Goal: Information Seeking & Learning: Learn about a topic

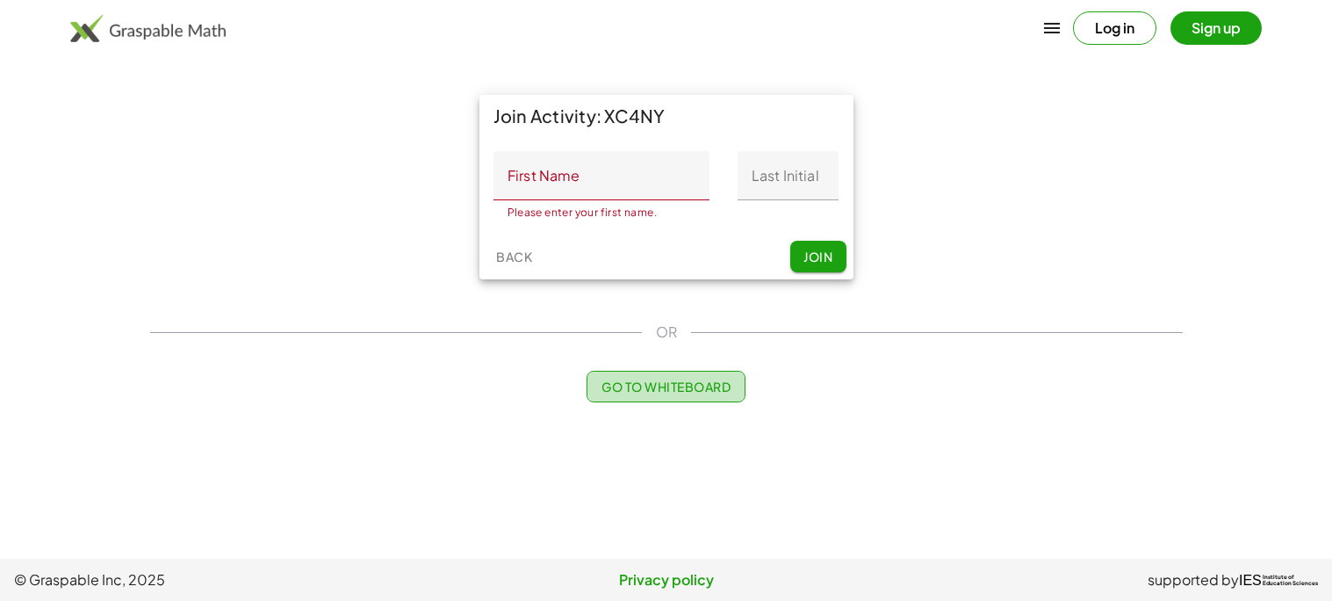
click at [672, 394] on button "Go to Whiteboard" at bounding box center [666, 387] width 159 height 32
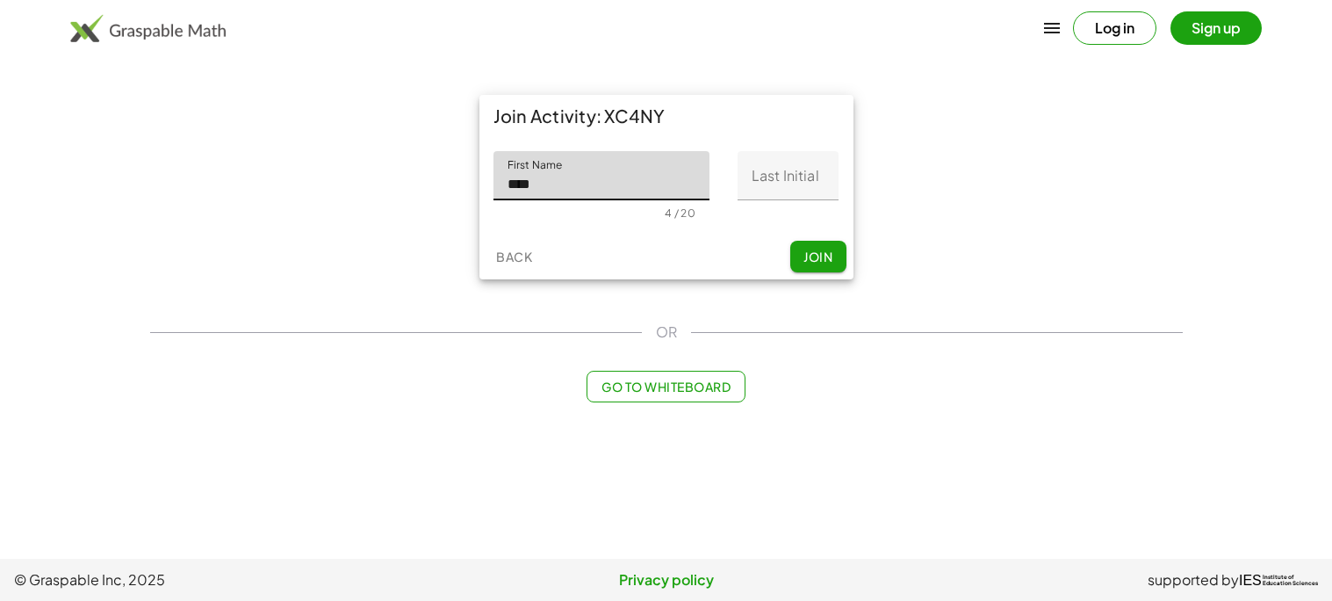
type input "*********"
click at [773, 184] on input "Last Initial" at bounding box center [788, 175] width 101 height 49
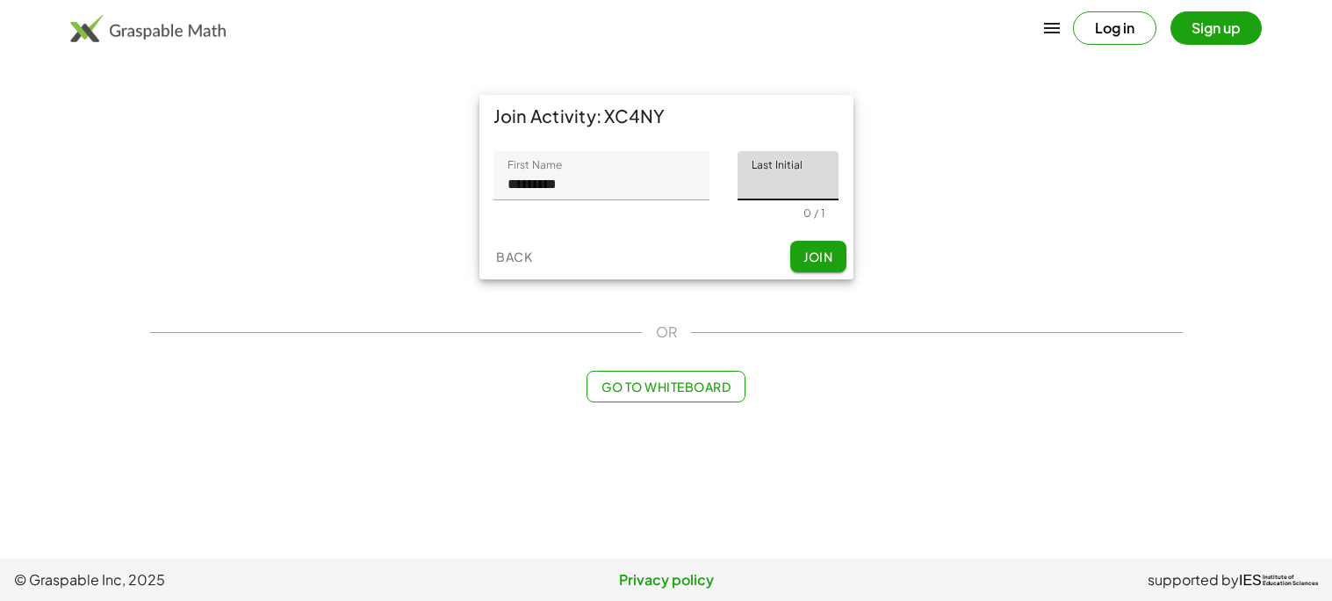
type input "*"
drag, startPoint x: 828, startPoint y: 260, endPoint x: 819, endPoint y: 258, distance: 9.0
click at [819, 258] on span "Join" at bounding box center [817, 256] width 29 height 16
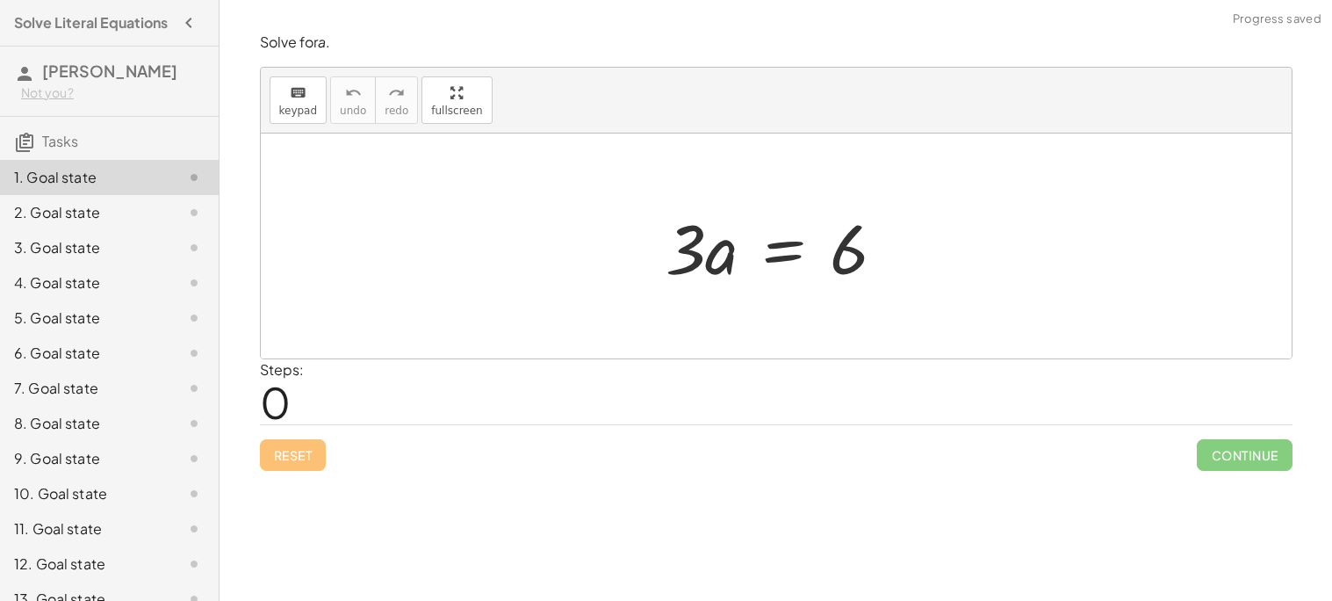
click at [760, 252] on div at bounding box center [782, 246] width 251 height 90
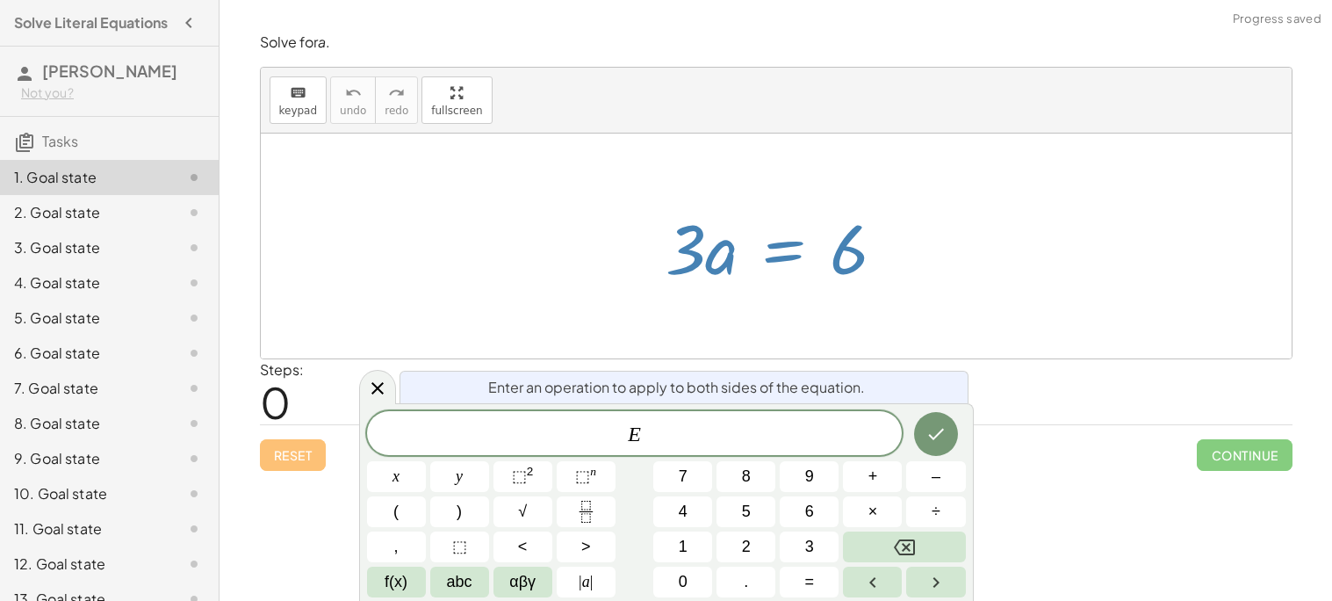
drag, startPoint x: 692, startPoint y: 256, endPoint x: 856, endPoint y: 297, distance: 169.1
click at [856, 297] on div "· 3 · a = 6" at bounding box center [776, 245] width 1031 height 225
click at [855, 296] on div at bounding box center [776, 245] width 1031 height 225
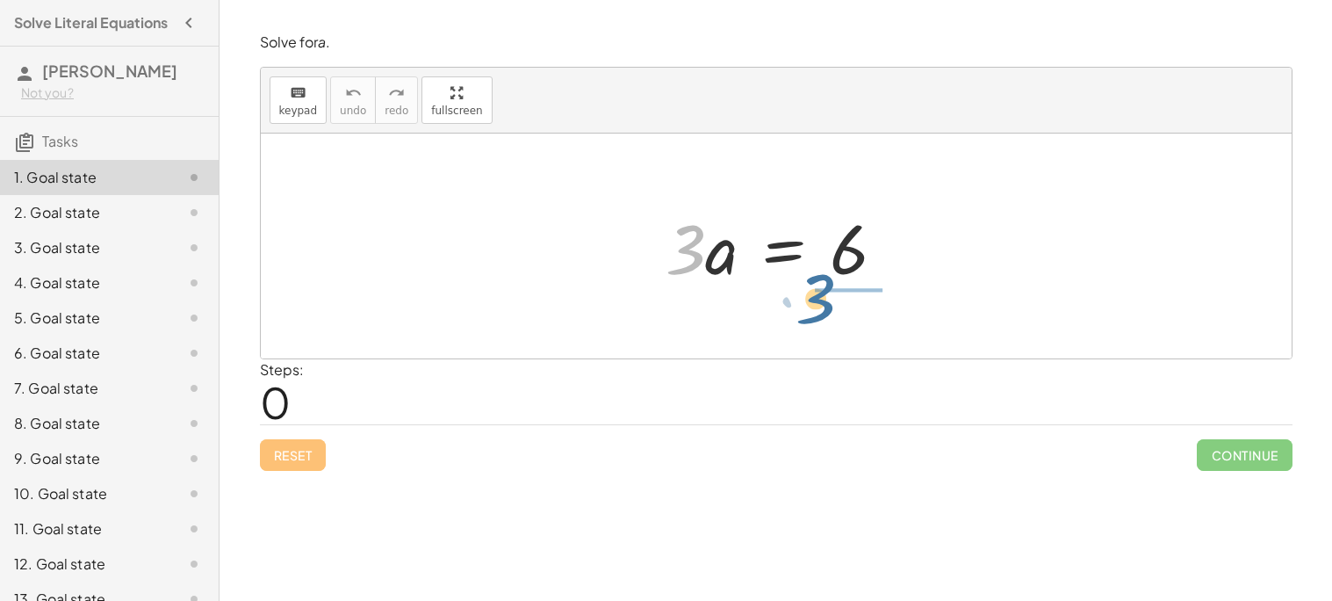
drag, startPoint x: 691, startPoint y: 247, endPoint x: 832, endPoint y: 297, distance: 149.1
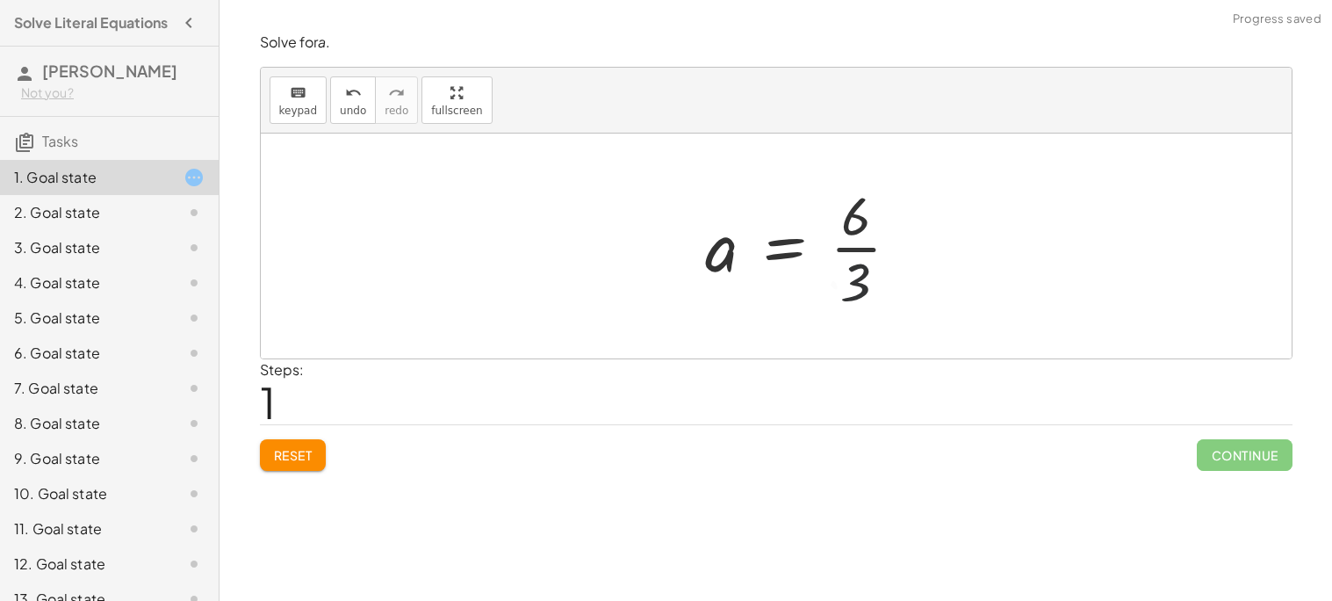
click at [860, 261] on div at bounding box center [810, 245] width 226 height 135
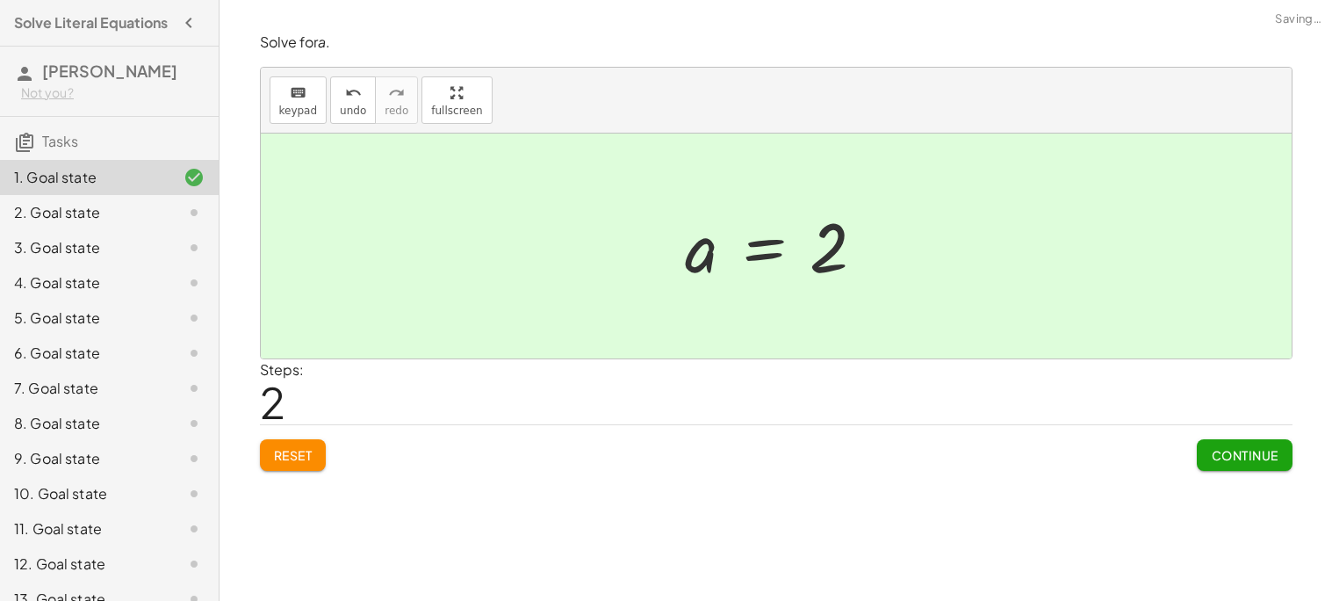
click at [54, 441] on div "7. Goal state" at bounding box center [109, 458] width 219 height 35
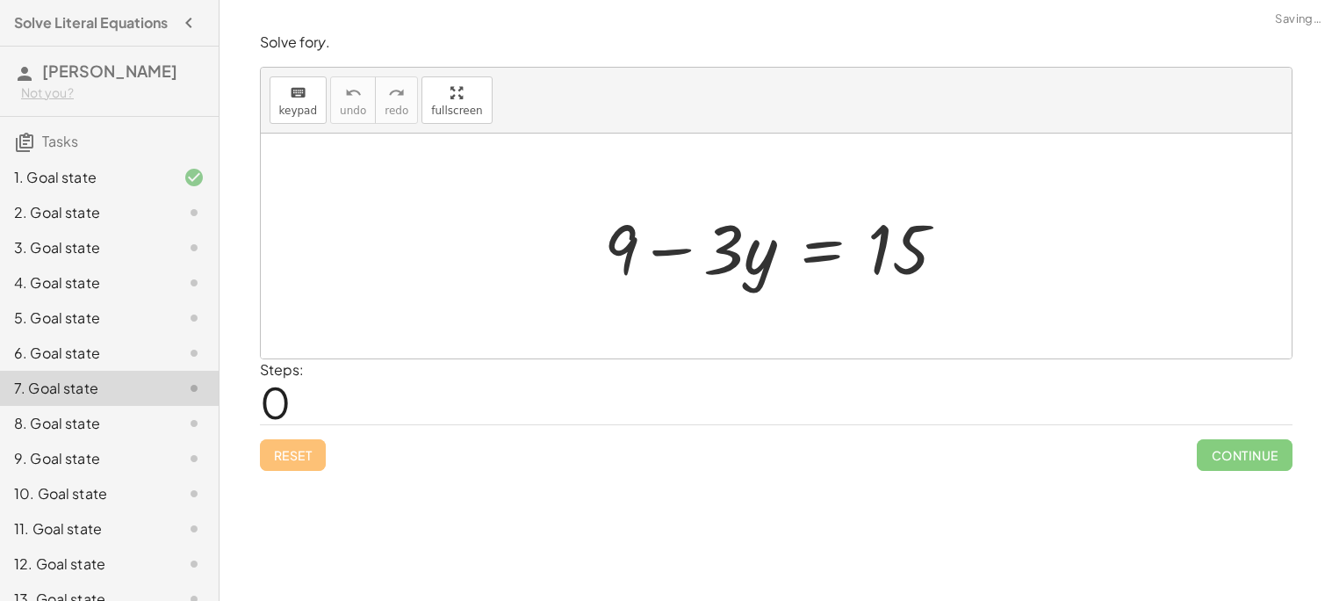
click at [60, 213] on div "2. Goal state" at bounding box center [84, 212] width 141 height 21
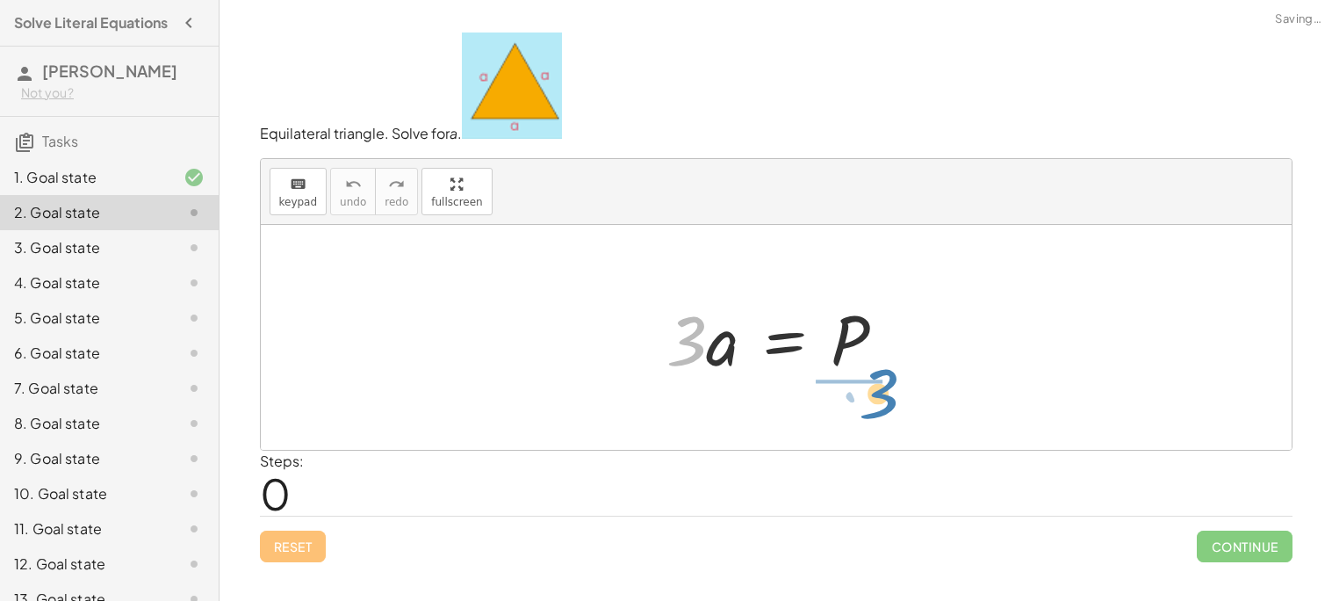
drag, startPoint x: 695, startPoint y: 326, endPoint x: 887, endPoint y: 378, distance: 198.3
click at [887, 378] on div at bounding box center [783, 337] width 250 height 90
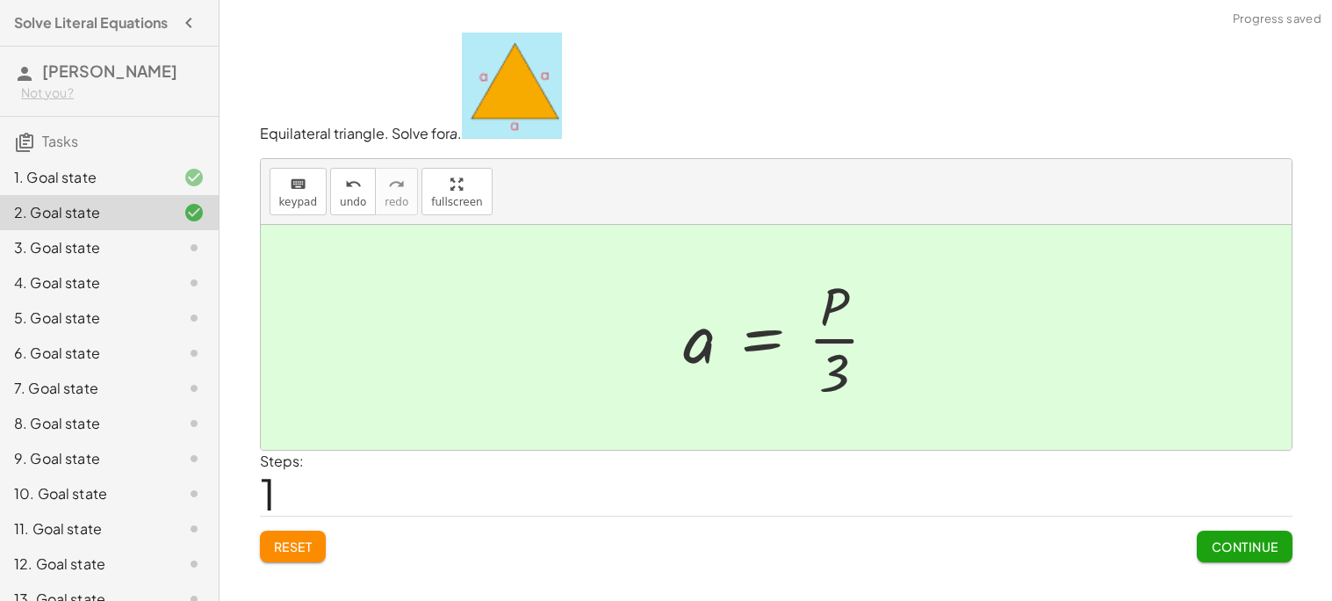
click at [860, 328] on div at bounding box center [788, 337] width 226 height 135
click at [1255, 533] on button "Continue" at bounding box center [1244, 546] width 95 height 32
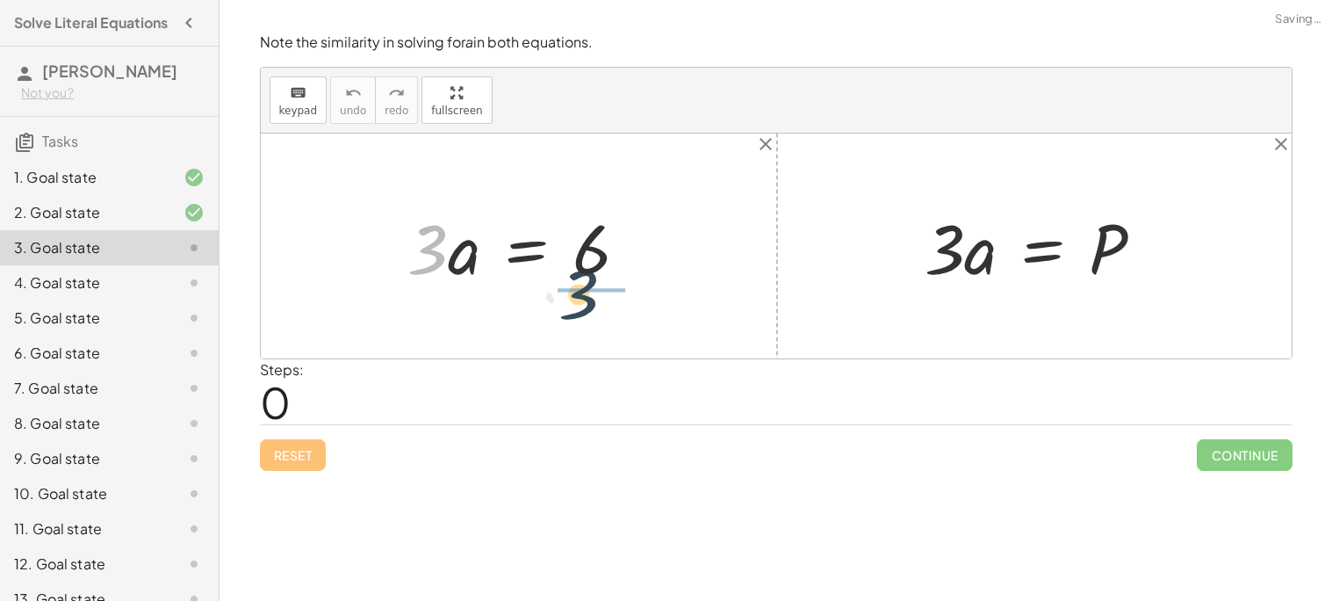
drag, startPoint x: 421, startPoint y: 259, endPoint x: 590, endPoint y: 304, distance: 174.4
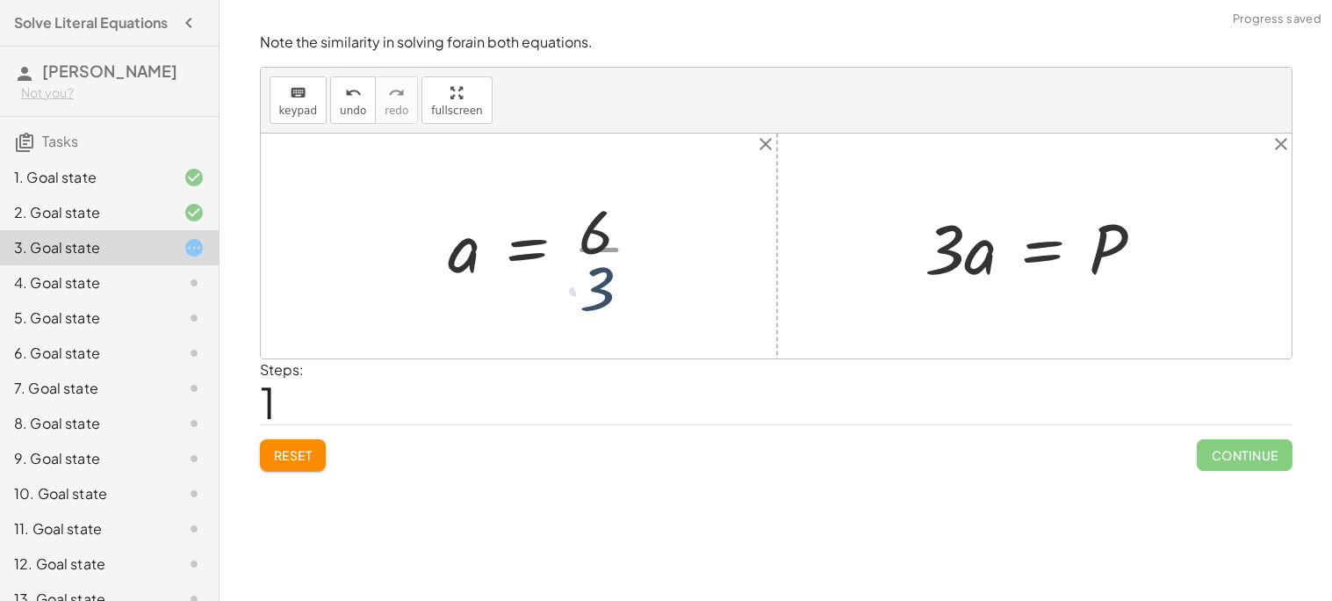
click at [590, 274] on div at bounding box center [553, 245] width 226 height 135
click at [590, 274] on div at bounding box center [545, 246] width 211 height 87
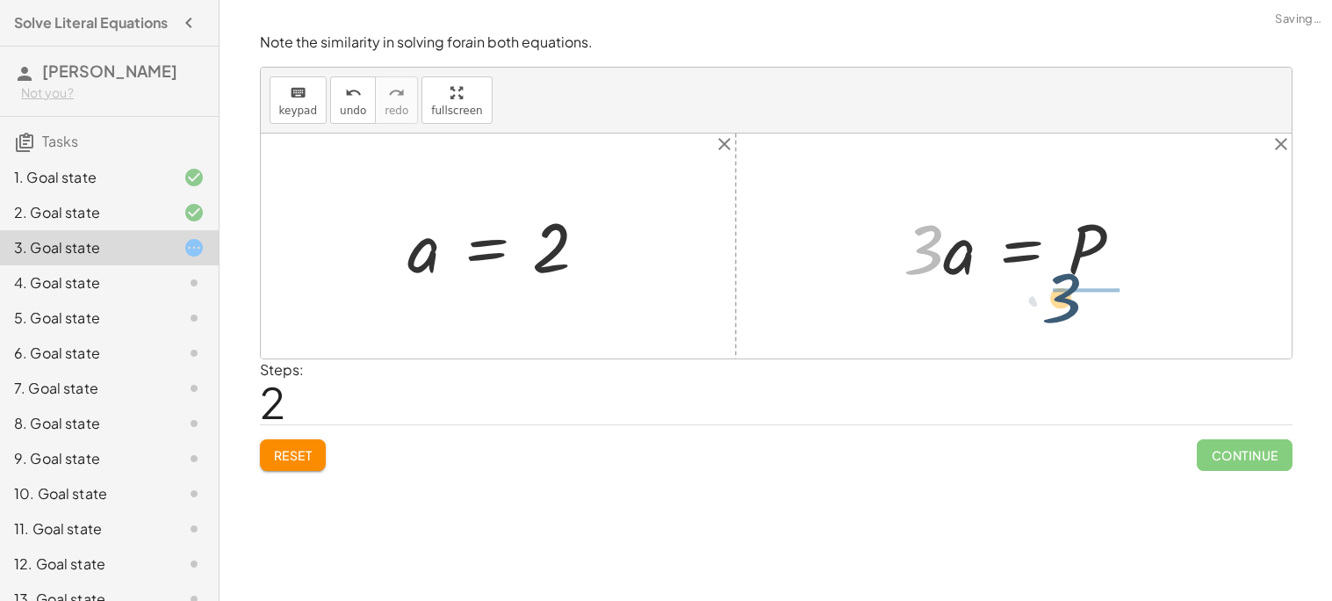
drag, startPoint x: 913, startPoint y: 250, endPoint x: 1057, endPoint y: 301, distance: 152.7
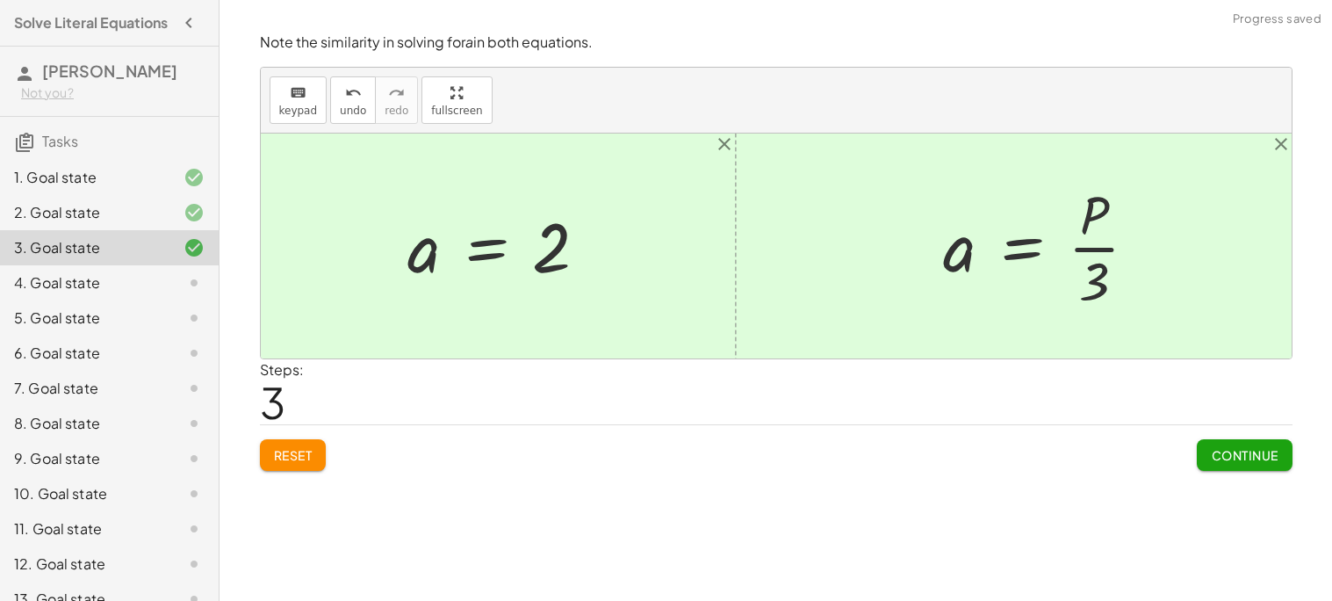
click at [1233, 462] on span "Continue" at bounding box center [1244, 455] width 67 height 16
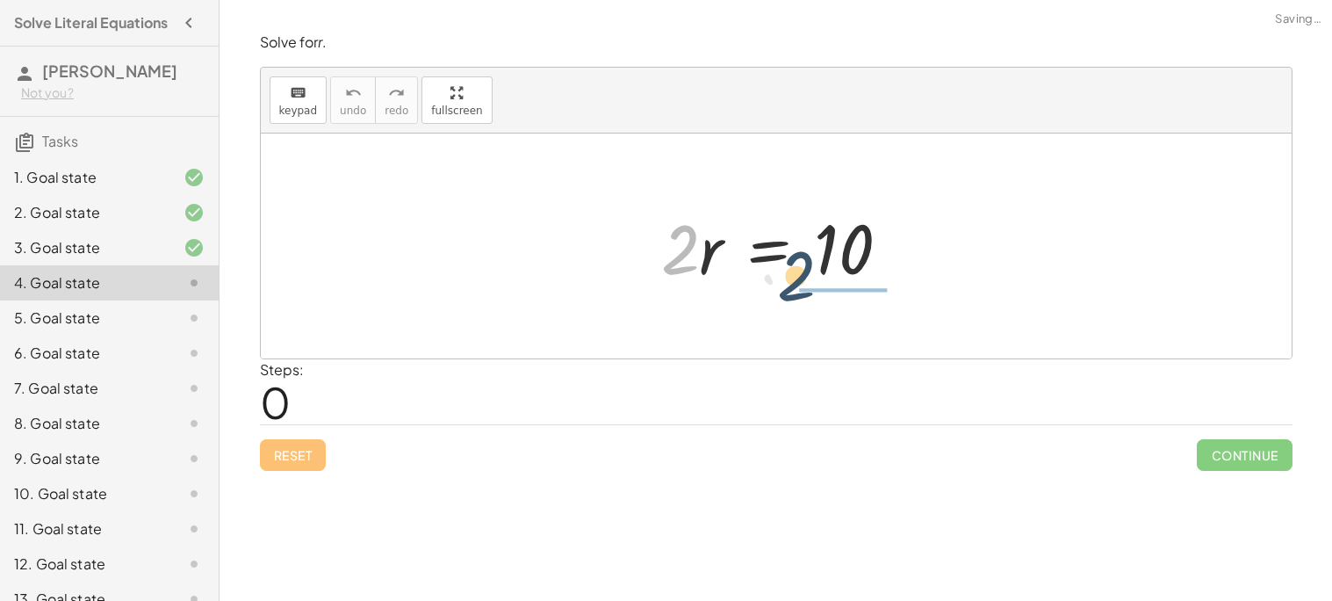
drag, startPoint x: 678, startPoint y: 252, endPoint x: 808, endPoint y: 280, distance: 133.0
click at [808, 280] on div at bounding box center [782, 246] width 261 height 90
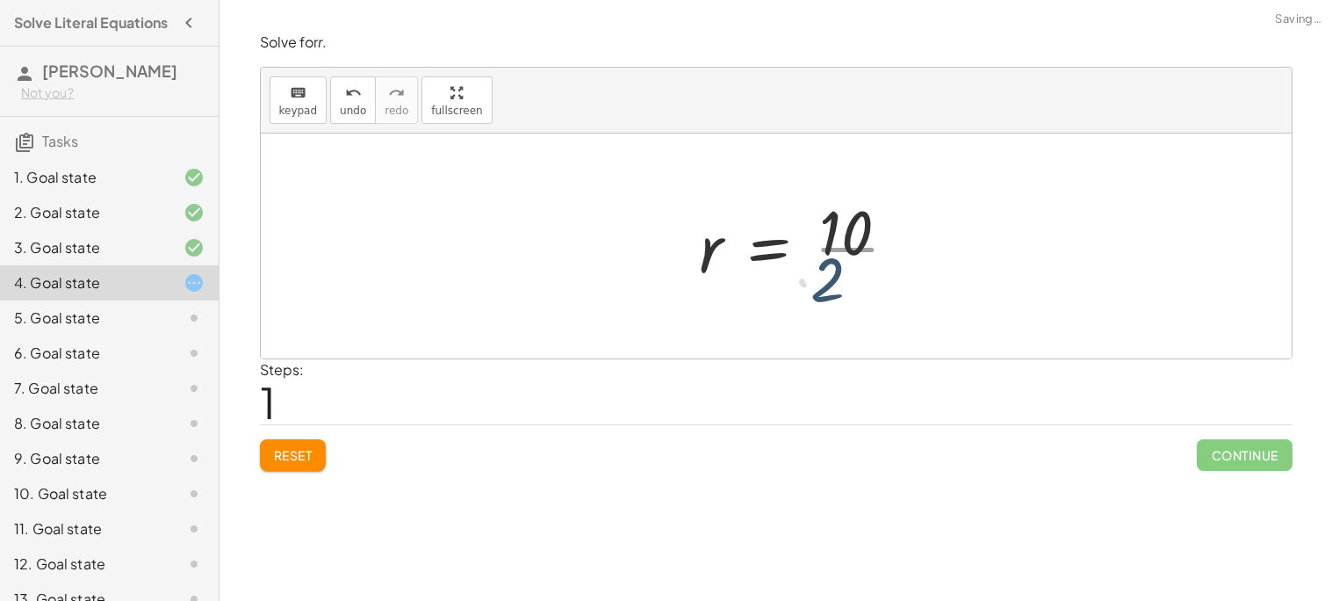
click at [822, 251] on div at bounding box center [806, 245] width 230 height 135
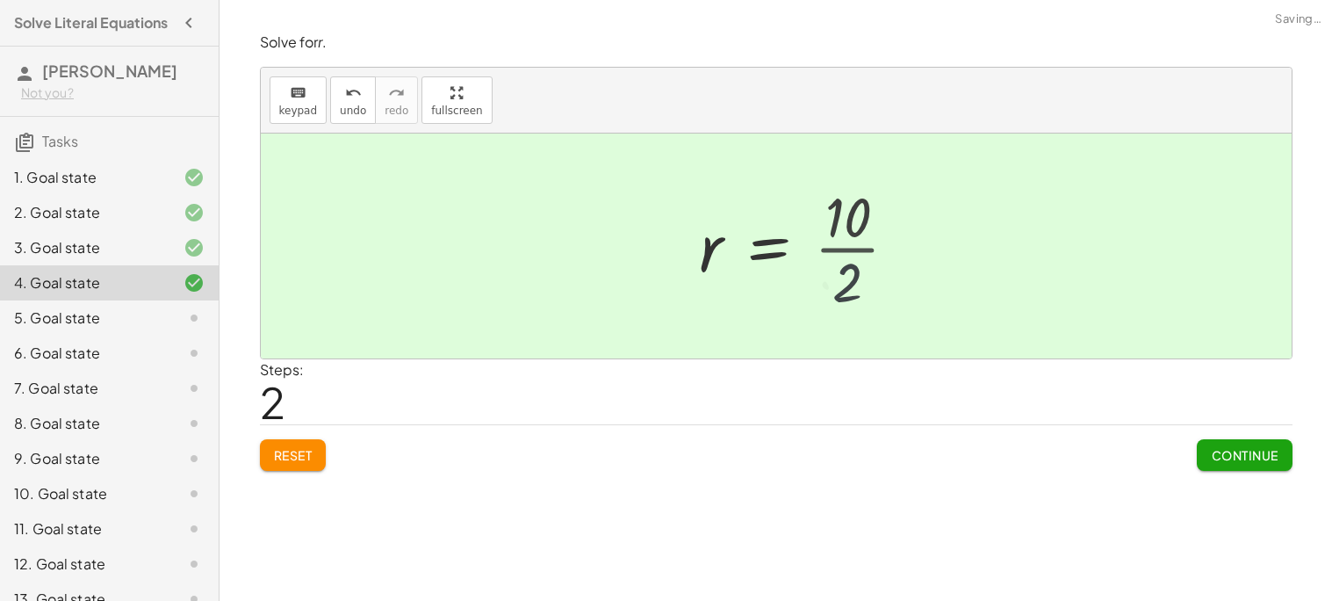
click at [822, 251] on div at bounding box center [791, 246] width 200 height 87
click at [1271, 468] on button "Continue" at bounding box center [1244, 455] width 95 height 32
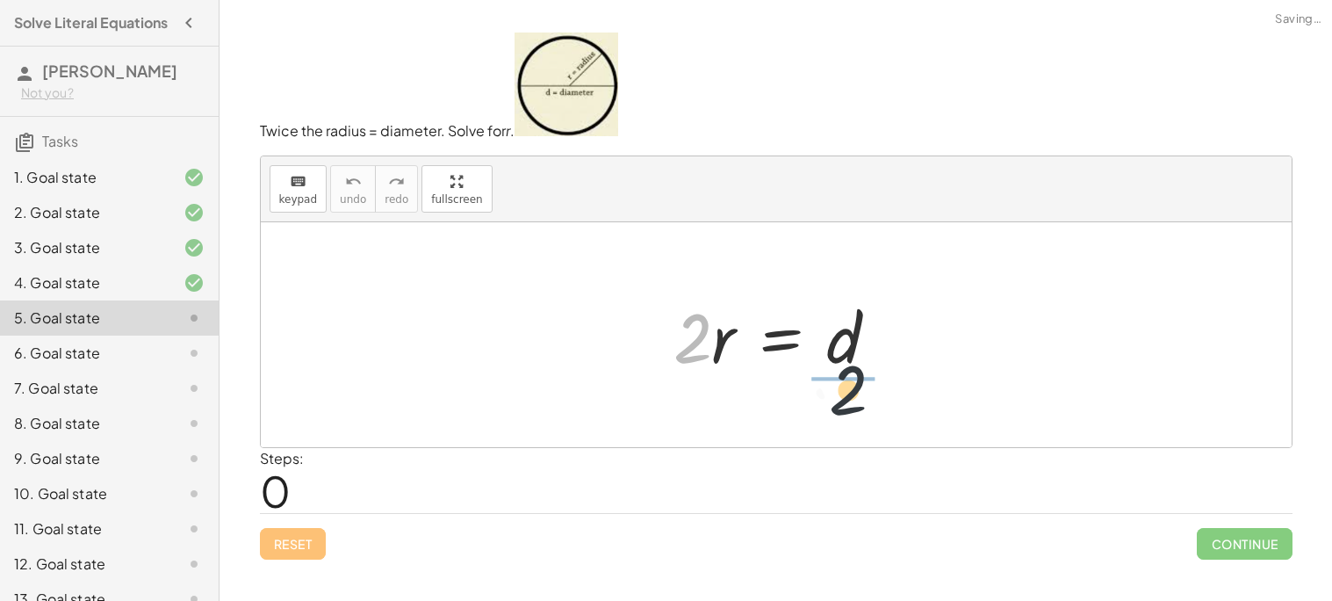
drag, startPoint x: 681, startPoint y: 329, endPoint x: 860, endPoint y: 390, distance: 188.3
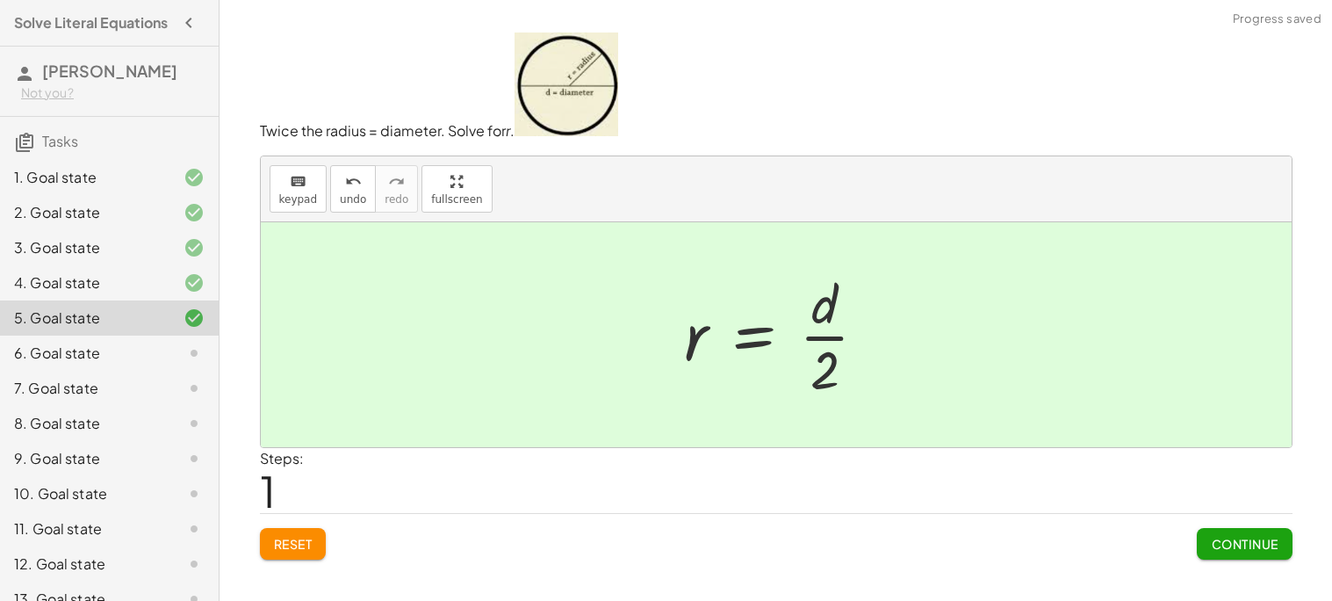
click at [1211, 544] on span "Continue" at bounding box center [1244, 544] width 67 height 16
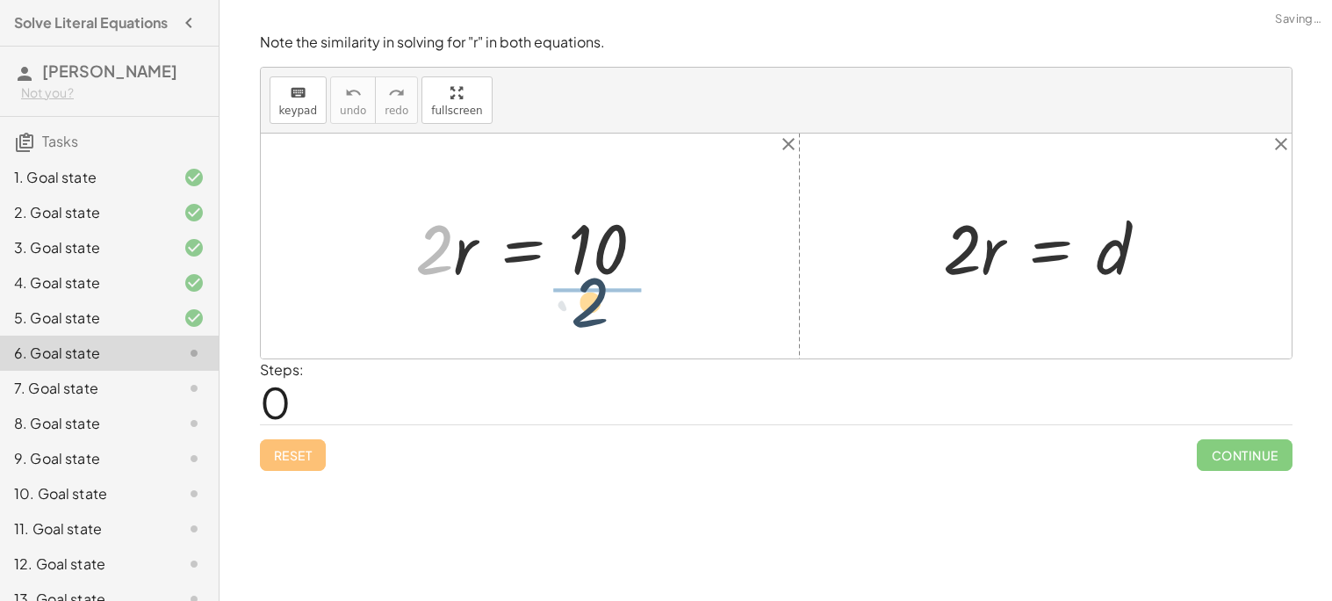
drag, startPoint x: 431, startPoint y: 224, endPoint x: 594, endPoint y: 269, distance: 169.3
click at [594, 269] on div at bounding box center [537, 246] width 261 height 90
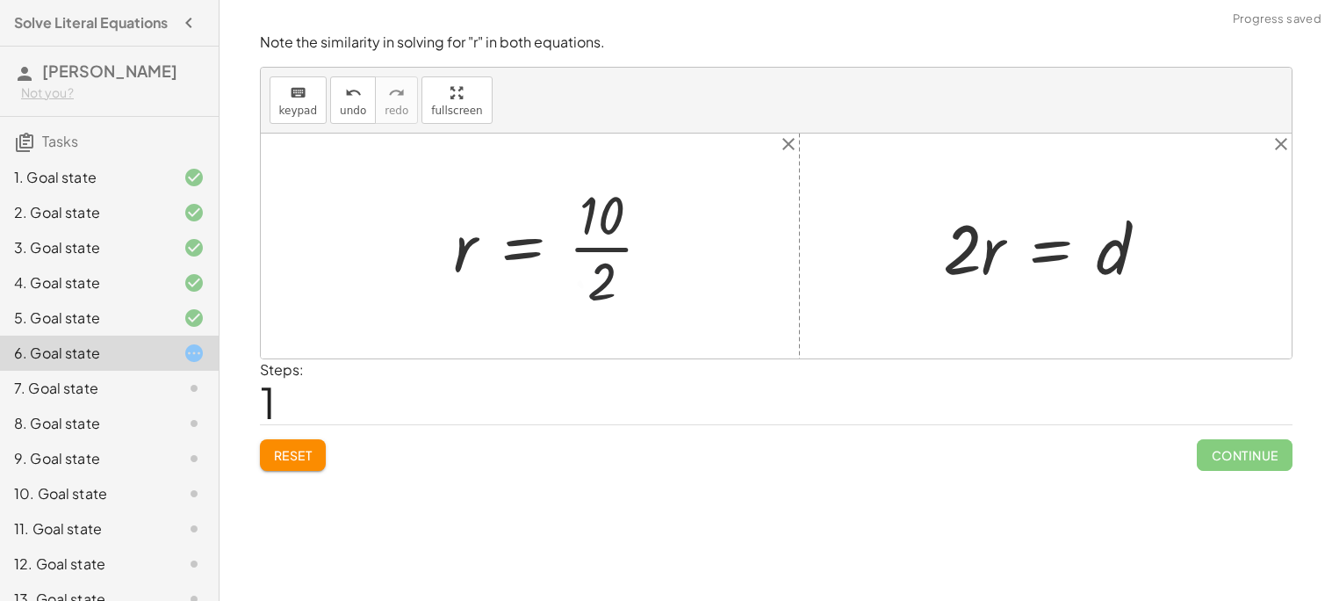
click at [594, 241] on div at bounding box center [560, 245] width 230 height 135
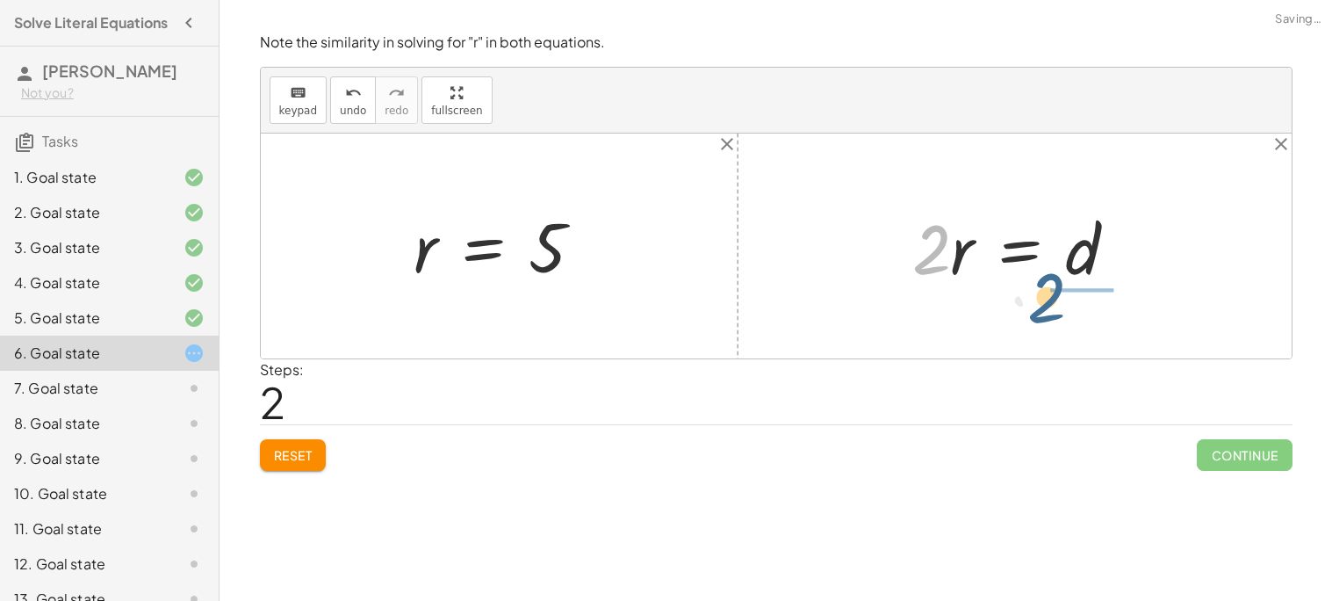
drag, startPoint x: 951, startPoint y: 239, endPoint x: 1074, endPoint y: 285, distance: 131.4
click at [1074, 285] on div at bounding box center [1022, 246] width 236 height 90
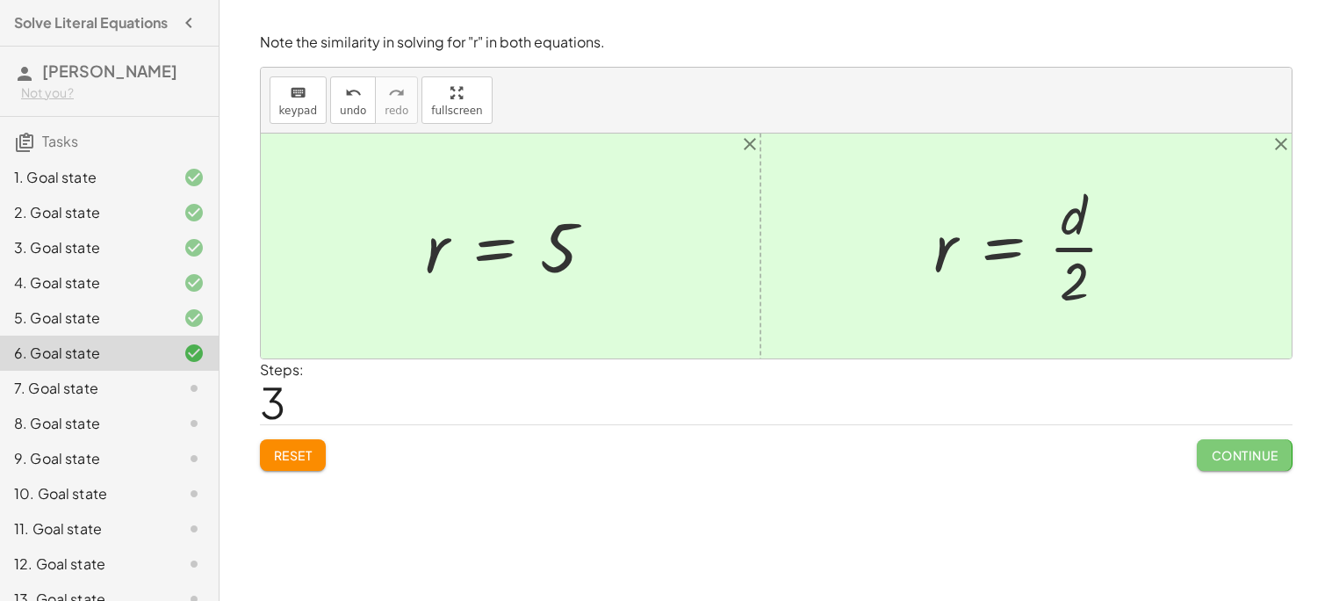
drag, startPoint x: 1206, startPoint y: 444, endPoint x: 1192, endPoint y: 454, distance: 17.0
click at [1192, 454] on div "Reset Continue" at bounding box center [776, 447] width 1033 height 47
click at [1211, 457] on span "Continue" at bounding box center [1244, 455] width 67 height 16
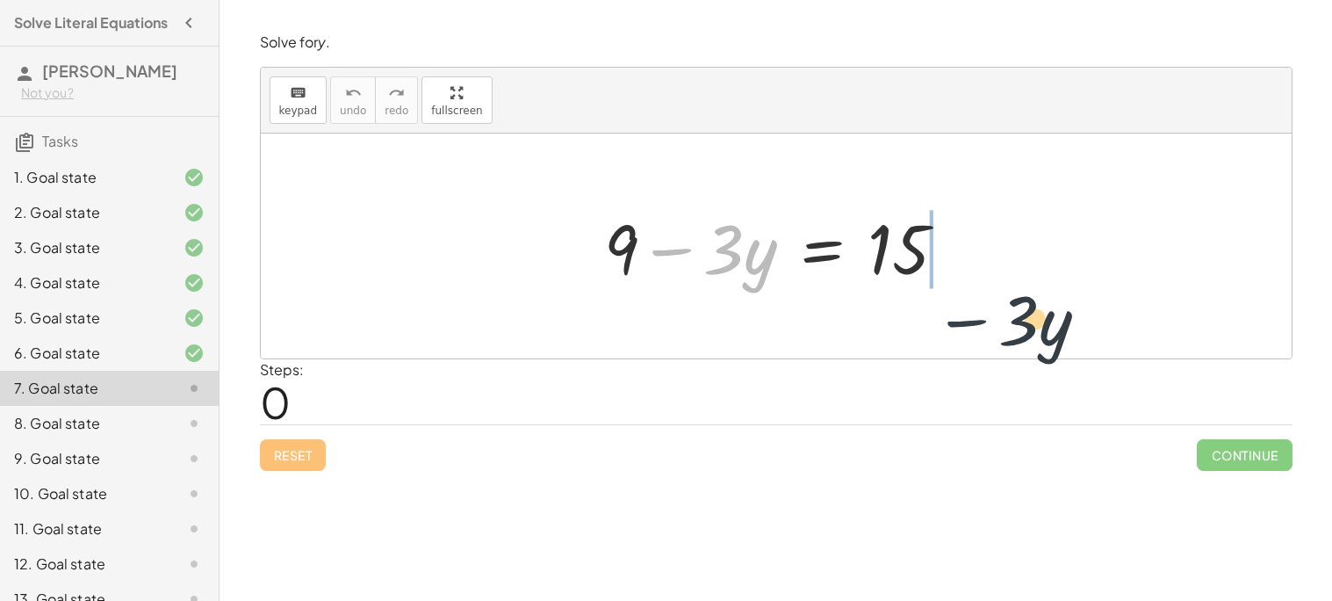
drag, startPoint x: 648, startPoint y: 257, endPoint x: 951, endPoint y: 283, distance: 304.0
click at [952, 283] on div at bounding box center [782, 246] width 374 height 90
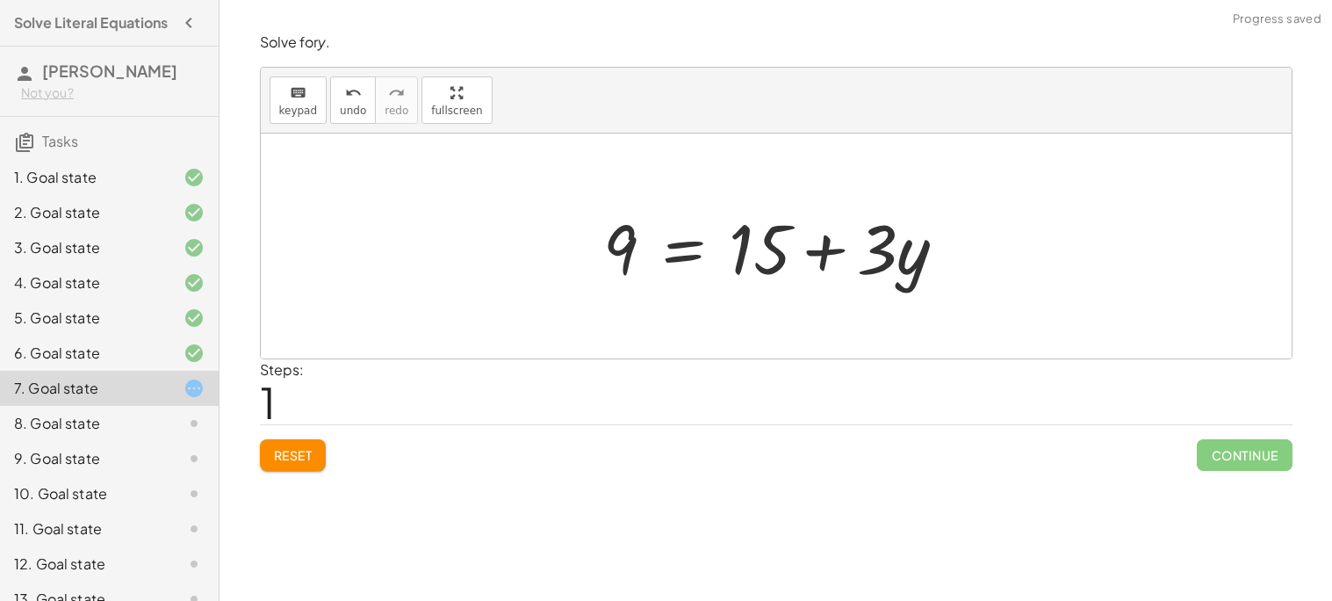
click at [861, 263] on div at bounding box center [782, 246] width 374 height 90
click at [760, 255] on div at bounding box center [782, 246] width 374 height 90
drag, startPoint x: 808, startPoint y: 246, endPoint x: 815, endPoint y: 252, distance: 9.3
click at [810, 248] on div at bounding box center [782, 246] width 374 height 90
click at [812, 253] on div at bounding box center [782, 246] width 374 height 90
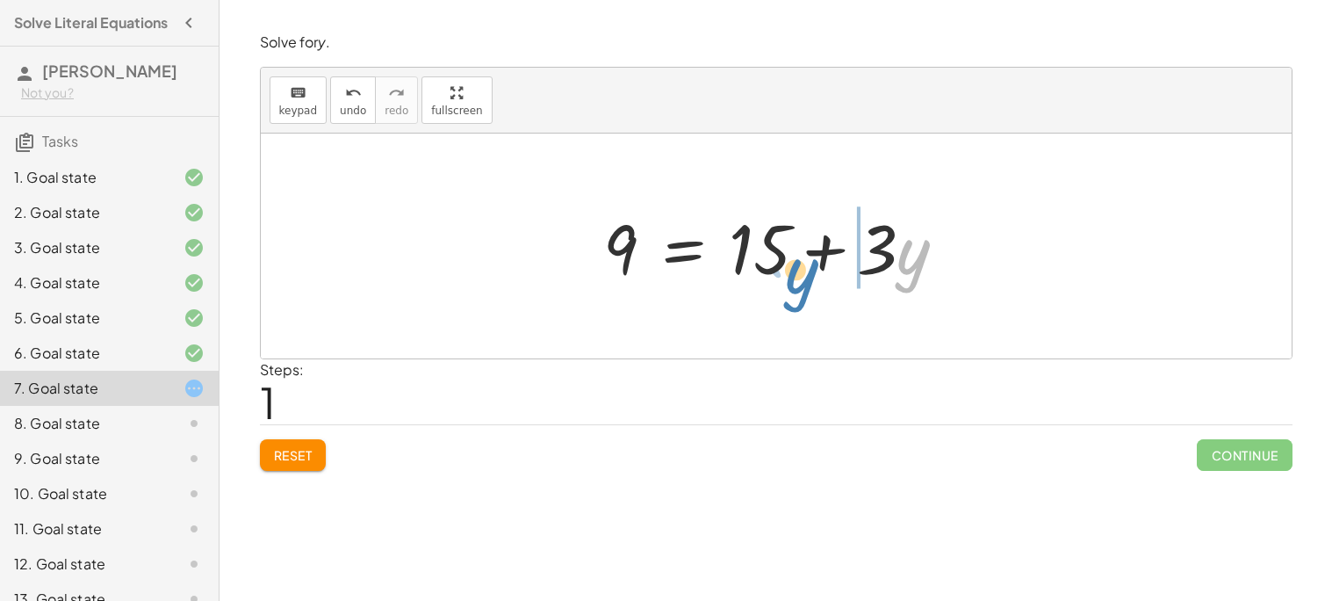
drag, startPoint x: 938, startPoint y: 256, endPoint x: 947, endPoint y: 260, distance: 9.5
click at [948, 261] on div at bounding box center [782, 246] width 374 height 90
click at [311, 436] on div "Reset Continue" at bounding box center [776, 447] width 1033 height 47
click at [307, 458] on span "Reset" at bounding box center [293, 455] width 39 height 16
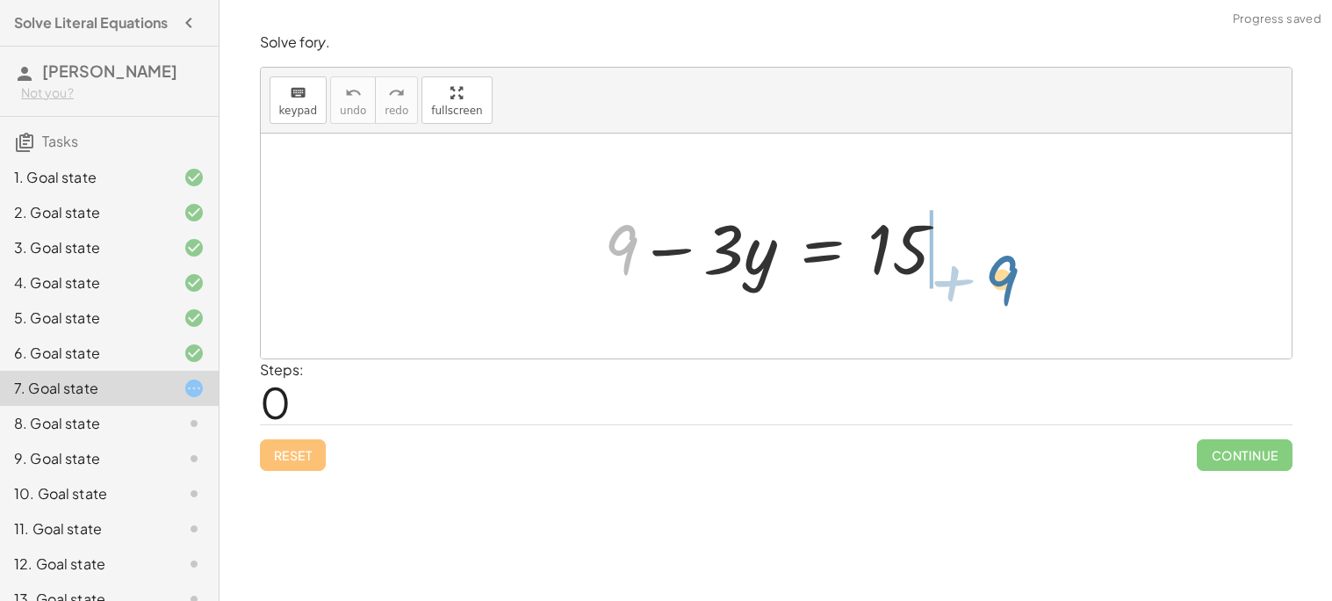
drag, startPoint x: 623, startPoint y: 252, endPoint x: 1003, endPoint y: 282, distance: 381.4
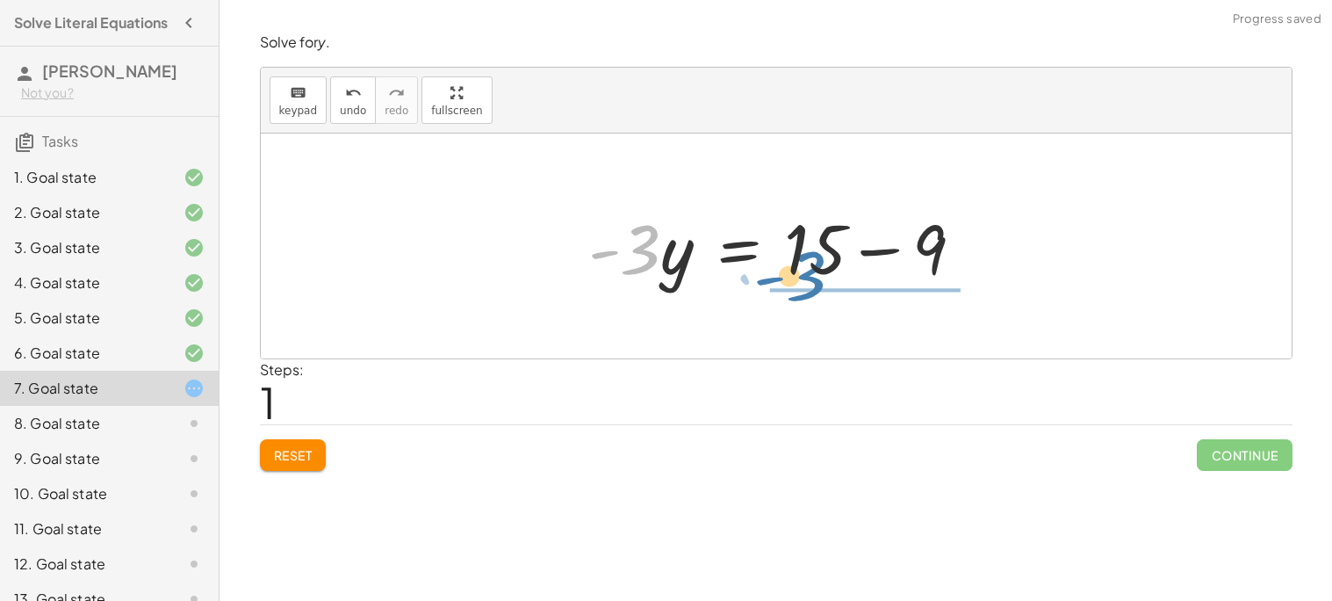
drag, startPoint x: 650, startPoint y: 251, endPoint x: 816, endPoint y: 279, distance: 168.3
click at [816, 279] on div at bounding box center [783, 246] width 407 height 90
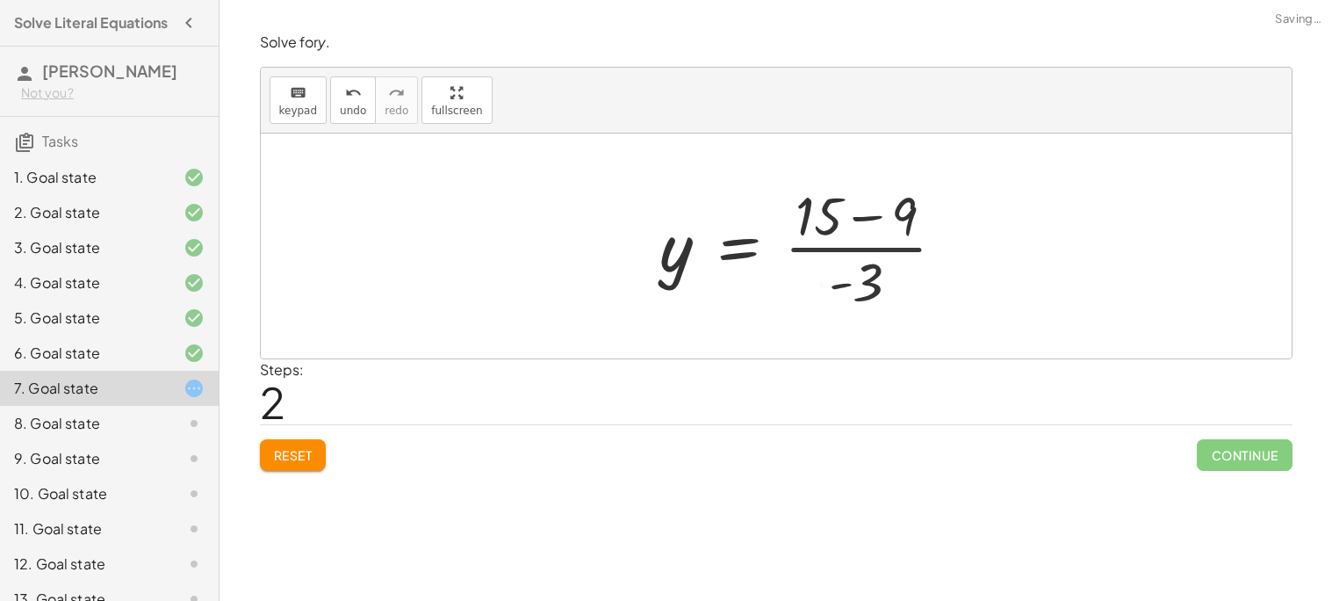
click at [844, 259] on div at bounding box center [810, 245] width 317 height 135
click at [846, 255] on div at bounding box center [810, 245] width 317 height 135
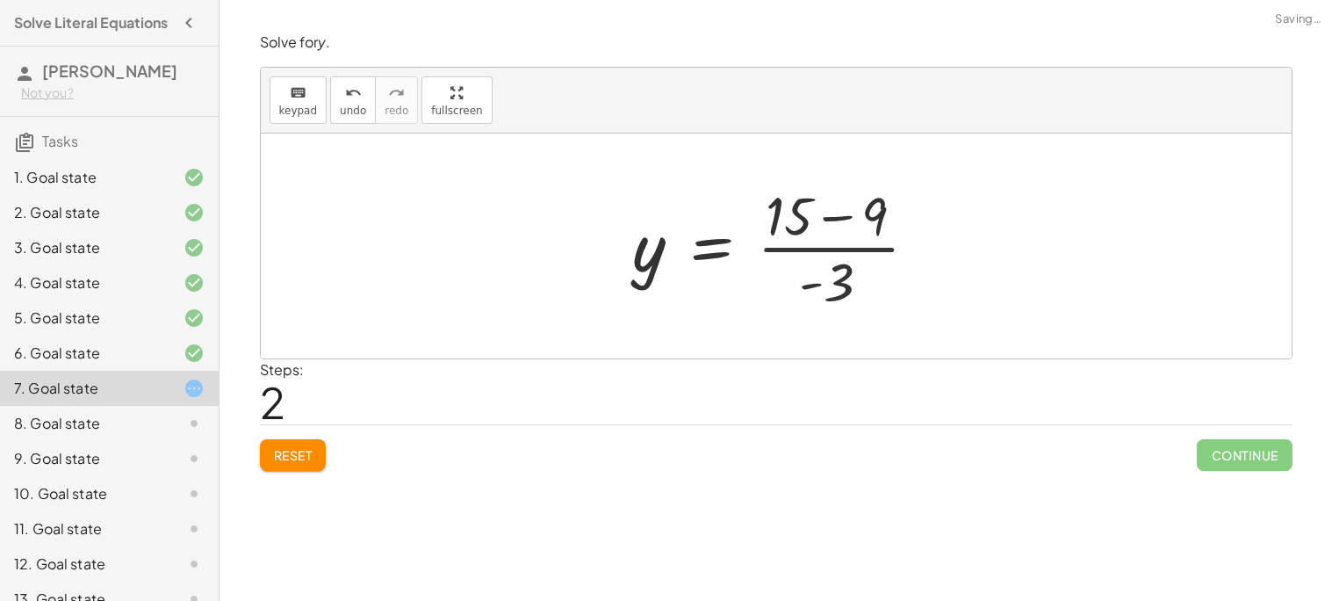
click at [858, 246] on div at bounding box center [782, 245] width 317 height 135
click at [795, 215] on div at bounding box center [782, 245] width 317 height 135
click at [833, 264] on div at bounding box center [782, 245] width 317 height 135
click at [816, 282] on div at bounding box center [782, 245] width 317 height 135
click at [695, 253] on div at bounding box center [782, 245] width 317 height 135
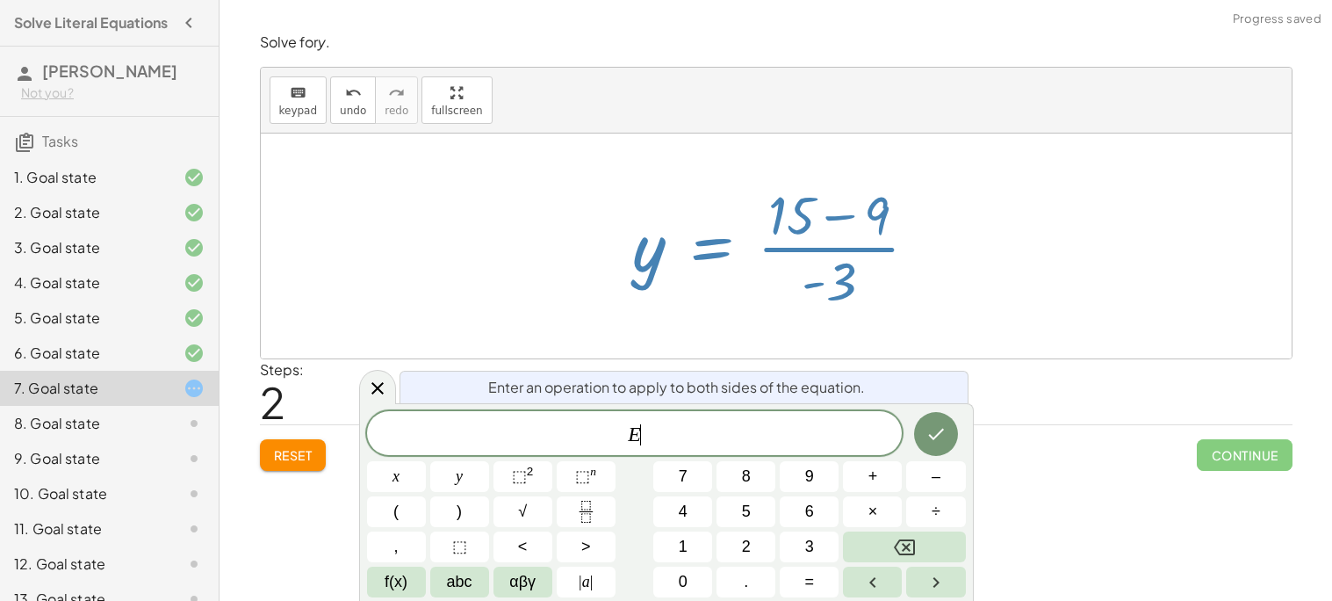
drag, startPoint x: 420, startPoint y: 253, endPoint x: 445, endPoint y: 307, distance: 60.1
click at [429, 265] on div at bounding box center [776, 245] width 1031 height 225
click at [391, 374] on div "Steps: 2" at bounding box center [776, 391] width 1033 height 65
click at [369, 380] on icon at bounding box center [377, 388] width 21 height 21
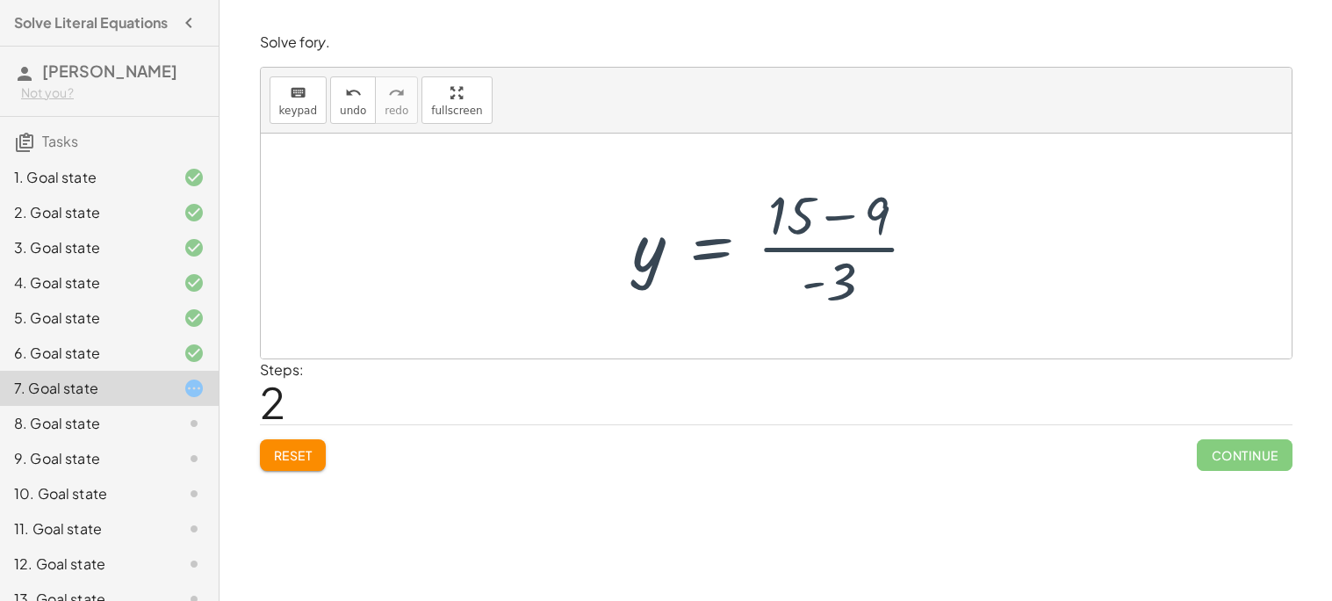
click at [793, 149] on div at bounding box center [776, 245] width 1031 height 225
click at [821, 223] on div at bounding box center [782, 245] width 317 height 135
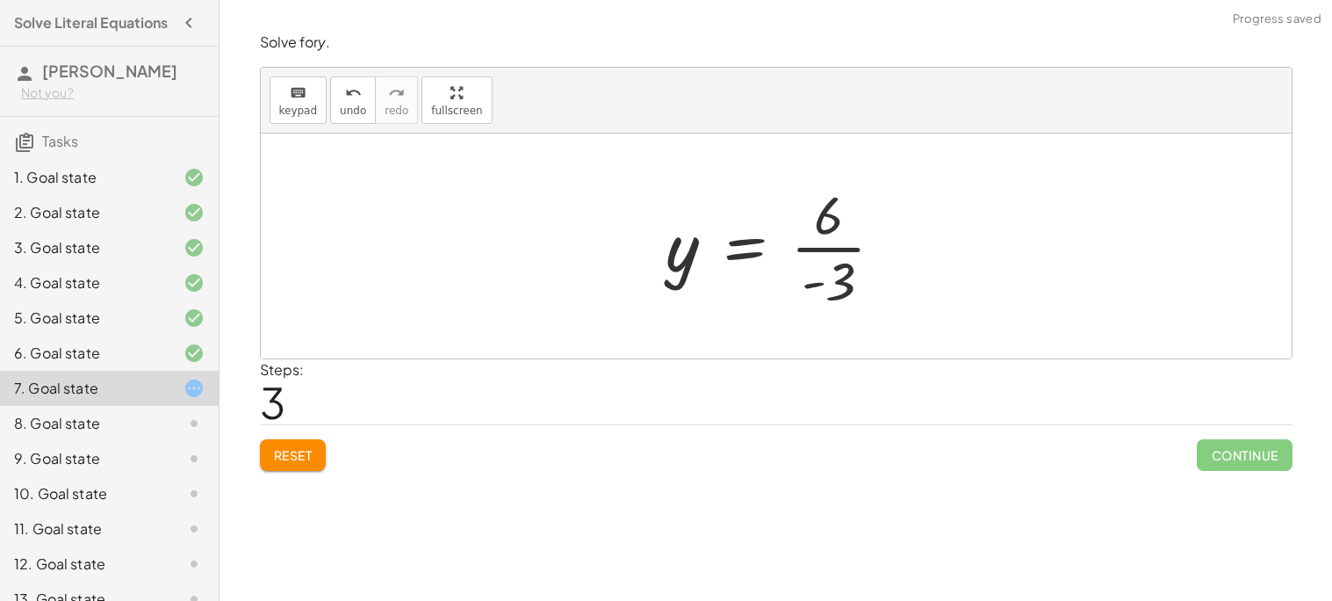
click at [773, 272] on div at bounding box center [782, 245] width 249 height 135
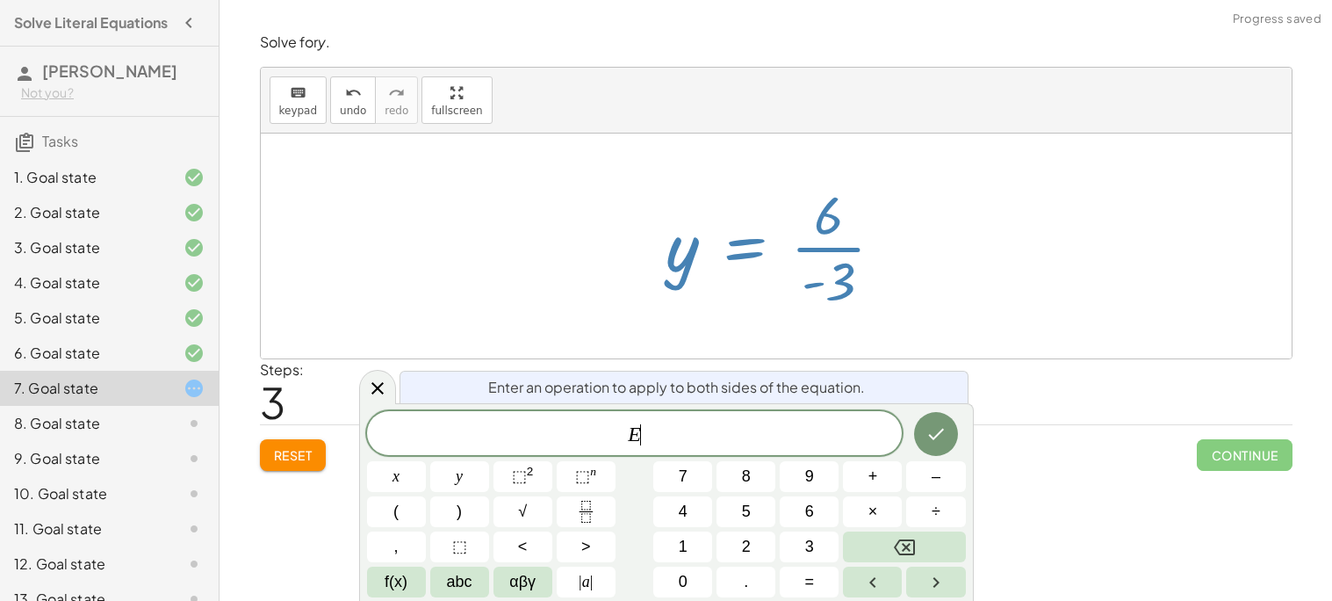
click at [822, 262] on div at bounding box center [782, 245] width 249 height 135
click at [841, 251] on div at bounding box center [782, 245] width 249 height 135
drag, startPoint x: 854, startPoint y: 270, endPoint x: 842, endPoint y: 247, distance: 26.7
click at [850, 263] on div at bounding box center [782, 245] width 249 height 135
click at [842, 246] on div at bounding box center [782, 245] width 249 height 135
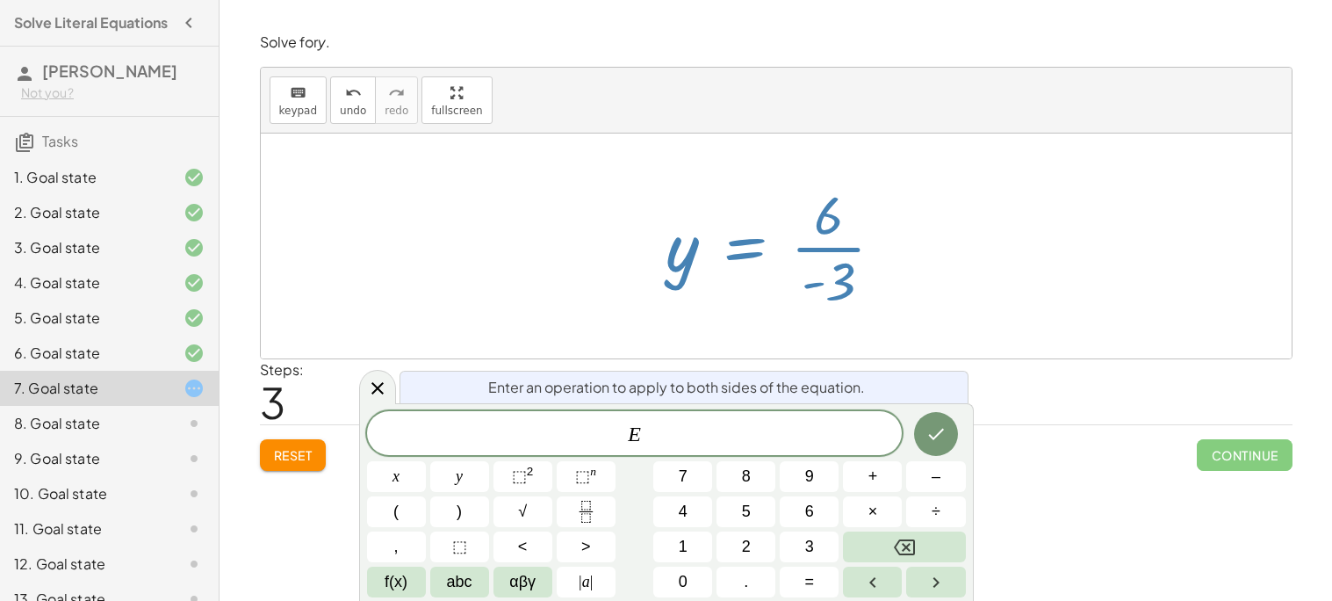
drag, startPoint x: 835, startPoint y: 248, endPoint x: 819, endPoint y: 248, distance: 15.8
click at [832, 248] on div at bounding box center [782, 245] width 249 height 135
drag, startPoint x: 456, startPoint y: 285, endPoint x: 446, endPoint y: 292, distance: 11.9
click at [449, 287] on div at bounding box center [776, 245] width 1031 height 225
click at [371, 378] on div at bounding box center [377, 387] width 37 height 34
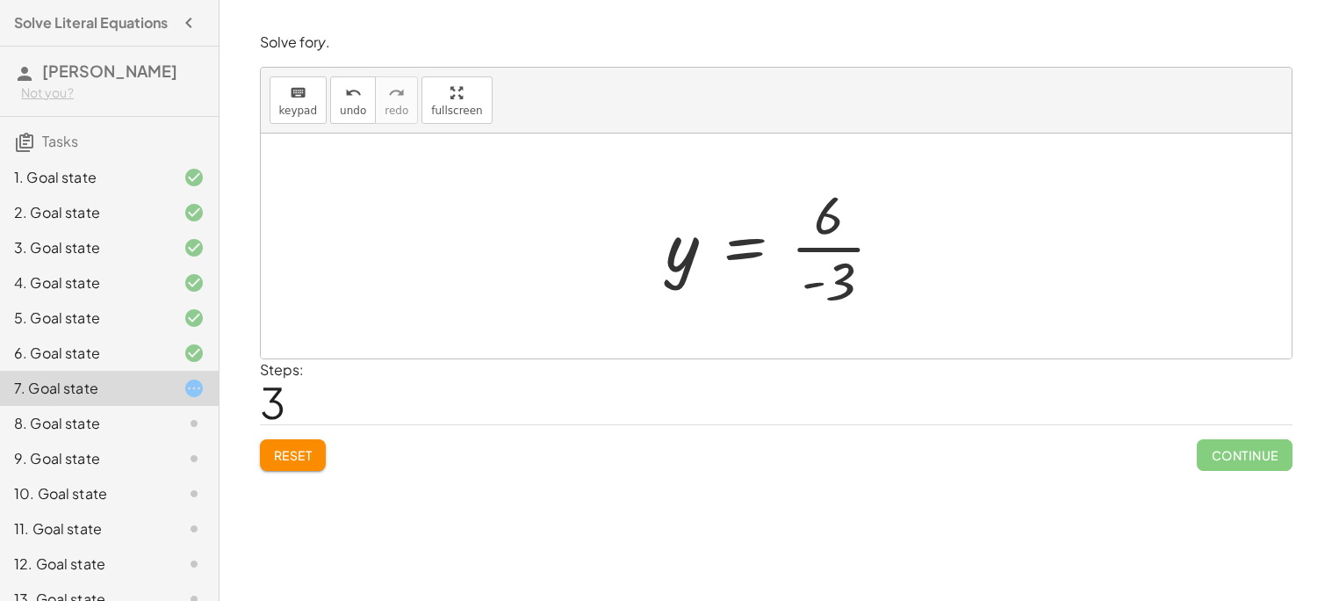
click at [852, 255] on div at bounding box center [782, 245] width 249 height 135
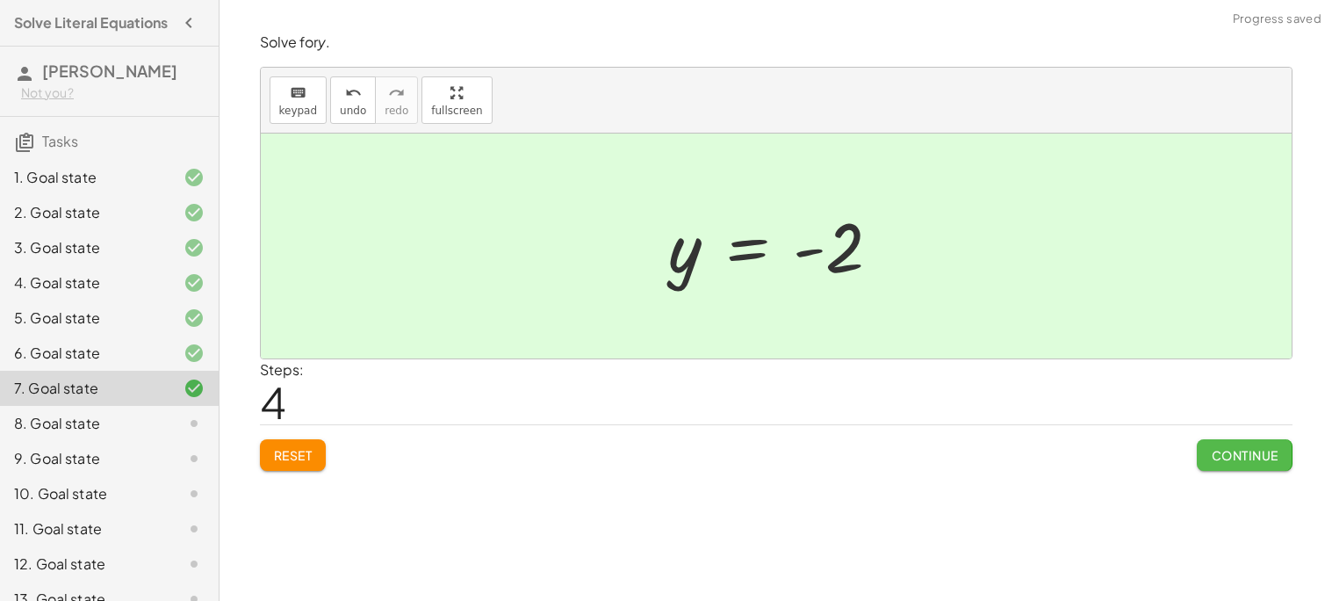
click at [1255, 448] on span "Continue" at bounding box center [1244, 455] width 67 height 16
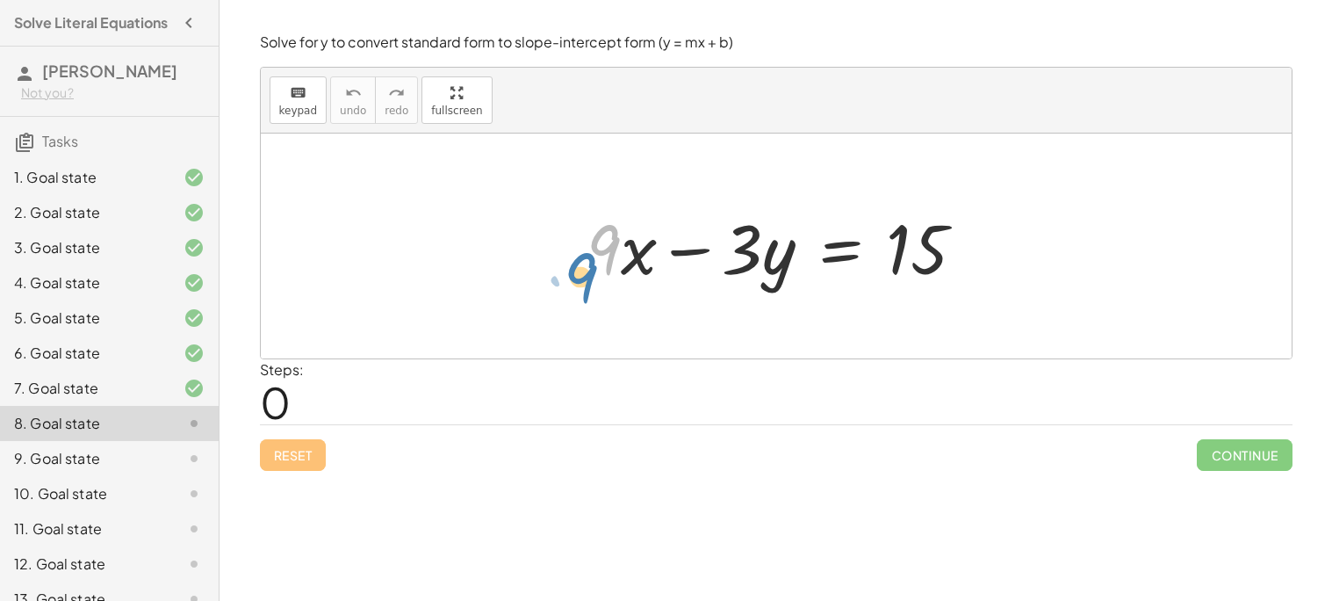
drag, startPoint x: 601, startPoint y: 250, endPoint x: 588, endPoint y: 246, distance: 13.1
click at [578, 259] on div at bounding box center [783, 246] width 410 height 90
drag, startPoint x: 616, startPoint y: 248, endPoint x: 1039, endPoint y: 262, distance: 422.6
click at [1039, 262] on div "+ · 9 · x + · 9 · x − · 3 · y = 15" at bounding box center [776, 245] width 1031 height 225
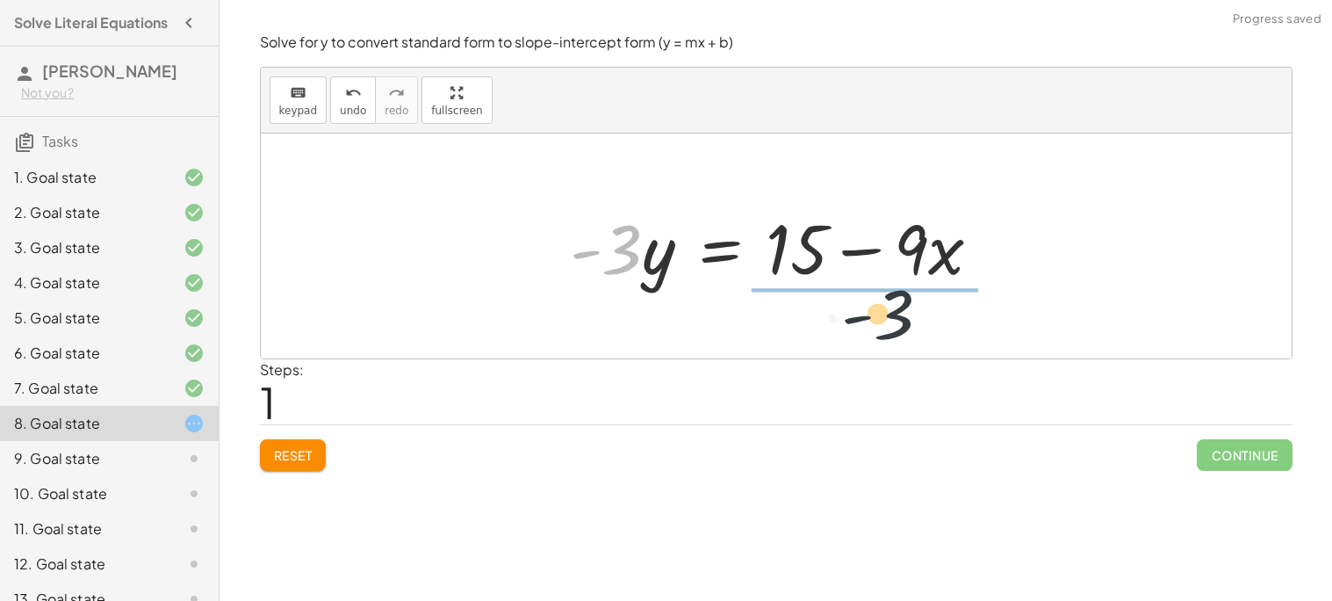
drag, startPoint x: 615, startPoint y: 248, endPoint x: 917, endPoint y: 305, distance: 307.2
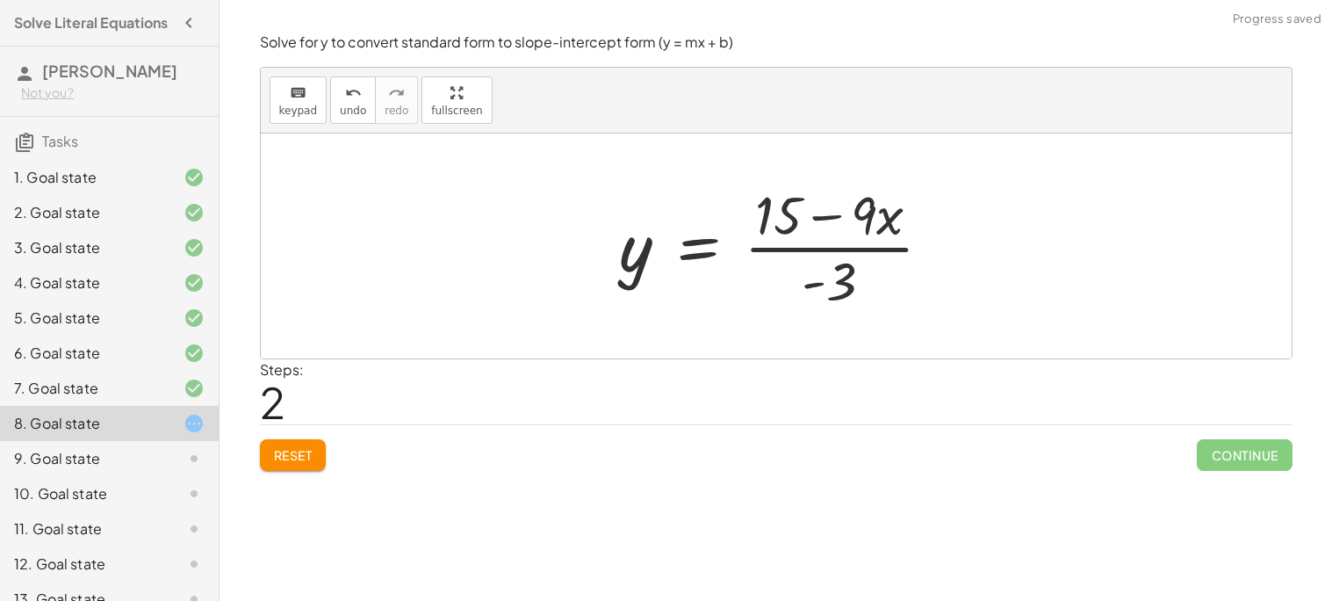
click at [785, 220] on div at bounding box center [782, 245] width 343 height 135
drag, startPoint x: 804, startPoint y: 235, endPoint x: 813, endPoint y: 243, distance: 11.8
click at [810, 241] on div at bounding box center [782, 245] width 343 height 135
click at [814, 244] on div at bounding box center [782, 245] width 343 height 135
click at [868, 215] on div at bounding box center [782, 245] width 343 height 135
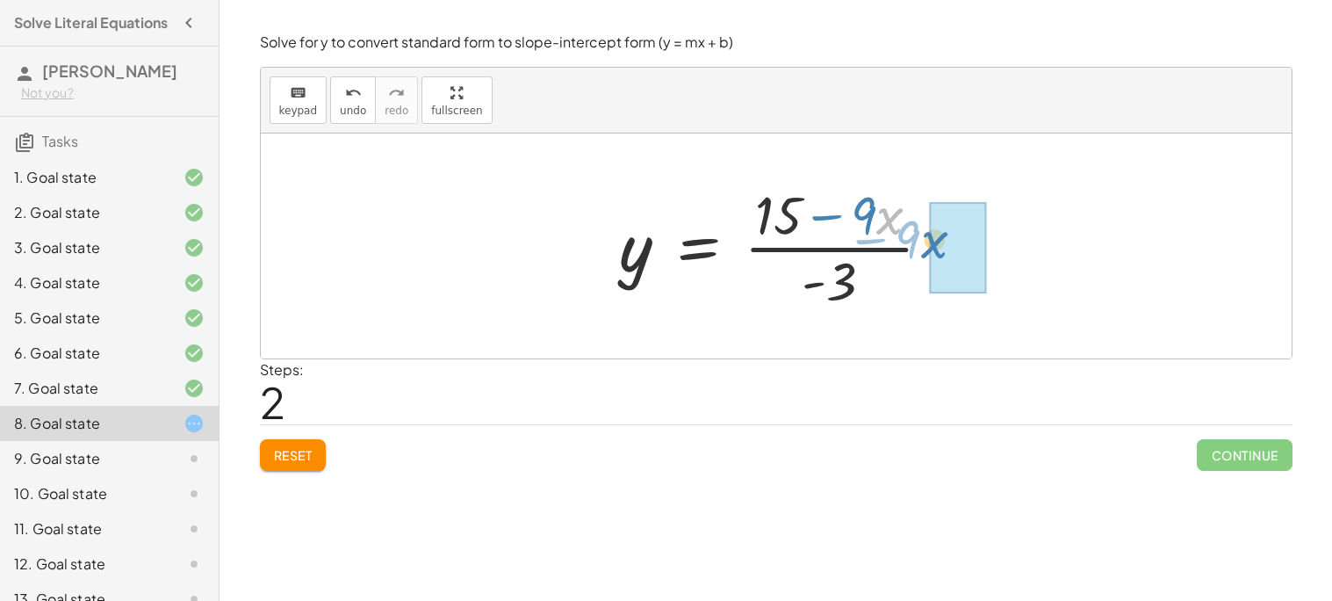
drag, startPoint x: 889, startPoint y: 211, endPoint x: 934, endPoint y: 236, distance: 51.5
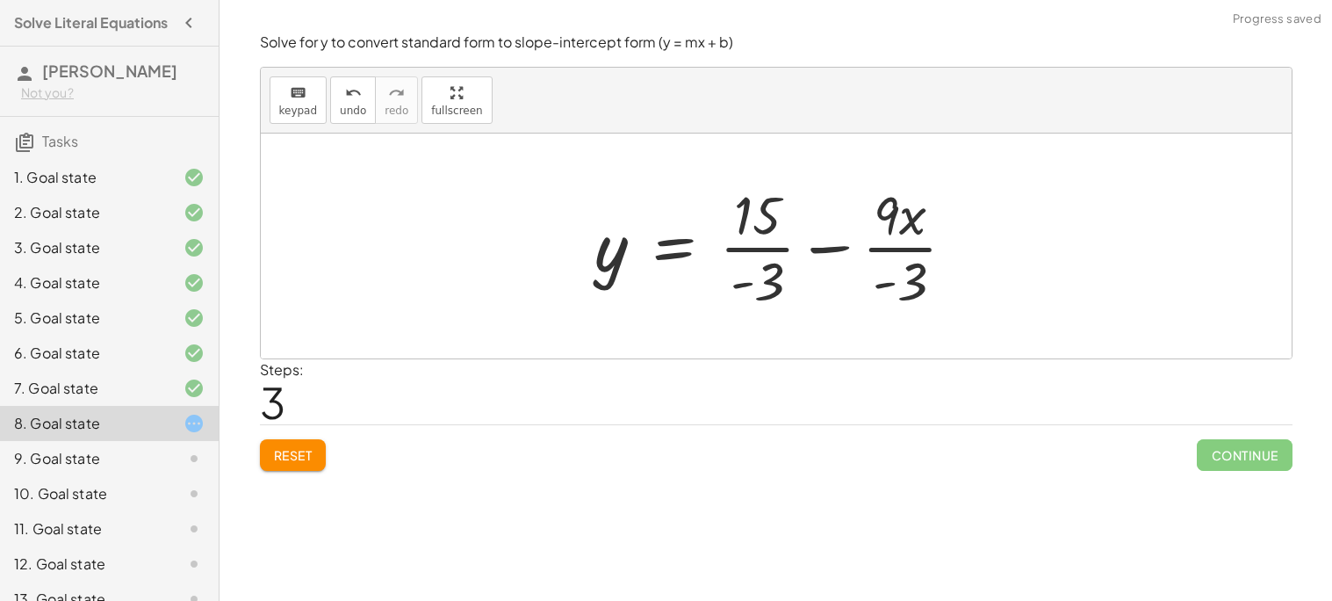
click at [778, 211] on div at bounding box center [783, 245] width 392 height 135
click at [761, 248] on div at bounding box center [783, 245] width 392 height 135
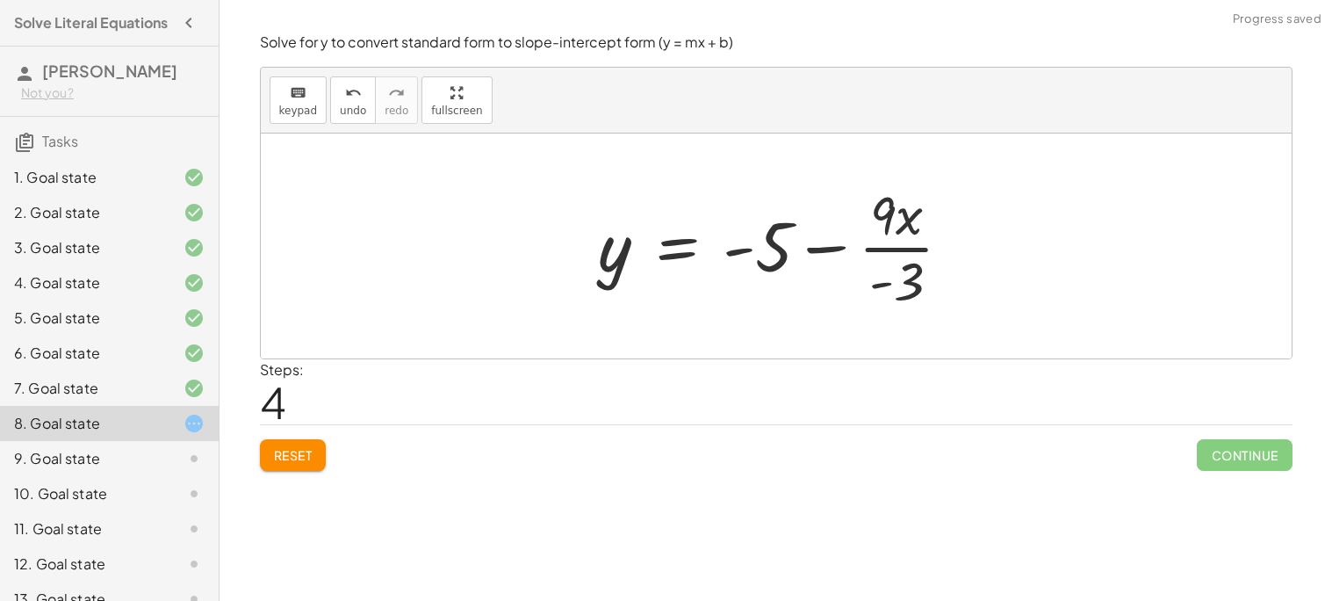
click at [887, 254] on div at bounding box center [782, 245] width 385 height 135
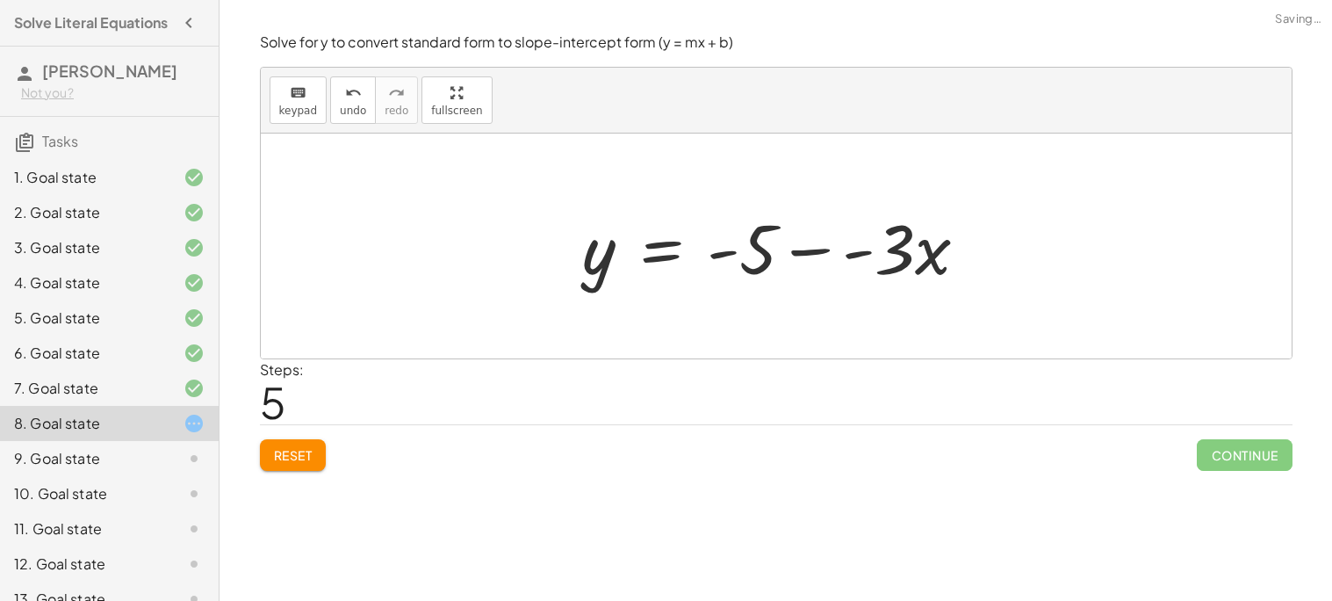
click at [857, 257] on div at bounding box center [782, 246] width 416 height 90
click at [815, 252] on div at bounding box center [782, 246] width 416 height 90
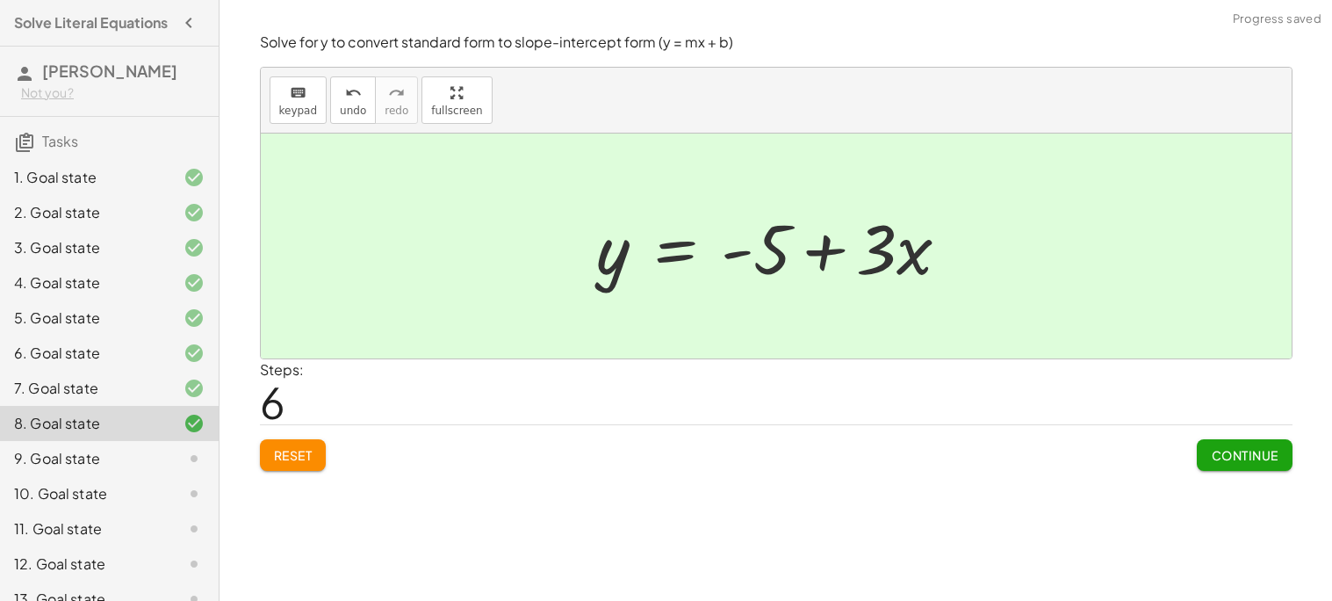
click at [1225, 445] on button "Continue" at bounding box center [1244, 455] width 95 height 32
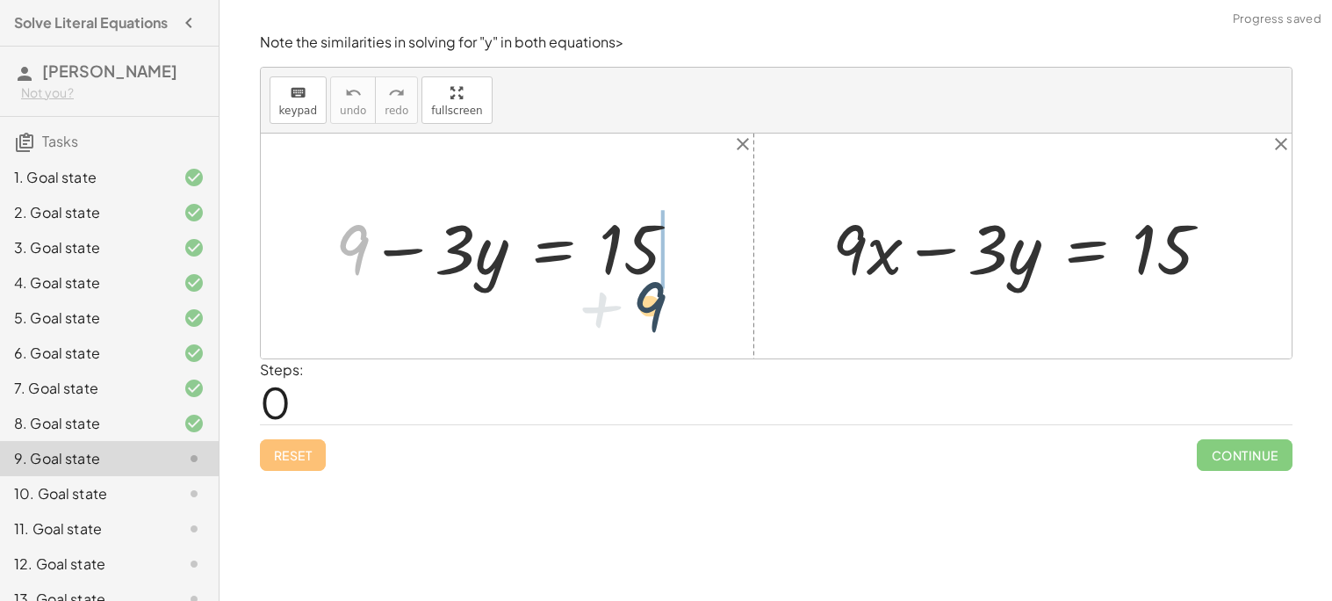
drag, startPoint x: 357, startPoint y: 251, endPoint x: 655, endPoint y: 306, distance: 302.8
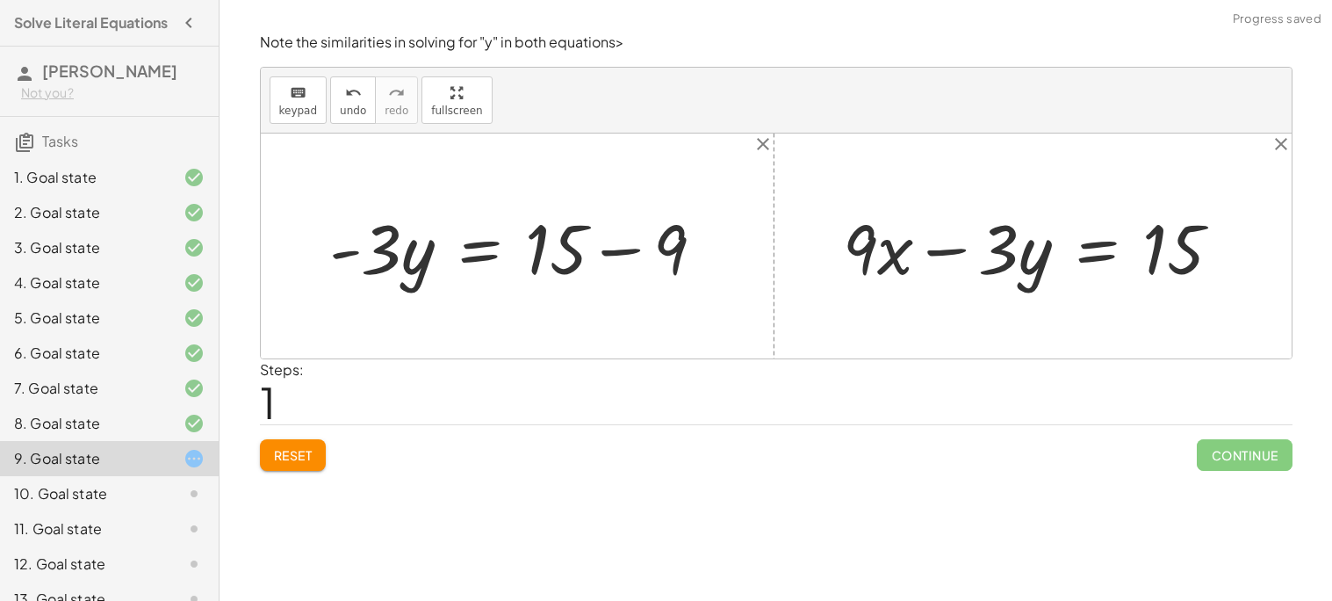
drag, startPoint x: 614, startPoint y: 253, endPoint x: 604, endPoint y: 256, distance: 10.3
click at [610, 255] on div at bounding box center [523, 246] width 407 height 90
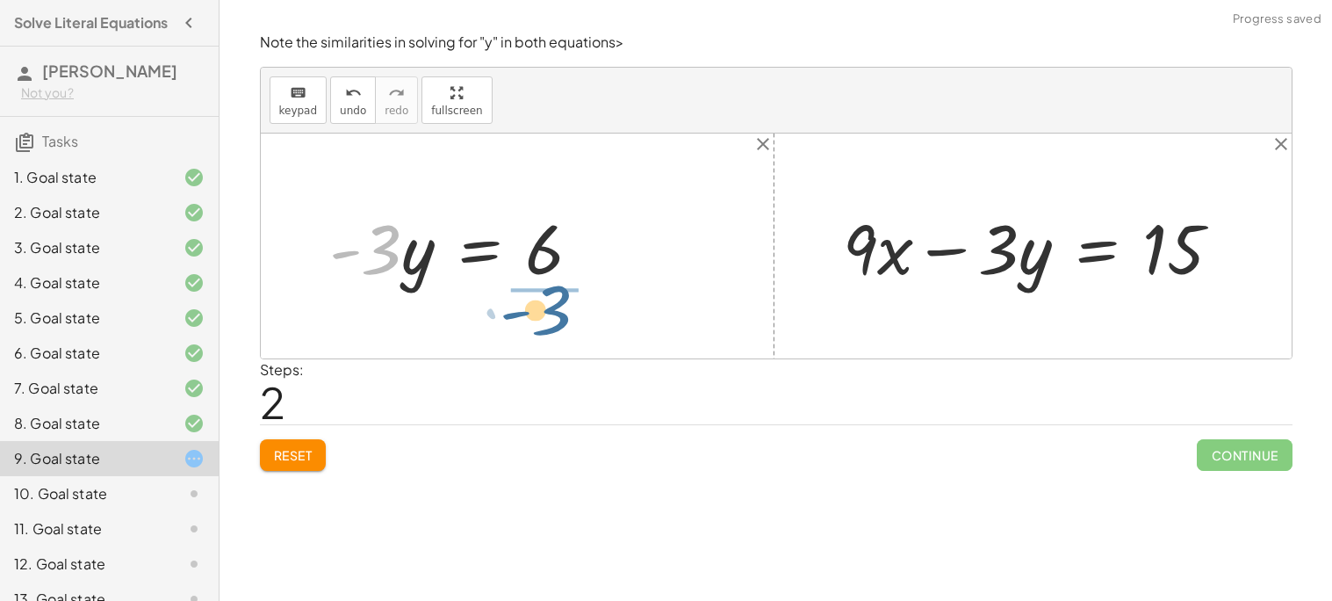
drag, startPoint x: 392, startPoint y: 256, endPoint x: 565, endPoint y: 317, distance: 183.3
click at [566, 321] on div "+ 9 − · 3 · y = 15 · - 3 · y = + 15 − 9 · - 3 · 3 · y = - 6 + · 9 · x − · 3 · y…" at bounding box center [776, 245] width 1031 height 225
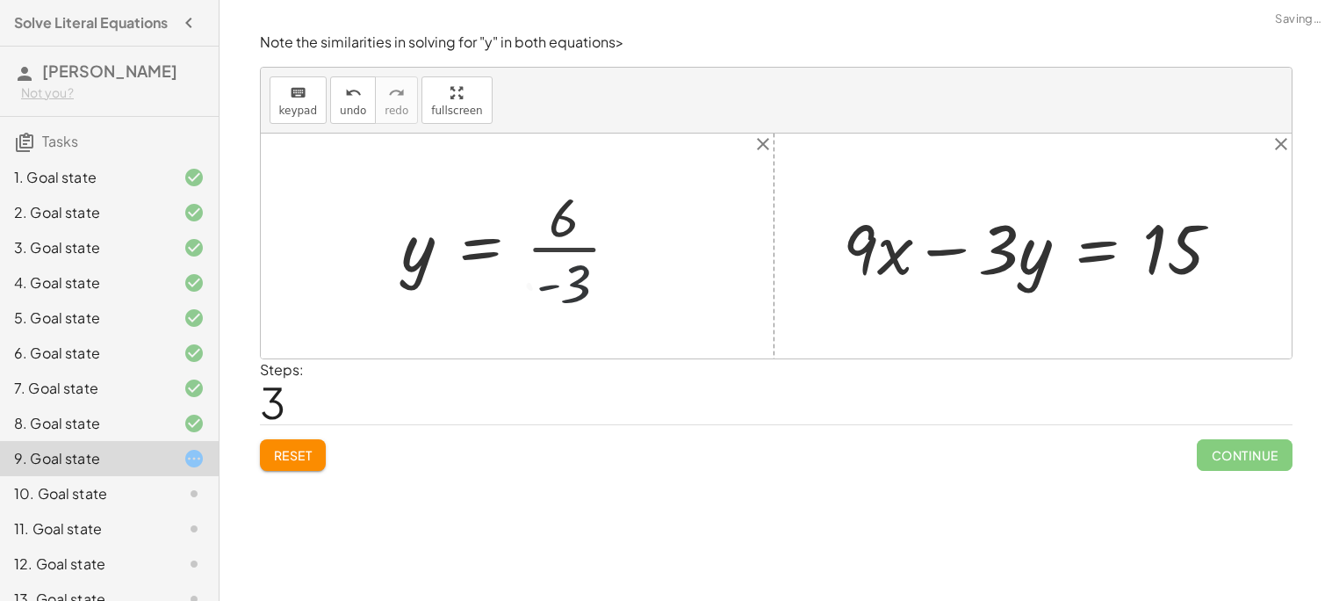
click at [554, 257] on div at bounding box center [517, 245] width 249 height 135
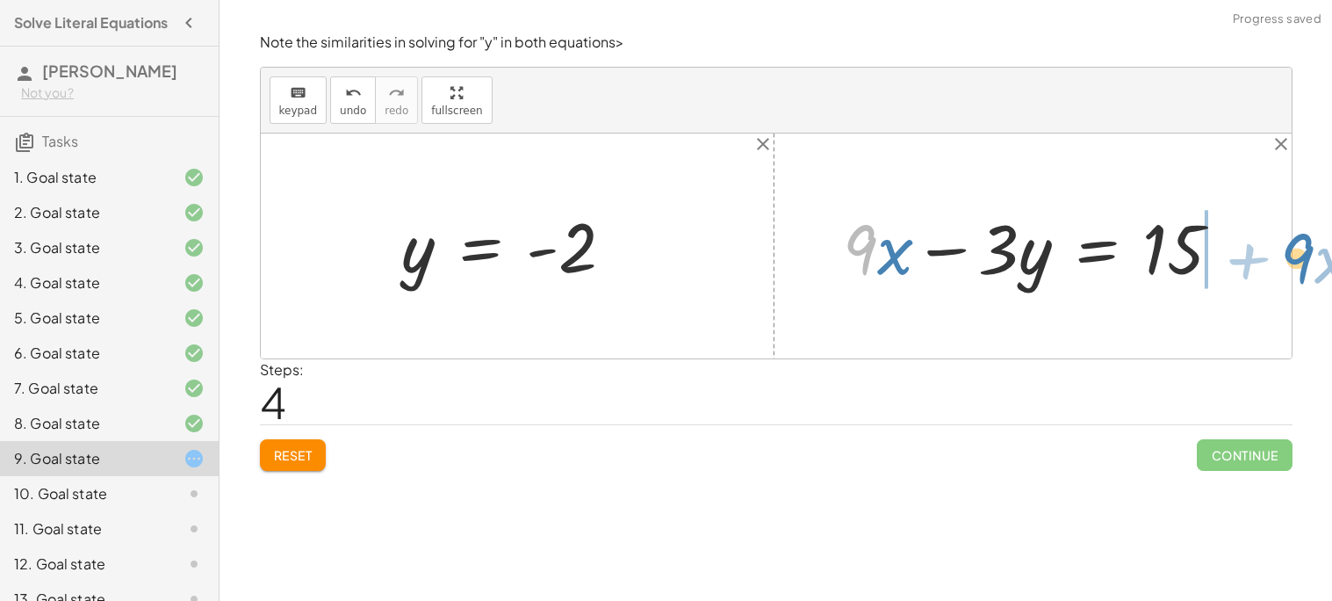
drag, startPoint x: 862, startPoint y: 252, endPoint x: 1271, endPoint y: 259, distance: 409.2
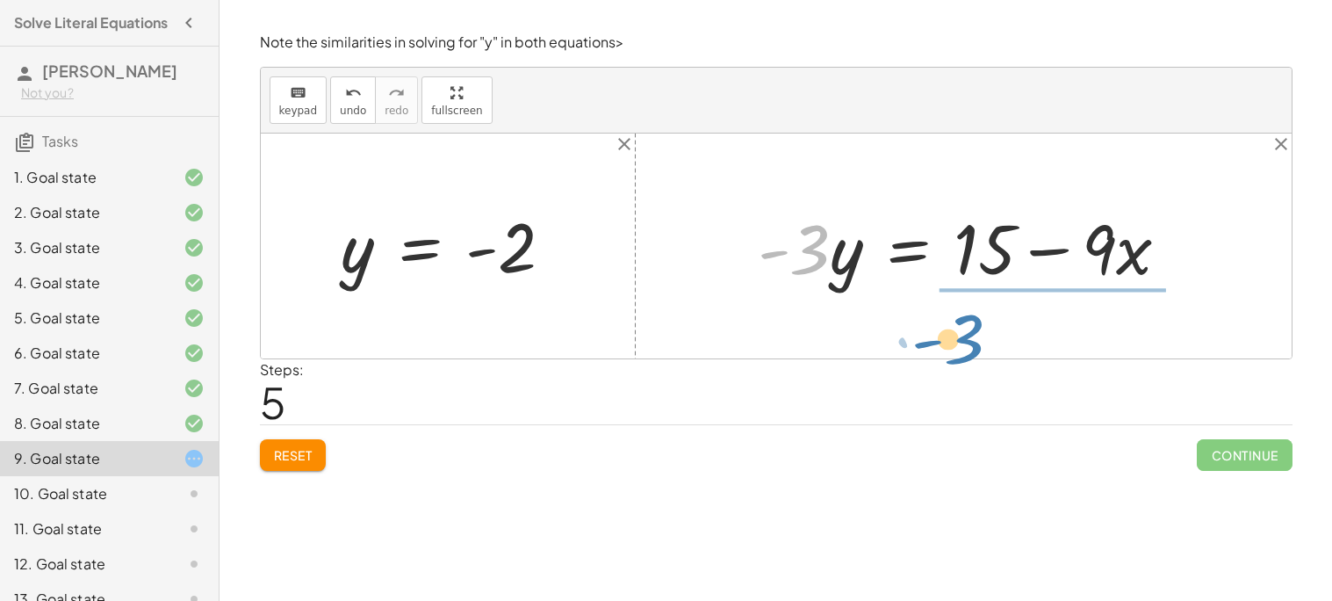
drag, startPoint x: 810, startPoint y: 259, endPoint x: 990, endPoint y: 330, distance: 193.5
click at [991, 336] on div "+ 9 − · 3 · y = 15 · - 3 · y = + 15 − 9 · - 3 · y = 6 y = · 6 · - 3 y = - 2 + ·…" at bounding box center [776, 245] width 1031 height 225
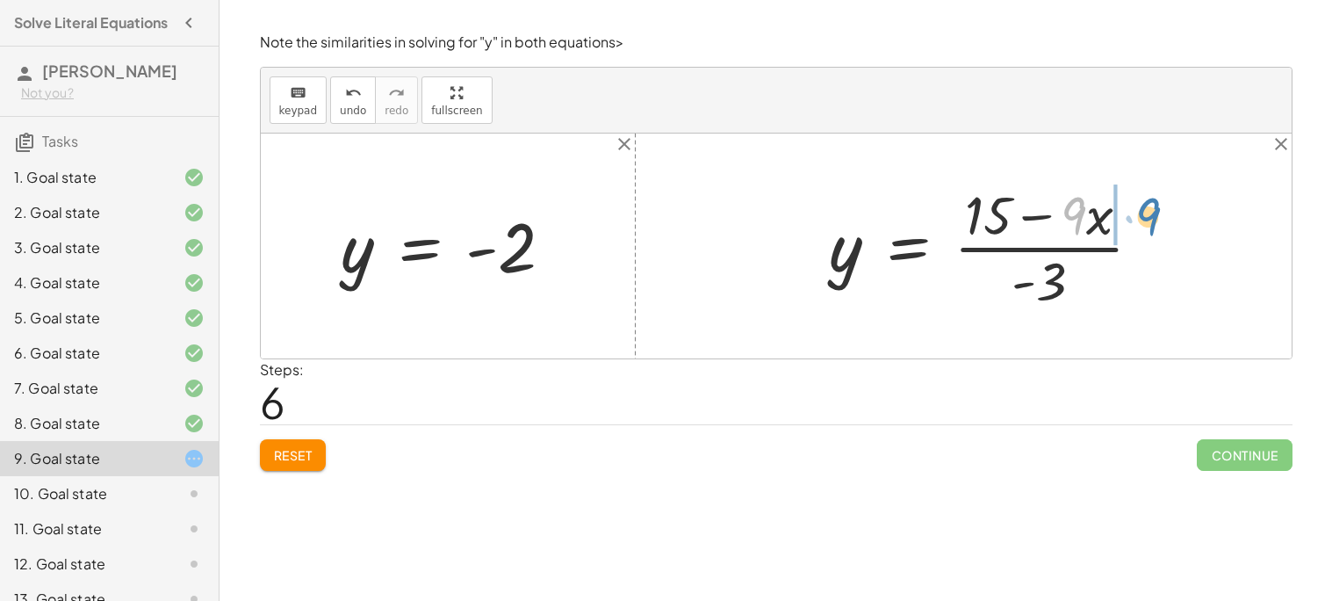
drag, startPoint x: 1072, startPoint y: 217, endPoint x: 1148, endPoint y: 218, distance: 75.5
click at [1148, 218] on div at bounding box center [992, 245] width 343 height 135
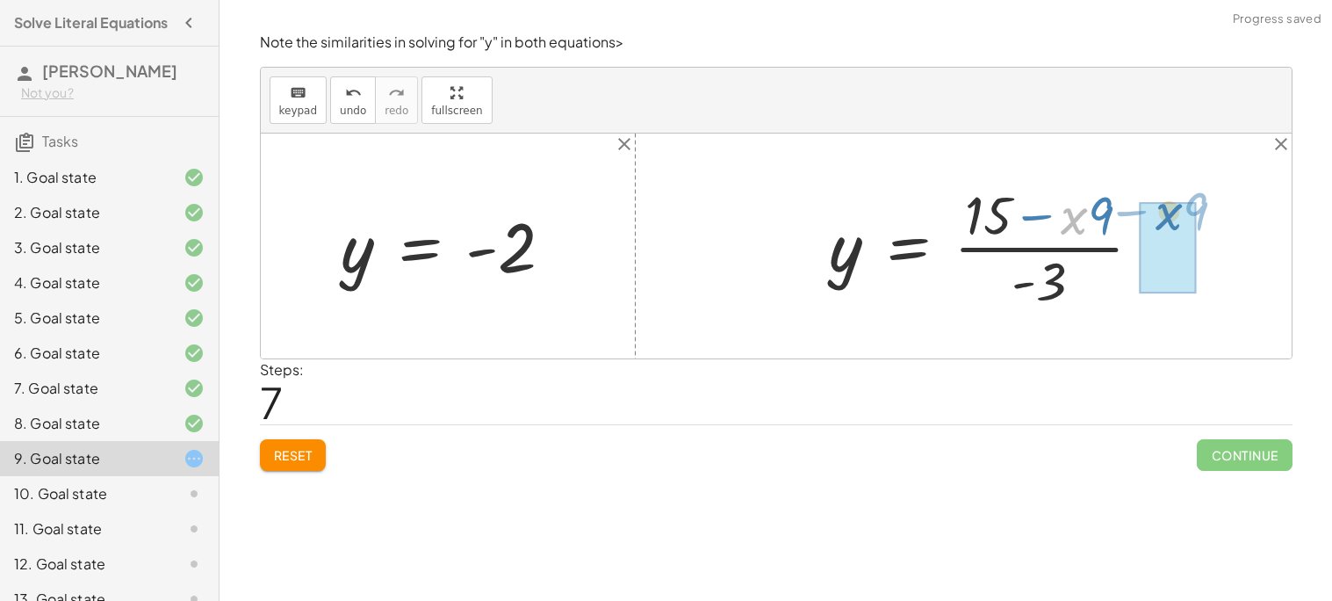
drag, startPoint x: 1079, startPoint y: 225, endPoint x: 1171, endPoint y: 220, distance: 92.3
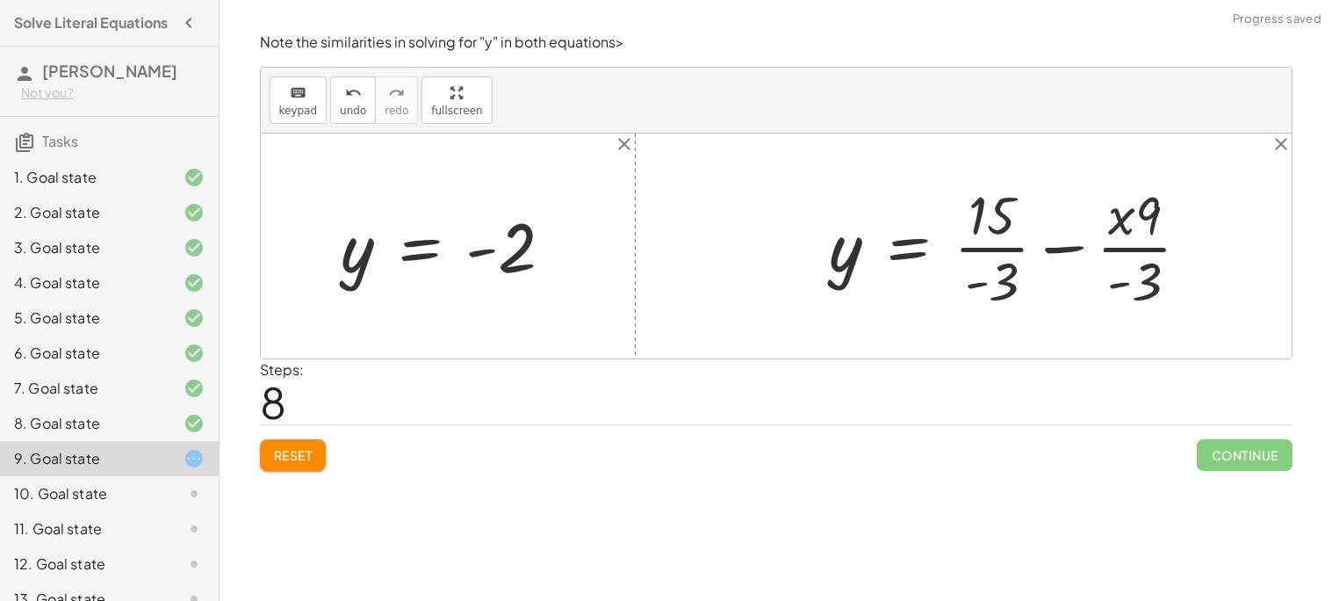
click at [1129, 219] on div at bounding box center [1017, 245] width 392 height 135
drag, startPoint x: 1144, startPoint y: 219, endPoint x: 1163, endPoint y: 214, distance: 19.8
click at [1163, 214] on div at bounding box center [1017, 245] width 392 height 135
click at [1144, 256] on div at bounding box center [1017, 245] width 392 height 135
click at [1012, 248] on div at bounding box center [1032, 245] width 423 height 135
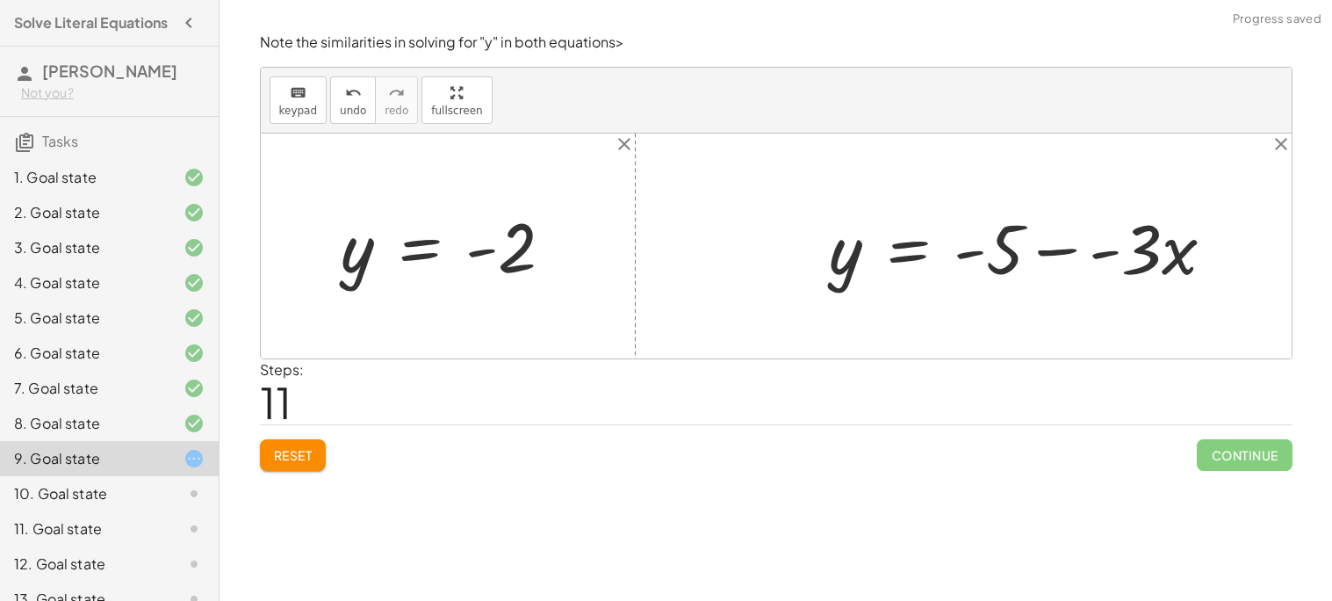
click at [1071, 261] on div at bounding box center [1029, 246] width 416 height 90
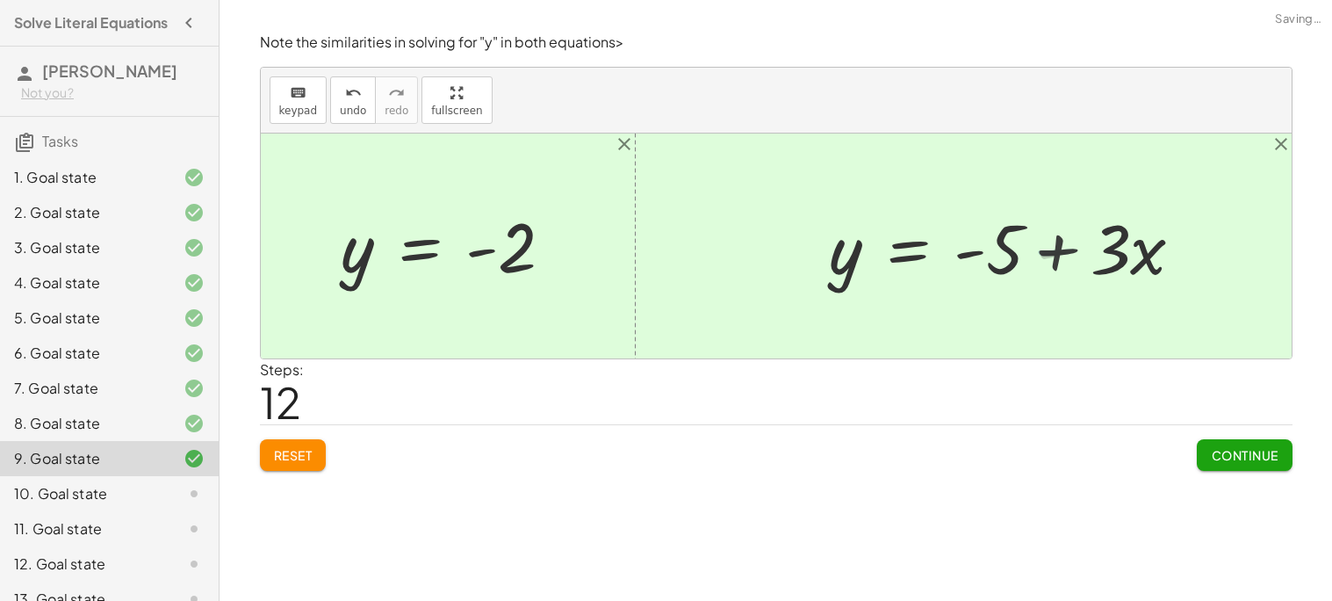
click at [1219, 437] on div "Continue" at bounding box center [1244, 448] width 95 height 46
click at [1230, 460] on span "Continue" at bounding box center [1244, 455] width 67 height 16
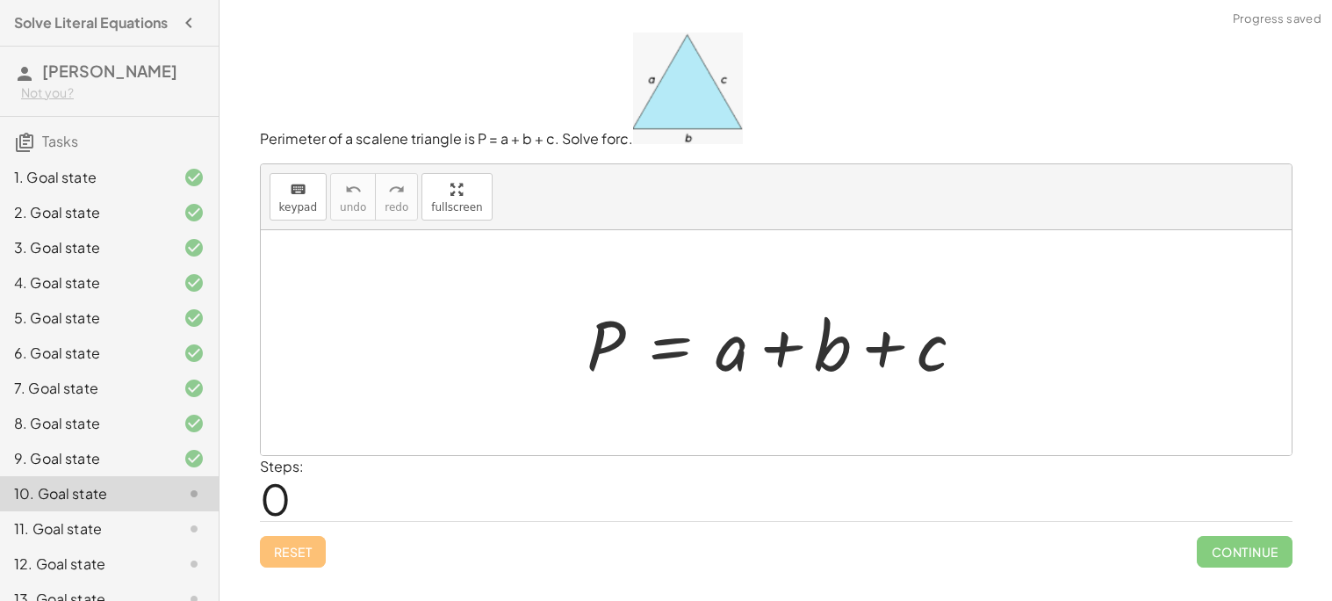
click at [732, 364] on div at bounding box center [783, 343] width 410 height 90
drag, startPoint x: 724, startPoint y: 364, endPoint x: 540, endPoint y: 371, distance: 183.7
click at [537, 371] on div "+ a P = + a + b + c" at bounding box center [776, 342] width 1031 height 225
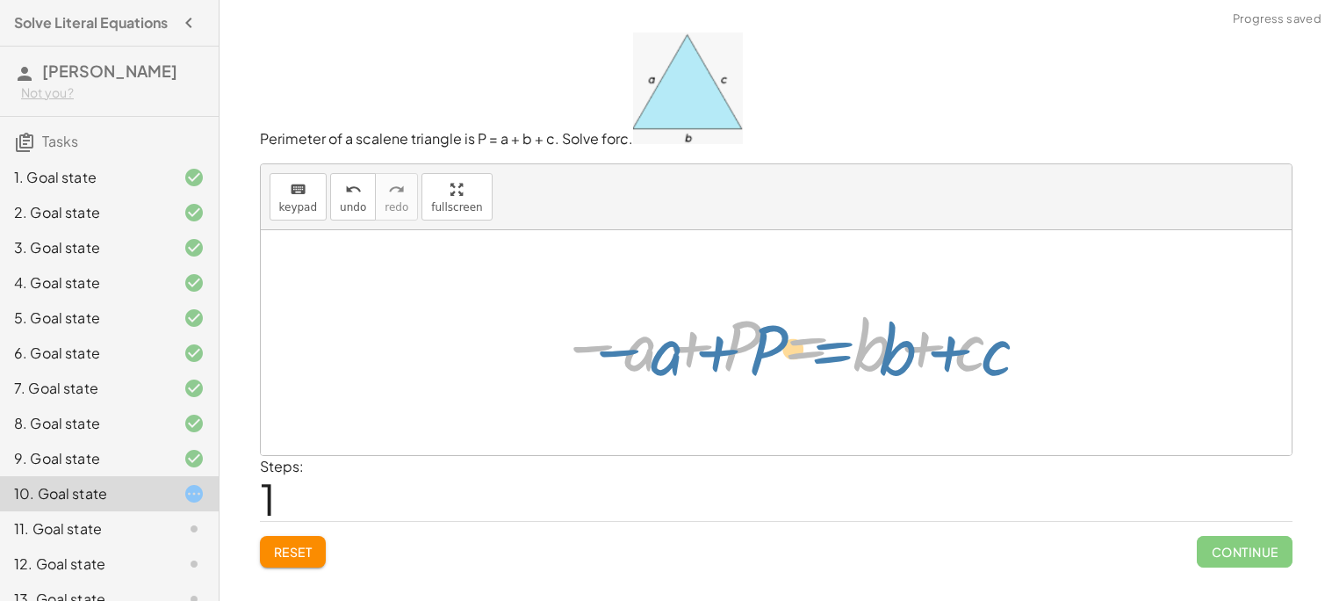
drag, startPoint x: 736, startPoint y: 346, endPoint x: 767, endPoint y: 351, distance: 31.2
click at [767, 351] on div at bounding box center [783, 343] width 464 height 90
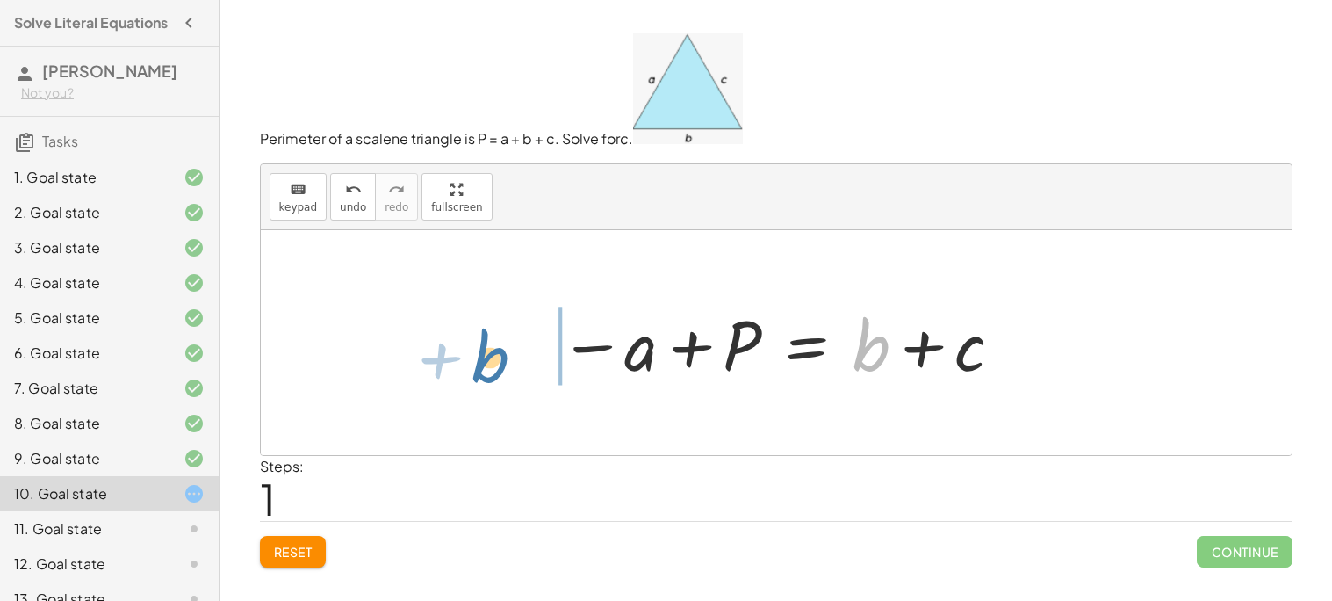
drag, startPoint x: 879, startPoint y: 343, endPoint x: 502, endPoint y: 355, distance: 376.9
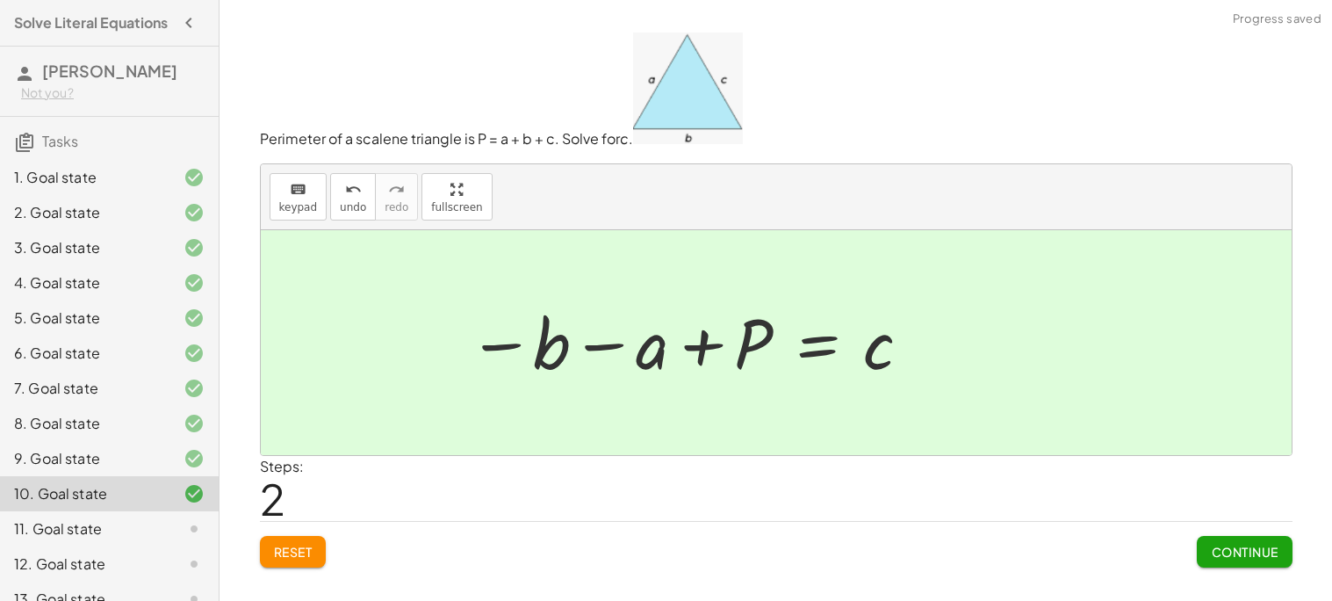
click at [594, 351] on div at bounding box center [691, 342] width 464 height 87
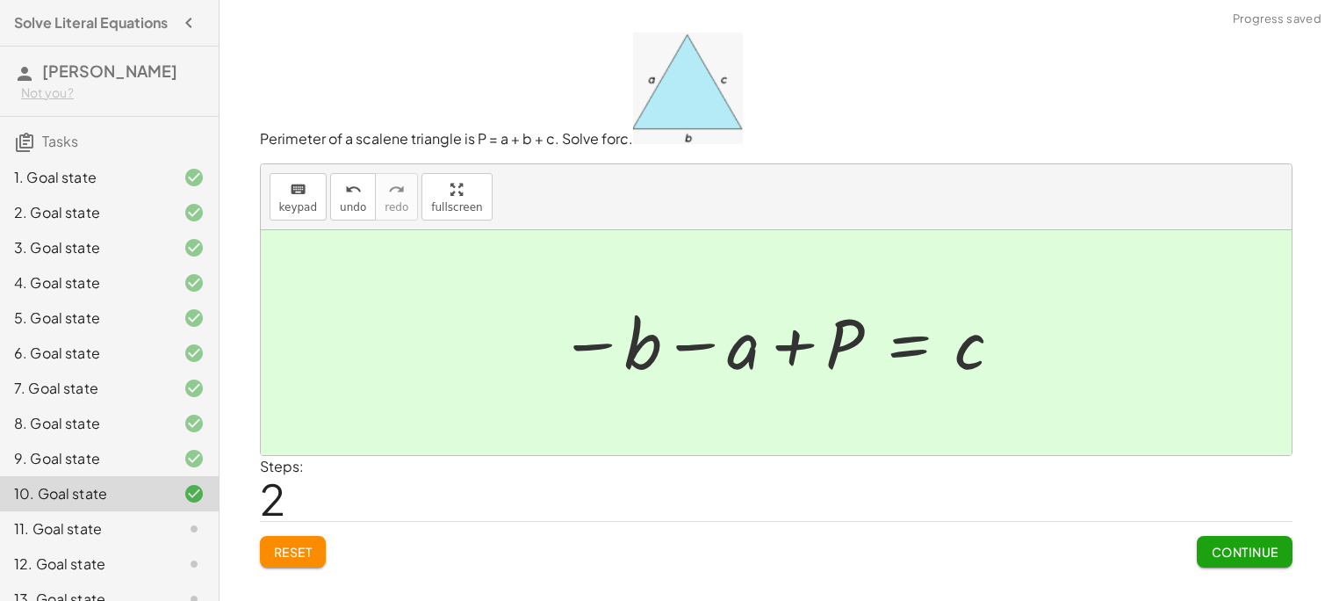
click at [1228, 550] on span "Continue" at bounding box center [1244, 552] width 67 height 16
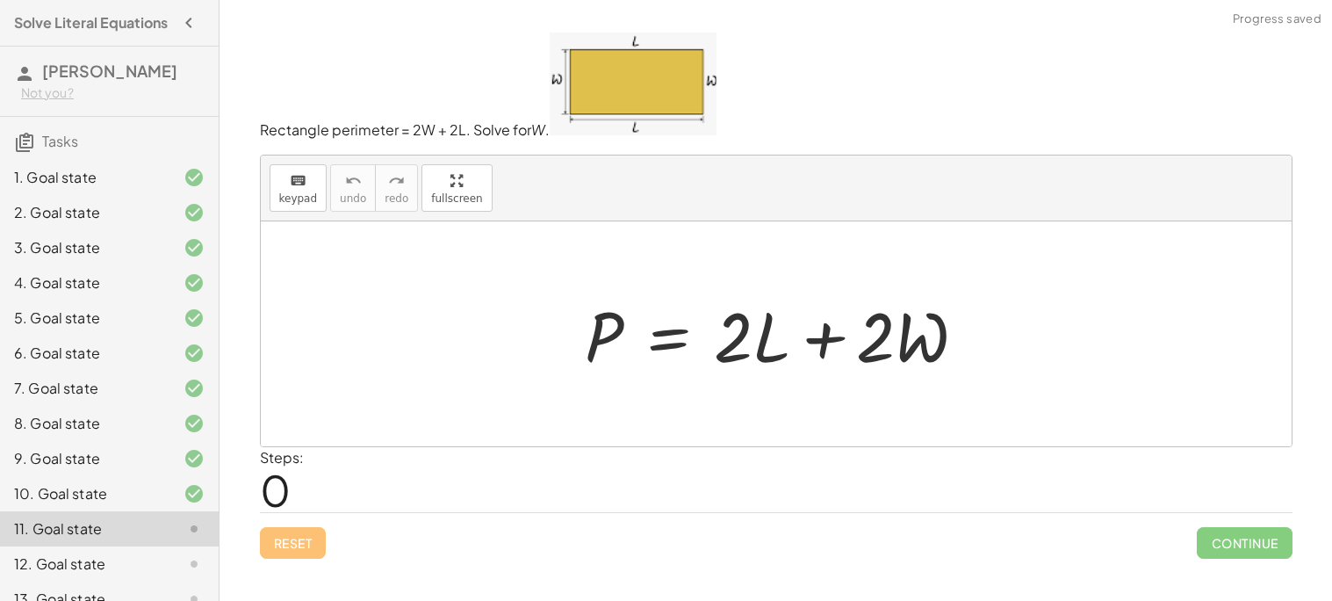
click at [761, 344] on div at bounding box center [783, 334] width 414 height 90
click at [749, 344] on div at bounding box center [783, 334] width 414 height 90
drag, startPoint x: 737, startPoint y: 342, endPoint x: 514, endPoint y: 350, distance: 223.2
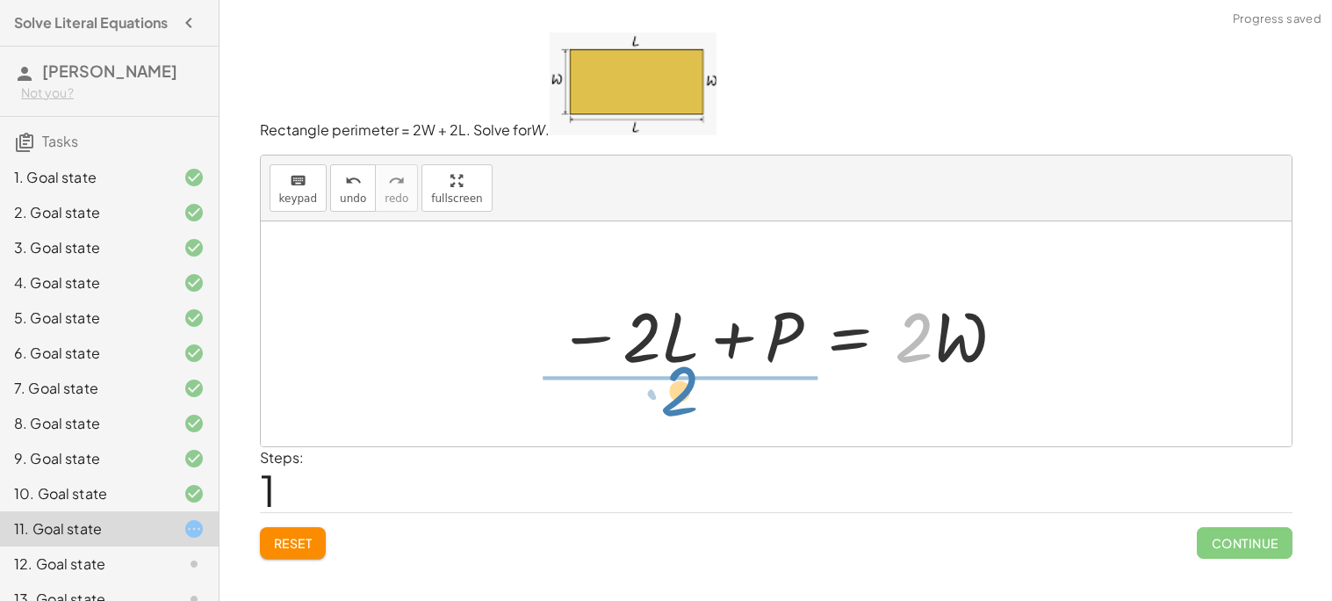
drag, startPoint x: 921, startPoint y: 340, endPoint x: 686, endPoint y: 392, distance: 241.0
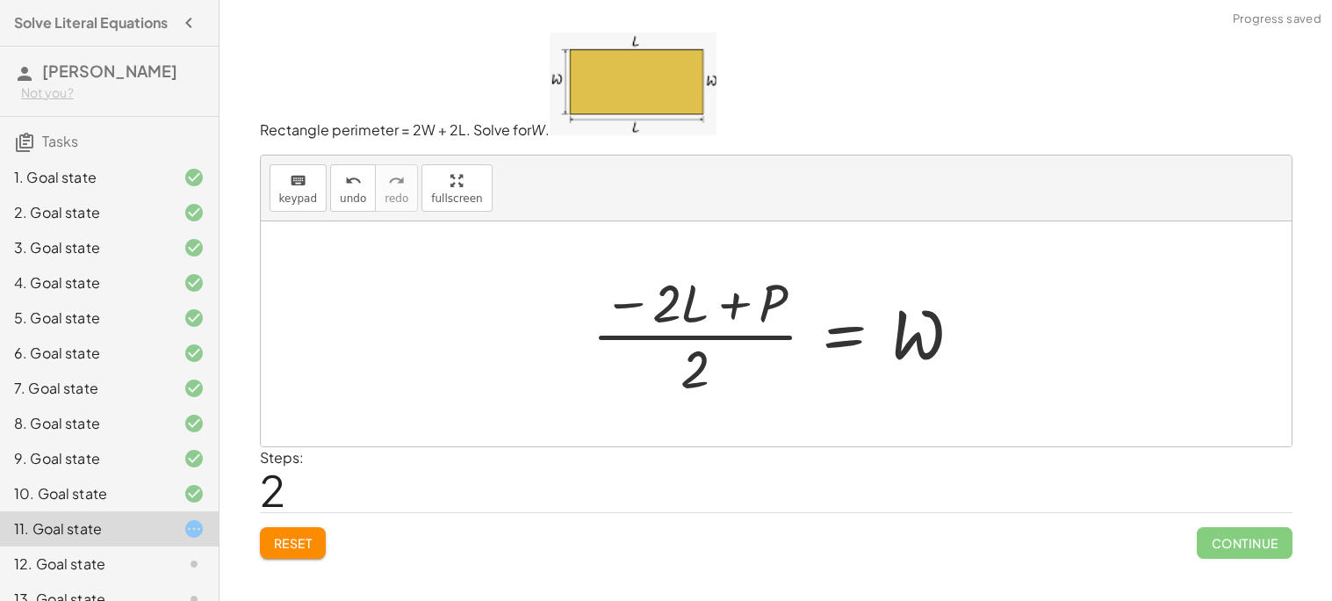
click at [699, 335] on div at bounding box center [784, 333] width 402 height 135
click at [678, 312] on div at bounding box center [783, 333] width 402 height 135
click at [673, 310] on div at bounding box center [783, 333] width 402 height 135
click at [647, 305] on div at bounding box center [783, 333] width 402 height 135
click at [738, 295] on div at bounding box center [783, 333] width 402 height 135
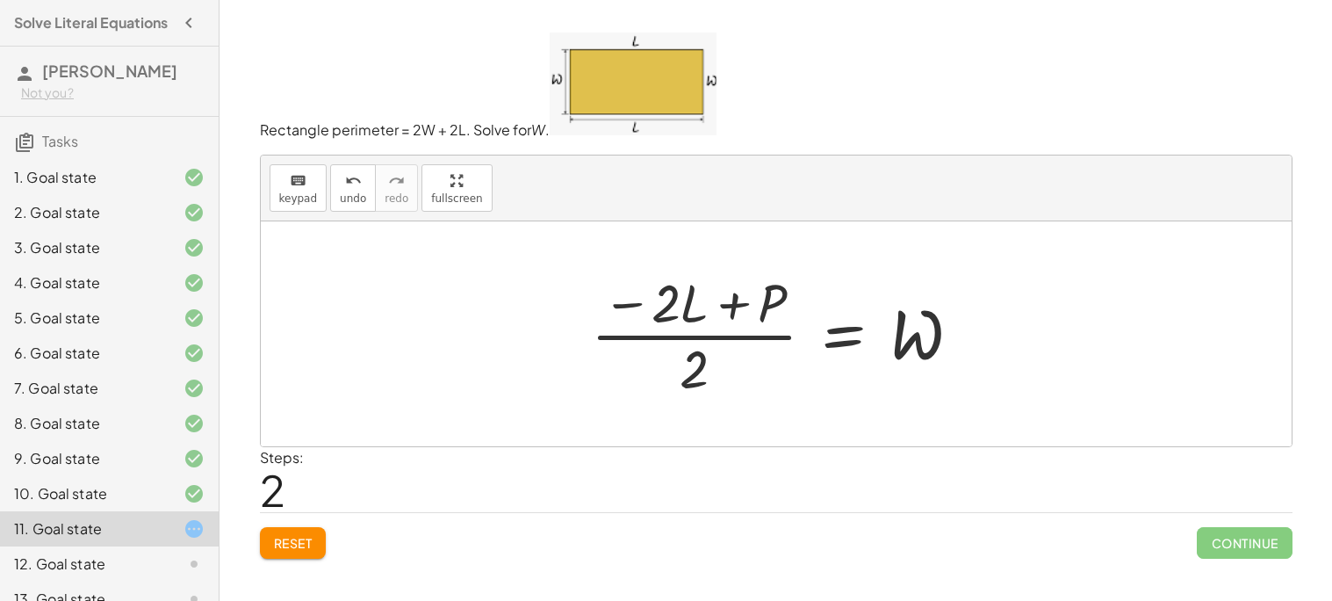
click at [643, 306] on div at bounding box center [783, 333] width 402 height 135
click at [756, 335] on div at bounding box center [783, 333] width 402 height 135
click at [859, 339] on div at bounding box center [783, 333] width 402 height 135
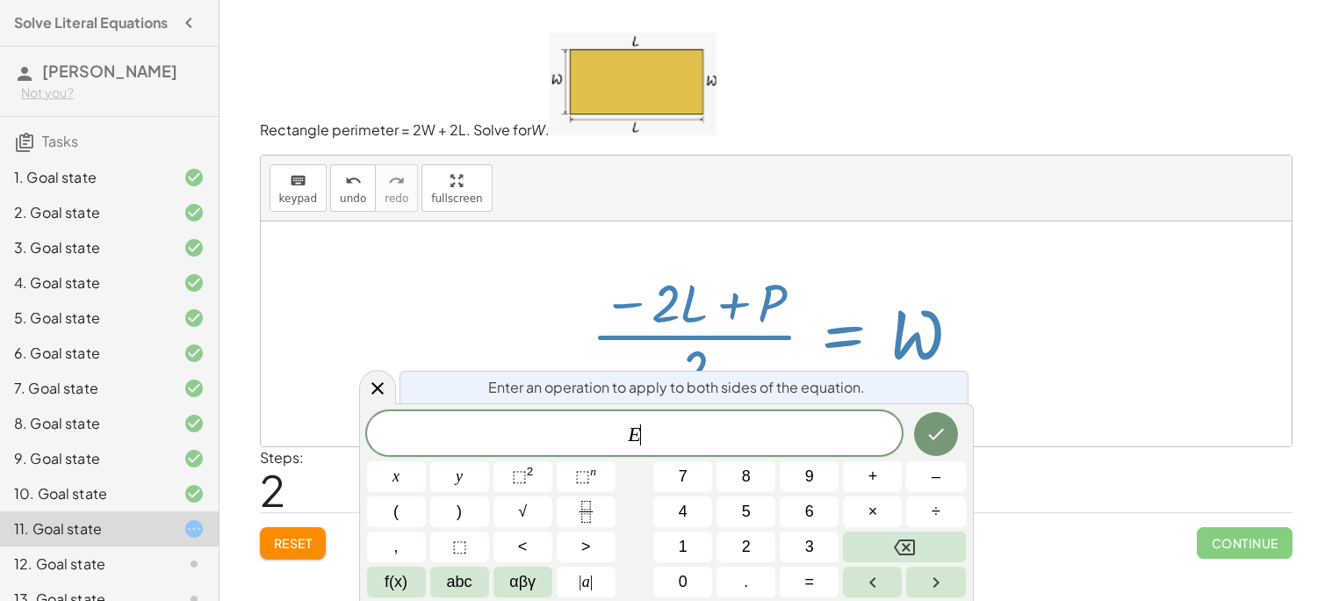
click at [378, 380] on icon at bounding box center [377, 388] width 21 height 21
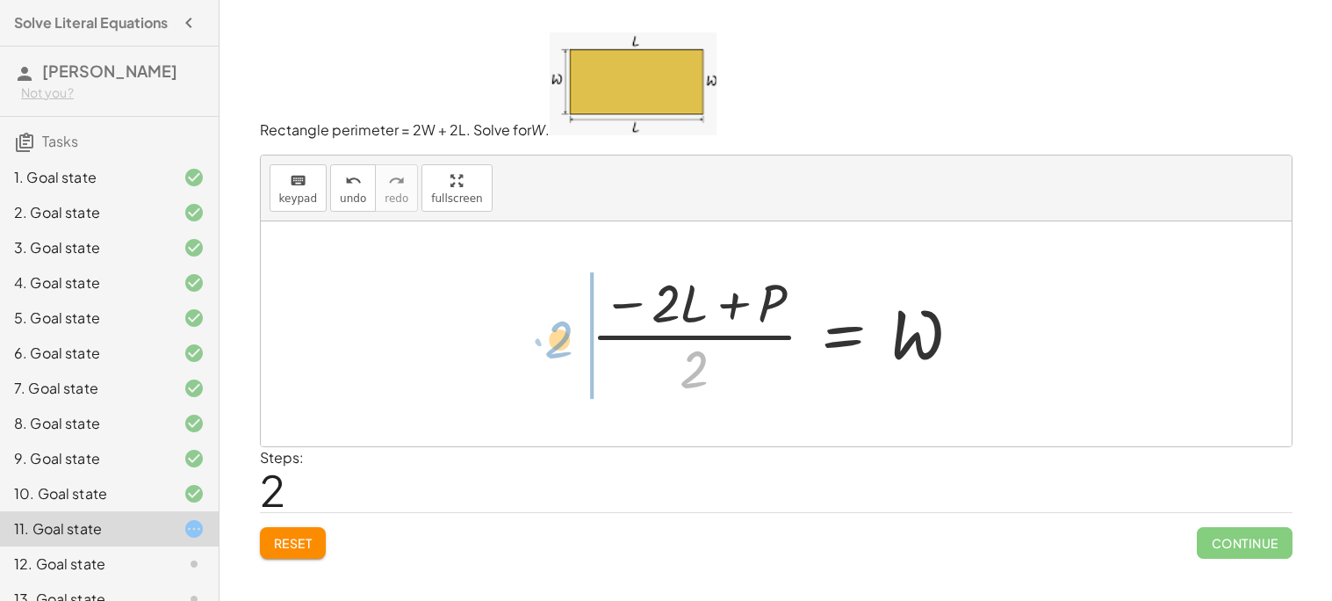
drag, startPoint x: 695, startPoint y: 361, endPoint x: 565, endPoint y: 329, distance: 133.7
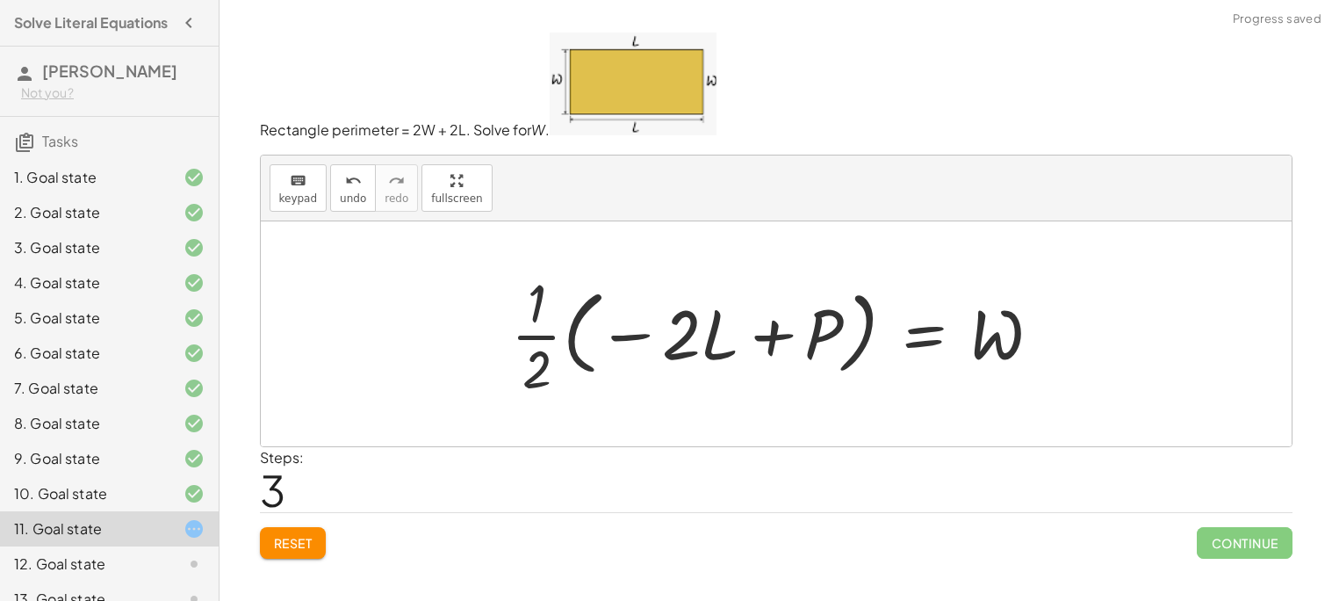
click at [541, 318] on div at bounding box center [783, 333] width 562 height 135
click at [539, 335] on div at bounding box center [783, 333] width 562 height 135
drag, startPoint x: 460, startPoint y: 449, endPoint x: 431, endPoint y: 475, distance: 39.2
click at [0, 0] on div "Rectangle perimeter = 2W + 2L. Solve for W . keyboard keypad undo undo redo red…" at bounding box center [0, 0] width 0 height 0
click at [325, 520] on div "Reset Continue" at bounding box center [776, 535] width 1033 height 47
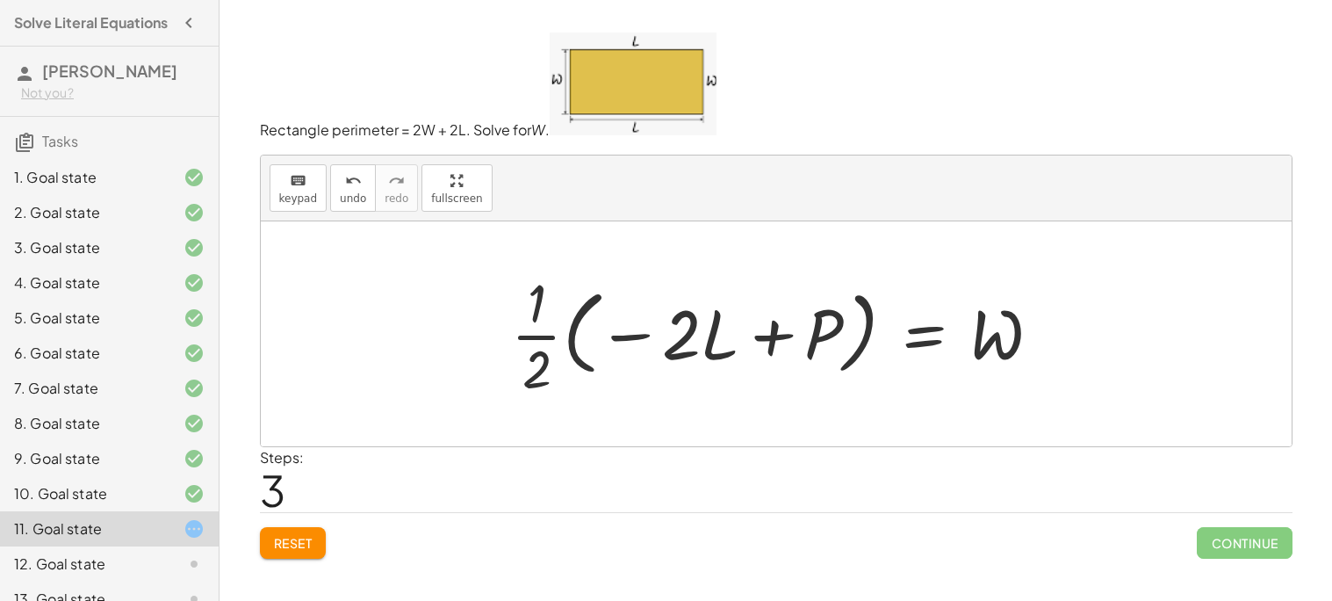
click at [296, 558] on button "Reset" at bounding box center [293, 543] width 67 height 32
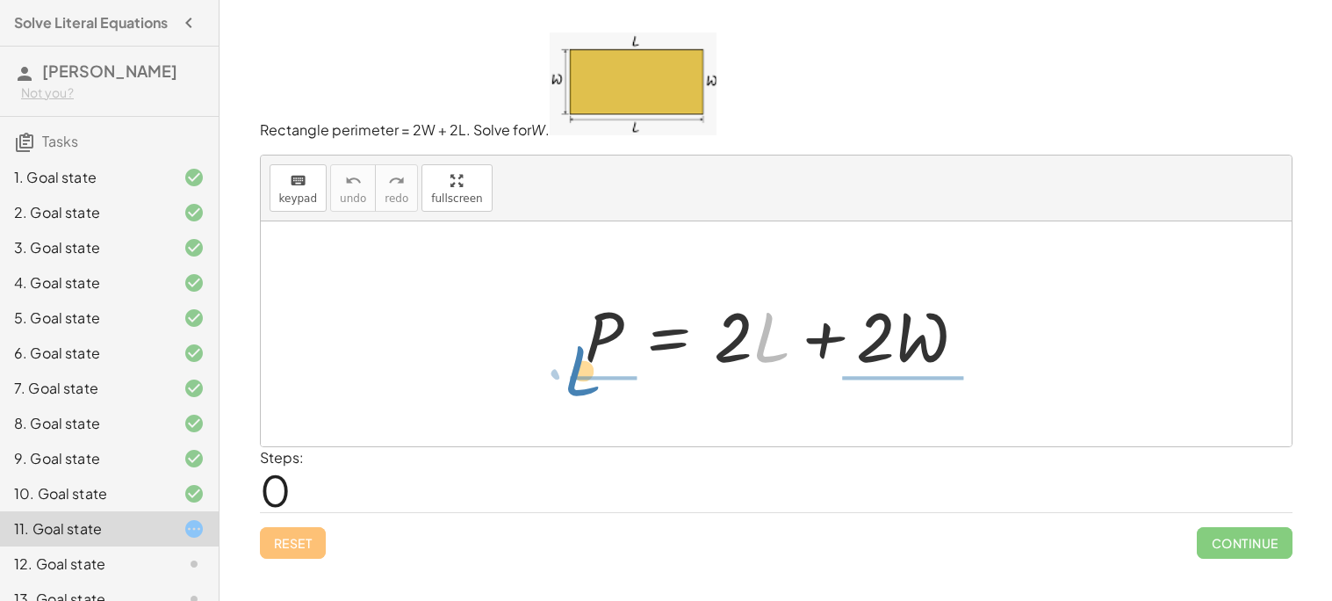
drag, startPoint x: 751, startPoint y: 342, endPoint x: 576, endPoint y: 384, distance: 179.7
click at [575, 384] on div "· L + · 2 P = + · 2 · L + · 2 · W" at bounding box center [776, 333] width 1031 height 225
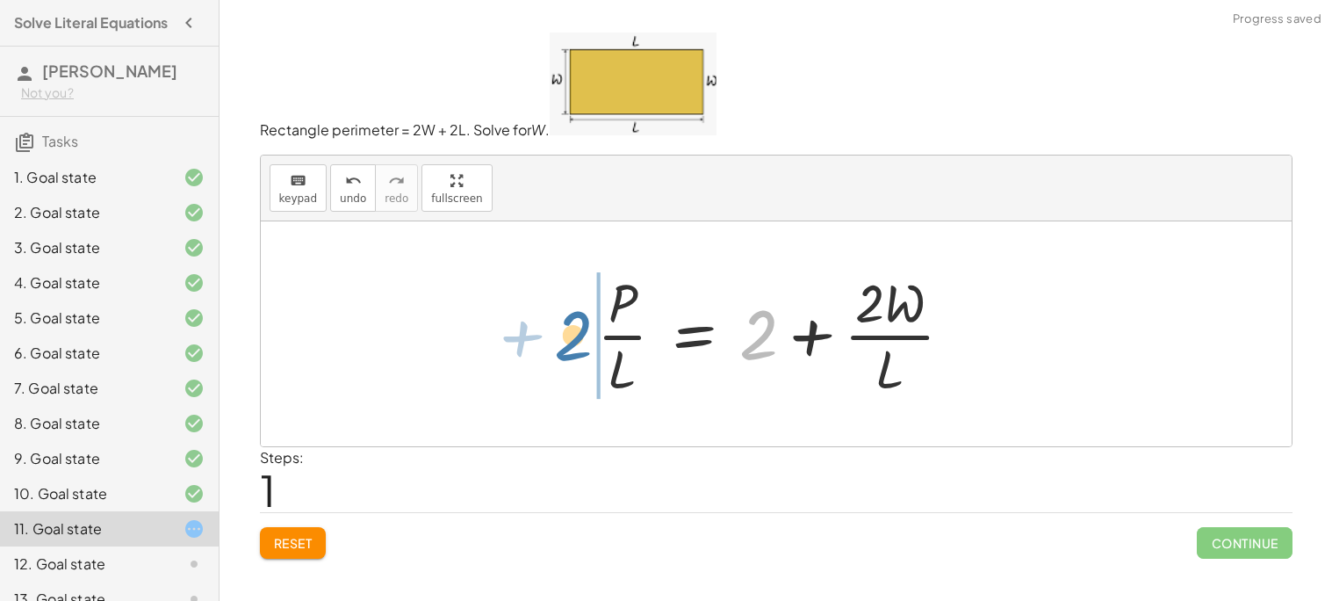
drag, startPoint x: 751, startPoint y: 335, endPoint x: 559, endPoint y: 336, distance: 191.4
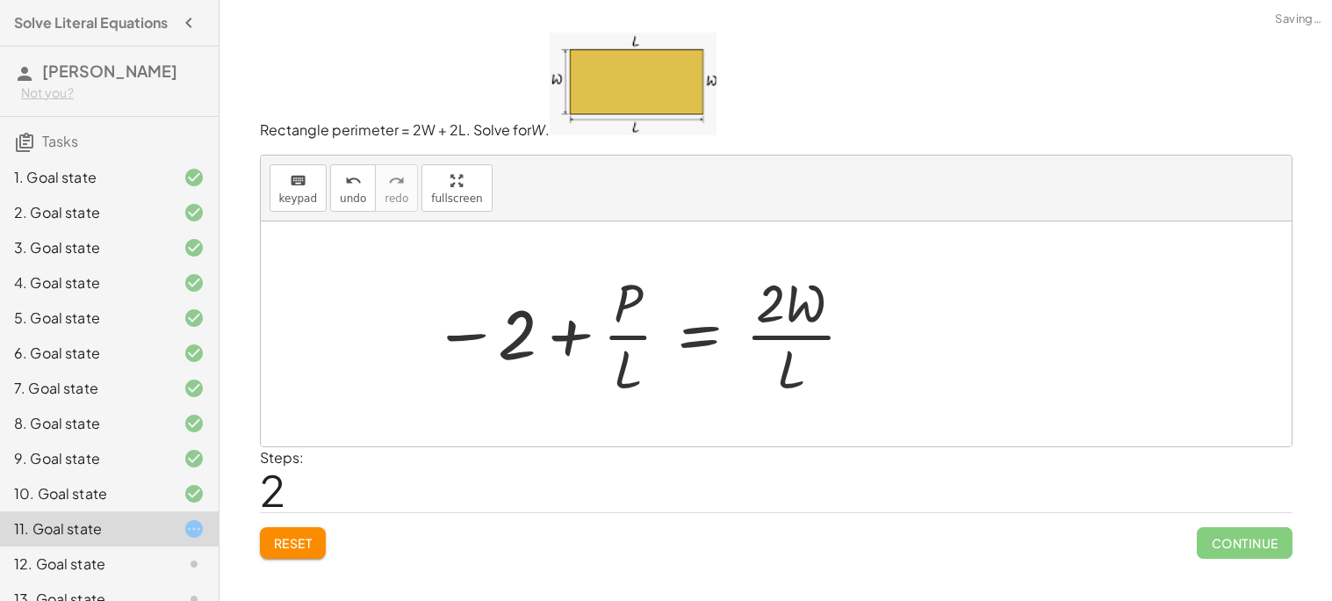
click at [771, 339] on div at bounding box center [645, 333] width 442 height 135
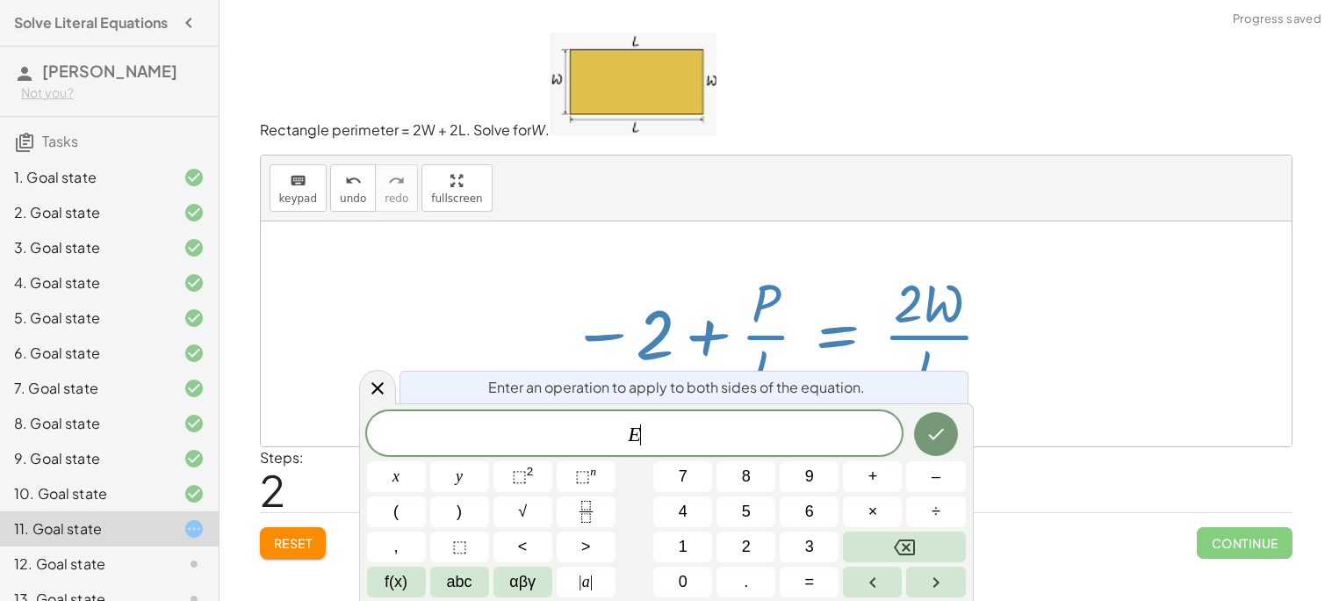
click at [893, 331] on div at bounding box center [783, 333] width 442 height 135
click at [382, 385] on icon at bounding box center [377, 388] width 21 height 21
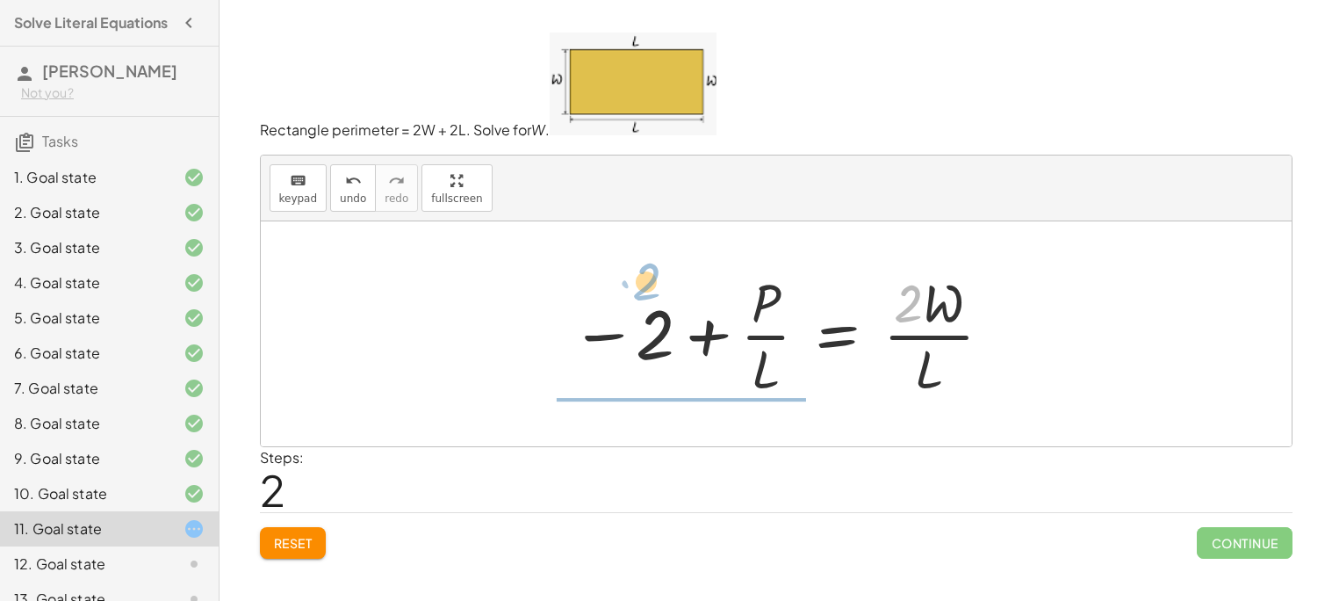
drag, startPoint x: 913, startPoint y: 308, endPoint x: 637, endPoint y: 293, distance: 276.1
click at [637, 293] on div at bounding box center [783, 333] width 442 height 135
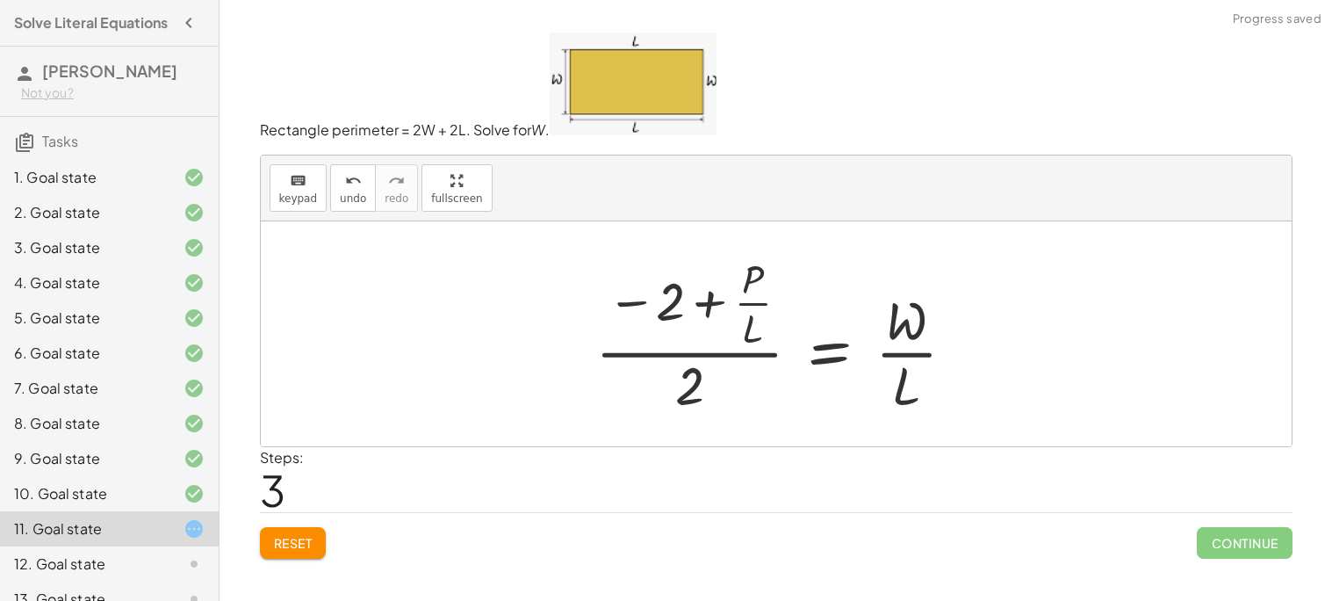
click at [877, 311] on div at bounding box center [783, 333] width 392 height 169
click at [896, 356] on div at bounding box center [783, 333] width 392 height 169
drag, startPoint x: 316, startPoint y: 539, endPoint x: 292, endPoint y: 537, distance: 24.6
click at [292, 537] on button "Reset" at bounding box center [293, 543] width 67 height 32
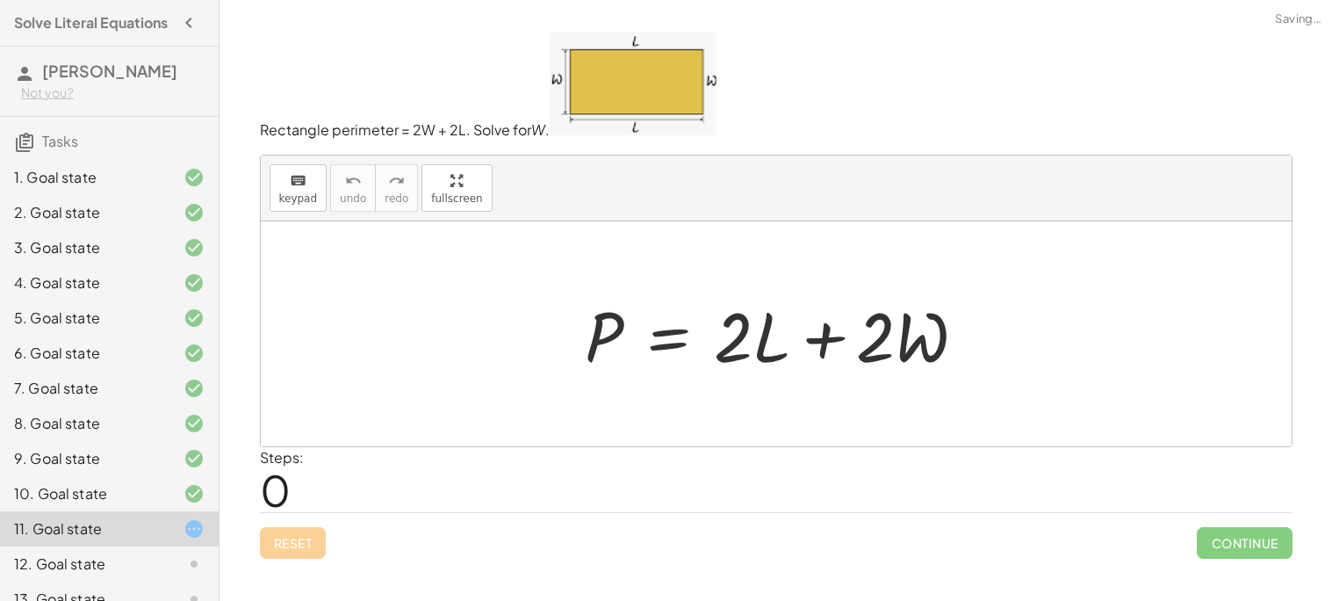
click at [293, 532] on div "Reset Continue" at bounding box center [776, 535] width 1033 height 47
drag, startPoint x: 738, startPoint y: 339, endPoint x: 543, endPoint y: 354, distance: 195.5
click at [543, 354] on div "· 2 + · L P = + · 2 · L + · 2 · W" at bounding box center [776, 333] width 1031 height 225
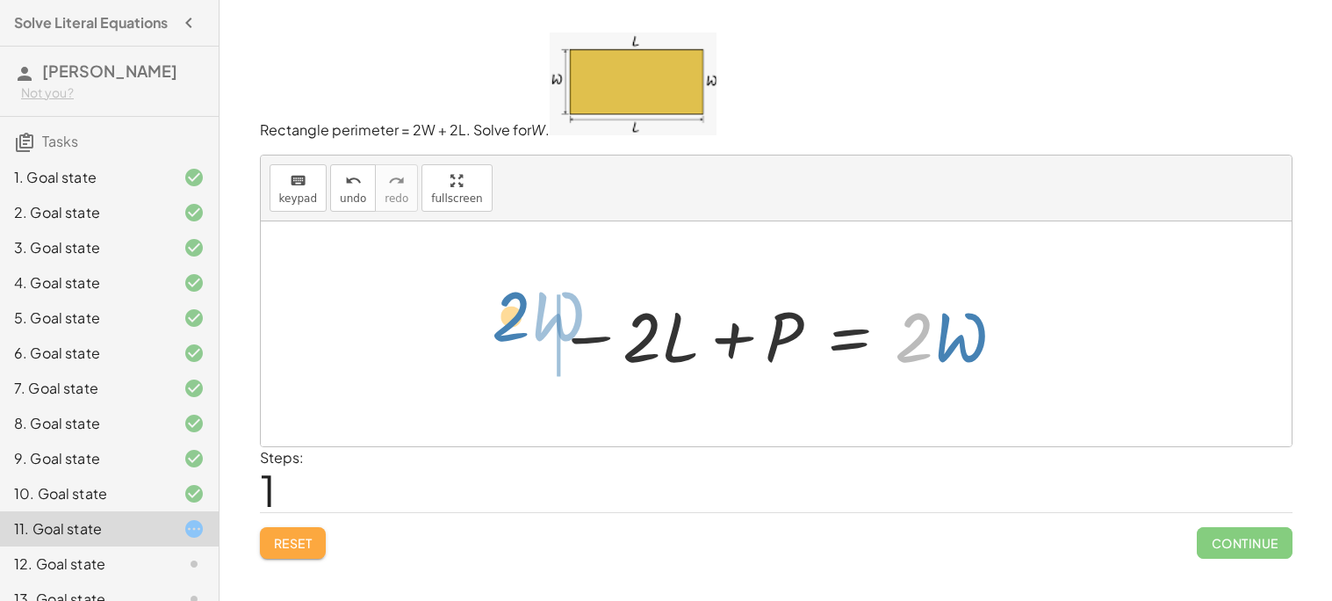
drag, startPoint x: 925, startPoint y: 337, endPoint x: 521, endPoint y: 316, distance: 405.3
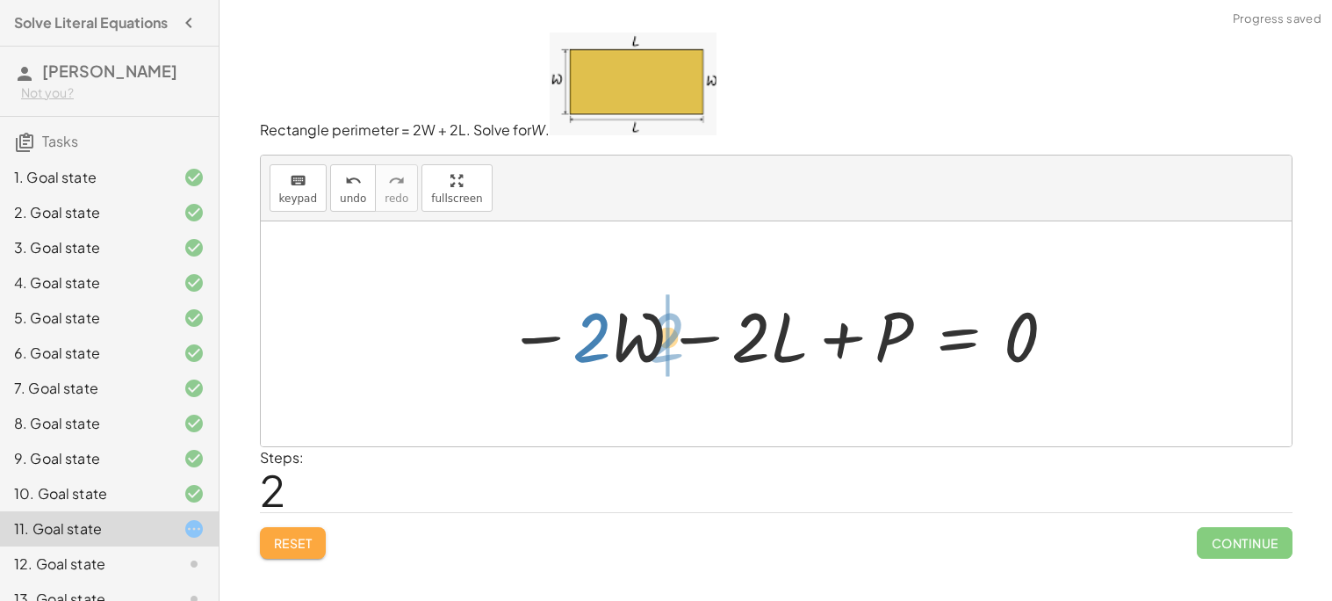
drag, startPoint x: 549, startPoint y: 335, endPoint x: 539, endPoint y: 335, distance: 9.7
click at [539, 335] on div at bounding box center [783, 334] width 568 height 90
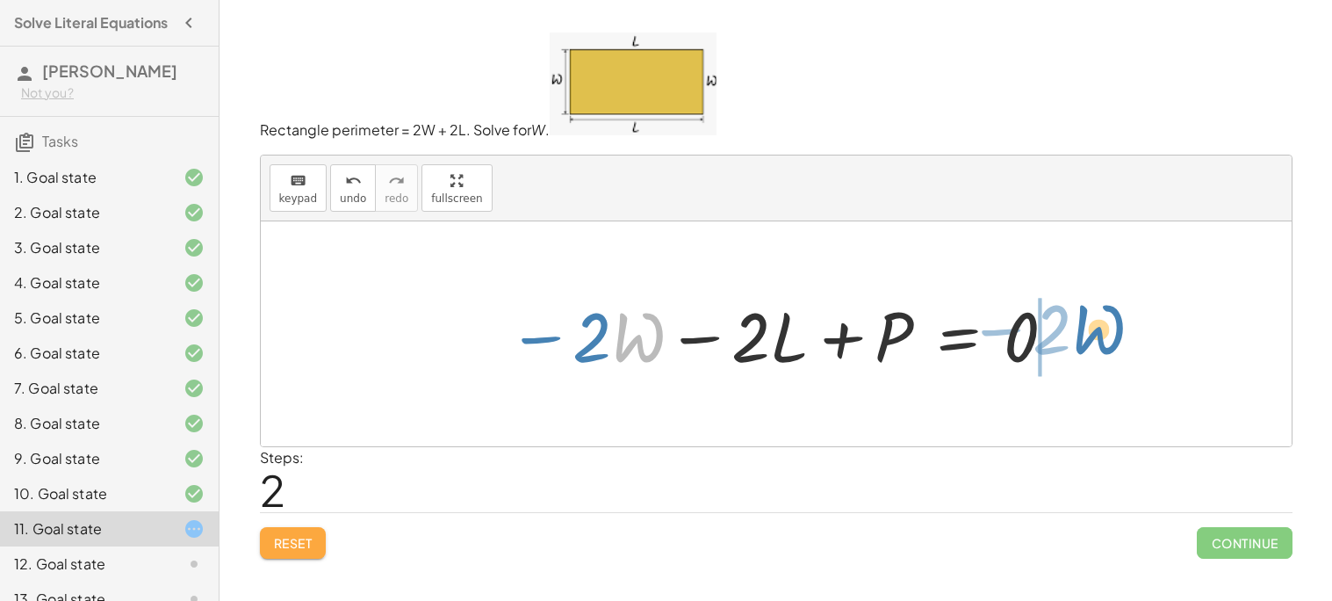
drag, startPoint x: 621, startPoint y: 342, endPoint x: 1078, endPoint y: 333, distance: 457.6
click at [1078, 333] on div "P = + · 2 · L + · 2 · W − · 2 · L + P = · 2 · W · W − · 2 P = · 2 · L · 2 · W −…" at bounding box center [776, 333] width 1031 height 225
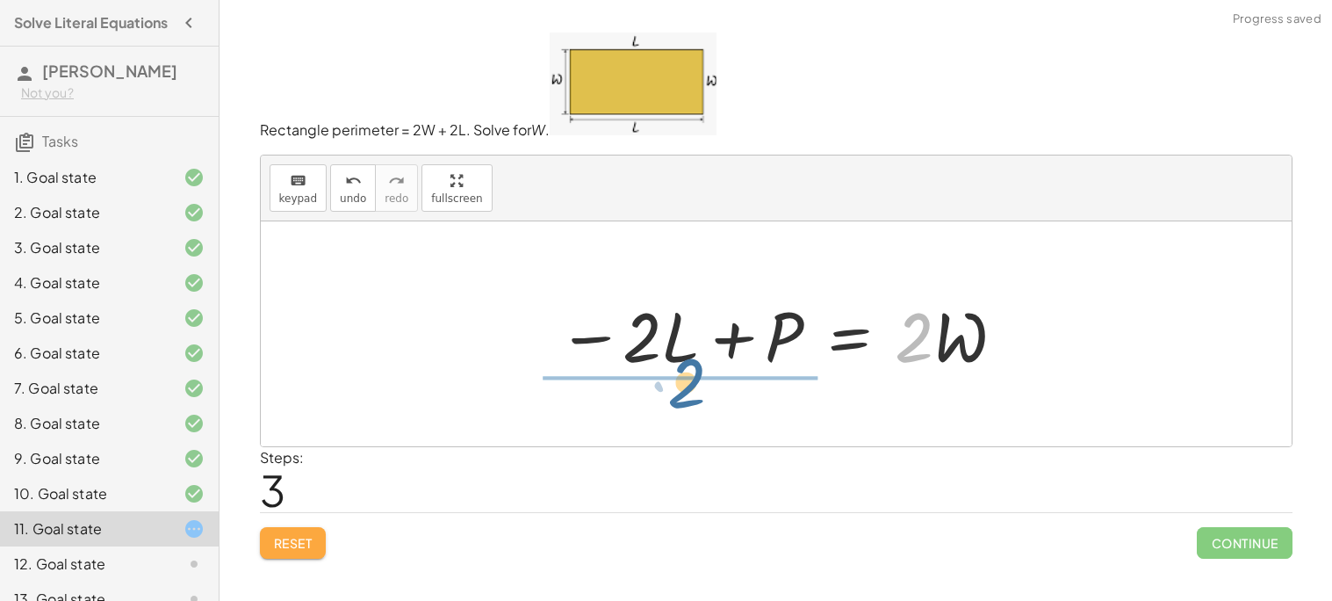
drag, startPoint x: 1022, startPoint y: 339, endPoint x: 791, endPoint y: 382, distance: 234.9
click at [791, 382] on div "P = + · 2 · L + · 2 · W − · 2 · L + P = · 2 · W − · 2 · W − · 2 · L + P = 0 − ·…" at bounding box center [775, 333] width 489 height 99
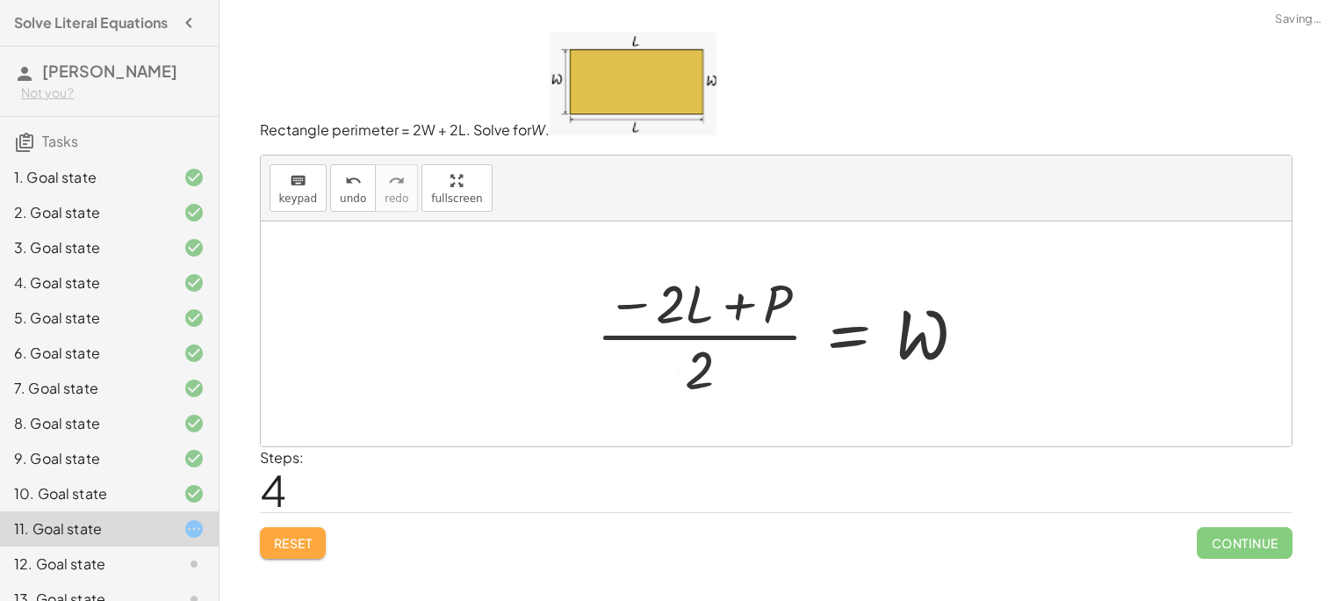
click at [701, 356] on div at bounding box center [788, 333] width 402 height 135
click at [640, 261] on div "P = + · 2 · L + · 2 · W − · 2 · L + P = · 2 · W − · 2 · W − · 2 · L + P = 0 − ·…" at bounding box center [776, 333] width 1031 height 225
click at [723, 318] on div at bounding box center [788, 333] width 402 height 135
drag, startPoint x: 823, startPoint y: 318, endPoint x: 849, endPoint y: 318, distance: 26.3
click at [827, 318] on div at bounding box center [788, 333] width 402 height 135
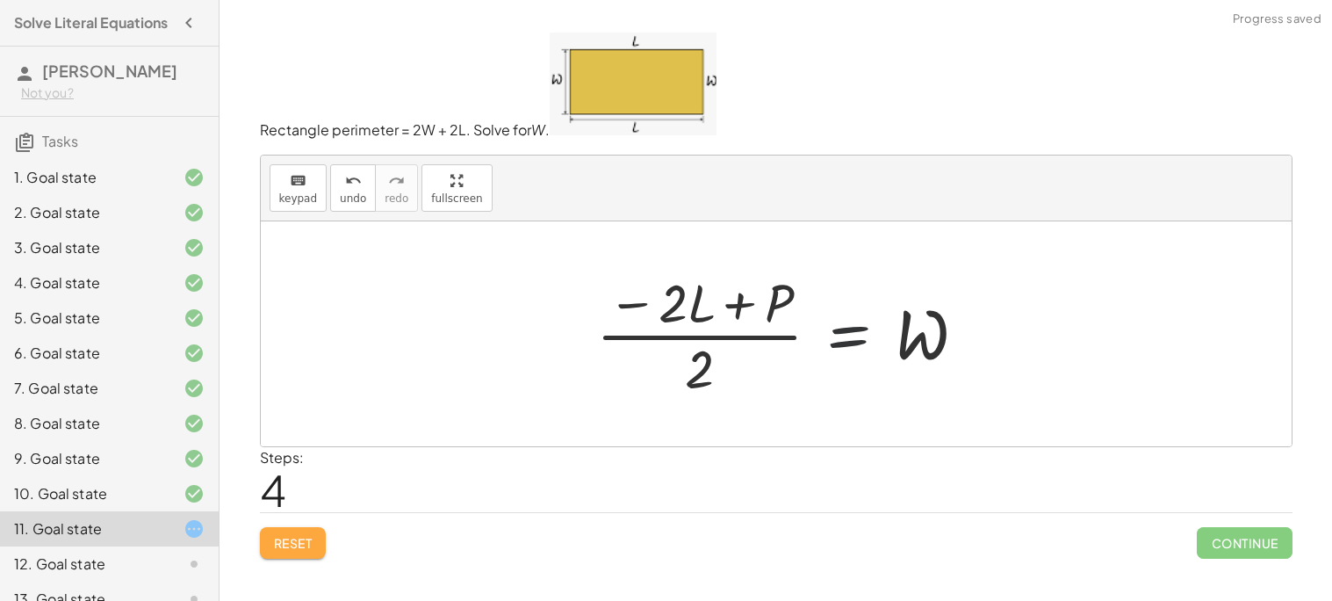
click at [698, 308] on div at bounding box center [788, 333] width 402 height 135
click at [724, 301] on div at bounding box center [788, 333] width 402 height 135
click at [766, 301] on div at bounding box center [788, 333] width 402 height 135
drag, startPoint x: 745, startPoint y: 304, endPoint x: 616, endPoint y: 308, distance: 128.3
click at [616, 308] on div at bounding box center [788, 333] width 402 height 135
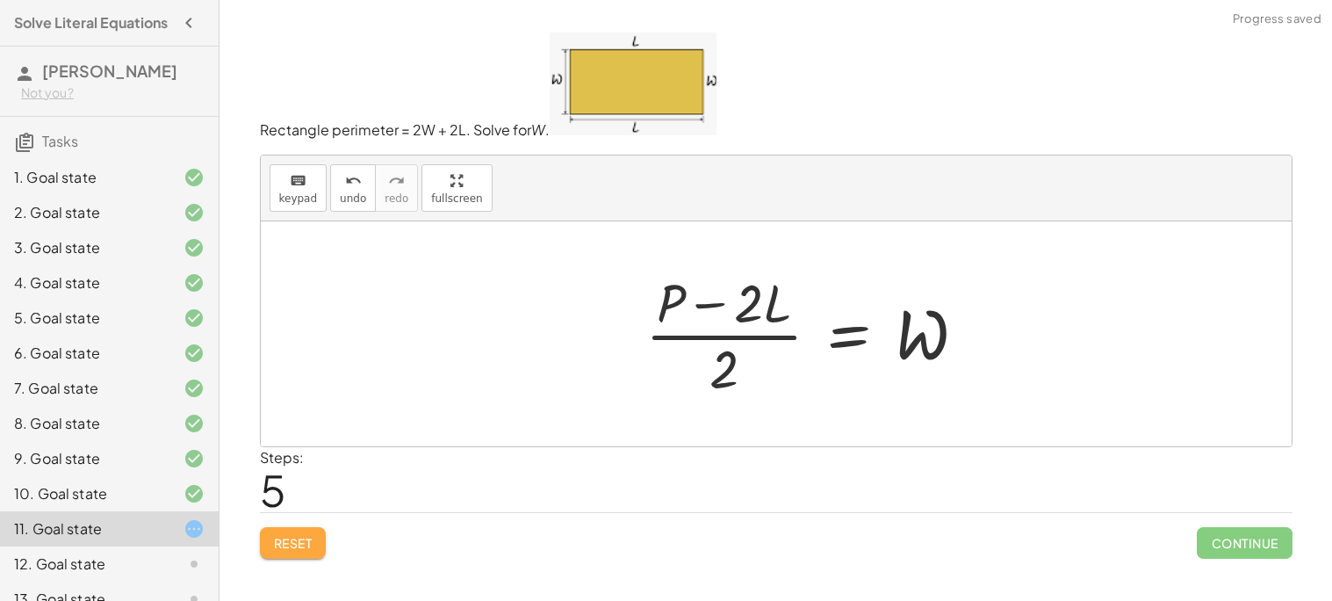
click at [716, 308] on div at bounding box center [813, 333] width 353 height 135
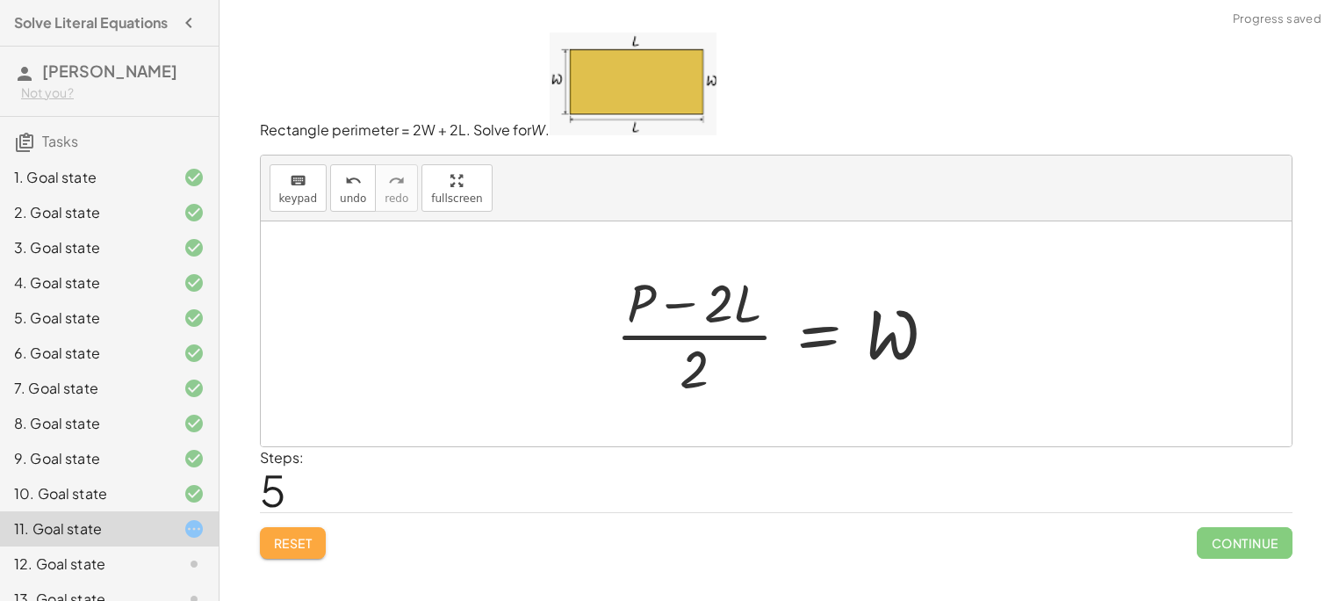
click at [686, 362] on div at bounding box center [783, 333] width 353 height 135
drag, startPoint x: 705, startPoint y: 381, endPoint x: 789, endPoint y: 331, distance: 97.3
click at [789, 330] on div at bounding box center [783, 333] width 353 height 135
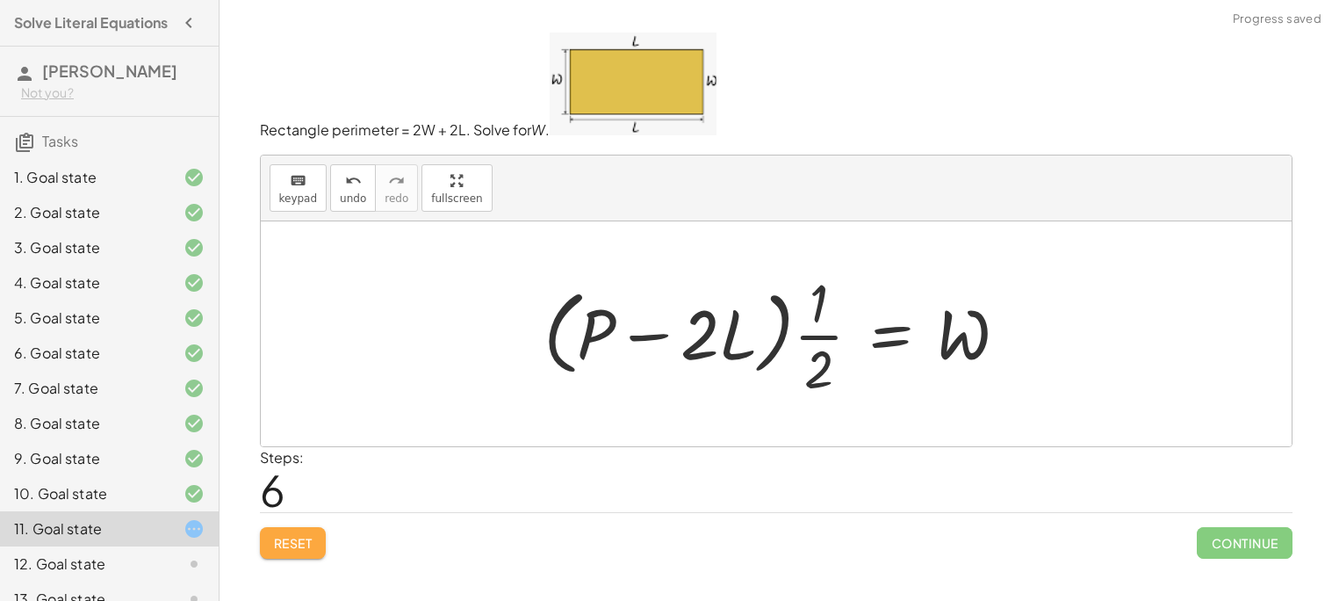
click at [753, 360] on div at bounding box center [783, 333] width 496 height 135
click at [240, 547] on div "Solve for a . keyboard keypad undo undo redo redo fullscreen · 3 · a = 6 a = · …" at bounding box center [776, 300] width 1113 height 601
click at [271, 548] on button "Reset" at bounding box center [293, 543] width 67 height 32
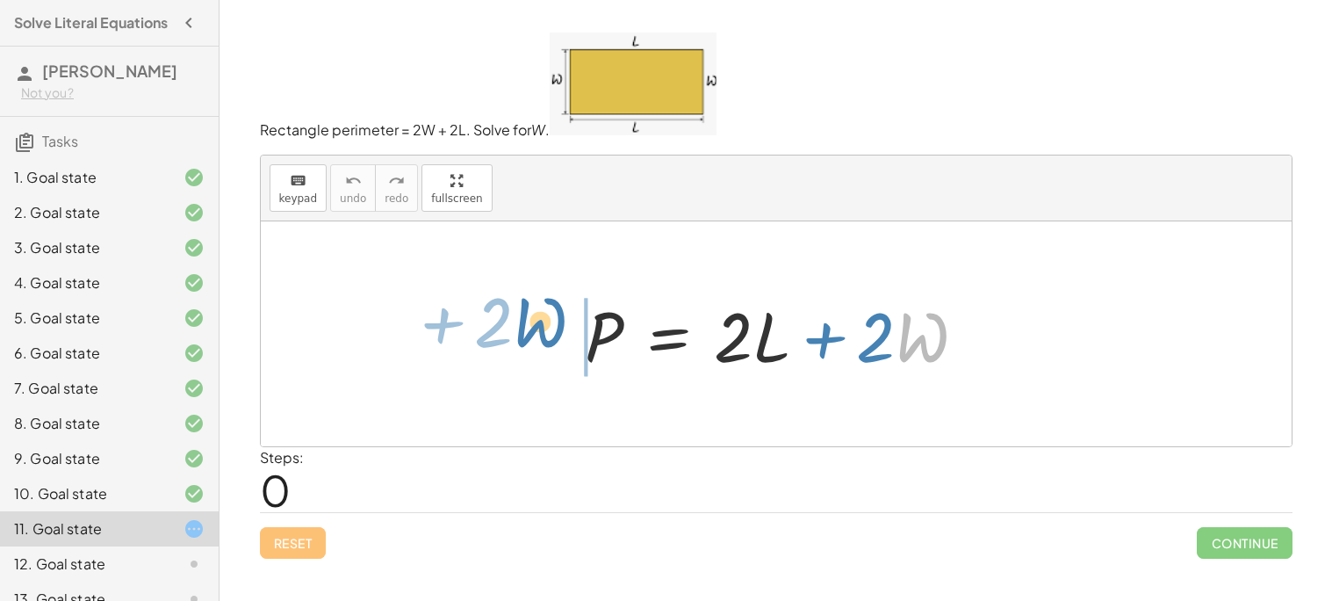
drag, startPoint x: 907, startPoint y: 343, endPoint x: 530, endPoint y: 328, distance: 377.0
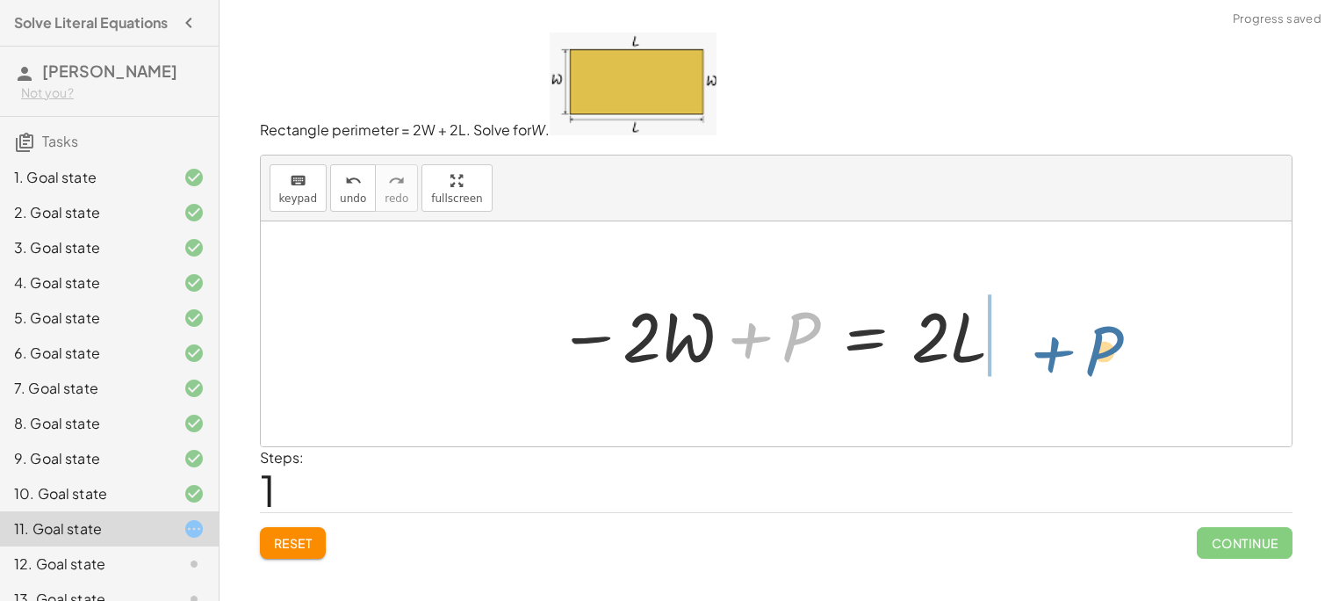
drag, startPoint x: 614, startPoint y: 336, endPoint x: 904, endPoint y: 347, distance: 290.0
click at [904, 348] on div at bounding box center [782, 334] width 467 height 90
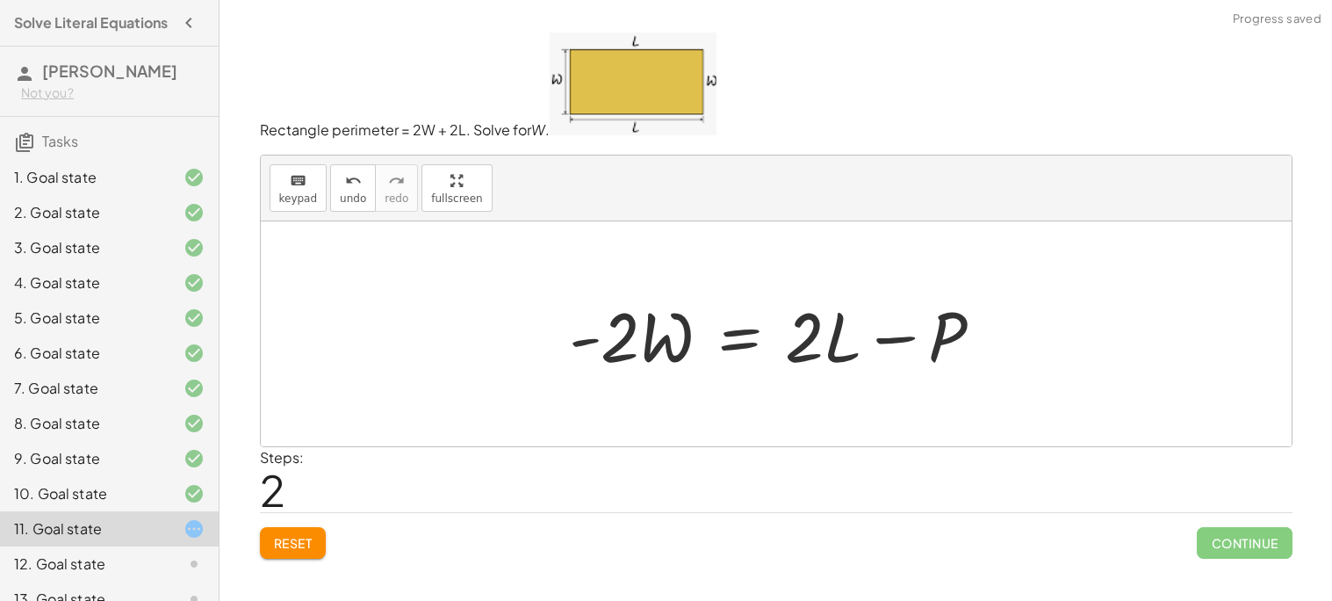
click at [608, 335] on div at bounding box center [783, 334] width 446 height 90
click at [572, 337] on div at bounding box center [783, 334] width 446 height 90
drag, startPoint x: 613, startPoint y: 329, endPoint x: 951, endPoint y: 378, distance: 341.6
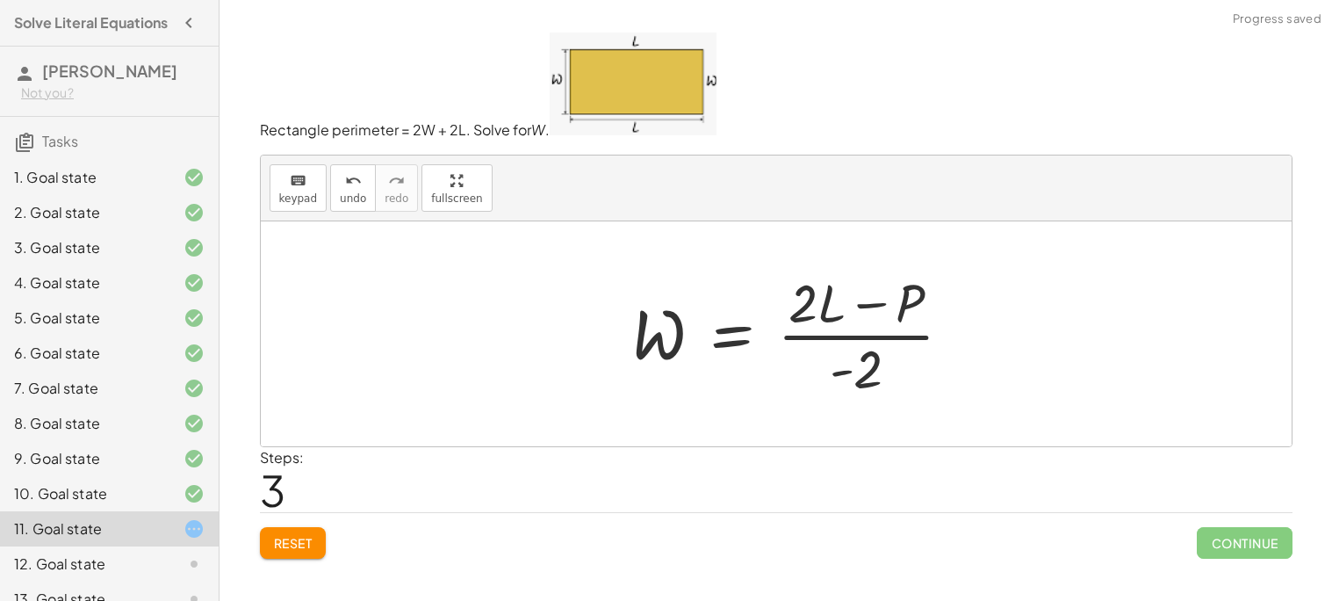
click at [846, 371] on div at bounding box center [799, 333] width 353 height 135
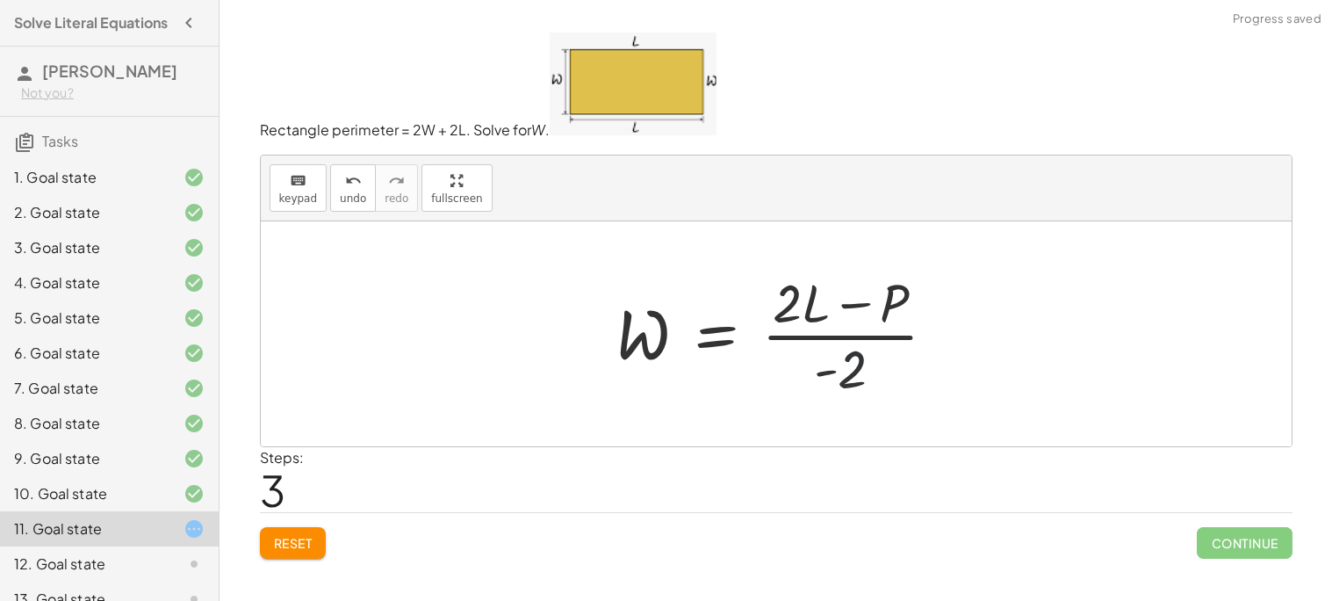
click at [848, 373] on div at bounding box center [783, 333] width 353 height 135
click at [820, 323] on div at bounding box center [783, 333] width 353 height 135
drag, startPoint x: 796, startPoint y: 307, endPoint x: 815, endPoint y: 312, distance: 19.8
click at [796, 308] on div at bounding box center [783, 333] width 353 height 135
click at [284, 547] on span "Reset" at bounding box center [293, 543] width 39 height 16
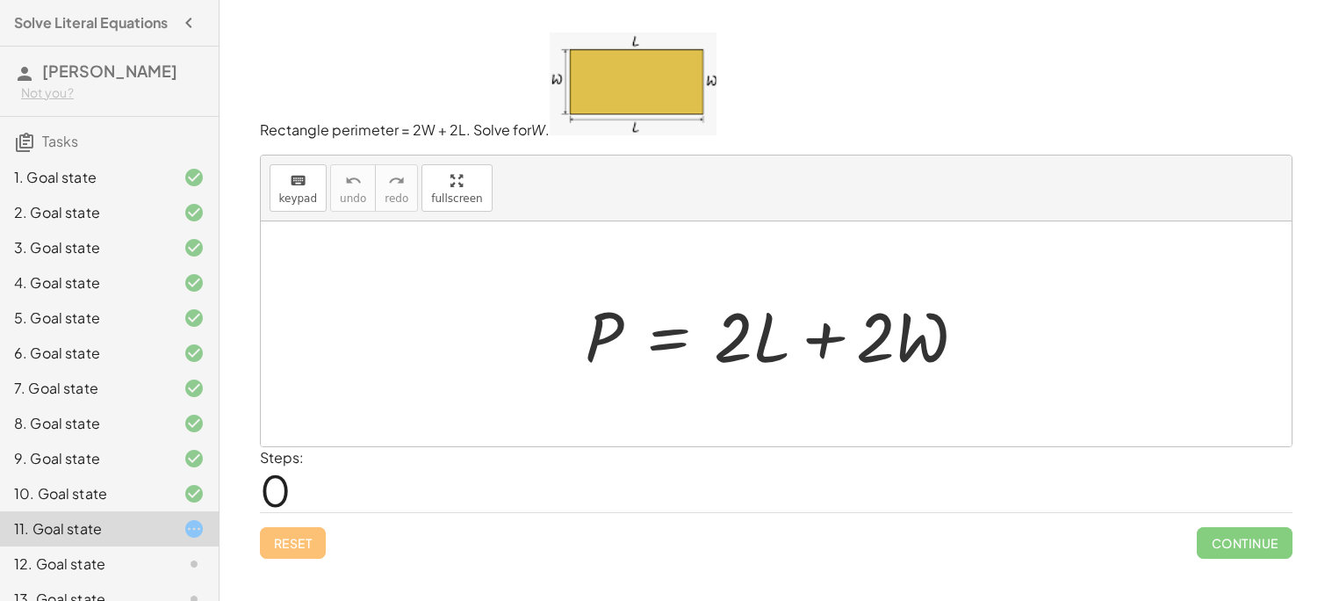
click at [124, 562] on div "12. Goal state" at bounding box center [84, 563] width 141 height 21
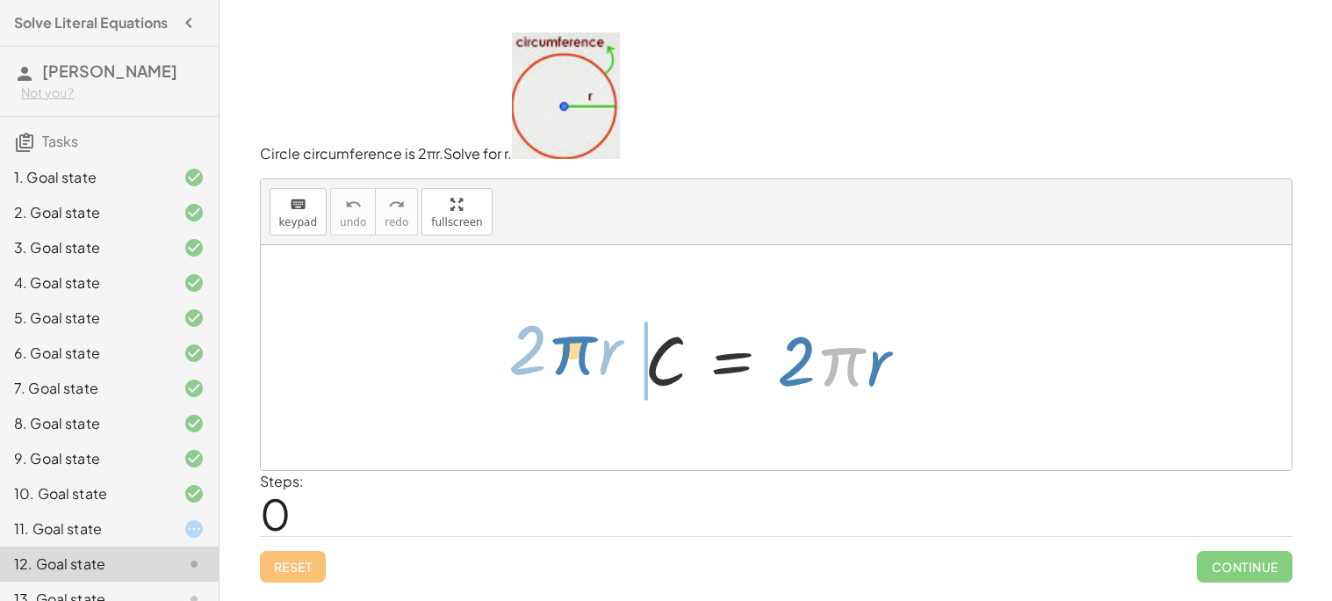
drag, startPoint x: 835, startPoint y: 361, endPoint x: 563, endPoint y: 349, distance: 272.4
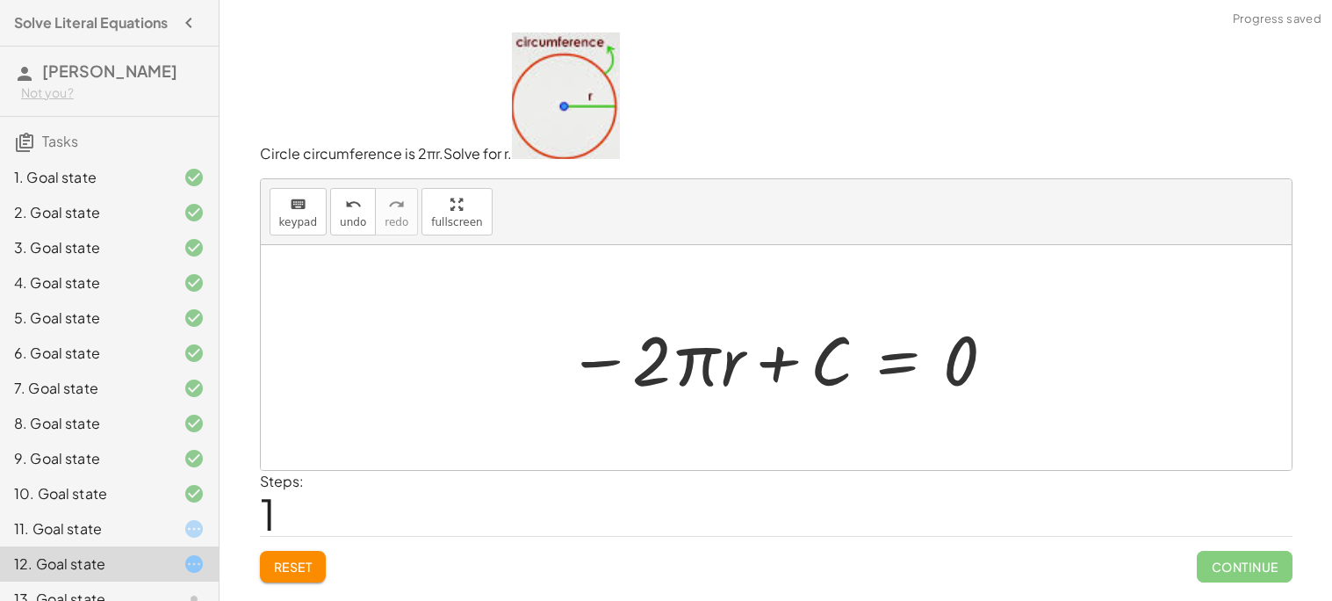
click at [294, 547] on div "Reset Continue" at bounding box center [776, 559] width 1033 height 47
click at [287, 563] on span "Reset" at bounding box center [293, 566] width 39 height 16
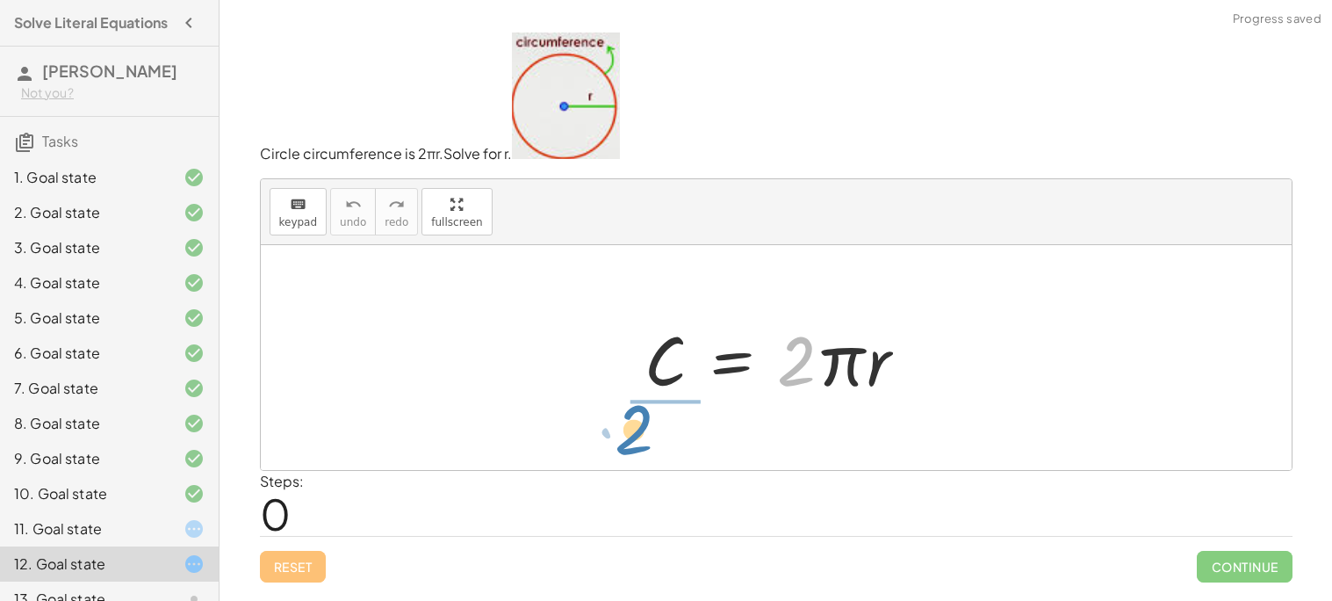
drag, startPoint x: 791, startPoint y: 381, endPoint x: 651, endPoint y: 435, distance: 150.4
click at [648, 436] on div "· 2 C = · 2 · π · r" at bounding box center [776, 357] width 1031 height 225
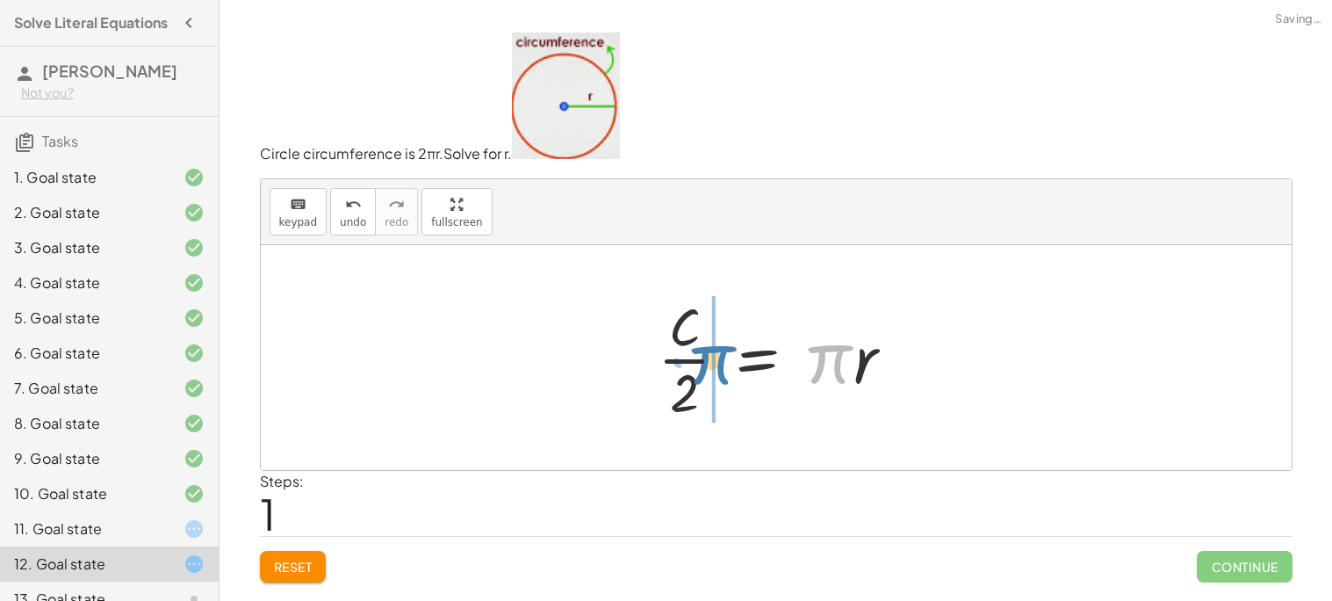
drag, startPoint x: 798, startPoint y: 362, endPoint x: 682, endPoint y: 363, distance: 115.9
click at [682, 363] on div at bounding box center [783, 357] width 268 height 135
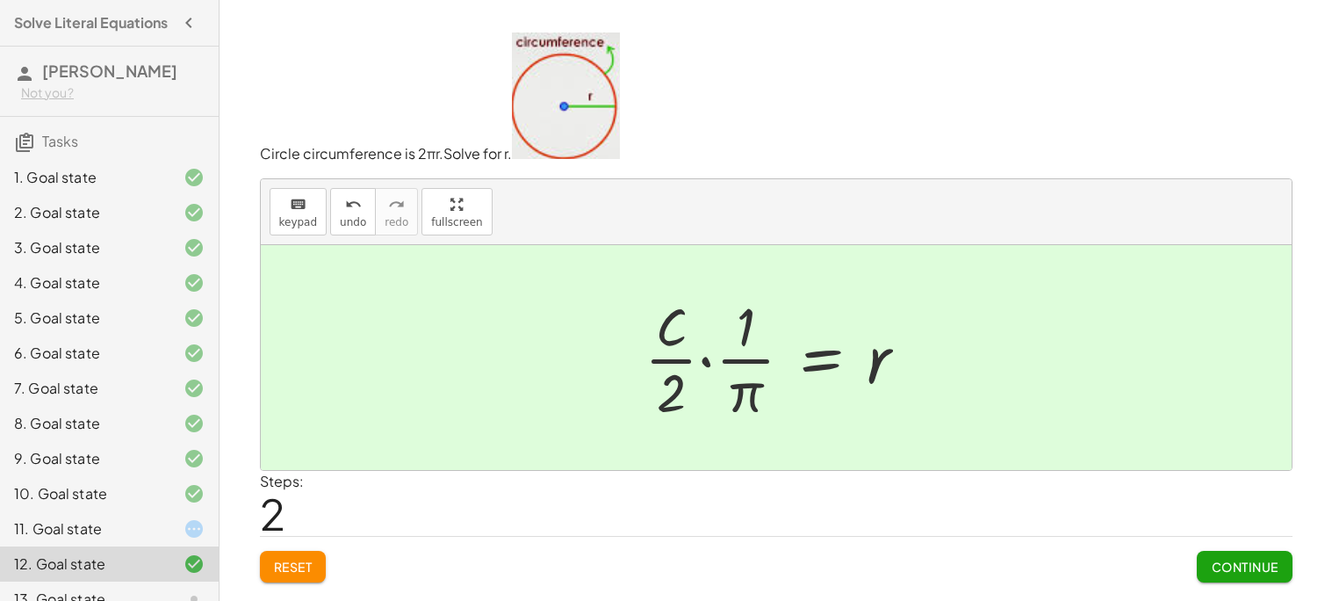
click at [205, 581] on div "11. Goal state" at bounding box center [109, 598] width 219 height 35
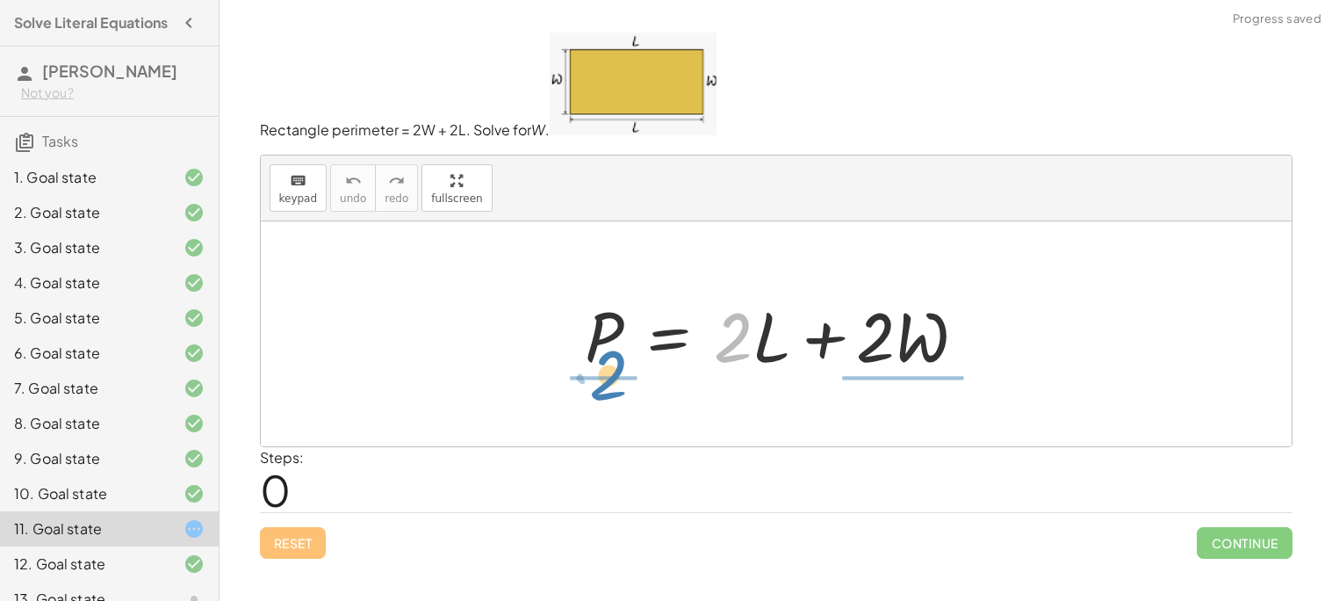
drag, startPoint x: 702, startPoint y: 340, endPoint x: 611, endPoint y: 386, distance: 101.7
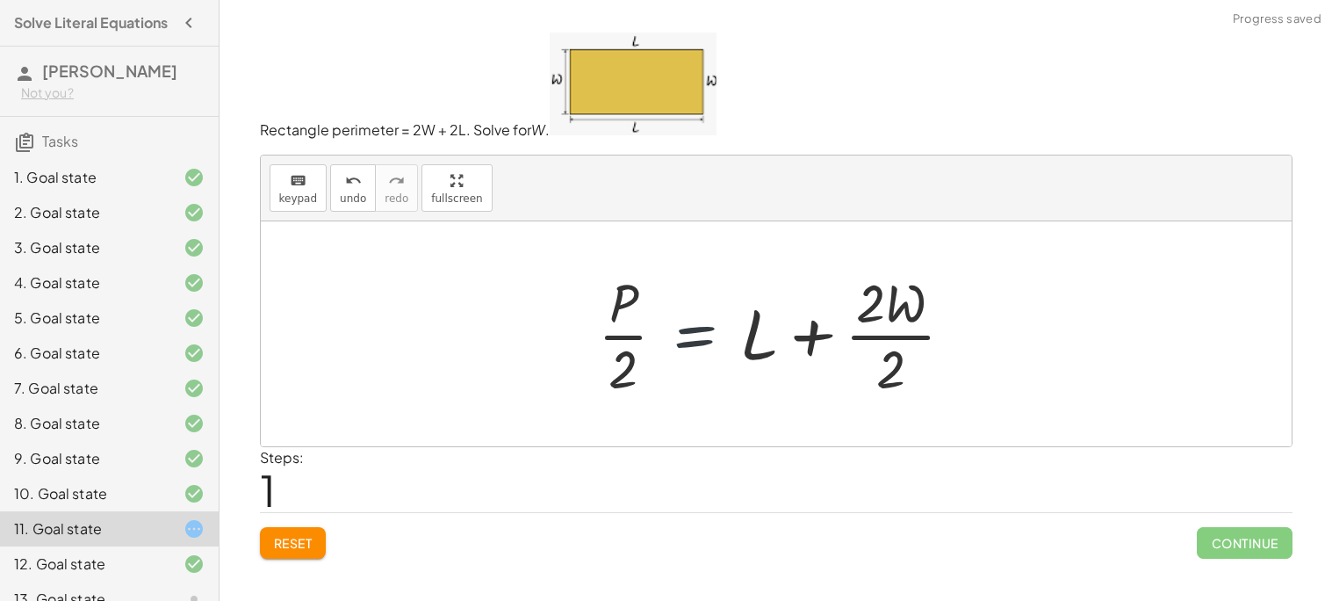
click at [731, 342] on div at bounding box center [783, 333] width 388 height 135
drag, startPoint x: 741, startPoint y: 339, endPoint x: 650, endPoint y: 330, distance: 91.7
drag, startPoint x: 873, startPoint y: 302, endPoint x: 542, endPoint y: 311, distance: 331.1
click at [306, 543] on span "Reset" at bounding box center [293, 543] width 39 height 16
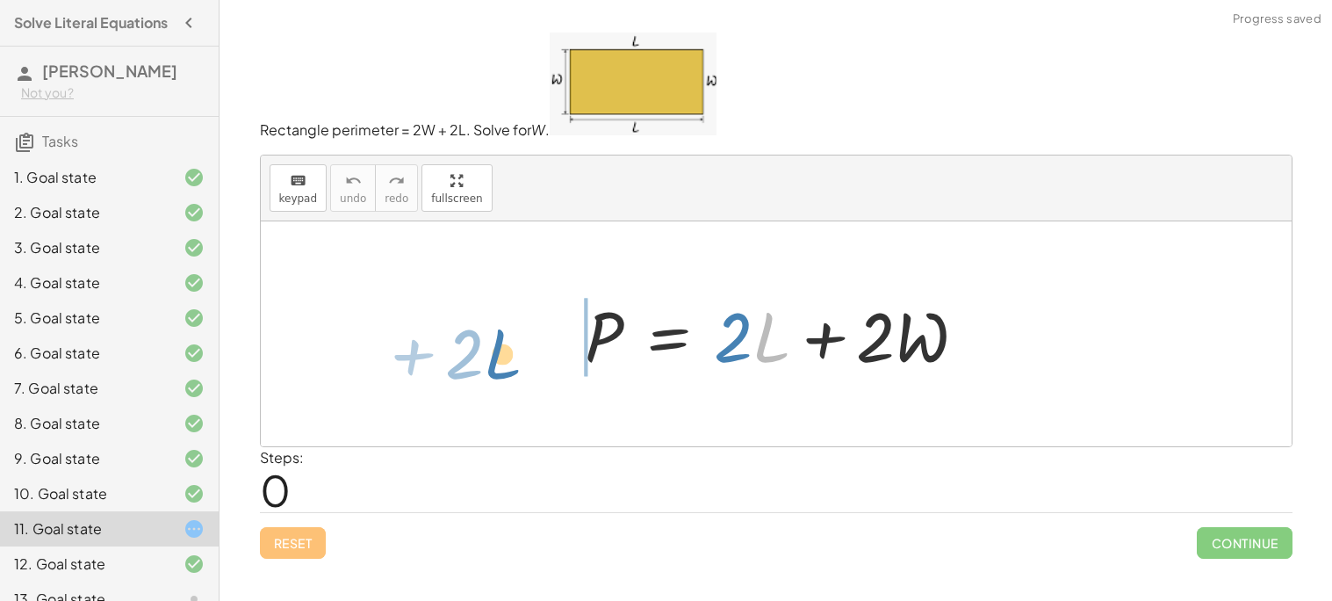
drag, startPoint x: 759, startPoint y: 347, endPoint x: 493, endPoint y: 364, distance: 266.6
click at [491, 364] on div "· L + · 2 P = + · 2 · L + · 2 · W" at bounding box center [776, 333] width 1031 height 225
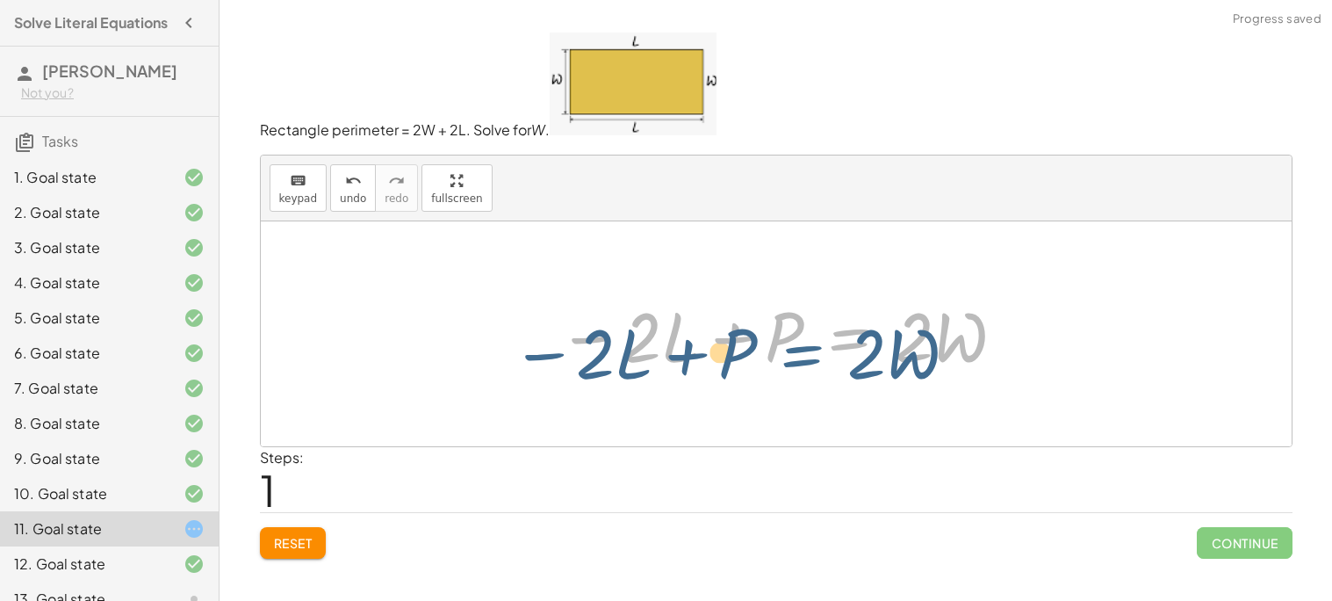
drag, startPoint x: 737, startPoint y: 345, endPoint x: 718, endPoint y: 345, distance: 18.4
click at [717, 345] on div at bounding box center [782, 334] width 467 height 90
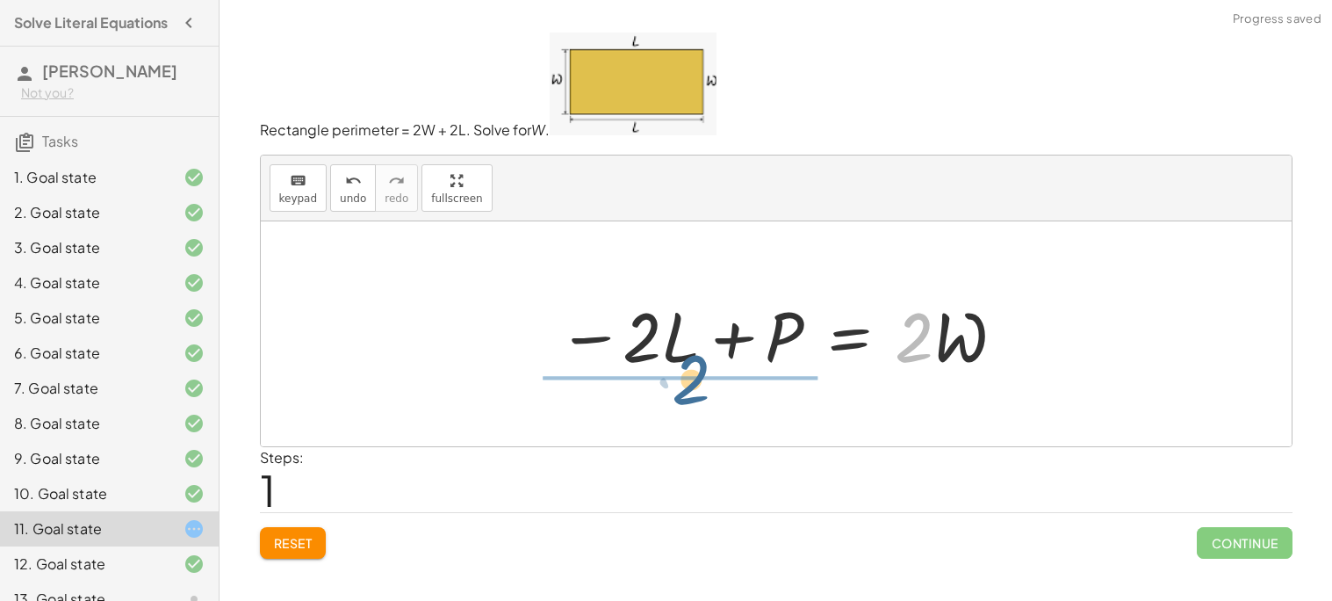
drag, startPoint x: 902, startPoint y: 337, endPoint x: 679, endPoint y: 377, distance: 226.5
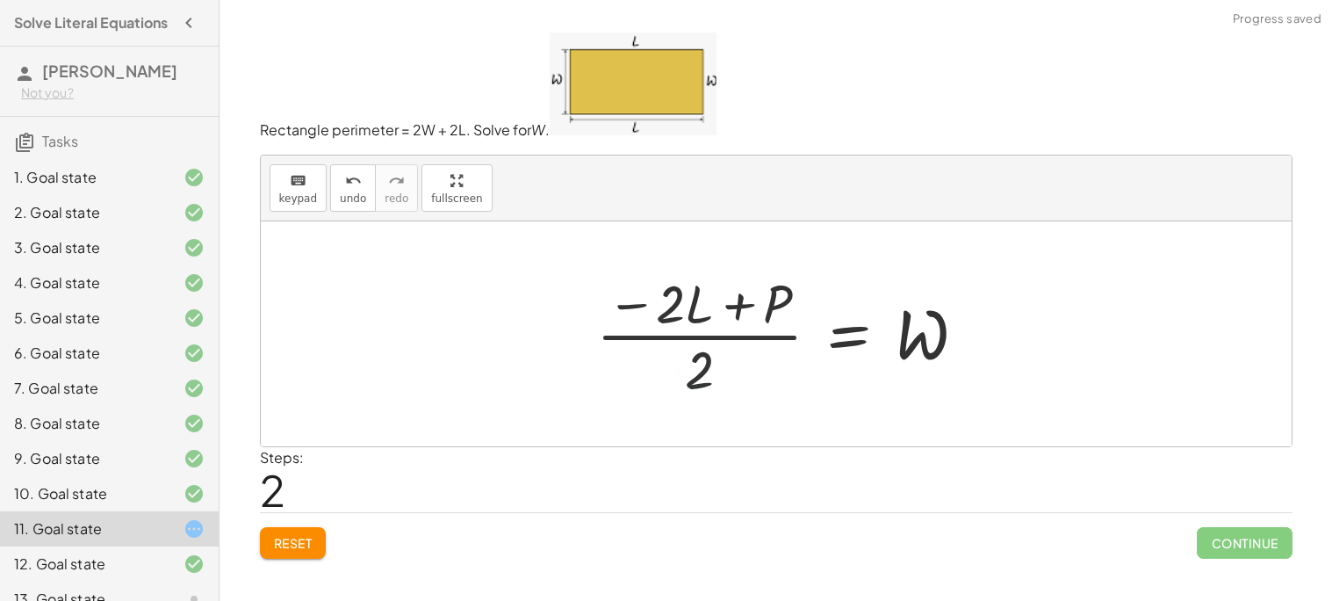
click at [696, 332] on div at bounding box center [788, 333] width 402 height 135
drag, startPoint x: 694, startPoint y: 303, endPoint x: 684, endPoint y: 309, distance: 11.4
click at [692, 306] on div at bounding box center [783, 333] width 402 height 135
click at [614, 318] on div at bounding box center [783, 333] width 402 height 135
click at [692, 218] on div "keyboard keypad undo [PERSON_NAME] redo fullscreen" at bounding box center [776, 188] width 1031 height 66
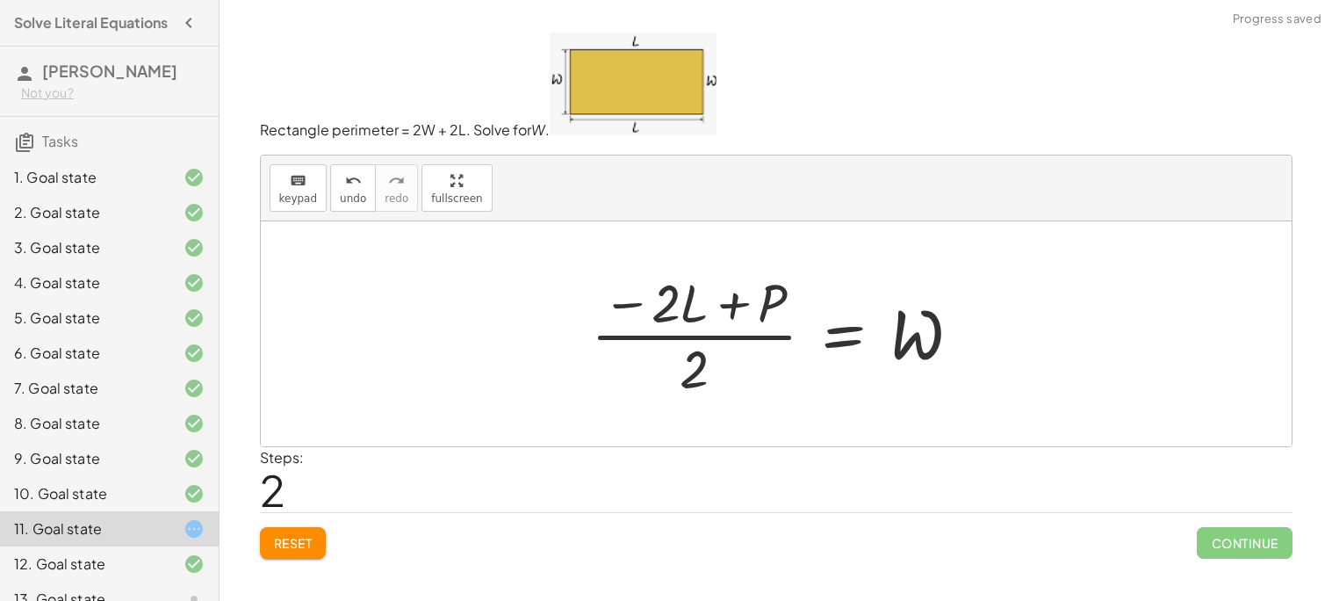
click at [695, 231] on div at bounding box center [776, 333] width 1031 height 225
click at [869, 320] on div at bounding box center [783, 333] width 402 height 135
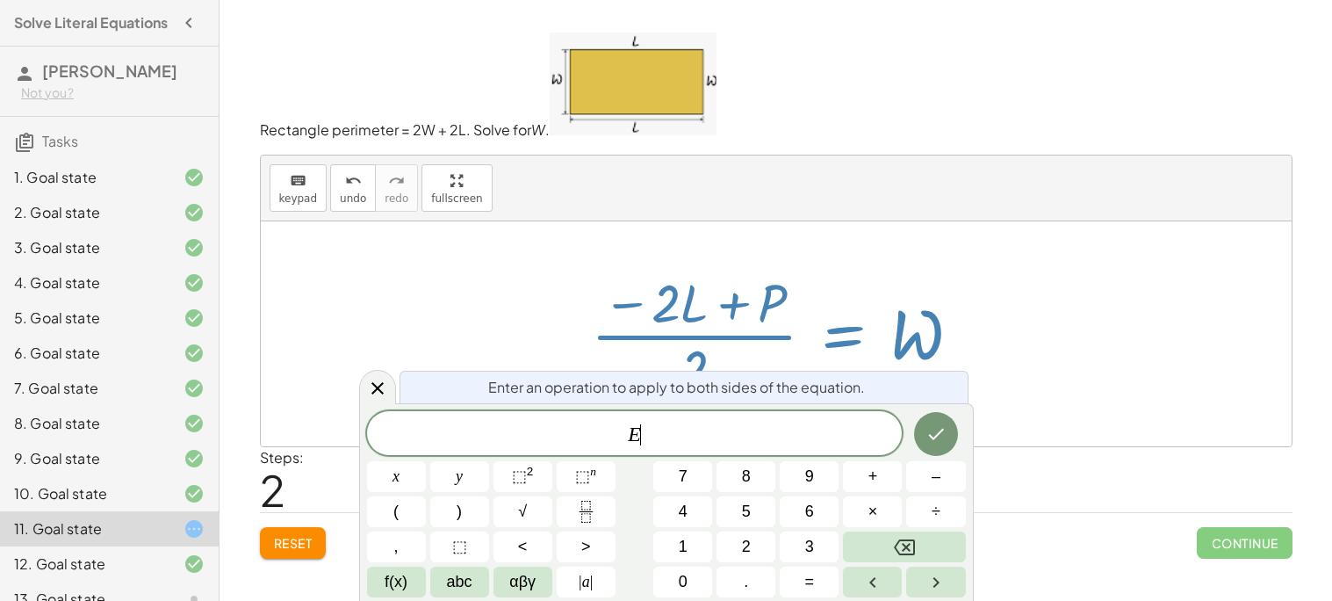
click at [928, 329] on div at bounding box center [783, 333] width 402 height 135
click at [360, 385] on div at bounding box center [377, 387] width 37 height 34
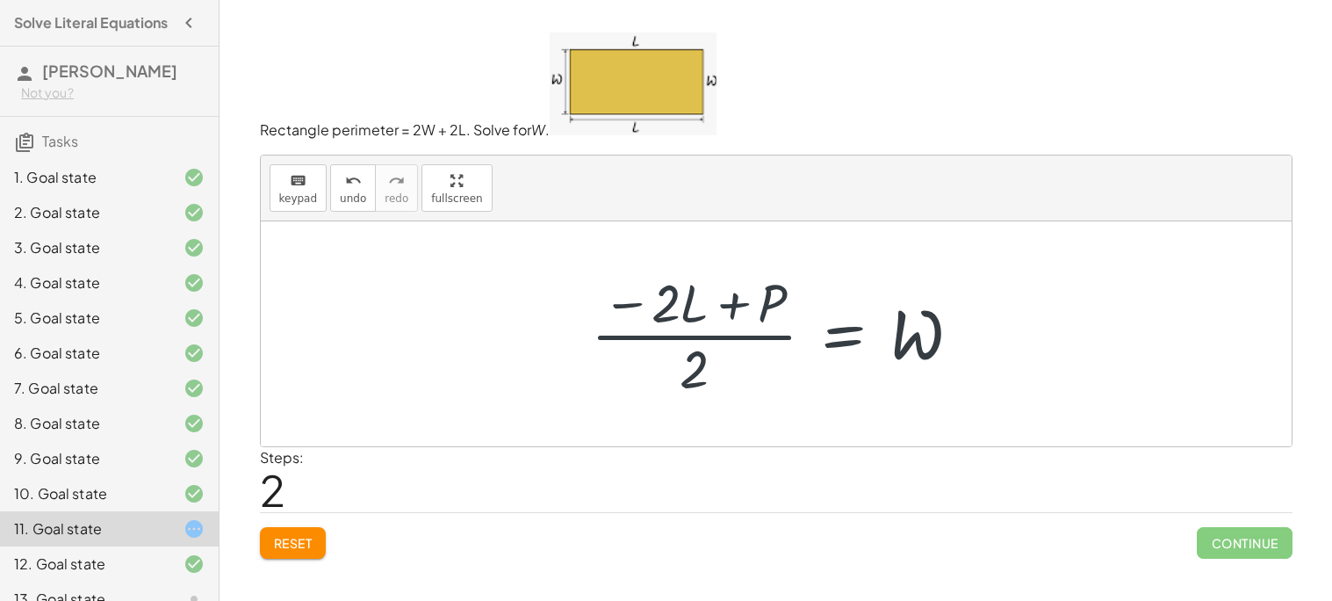
drag, startPoint x: 592, startPoint y: 216, endPoint x: 687, endPoint y: 206, distance: 95.3
click at [673, 213] on div "keyboard keypad undo [PERSON_NAME] redo fullscreen" at bounding box center [776, 188] width 1031 height 66
click at [688, 204] on div "keyboard keypad undo [PERSON_NAME] redo fullscreen" at bounding box center [776, 188] width 1031 height 66
drag, startPoint x: 688, startPoint y: 204, endPoint x: 695, endPoint y: 197, distance: 9.9
click at [695, 197] on div "keyboard keypad undo [PERSON_NAME] redo fullscreen" at bounding box center [776, 188] width 1031 height 66
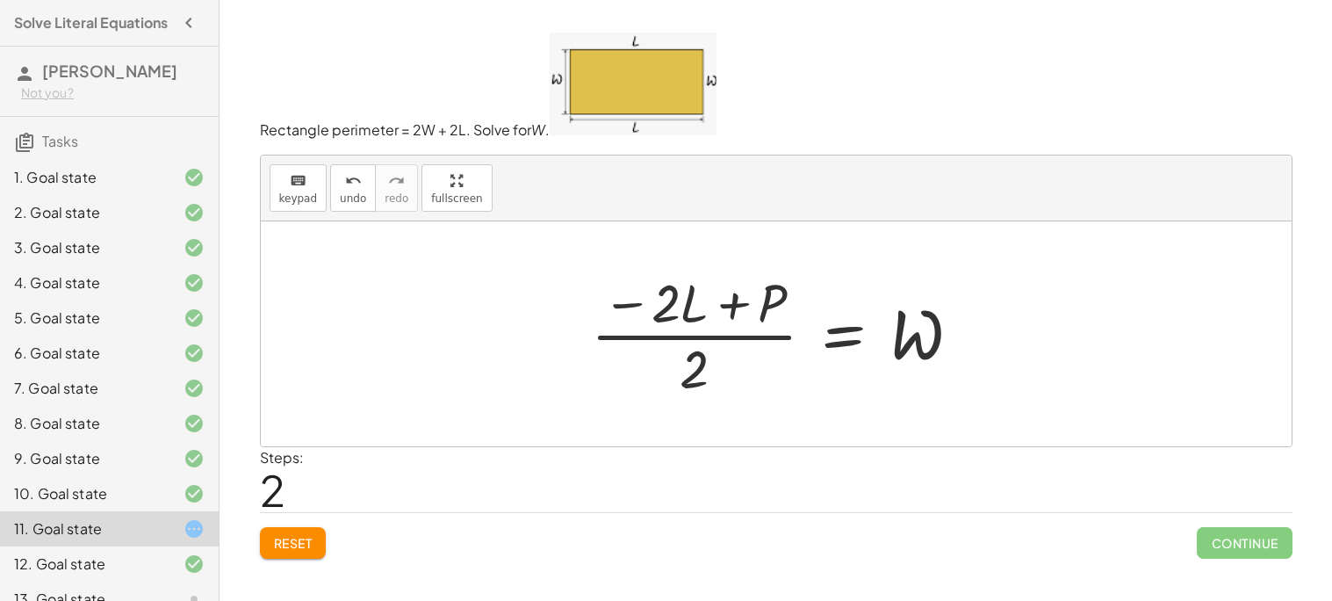
click at [697, 192] on div "keyboard keypad undo [PERSON_NAME] redo fullscreen" at bounding box center [776, 188] width 1031 height 66
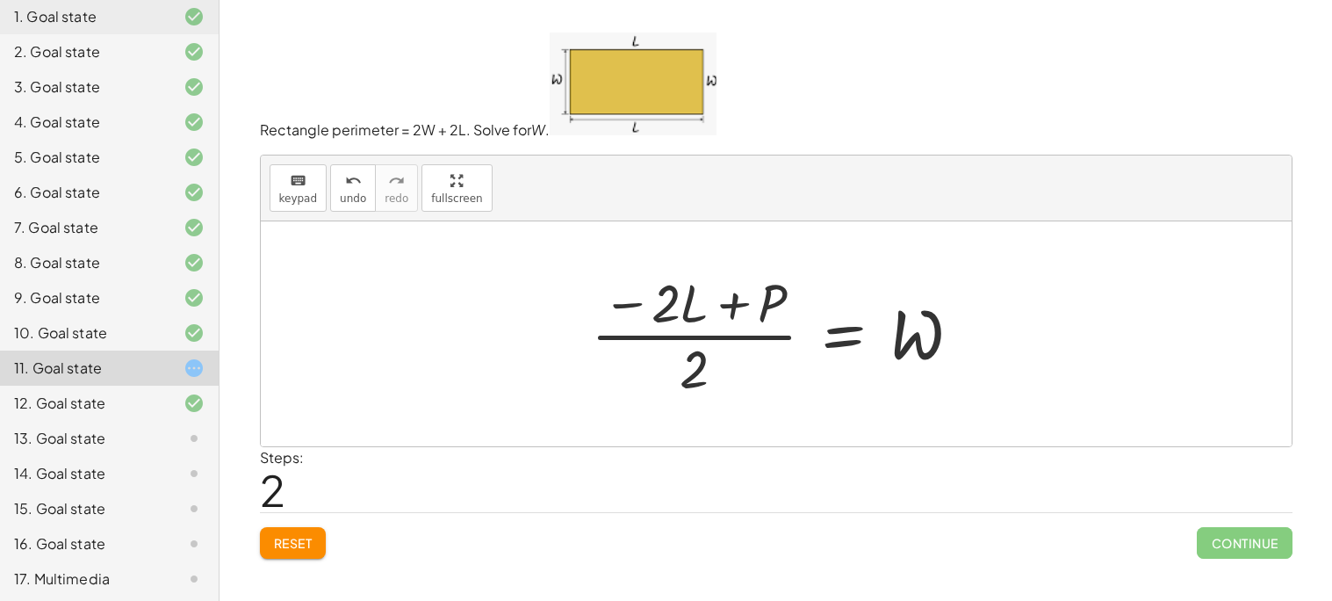
scroll to position [163, 0]
click at [92, 443] on div "13. Goal state" at bounding box center [84, 435] width 141 height 21
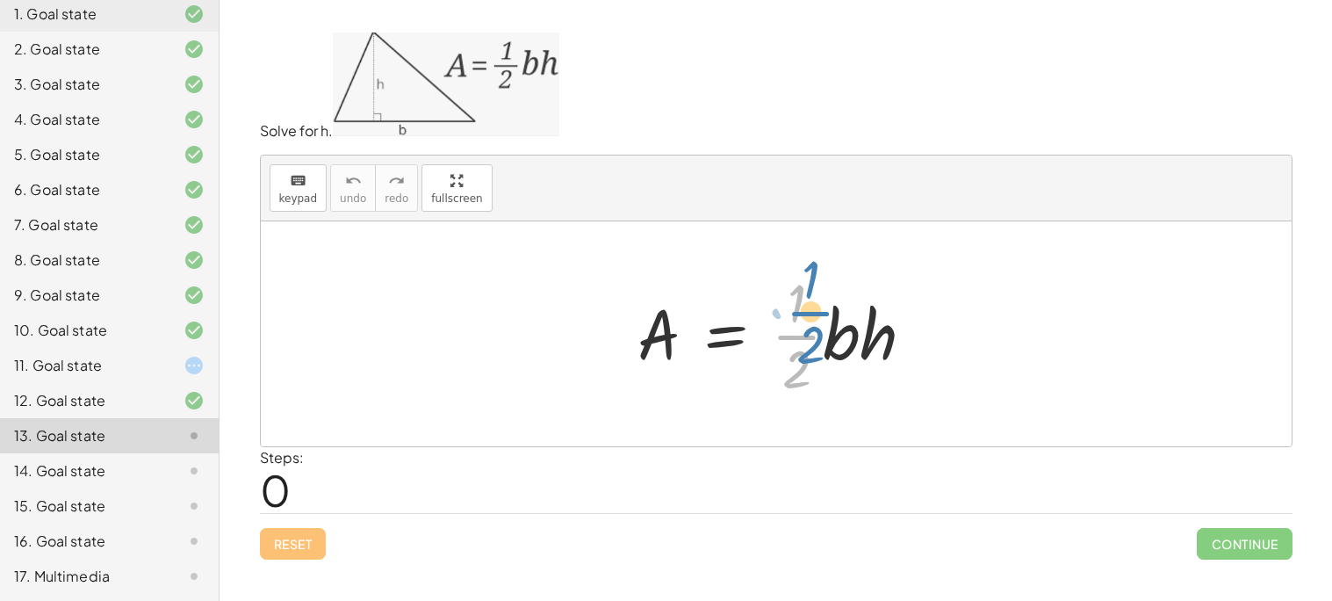
drag, startPoint x: 810, startPoint y: 329, endPoint x: 825, endPoint y: 313, distance: 21.1
click at [825, 312] on div at bounding box center [783, 333] width 308 height 135
drag, startPoint x: 800, startPoint y: 368, endPoint x: 626, endPoint y: 354, distance: 174.4
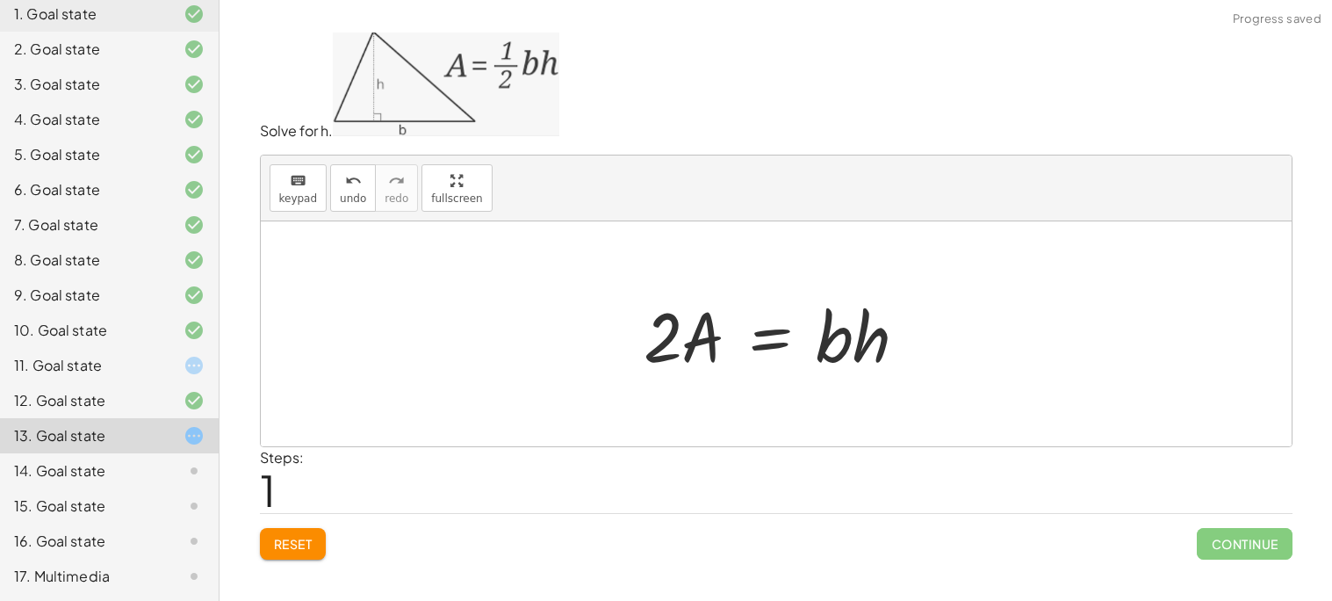
click at [271, 530] on button "Reset" at bounding box center [293, 544] width 67 height 32
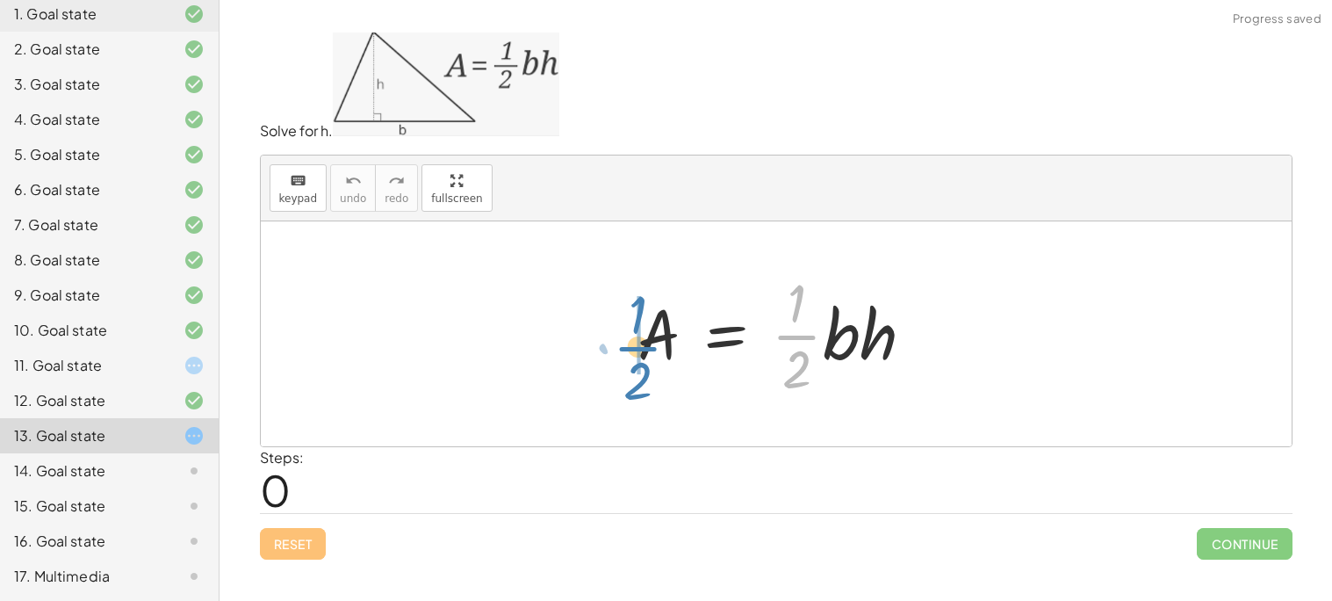
drag, startPoint x: 803, startPoint y: 340, endPoint x: 644, endPoint y: 350, distance: 159.3
click at [644, 350] on div at bounding box center [783, 333] width 308 height 135
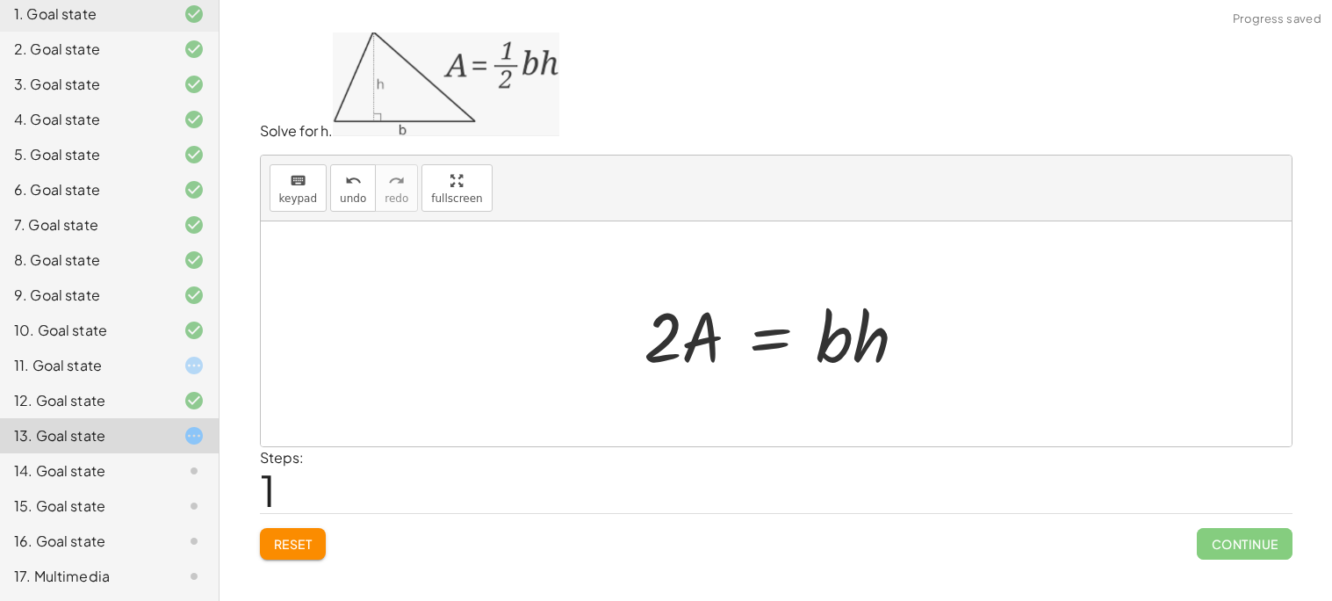
click at [707, 342] on div at bounding box center [782, 334] width 295 height 90
drag, startPoint x: 809, startPoint y: 341, endPoint x: 818, endPoint y: 341, distance: 9.7
click at [811, 341] on div at bounding box center [782, 334] width 295 height 90
click at [829, 341] on div at bounding box center [782, 334] width 295 height 90
click at [836, 351] on div at bounding box center [782, 334] width 295 height 90
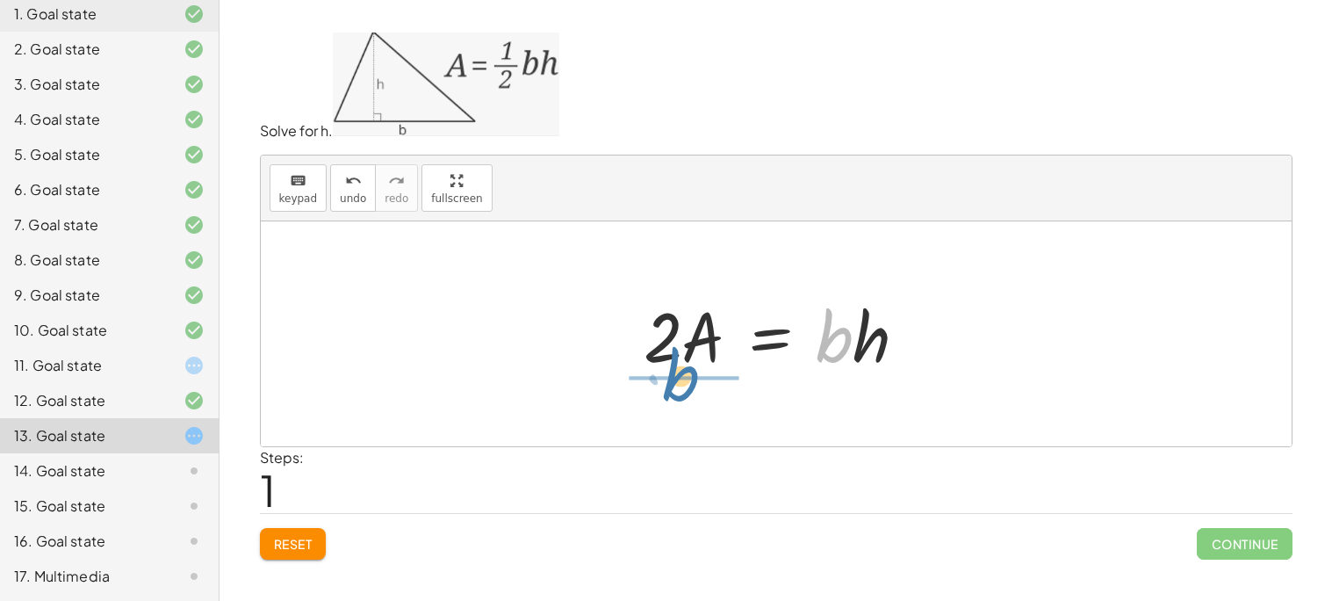
drag, startPoint x: 836, startPoint y: 352, endPoint x: 682, endPoint y: 391, distance: 158.4
click at [682, 391] on div "A = · · 1 · 2 · b · h · b A = · 2 · b · h ·" at bounding box center [776, 333] width 1031 height 225
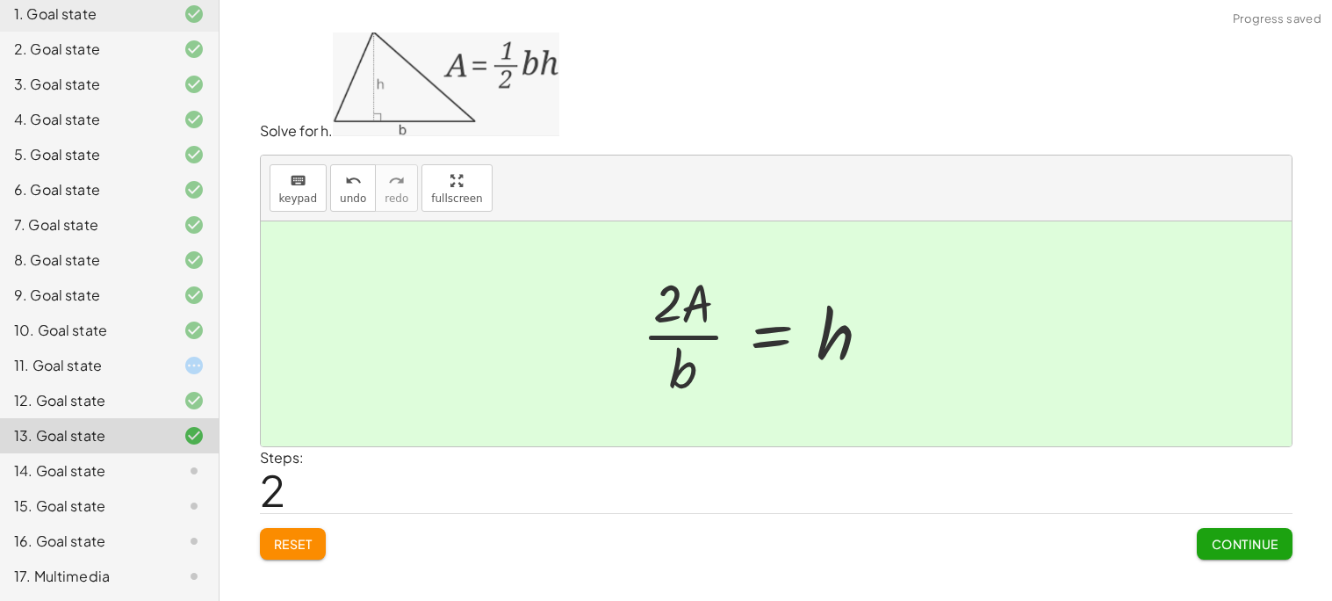
click at [695, 350] on div at bounding box center [763, 333] width 261 height 135
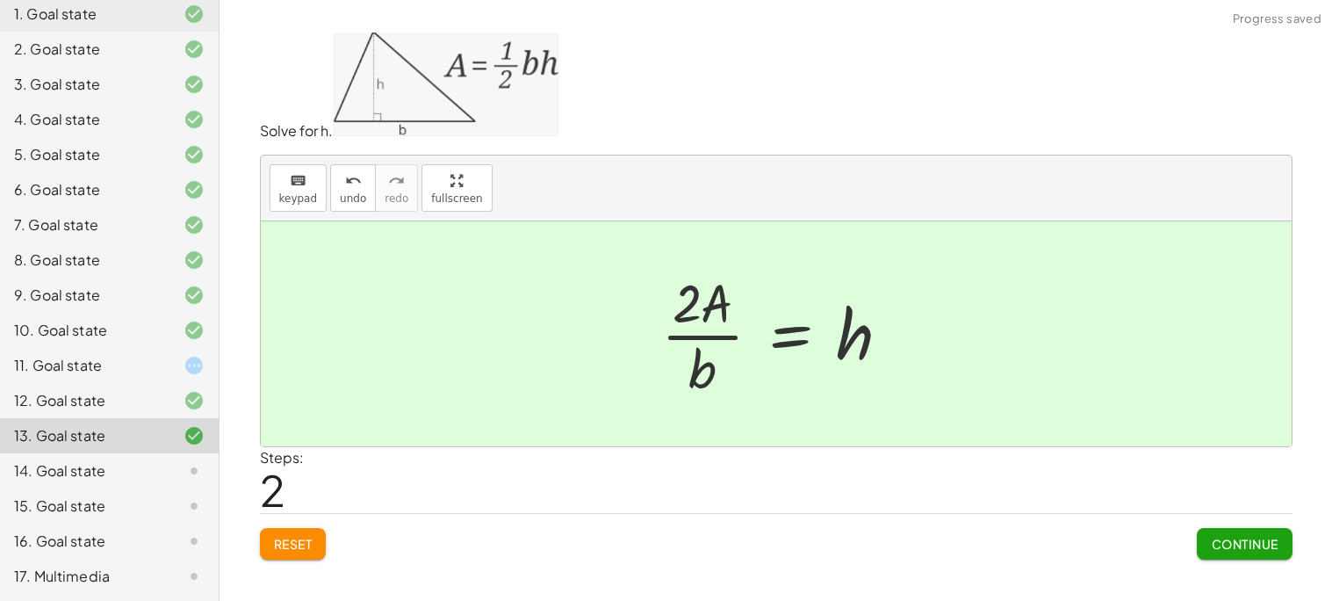
drag, startPoint x: 1247, startPoint y: 551, endPoint x: 1235, endPoint y: 536, distance: 18.1
click at [1248, 546] on span "Continue" at bounding box center [1244, 544] width 67 height 16
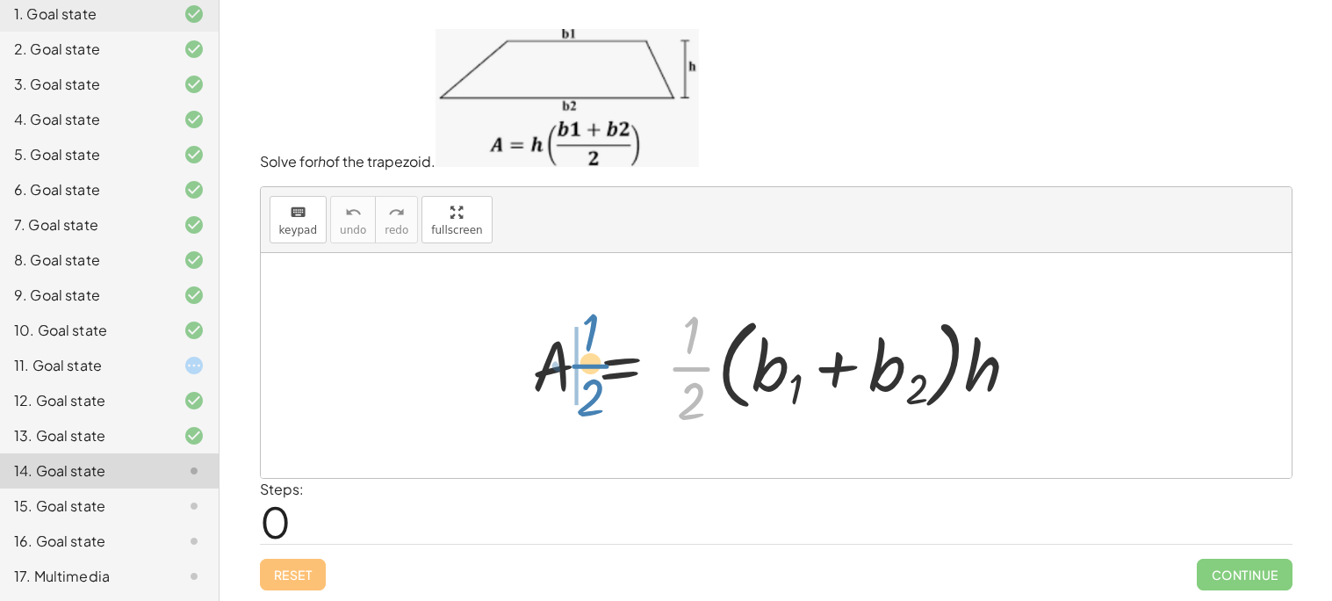
drag, startPoint x: 697, startPoint y: 372, endPoint x: 598, endPoint y: 369, distance: 99.3
click at [598, 369] on div at bounding box center [782, 365] width 518 height 135
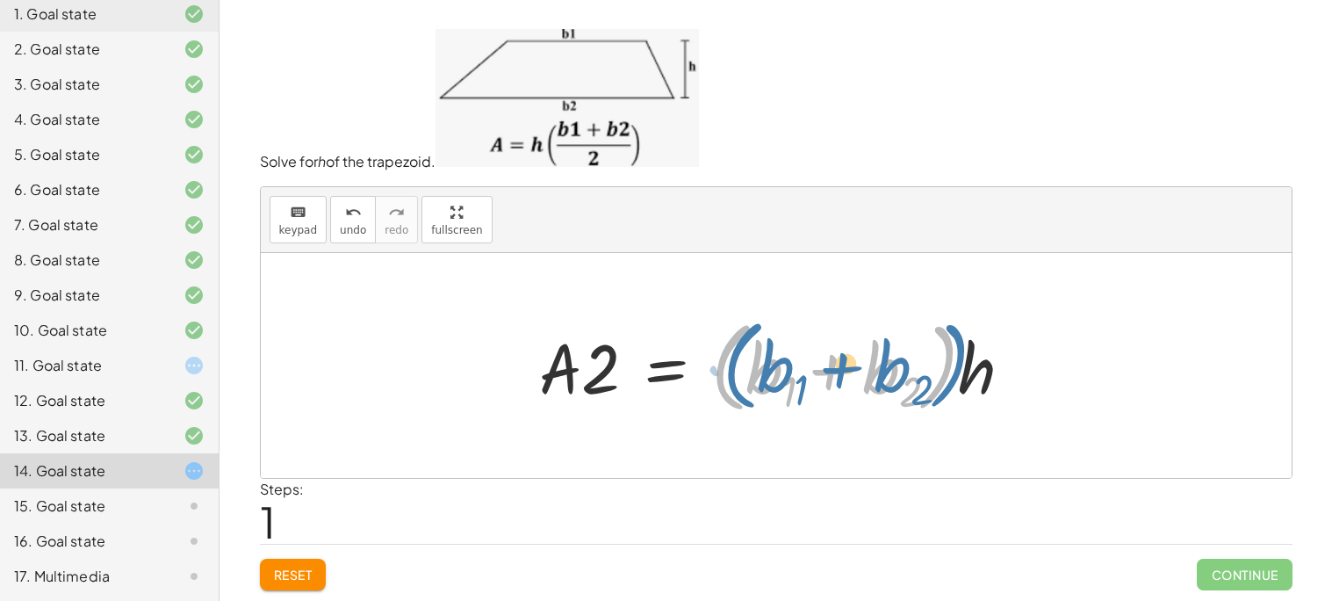
click at [724, 368] on div at bounding box center [782, 365] width 505 height 108
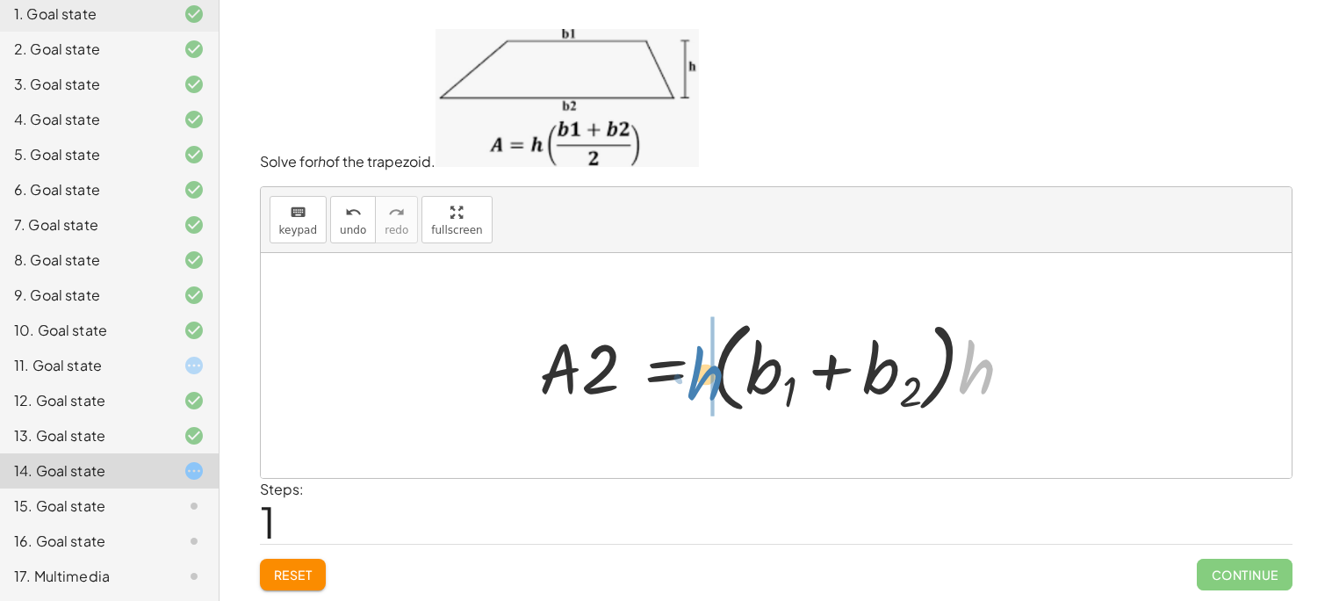
drag, startPoint x: 969, startPoint y: 371, endPoint x: 698, endPoint y: 378, distance: 271.4
click at [698, 378] on div at bounding box center [782, 365] width 505 height 108
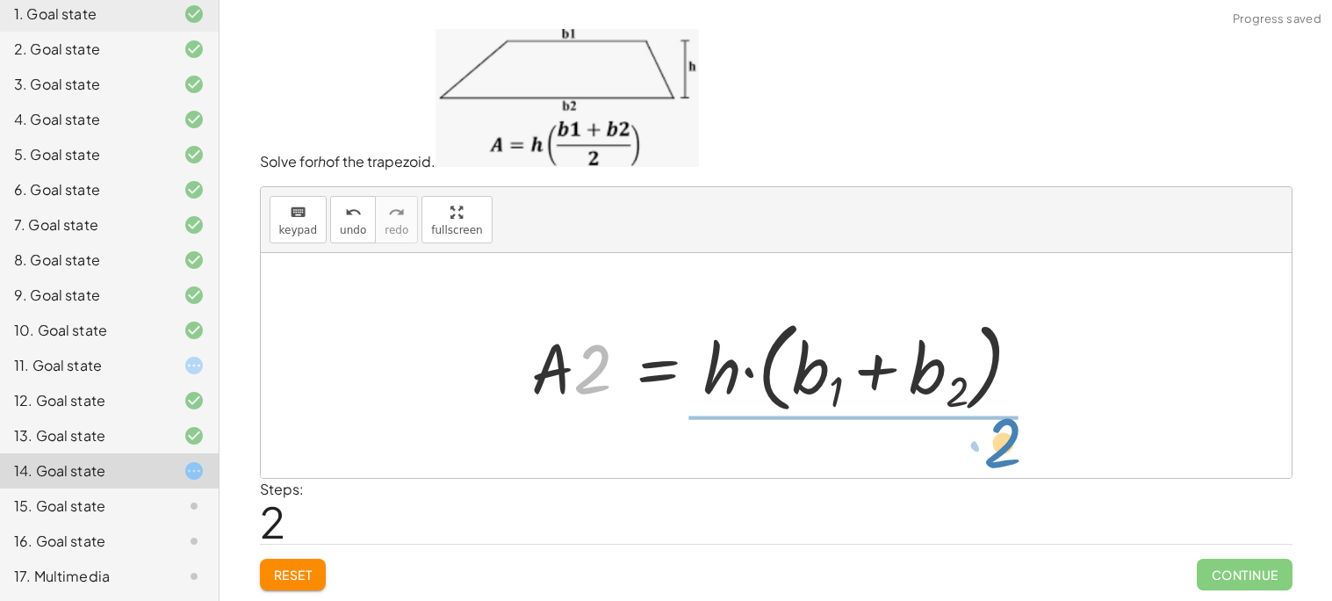
drag, startPoint x: 605, startPoint y: 379, endPoint x: 1014, endPoint y: 451, distance: 415.5
click at [1014, 451] on div "A = · · 1 · 2 · ( + b 1 + b 2 ) · h · A · 2 = · ( + b 1 + b 2 ) · h · 2 A = · 2…" at bounding box center [776, 365] width 1031 height 225
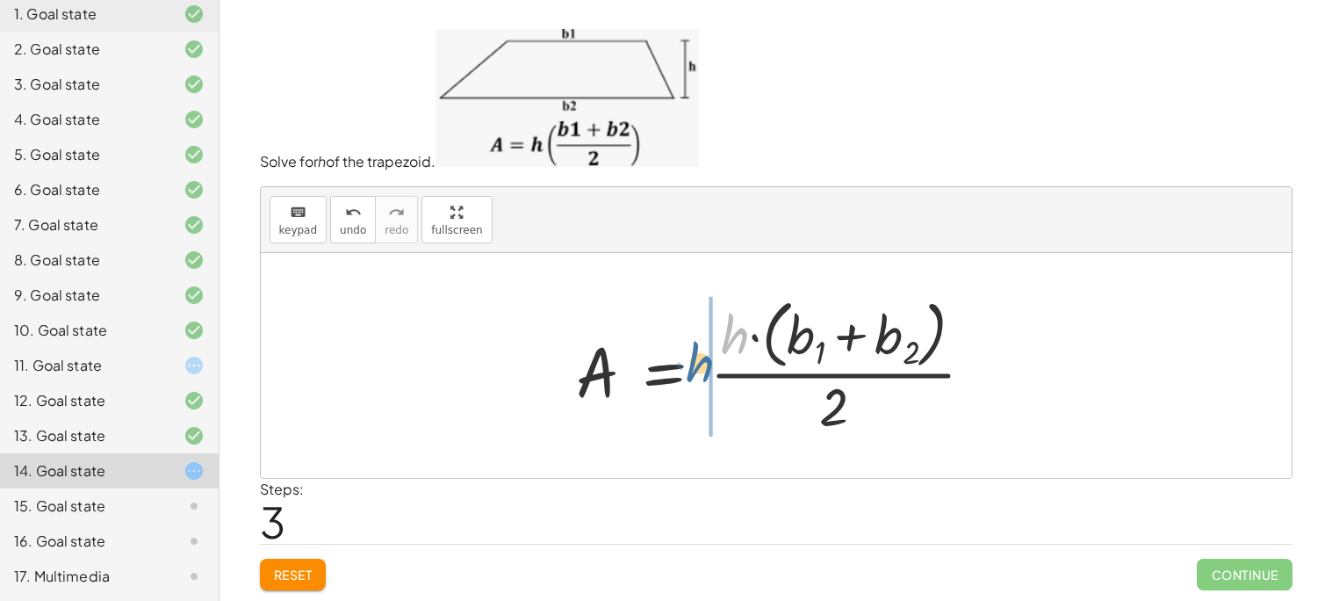
drag, startPoint x: 715, startPoint y: 350, endPoint x: 685, endPoint y: 373, distance: 37.6
click at [685, 373] on div at bounding box center [782, 365] width 430 height 149
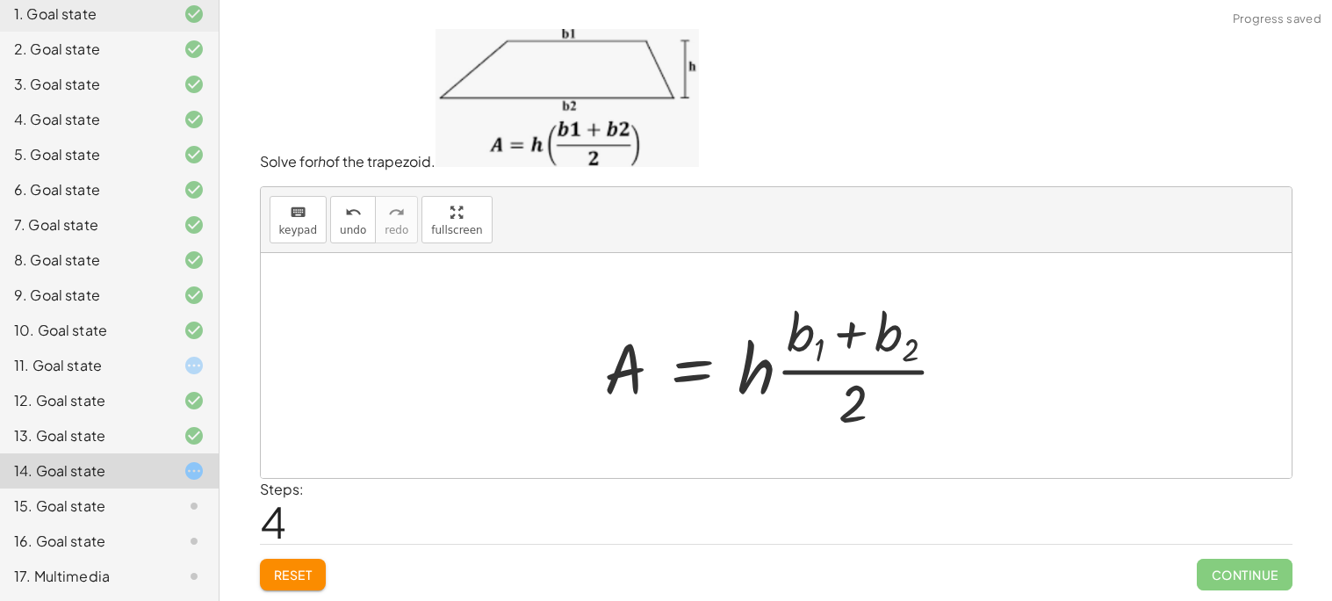
click at [680, 419] on div at bounding box center [783, 365] width 376 height 141
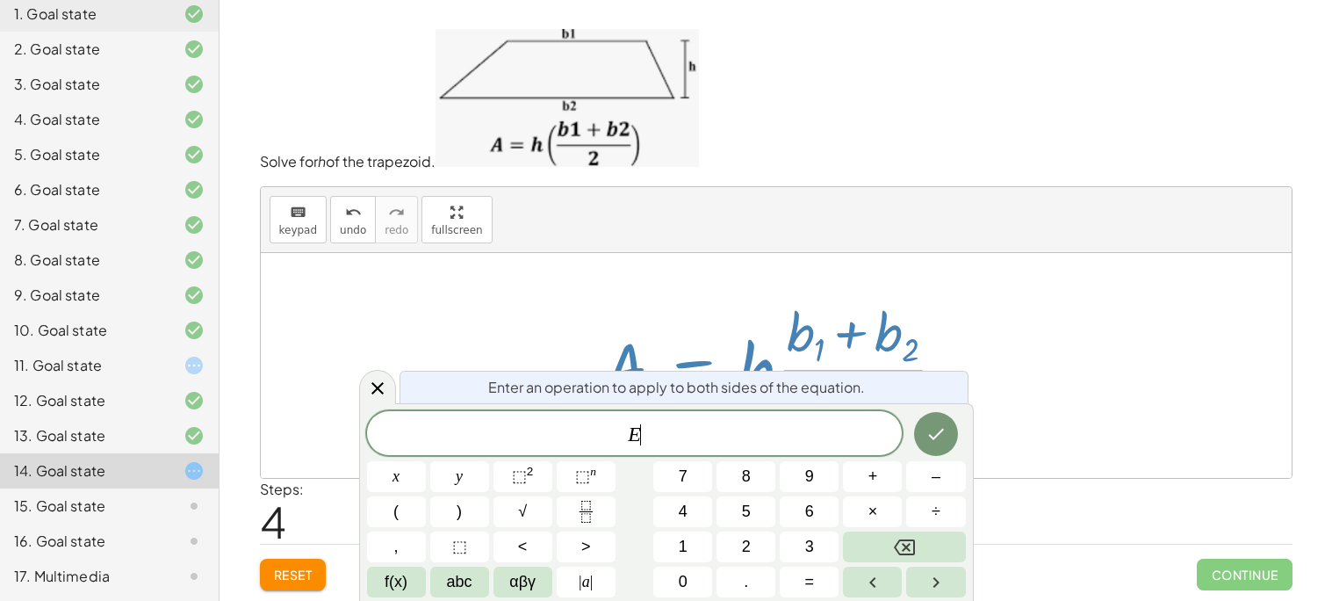
drag, startPoint x: 373, startPoint y: 382, endPoint x: 388, endPoint y: 385, distance: 15.2
click at [377, 385] on icon at bounding box center [377, 388] width 21 height 21
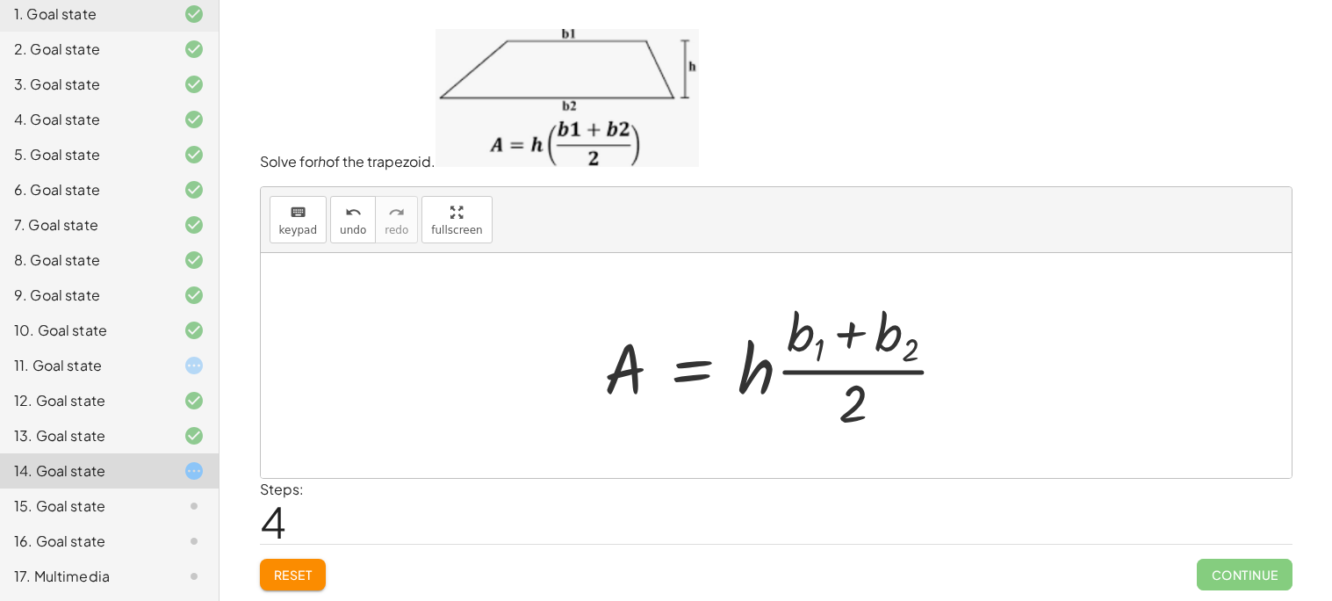
click at [289, 577] on span "Reset" at bounding box center [293, 574] width 39 height 16
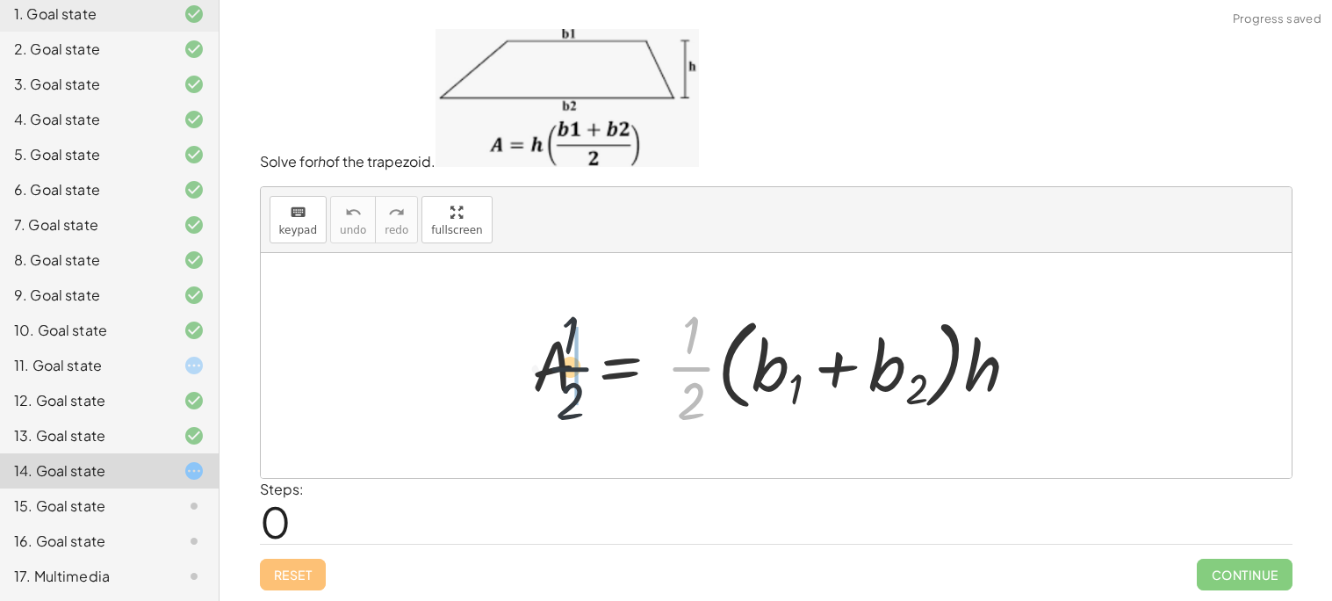
drag, startPoint x: 698, startPoint y: 374, endPoint x: 576, endPoint y: 371, distance: 122.1
click at [572, 373] on div at bounding box center [782, 365] width 518 height 135
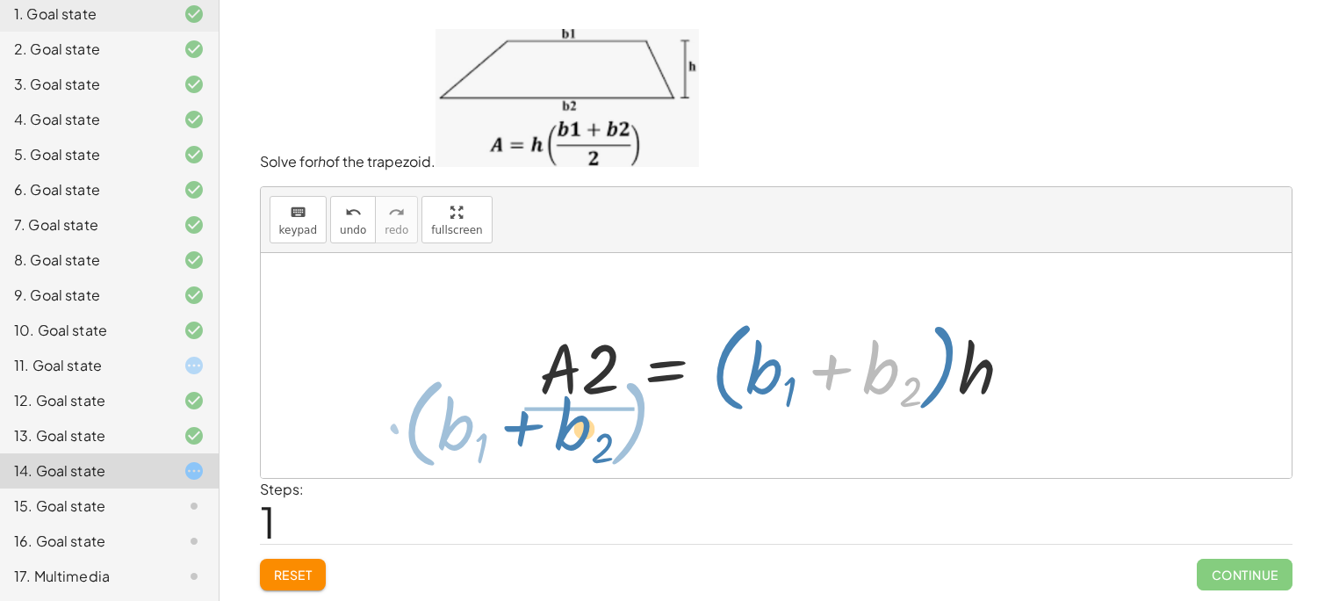
drag, startPoint x: 699, startPoint y: 377, endPoint x: 459, endPoint y: 417, distance: 243.1
click at [459, 417] on div "A = · · 1 · 2 · ( + b 1 + b 2 ) · h + b 2 · ( + b 1 ) A = · 2 · ( + b 1 + b 2 )…" at bounding box center [776, 365] width 1031 height 225
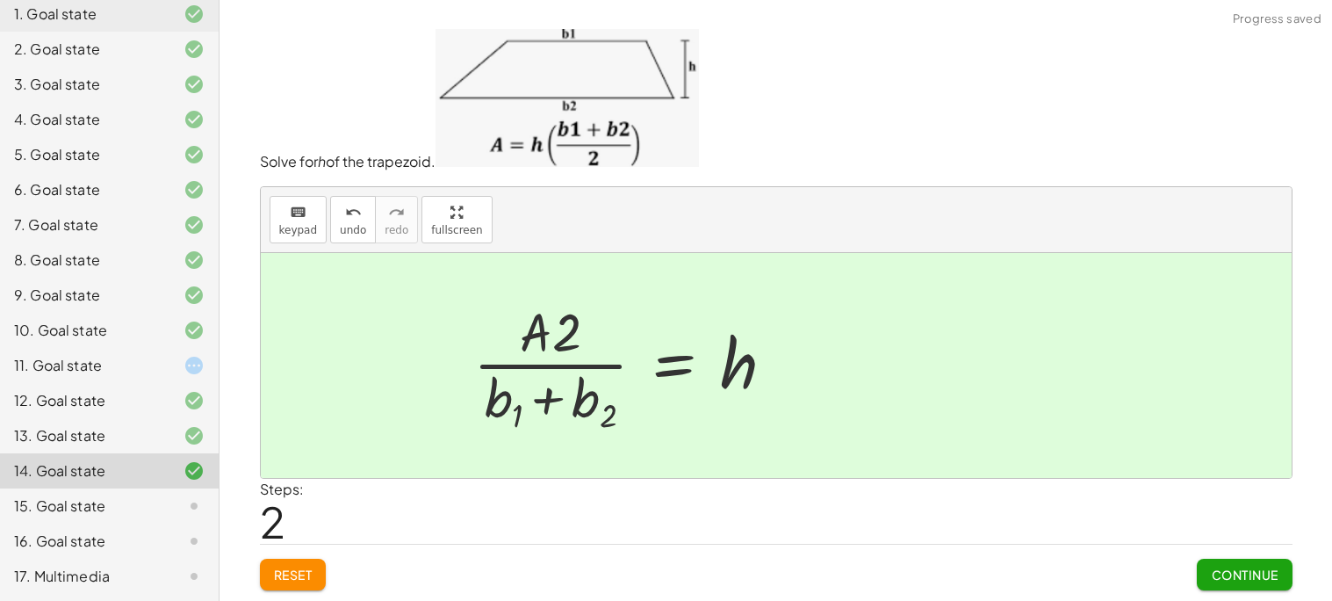
click at [517, 372] on div at bounding box center [776, 365] width 1031 height 225
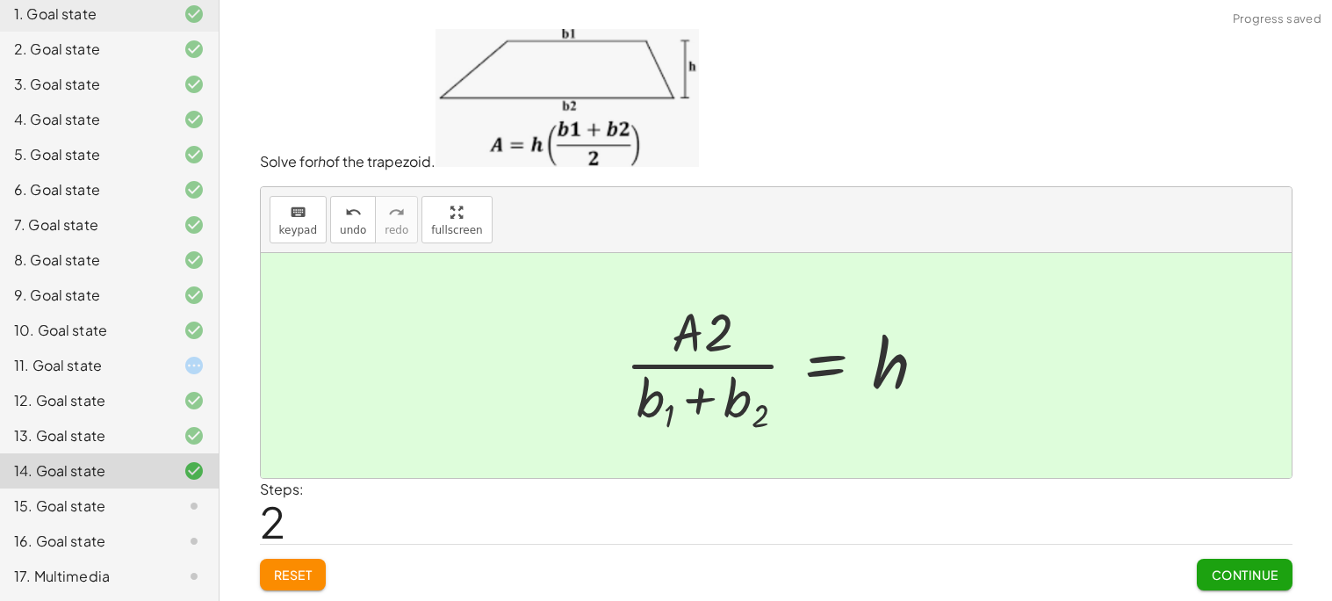
click at [1256, 575] on span "Continue" at bounding box center [1244, 574] width 67 height 16
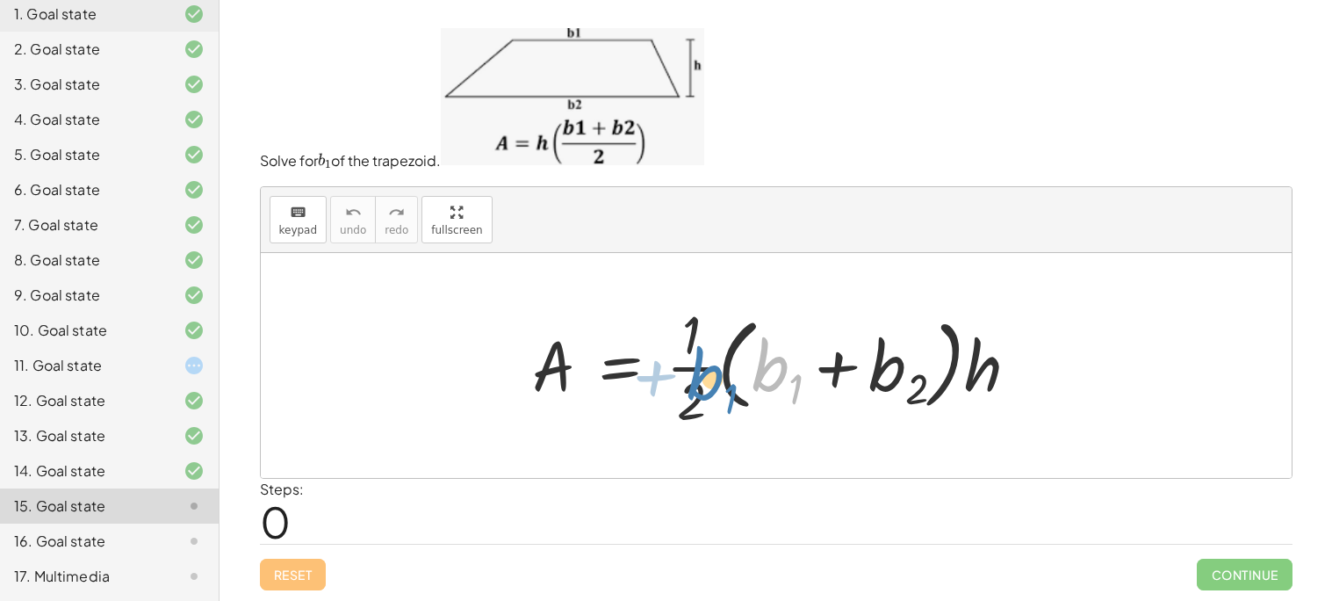
drag, startPoint x: 758, startPoint y: 357, endPoint x: 746, endPoint y: 360, distance: 11.7
click at [746, 360] on div at bounding box center [782, 365] width 518 height 135
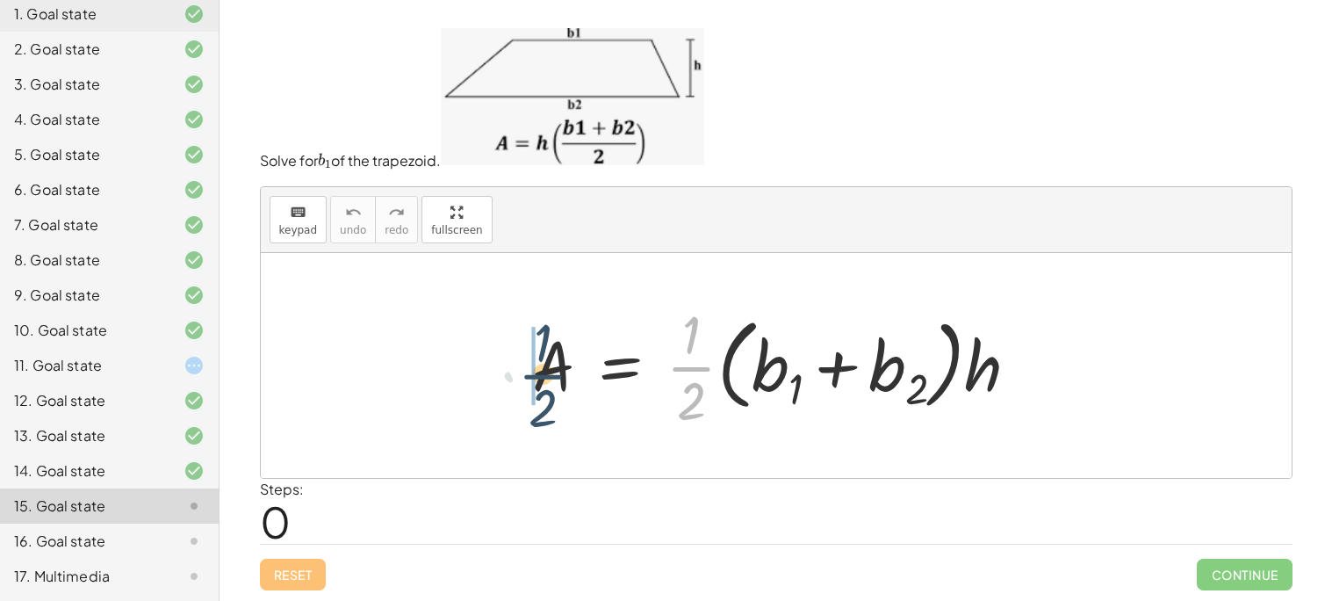
drag, startPoint x: 705, startPoint y: 365, endPoint x: 546, endPoint y: 368, distance: 159.0
click at [542, 369] on div at bounding box center [782, 365] width 518 height 135
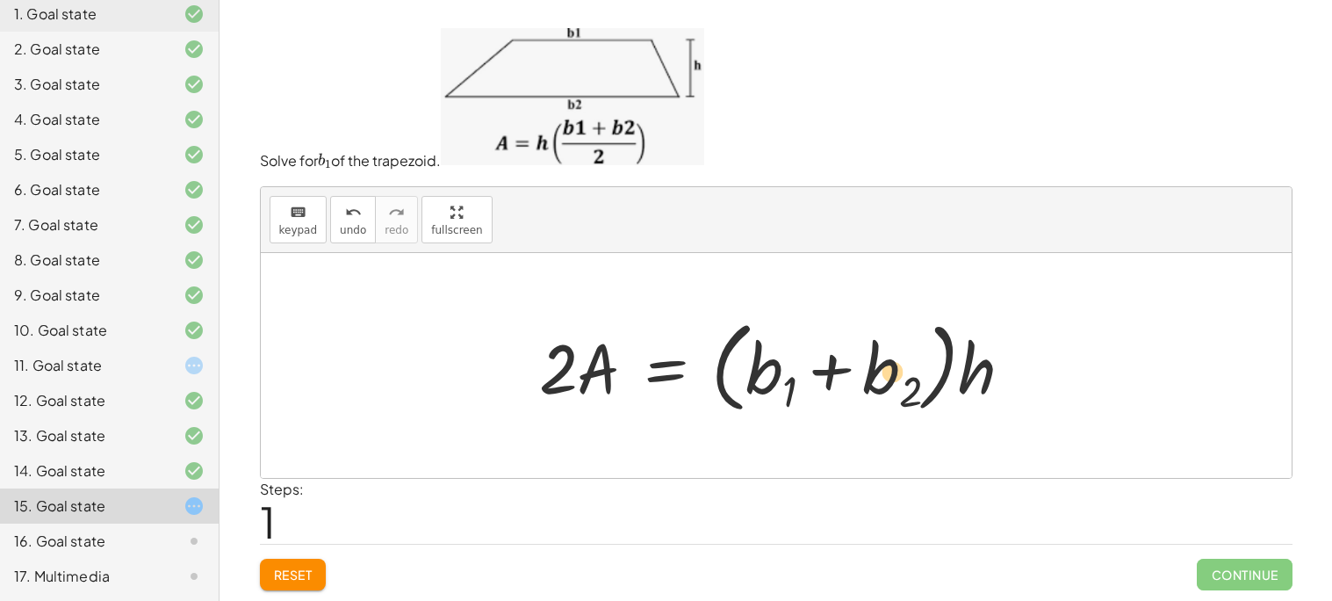
drag, startPoint x: 888, startPoint y: 371, endPoint x: 913, endPoint y: 369, distance: 25.6
click at [913, 369] on div at bounding box center [782, 365] width 505 height 108
drag, startPoint x: 997, startPoint y: 368, endPoint x: 666, endPoint y: 367, distance: 331.0
click at [666, 367] on div at bounding box center [782, 365] width 505 height 108
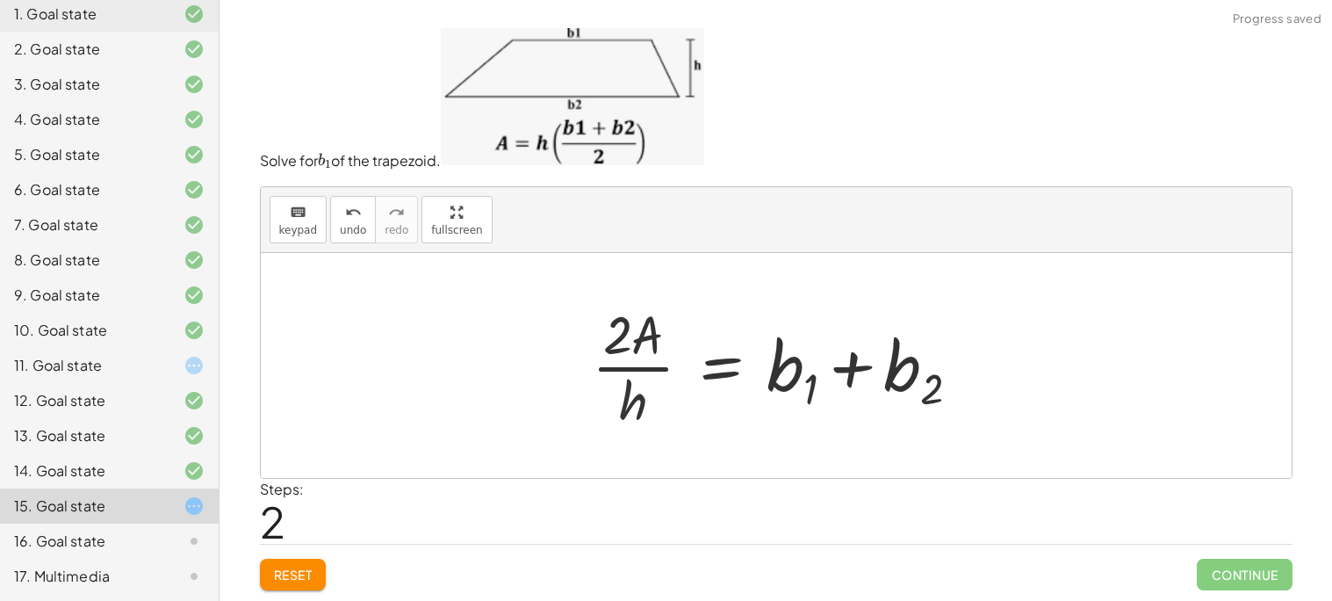
click at [593, 394] on div at bounding box center [783, 365] width 400 height 135
drag, startPoint x: 638, startPoint y: 371, endPoint x: 673, endPoint y: 340, distance: 47.3
click at [673, 340] on div at bounding box center [783, 365] width 400 height 135
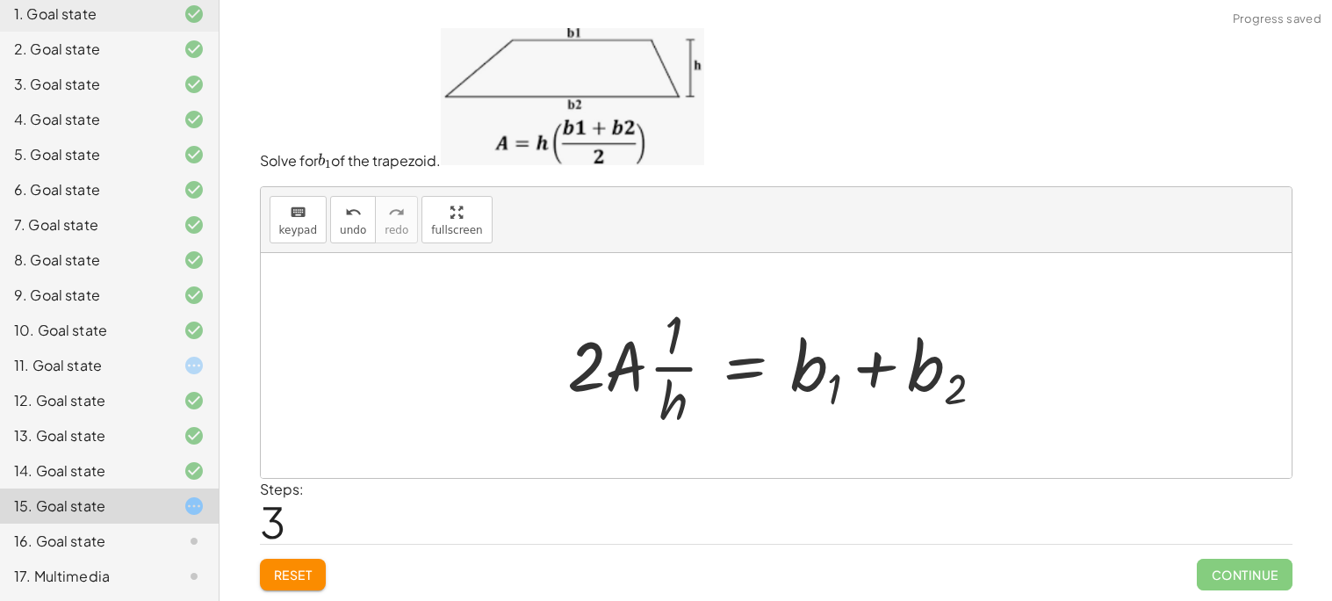
click at [293, 567] on span "Reset" at bounding box center [293, 574] width 39 height 16
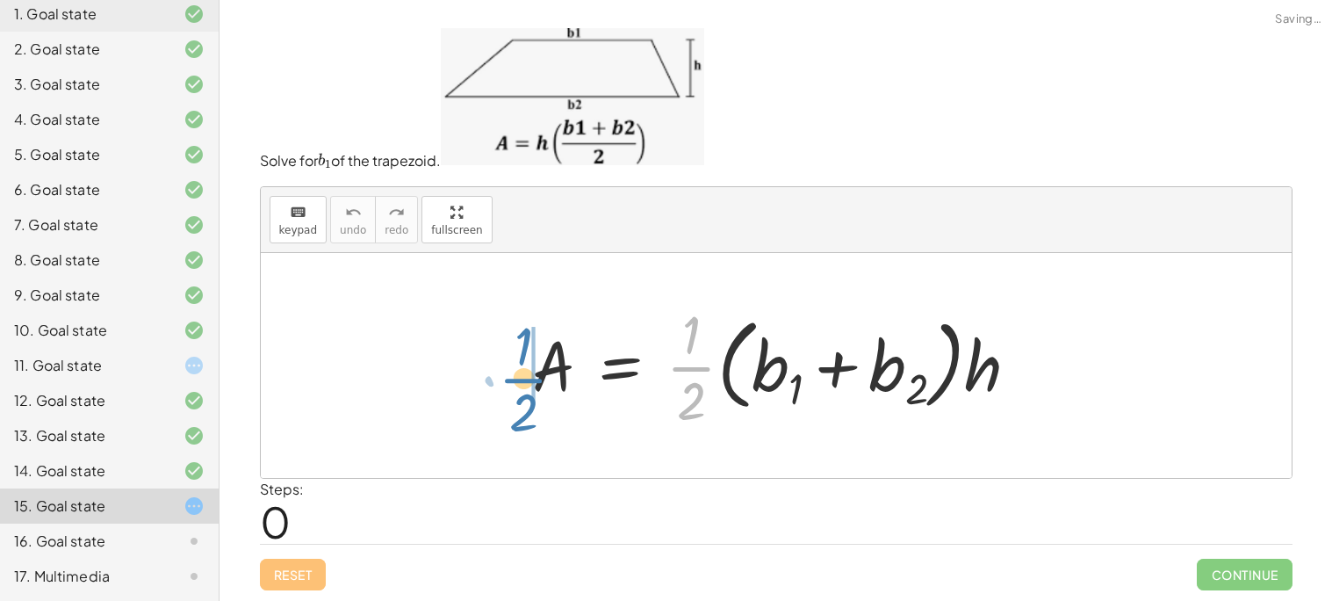
drag, startPoint x: 713, startPoint y: 375, endPoint x: 545, endPoint y: 386, distance: 168.1
click at [545, 386] on div at bounding box center [782, 365] width 518 height 135
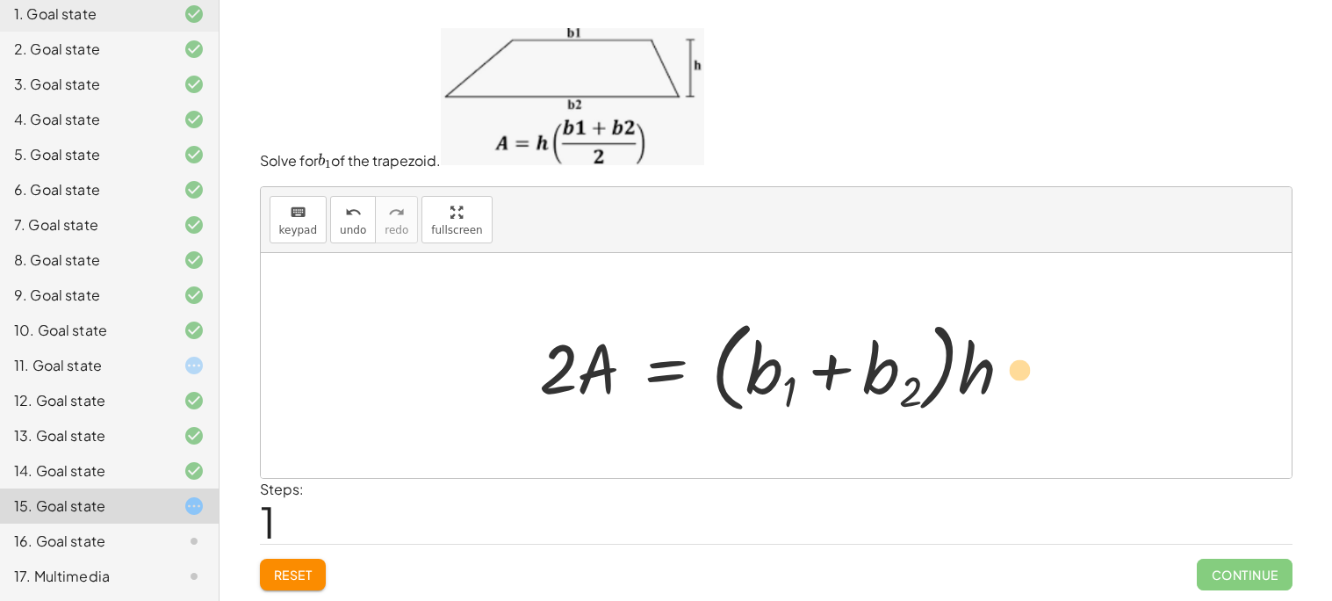
drag, startPoint x: 989, startPoint y: 373, endPoint x: 1048, endPoint y: 372, distance: 59.7
click at [1048, 372] on div "A = · · 1 · 2 · ( + b 1 + b 2 ) · h · h · ( + b 1 + b 2 ) A = · 2 · ( + b 1 + b…" at bounding box center [776, 365] width 1031 height 225
drag, startPoint x: 887, startPoint y: 371, endPoint x: 691, endPoint y: 371, distance: 195.8
click at [691, 371] on div at bounding box center [782, 365] width 505 height 108
drag, startPoint x: 848, startPoint y: 378, endPoint x: 846, endPoint y: 364, distance: 14.3
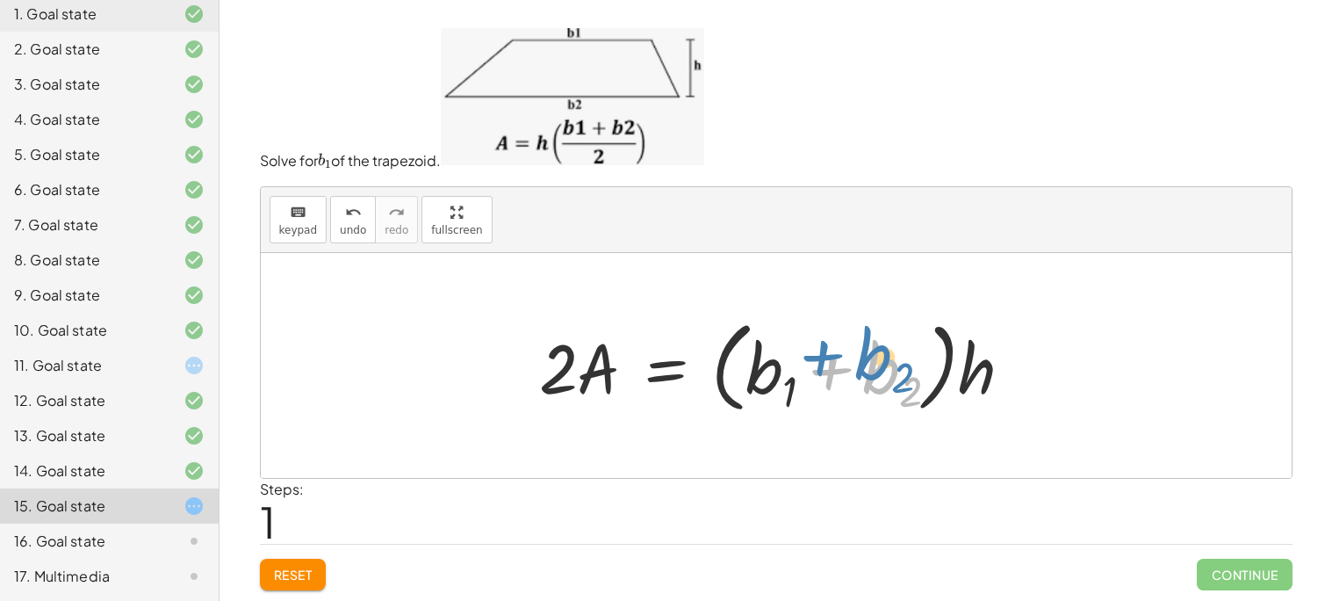
click at [846, 364] on div at bounding box center [782, 365] width 505 height 108
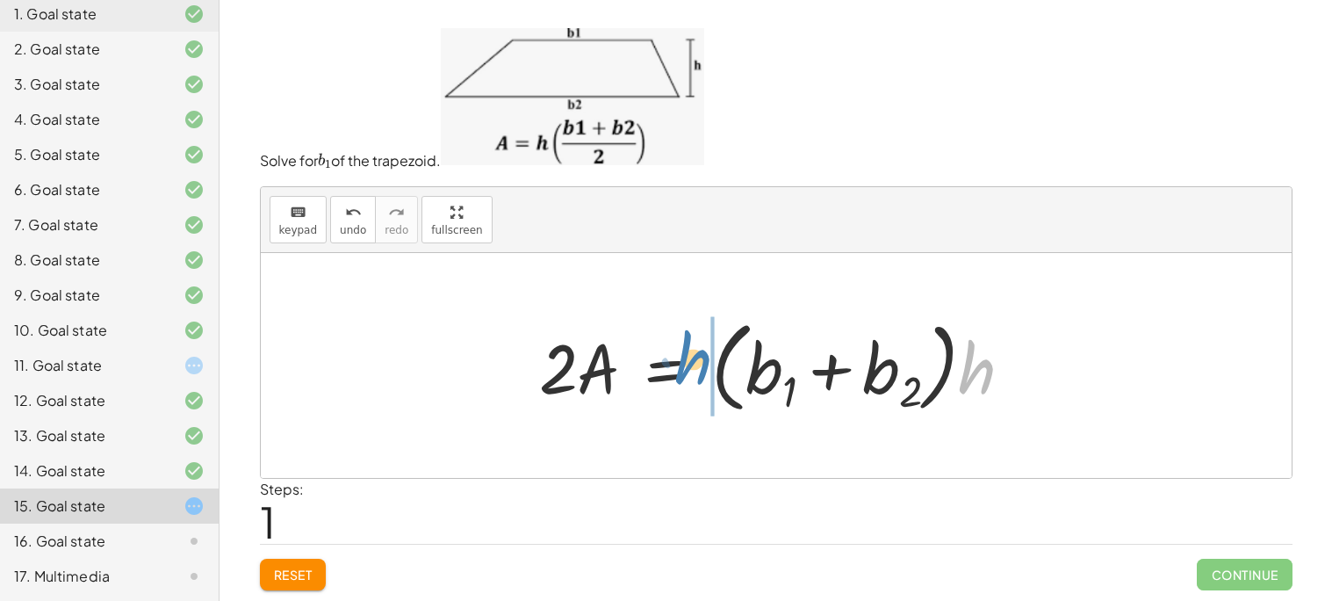
drag, startPoint x: 906, startPoint y: 388, endPoint x: 699, endPoint y: 369, distance: 208.1
click at [699, 369] on div at bounding box center [782, 365] width 505 height 108
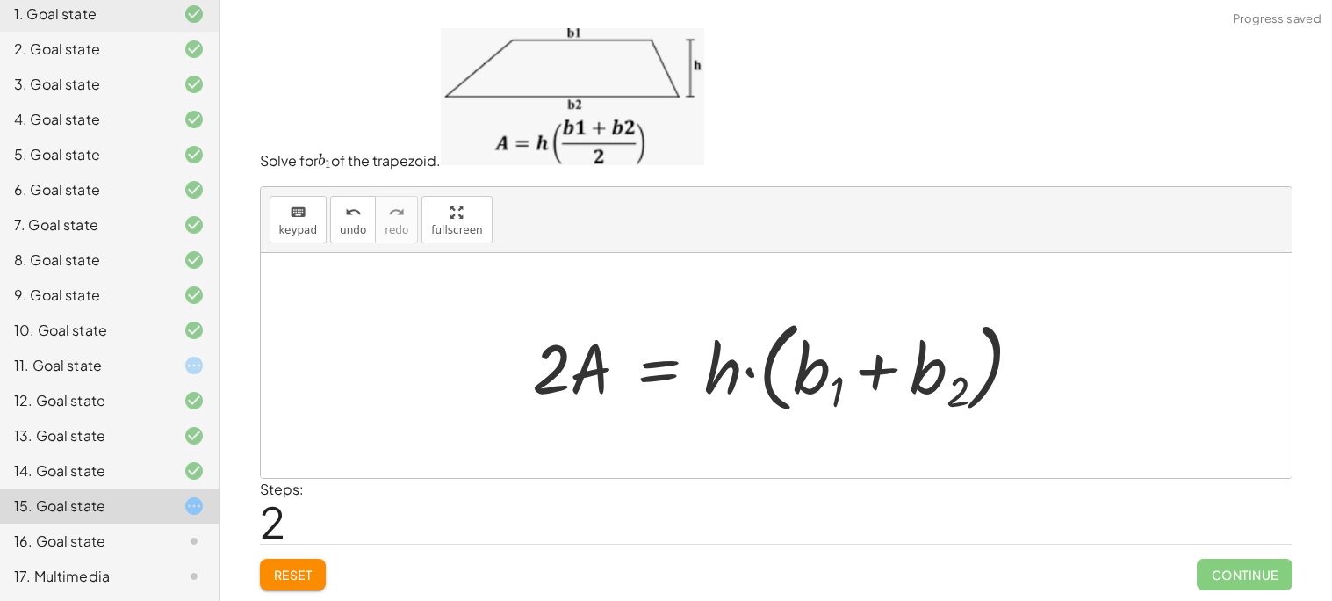
click at [774, 378] on div at bounding box center [784, 365] width 522 height 108
click at [743, 356] on div at bounding box center [783, 365] width 522 height 108
click at [810, 369] on div at bounding box center [783, 365] width 522 height 108
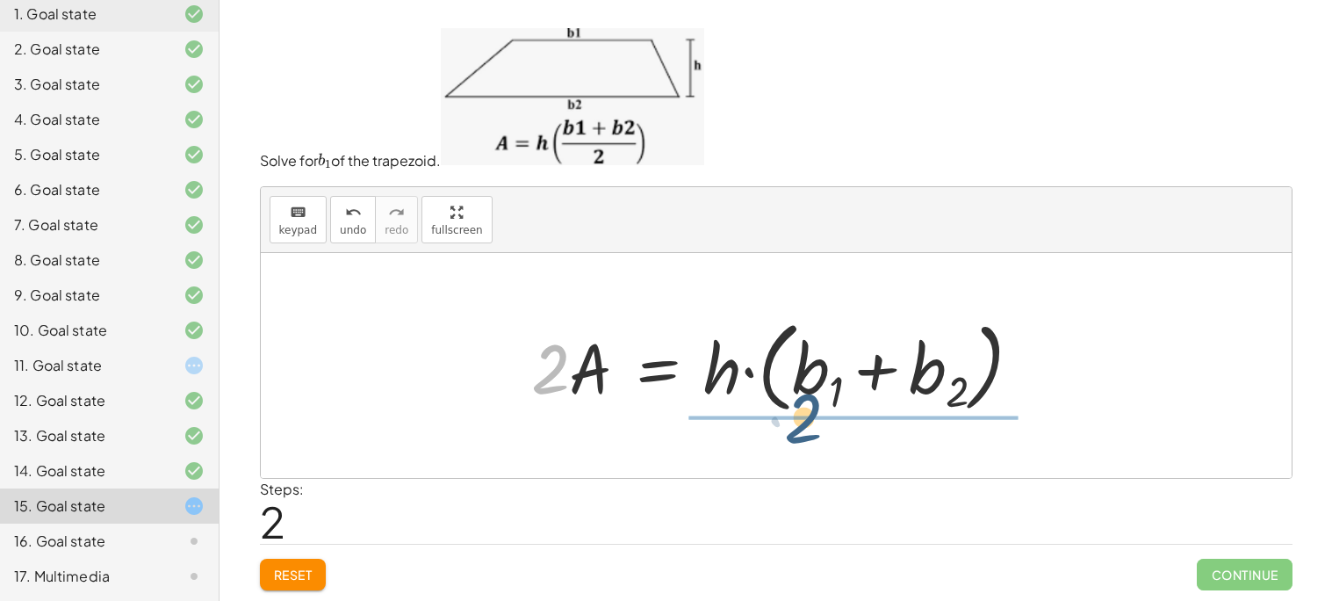
drag, startPoint x: 549, startPoint y: 378, endPoint x: 803, endPoint y: 429, distance: 259.7
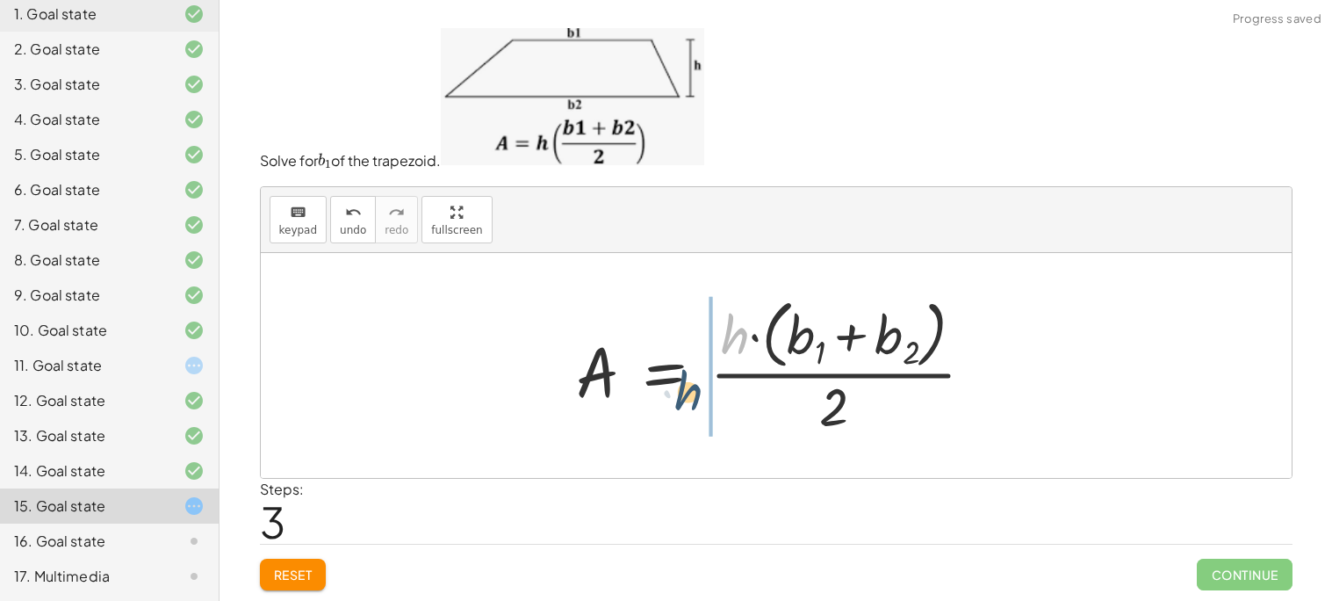
drag, startPoint x: 730, startPoint y: 355, endPoint x: 697, endPoint y: 398, distance: 53.9
click at [697, 398] on div at bounding box center [782, 365] width 430 height 149
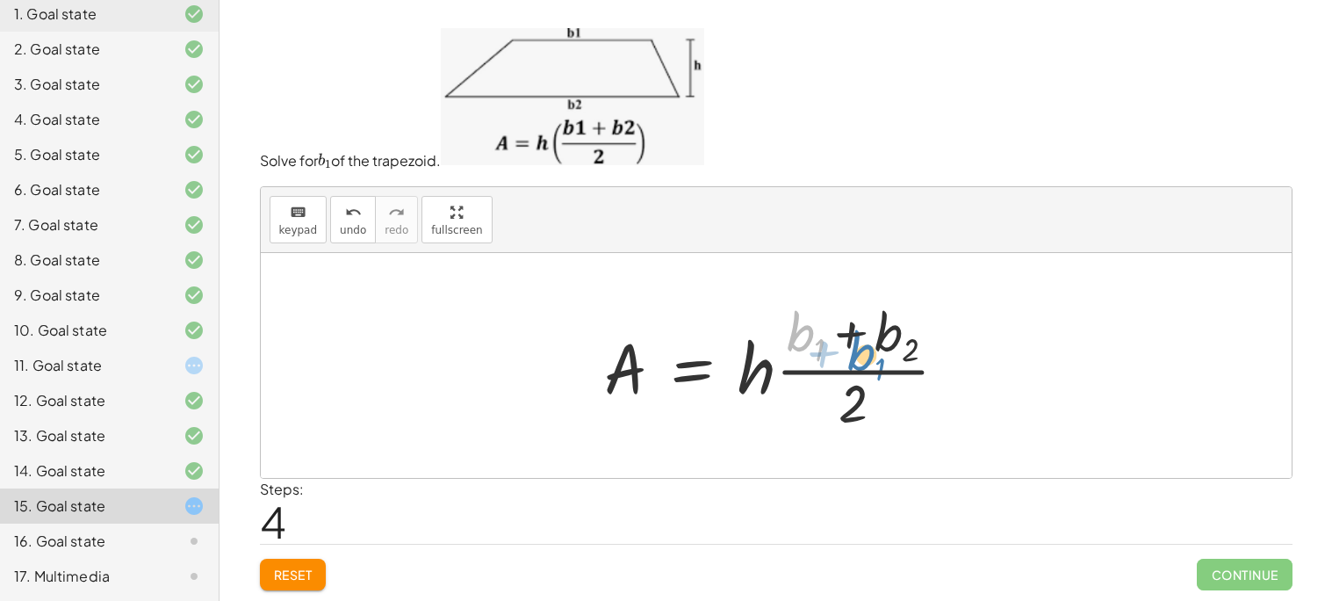
drag, startPoint x: 797, startPoint y: 359, endPoint x: 841, endPoint y: 354, distance: 44.2
click at [843, 355] on div at bounding box center [783, 365] width 376 height 141
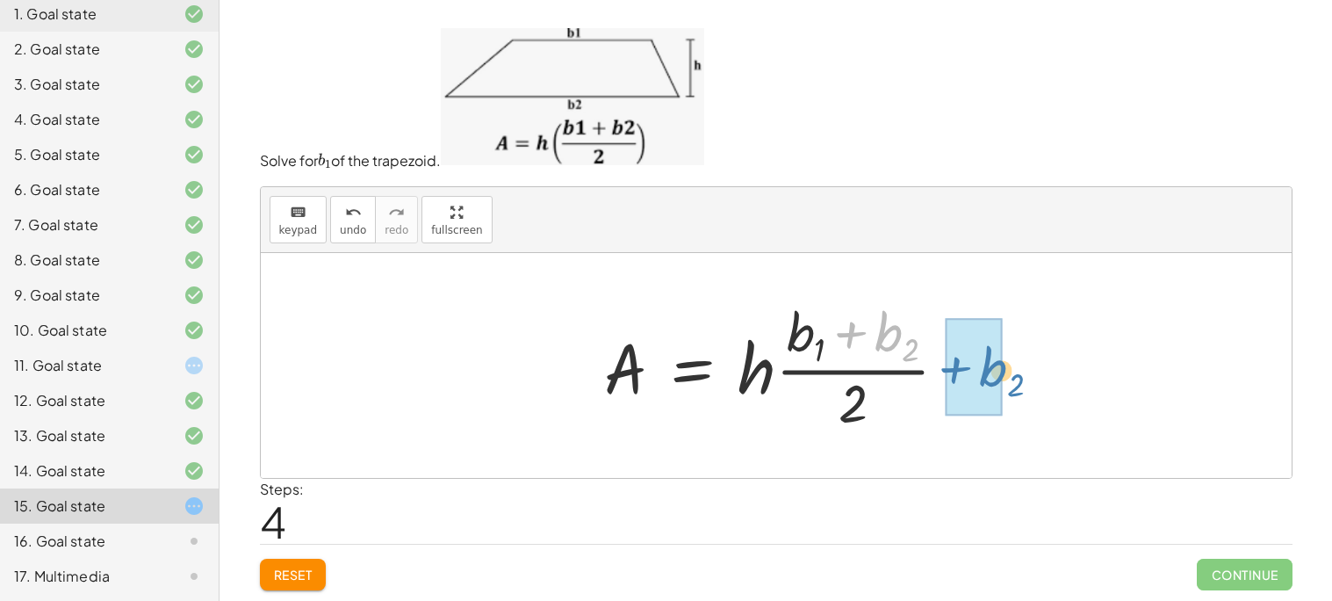
drag, startPoint x: 879, startPoint y: 344, endPoint x: 982, endPoint y: 378, distance: 108.3
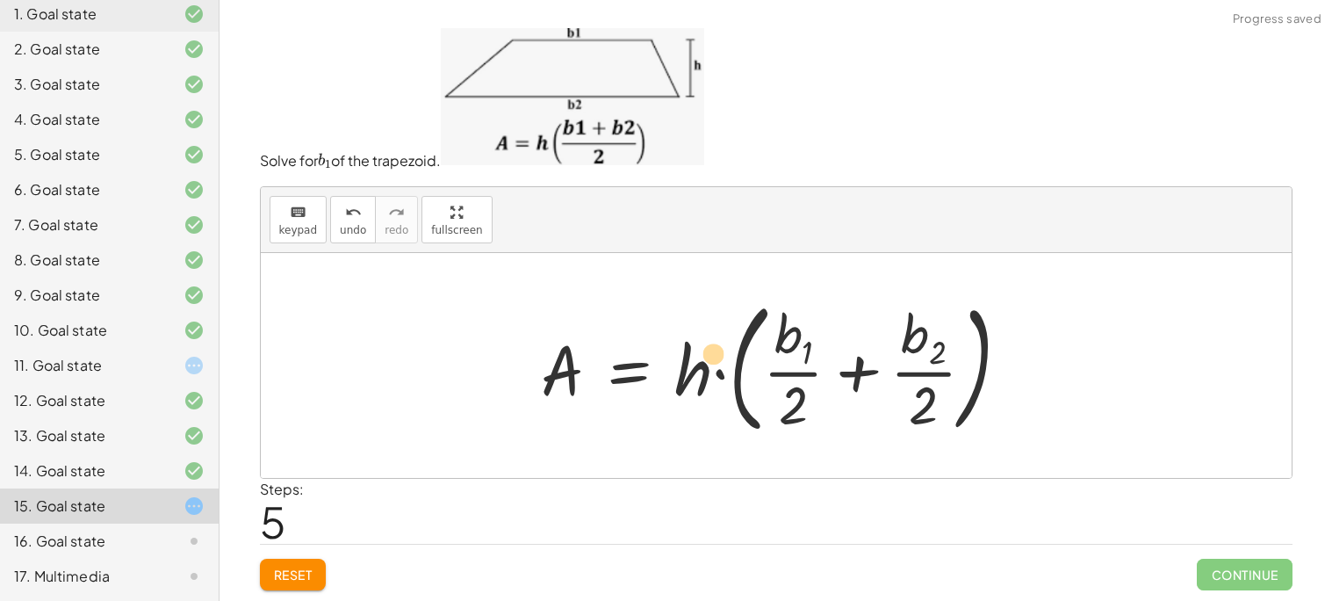
drag, startPoint x: 789, startPoint y: 342, endPoint x: 738, endPoint y: 351, distance: 52.7
click at [719, 356] on div at bounding box center [782, 366] width 500 height 152
drag, startPoint x: 781, startPoint y: 328, endPoint x: 772, endPoint y: 323, distance: 11.0
click at [769, 323] on div at bounding box center [782, 366] width 500 height 152
drag, startPoint x: 787, startPoint y: 391, endPoint x: 587, endPoint y: 349, distance: 203.7
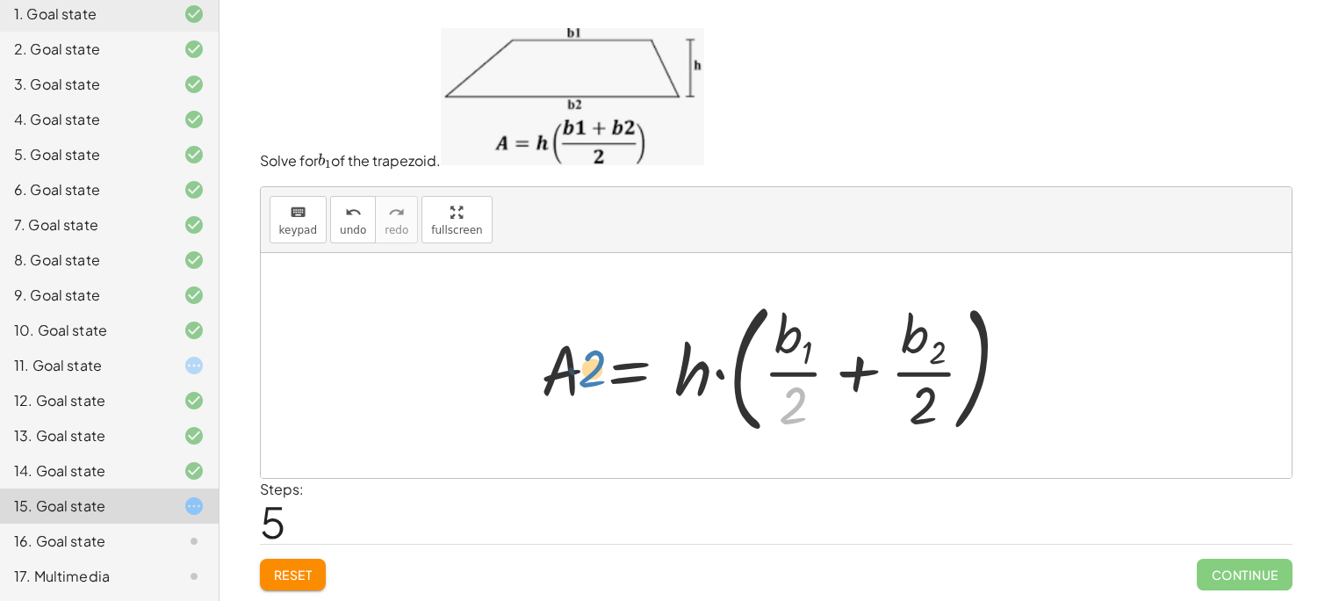
click at [587, 349] on div at bounding box center [782, 366] width 500 height 152
click at [288, 572] on span "Reset" at bounding box center [293, 574] width 39 height 16
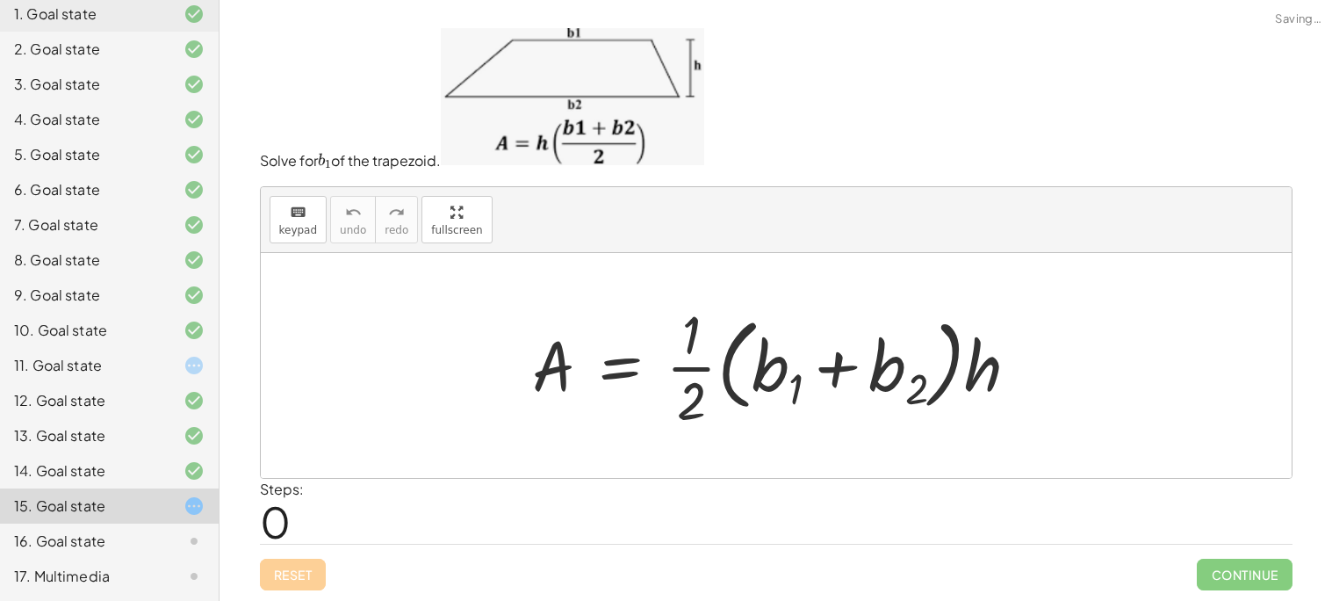
drag, startPoint x: 288, startPoint y: 572, endPoint x: 294, endPoint y: 556, distance: 17.0
click at [286, 575] on div "Reset Continue" at bounding box center [776, 567] width 1033 height 47
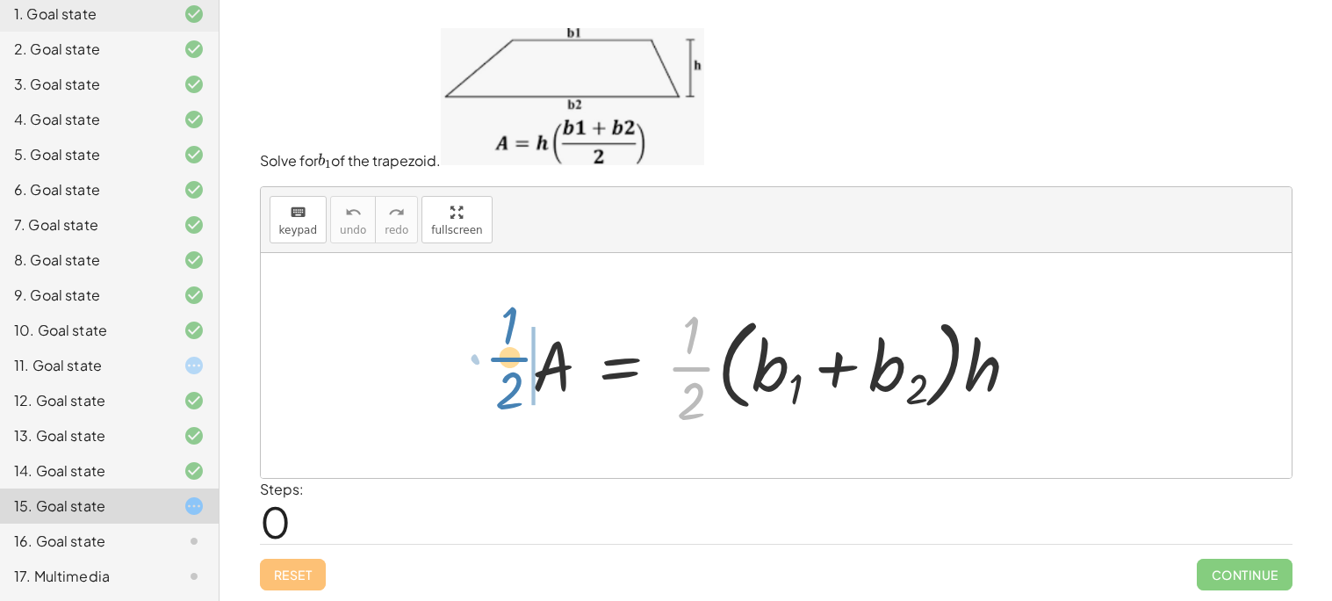
drag, startPoint x: 700, startPoint y: 358, endPoint x: 523, endPoint y: 350, distance: 176.7
click at [525, 351] on div at bounding box center [782, 365] width 518 height 135
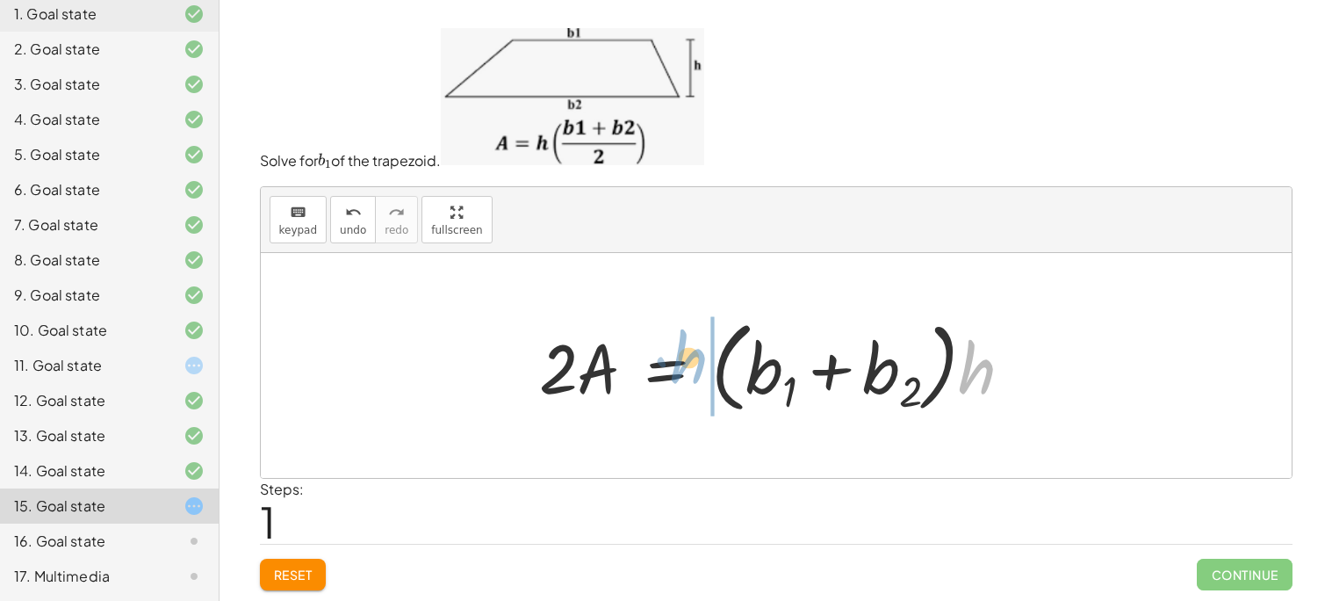
drag, startPoint x: 967, startPoint y: 367, endPoint x: 680, endPoint y: 356, distance: 287.4
click at [680, 356] on div at bounding box center [782, 365] width 505 height 108
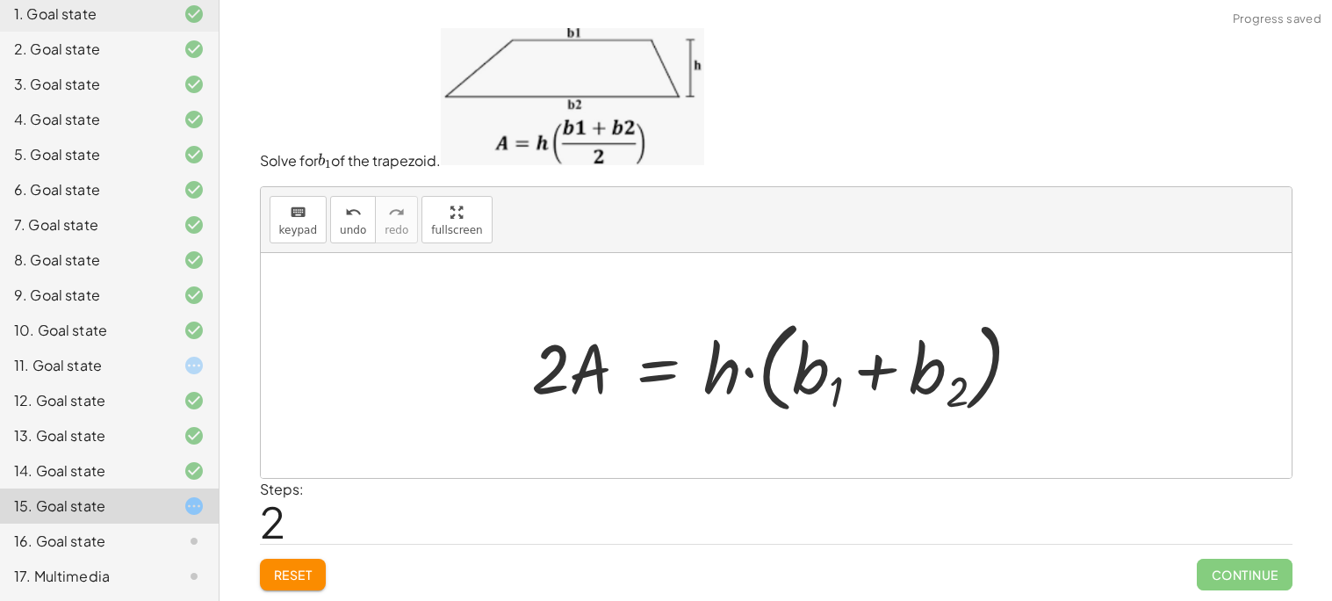
click at [843, 360] on div at bounding box center [783, 365] width 522 height 108
click at [796, 371] on div at bounding box center [783, 365] width 522 height 108
click at [725, 406] on div at bounding box center [783, 365] width 522 height 108
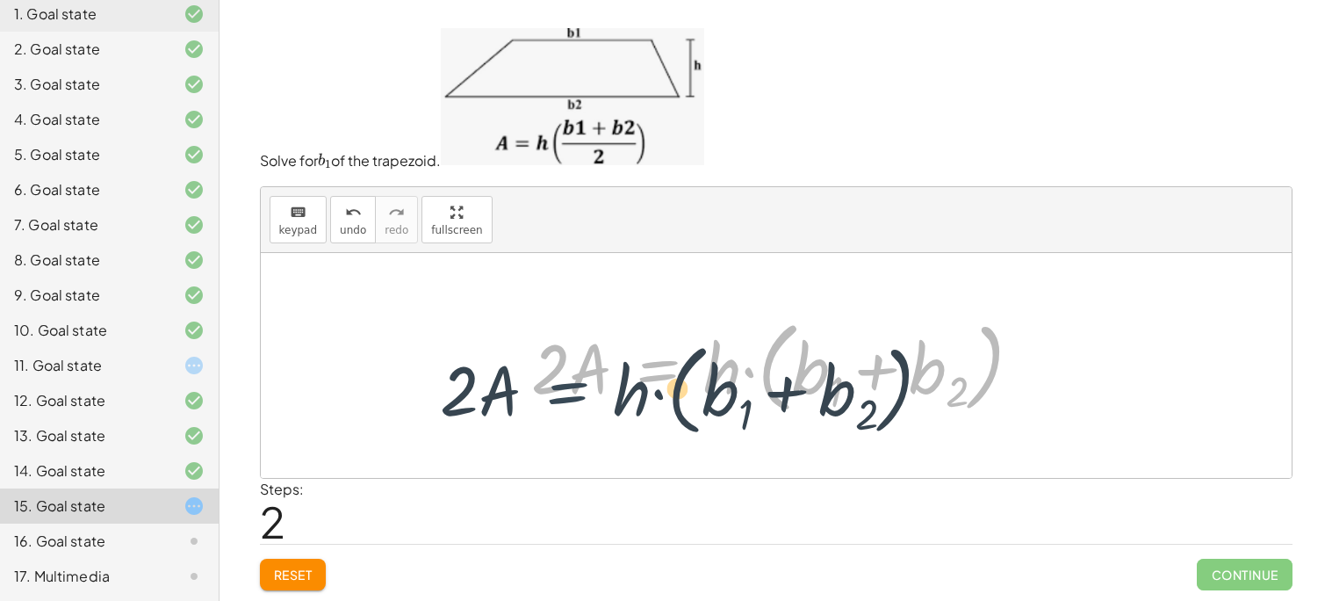
drag, startPoint x: 701, startPoint y: 374, endPoint x: 666, endPoint y: 374, distance: 34.2
click at [662, 376] on div at bounding box center [783, 365] width 522 height 108
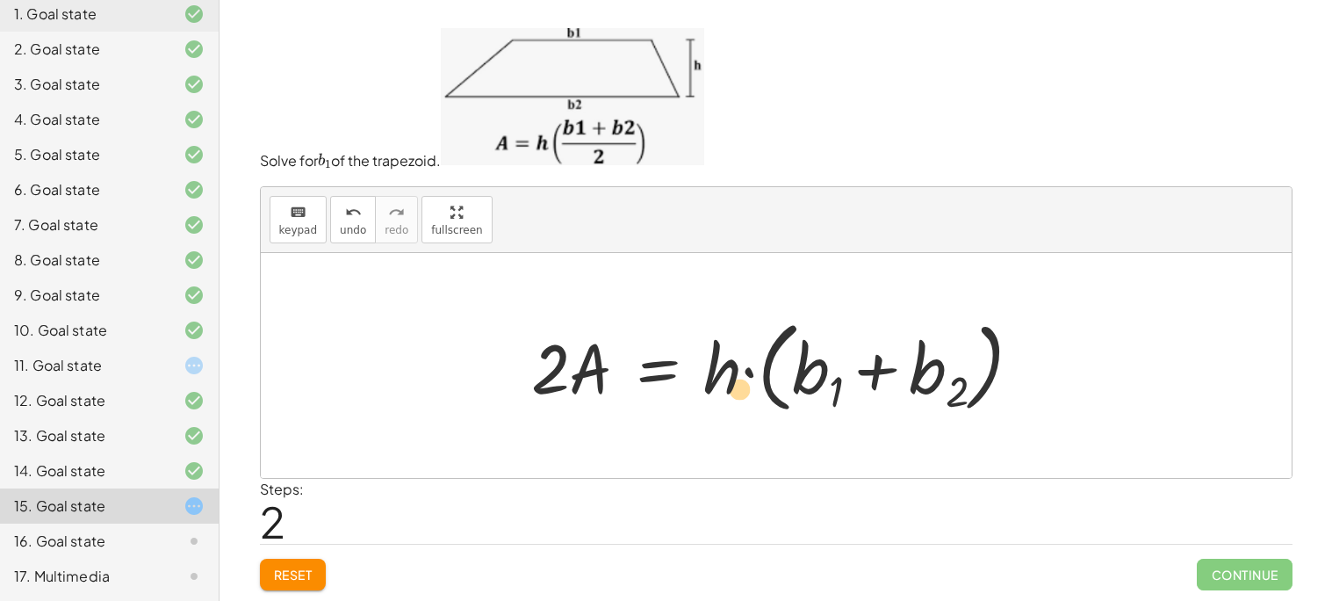
drag, startPoint x: 721, startPoint y: 374, endPoint x: 736, endPoint y: 387, distance: 19.9
click at [734, 391] on div at bounding box center [783, 365] width 522 height 108
drag, startPoint x: 937, startPoint y: 369, endPoint x: 401, endPoint y: 375, distance: 535.7
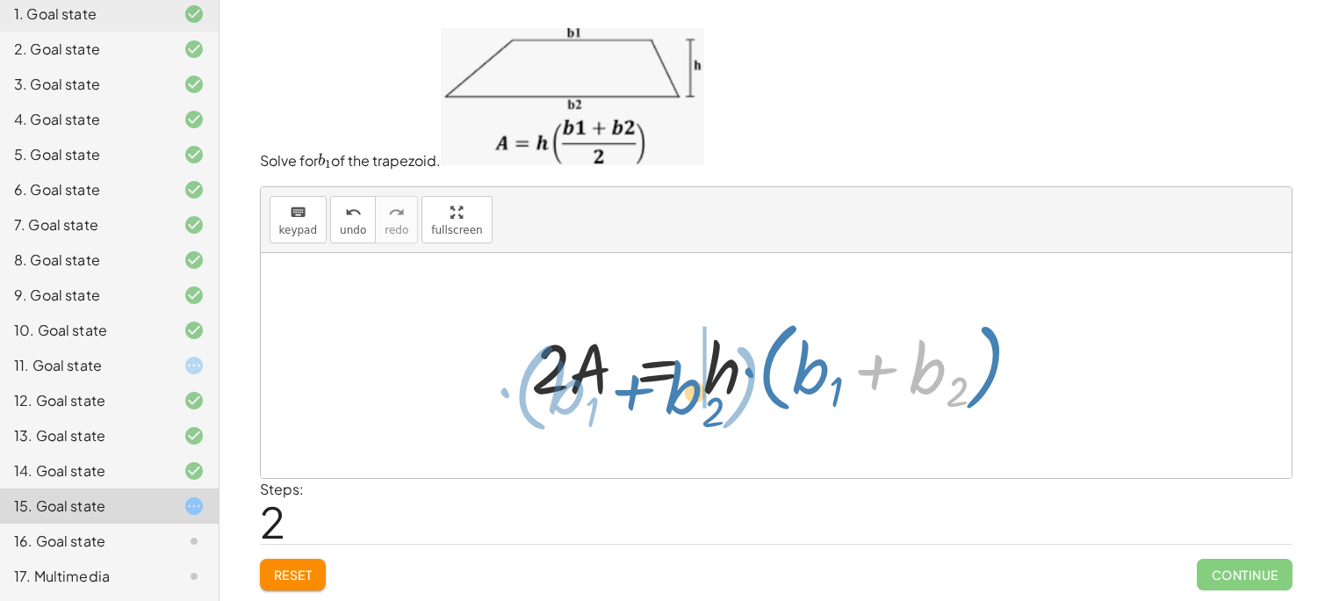
drag, startPoint x: 922, startPoint y: 356, endPoint x: 679, endPoint y: 374, distance: 243.9
click at [679, 374] on div at bounding box center [783, 365] width 522 height 108
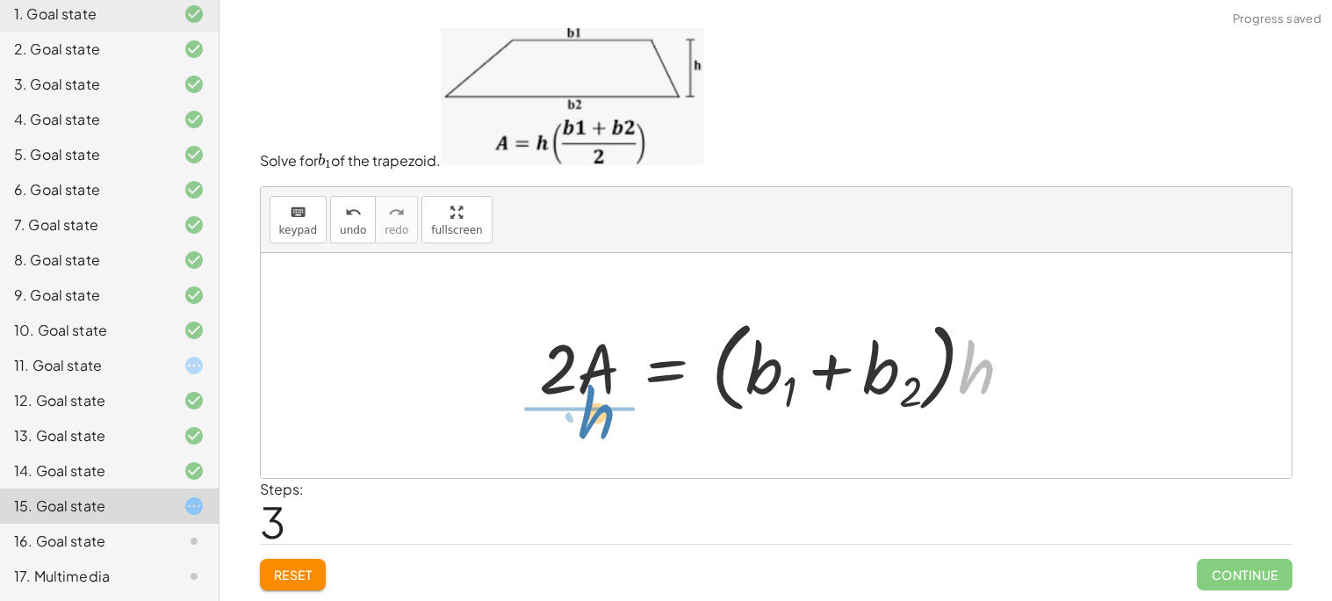
drag, startPoint x: 998, startPoint y: 379, endPoint x: 616, endPoint y: 424, distance: 385.4
click at [616, 424] on div "A = · · 1 · 2 · ( + b 1 + b 2 ) · h · 2 · A = · ( + b 1 + b 2 ) · h · 2 · A = ·…" at bounding box center [776, 365] width 1031 height 225
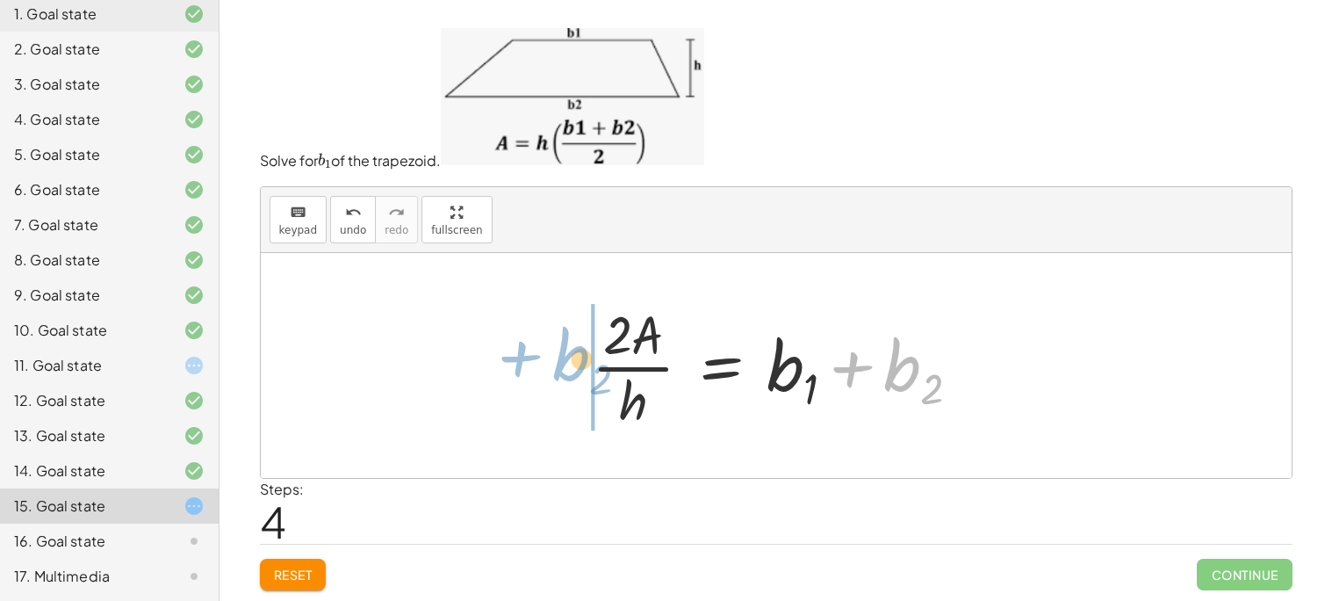
drag, startPoint x: 902, startPoint y: 368, endPoint x: 571, endPoint y: 358, distance: 331.2
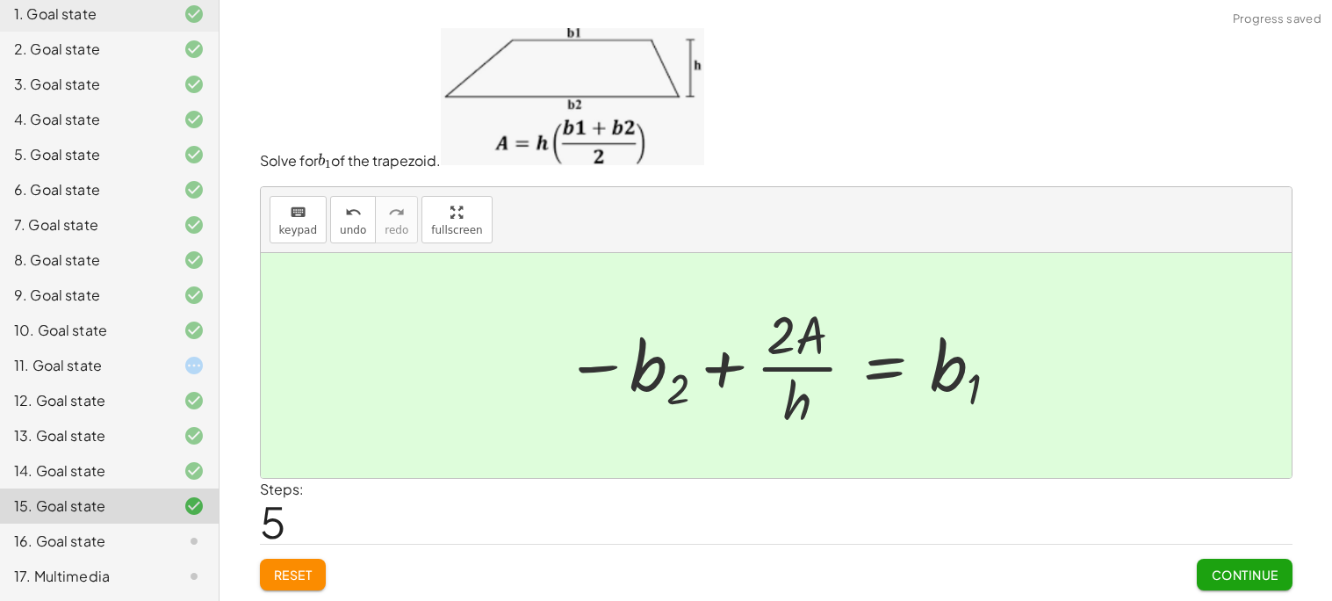
click at [1234, 573] on span "Continue" at bounding box center [1244, 574] width 67 height 16
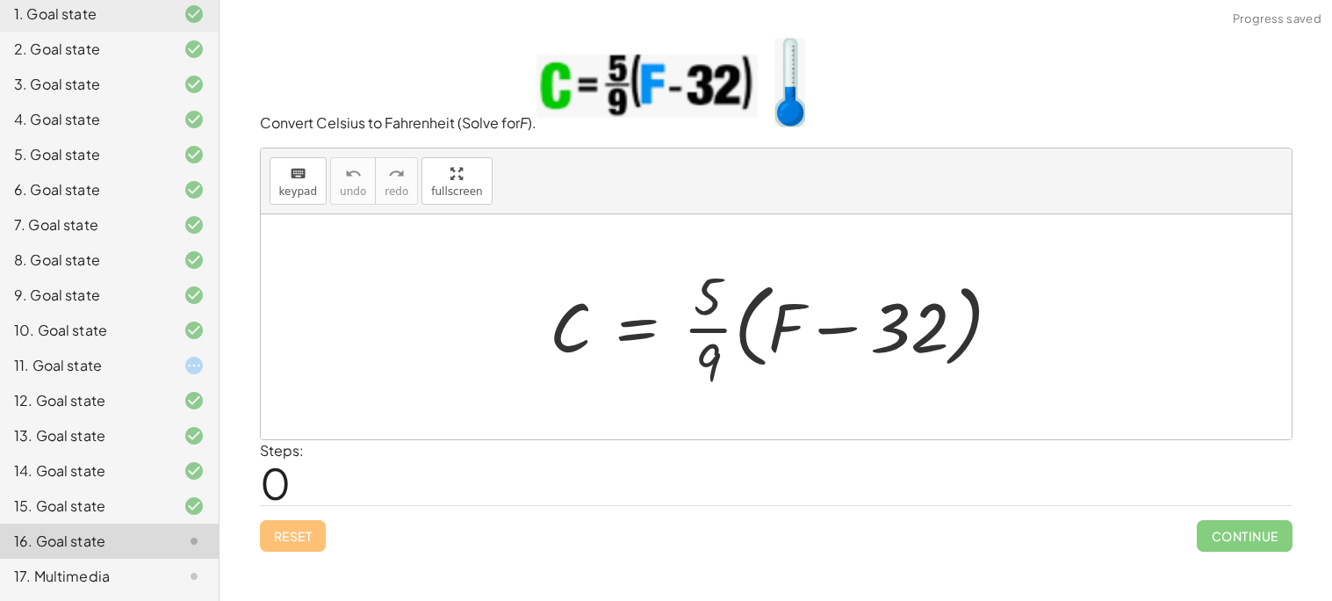
click at [716, 357] on div at bounding box center [782, 326] width 483 height 135
click at [707, 341] on div at bounding box center [782, 326] width 483 height 135
drag, startPoint x: 706, startPoint y: 333, endPoint x: 532, endPoint y: 355, distance: 175.2
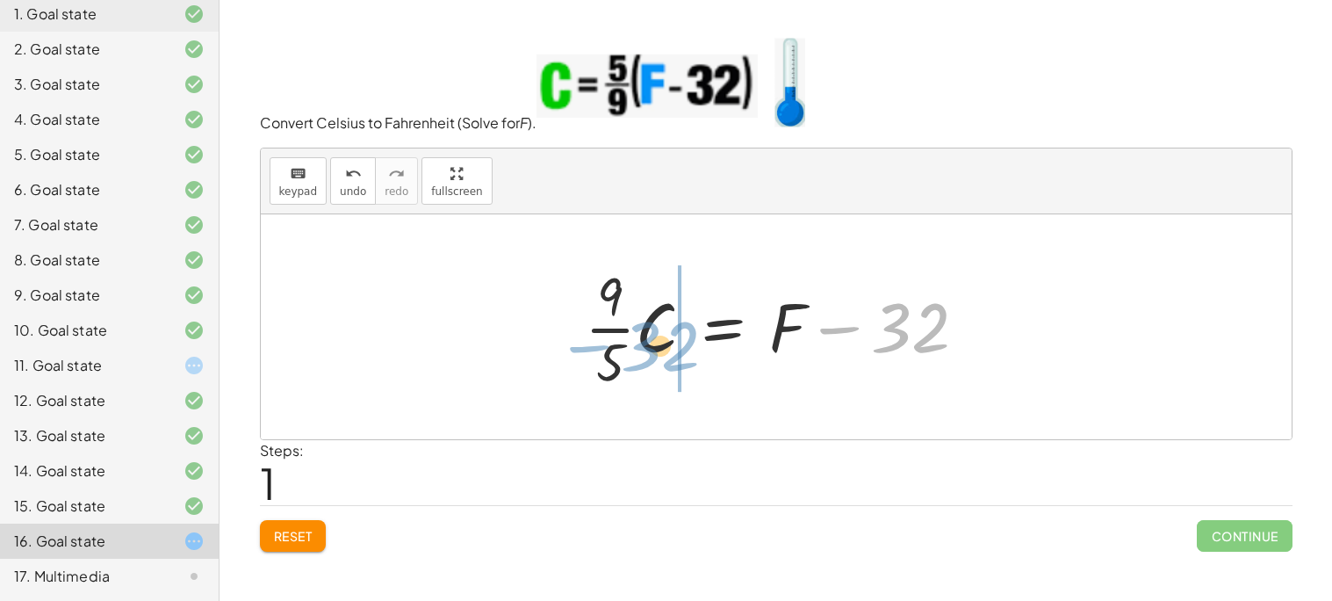
drag, startPoint x: 869, startPoint y: 320, endPoint x: 623, endPoint y: 341, distance: 246.7
click at [623, 341] on div at bounding box center [783, 326] width 414 height 135
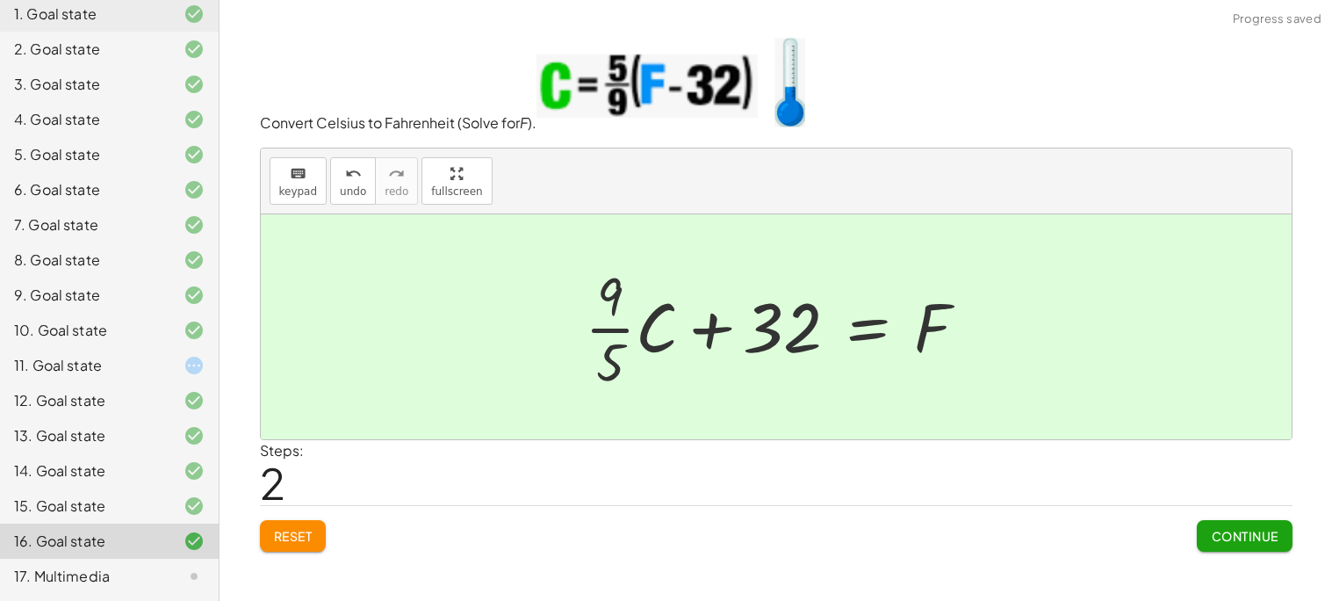
click at [1229, 530] on button "Continue" at bounding box center [1244, 536] width 95 height 32
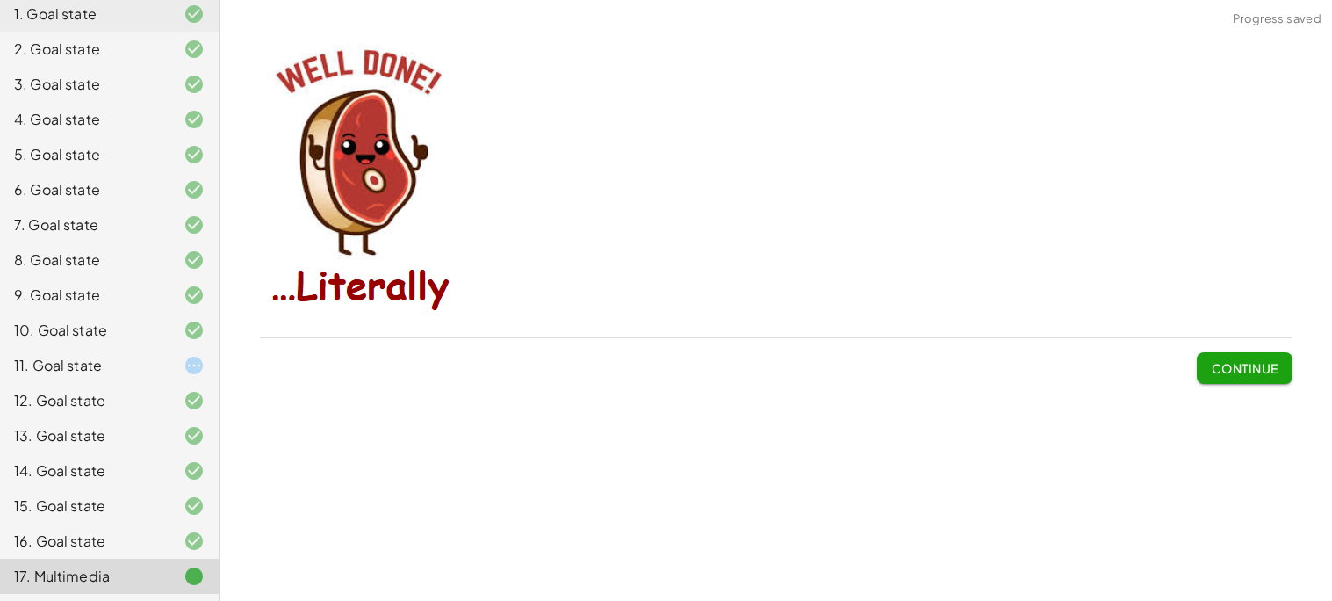
click at [151, 362] on div "11. Goal state" at bounding box center [84, 365] width 141 height 21
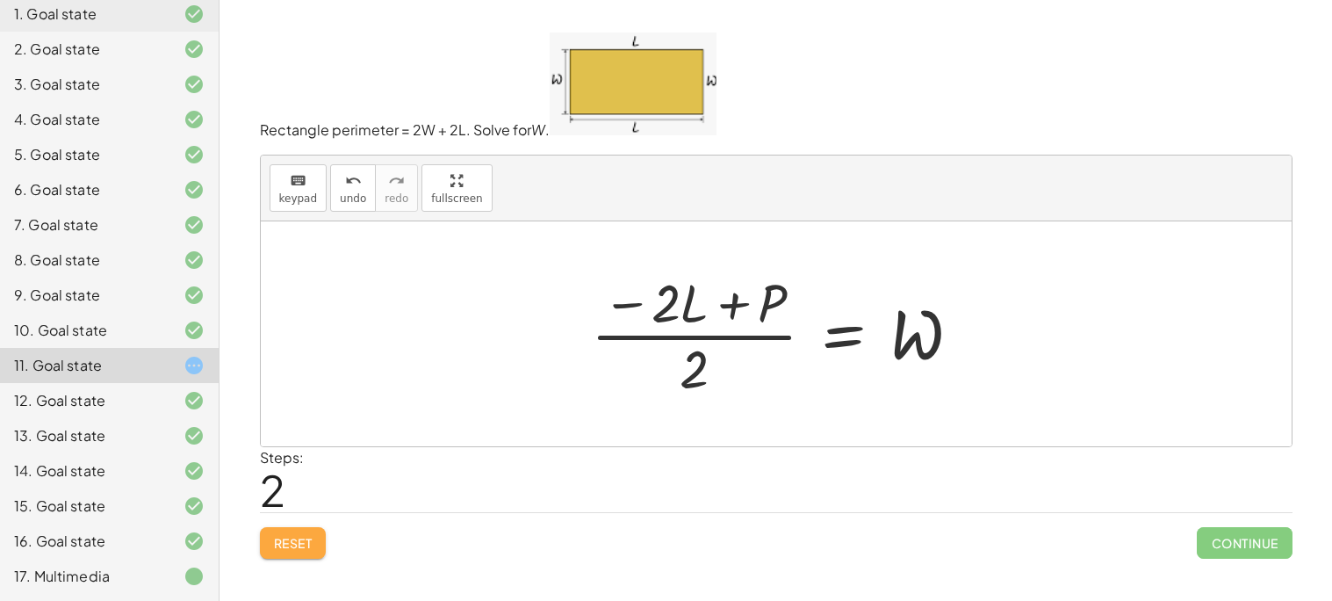
click at [274, 538] on span "Reset" at bounding box center [293, 543] width 39 height 16
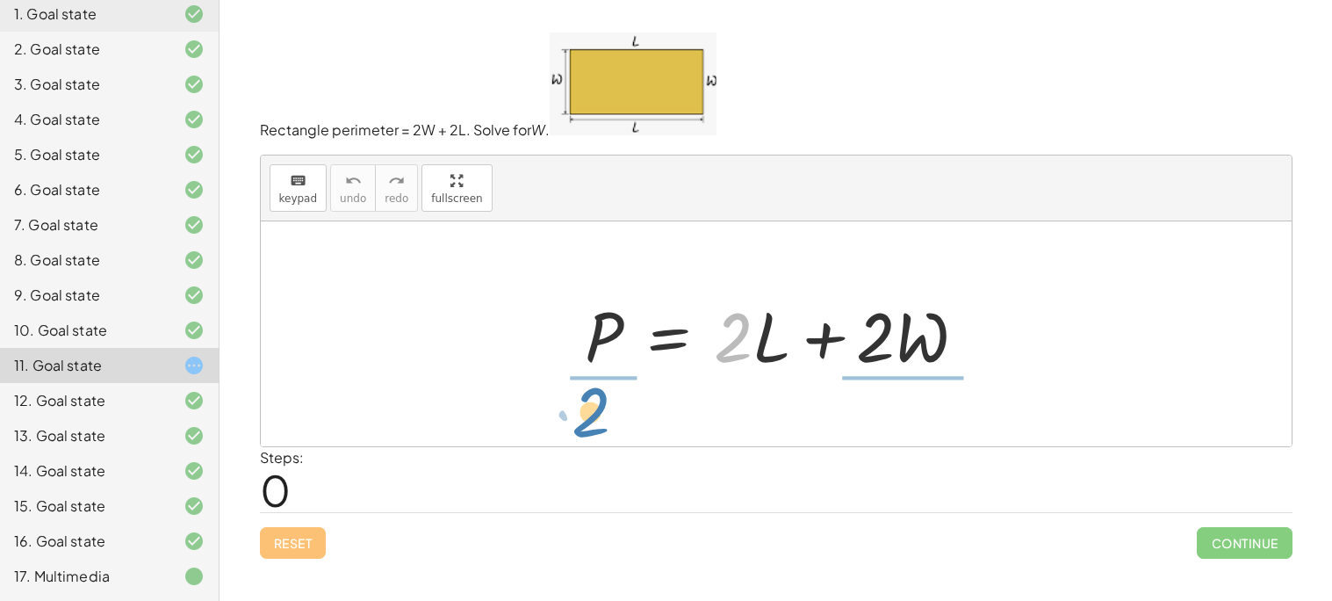
drag, startPoint x: 728, startPoint y: 348, endPoint x: 585, endPoint y: 421, distance: 160.6
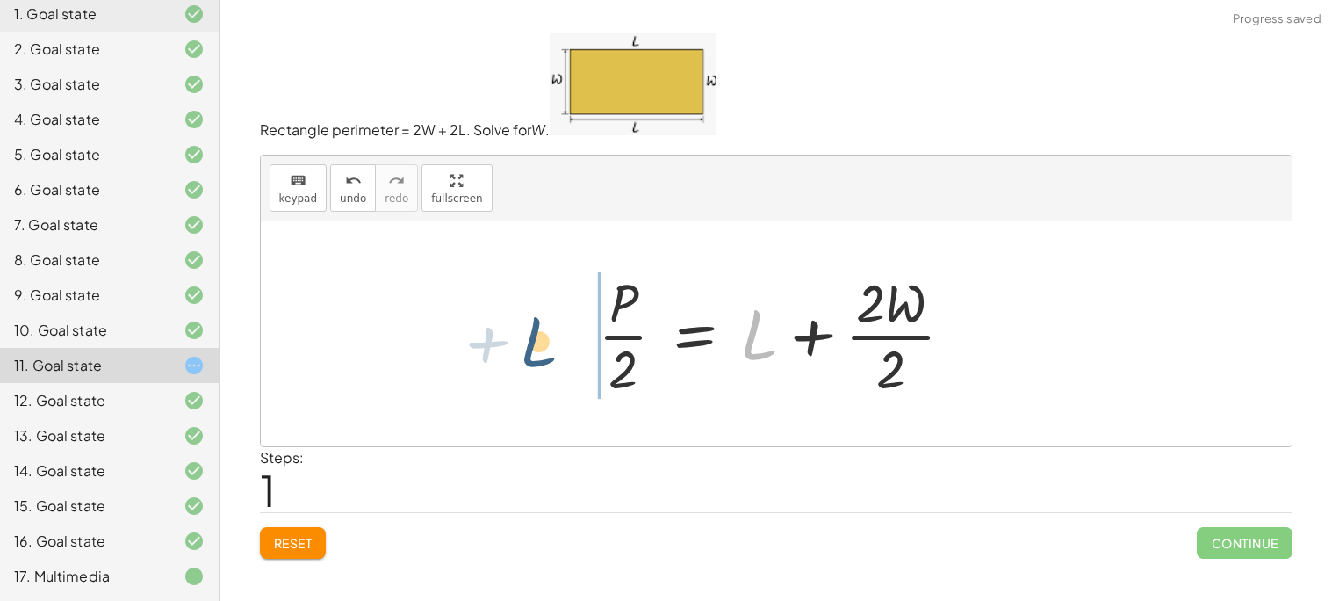
drag, startPoint x: 753, startPoint y: 332, endPoint x: 536, endPoint y: 340, distance: 217.0
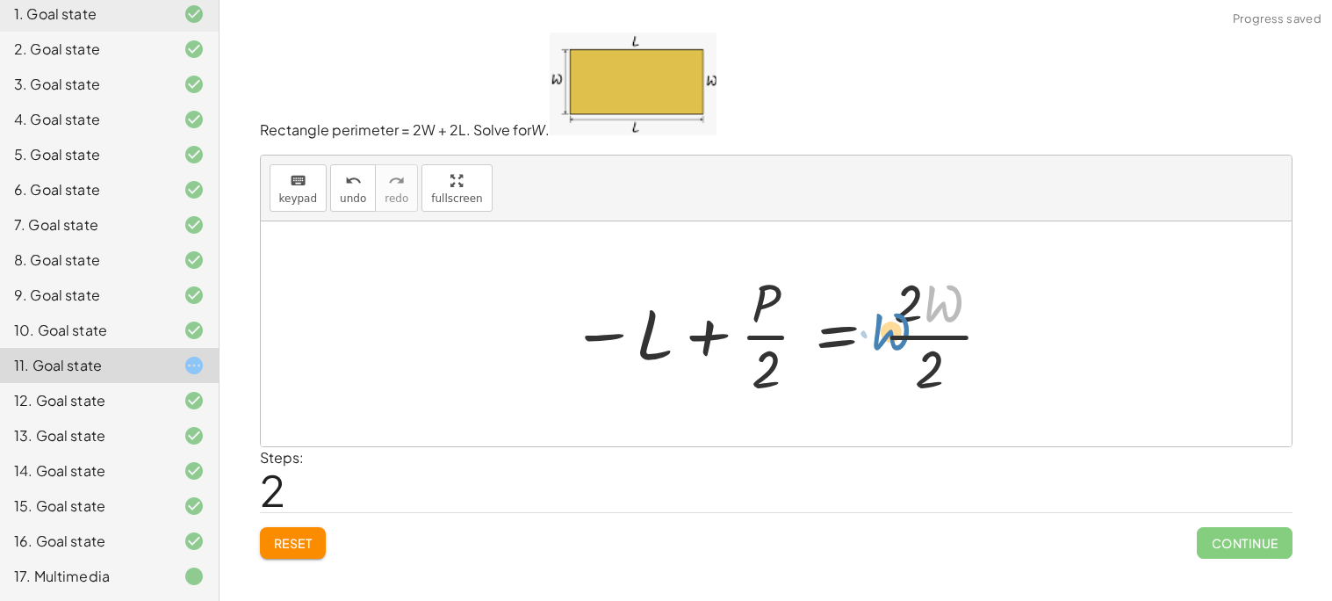
drag, startPoint x: 939, startPoint y: 308, endPoint x: 914, endPoint y: 319, distance: 26.7
click at [912, 326] on div at bounding box center [783, 333] width 442 height 135
drag, startPoint x: 911, startPoint y: 311, endPoint x: 946, endPoint y: 227, distance: 90.5
click at [969, 224] on div "P = + · 2 · L + · 2 · W · P · 2 = + L + · 2 · W · 2 · 2 P = L · 2 · W · · 2 · 2…" at bounding box center [776, 333] width 1031 height 225
drag, startPoint x: 951, startPoint y: 301, endPoint x: 610, endPoint y: 369, distance: 347.3
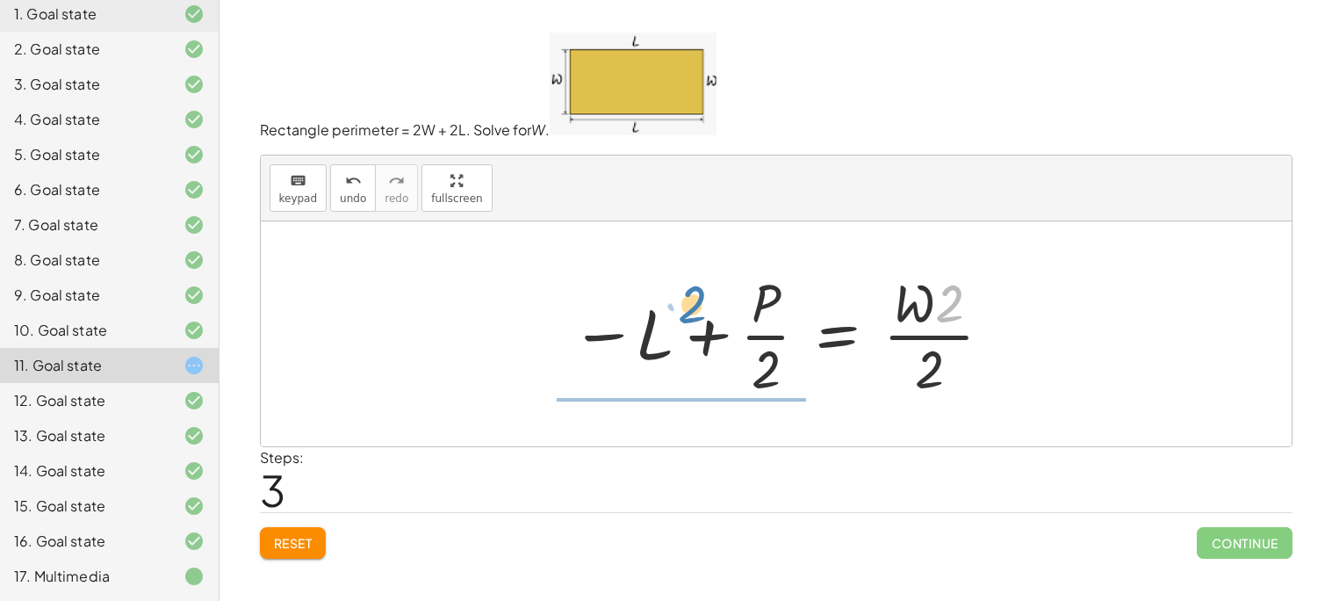
click at [661, 316] on div at bounding box center [783, 333] width 442 height 135
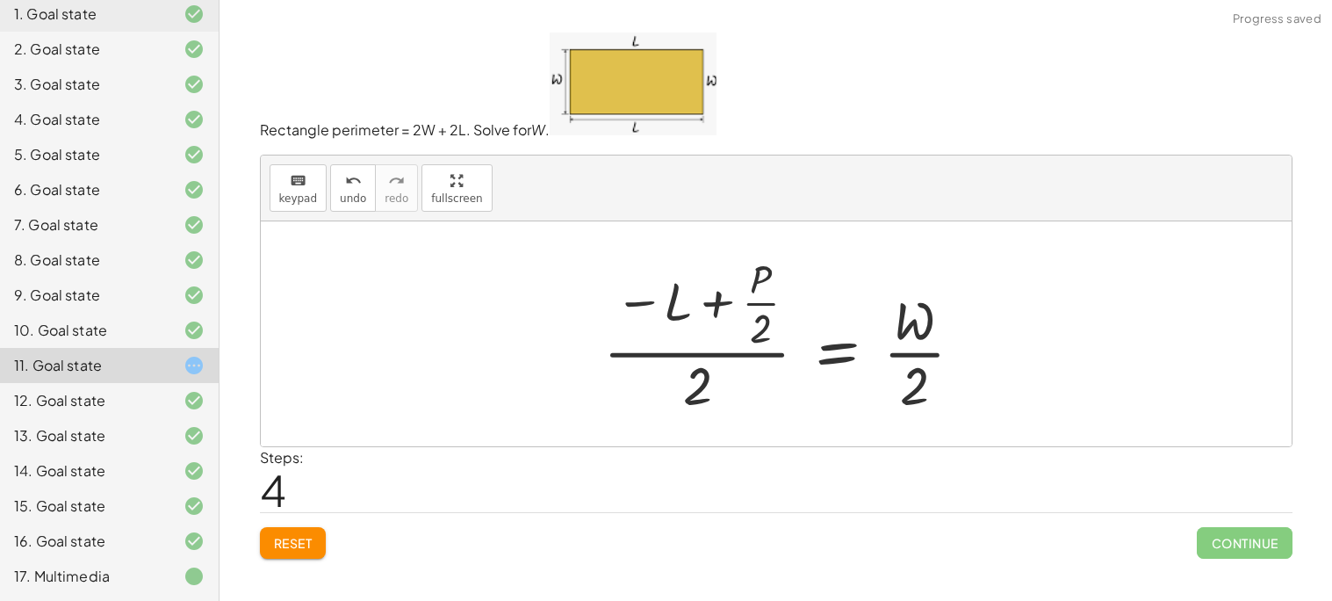
click at [283, 554] on button "Reset" at bounding box center [293, 543] width 67 height 32
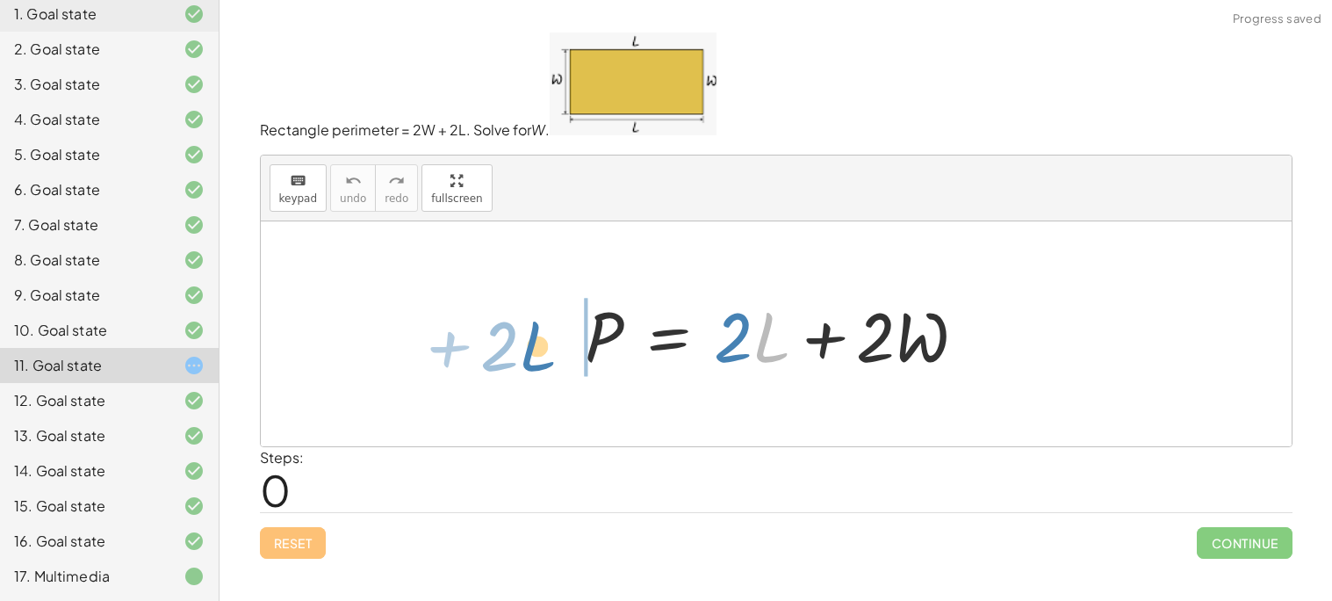
drag, startPoint x: 751, startPoint y: 338, endPoint x: 524, endPoint y: 324, distance: 227.0
click at [518, 330] on div "· L + · 2 P = + · 2 · L + · 2 · W" at bounding box center [776, 333] width 1031 height 225
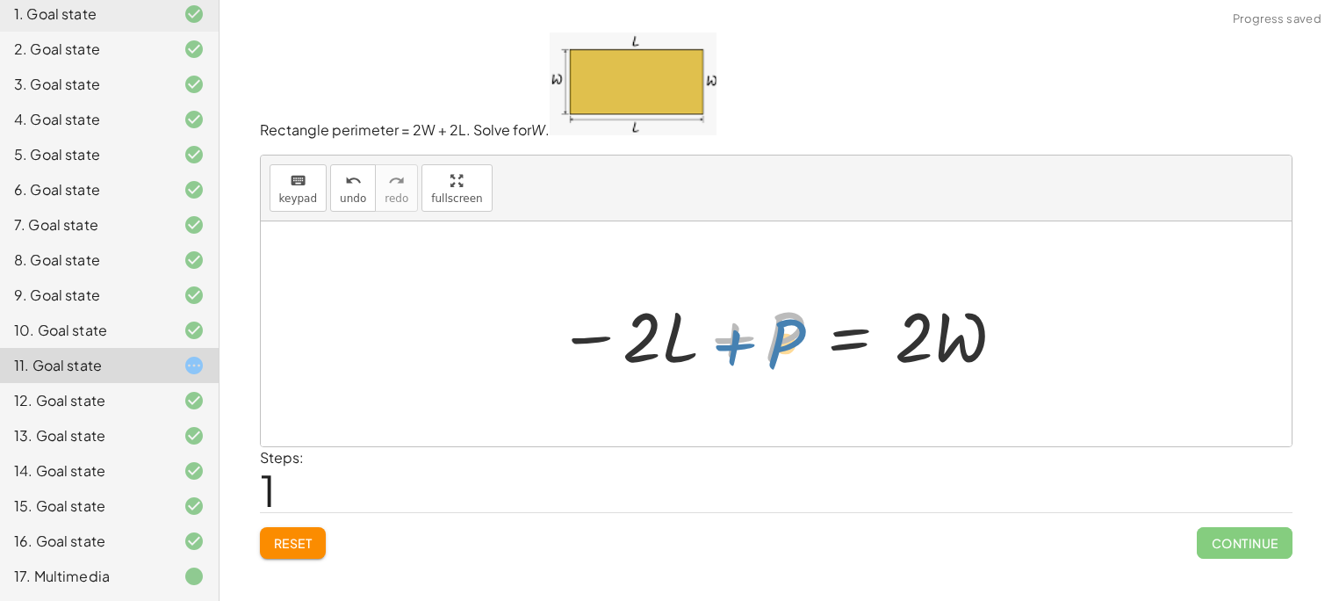
drag, startPoint x: 720, startPoint y: 349, endPoint x: 746, endPoint y: 333, distance: 30.7
click at [746, 333] on div at bounding box center [782, 334] width 467 height 90
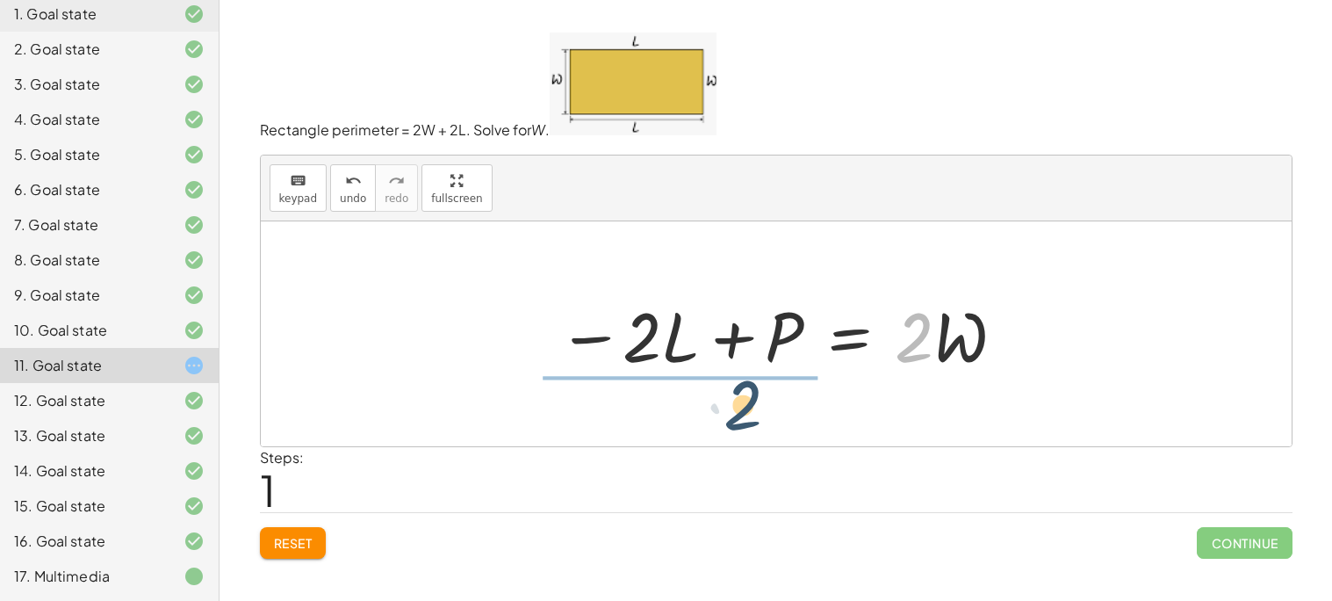
drag, startPoint x: 906, startPoint y: 344, endPoint x: 750, endPoint y: 402, distance: 166.7
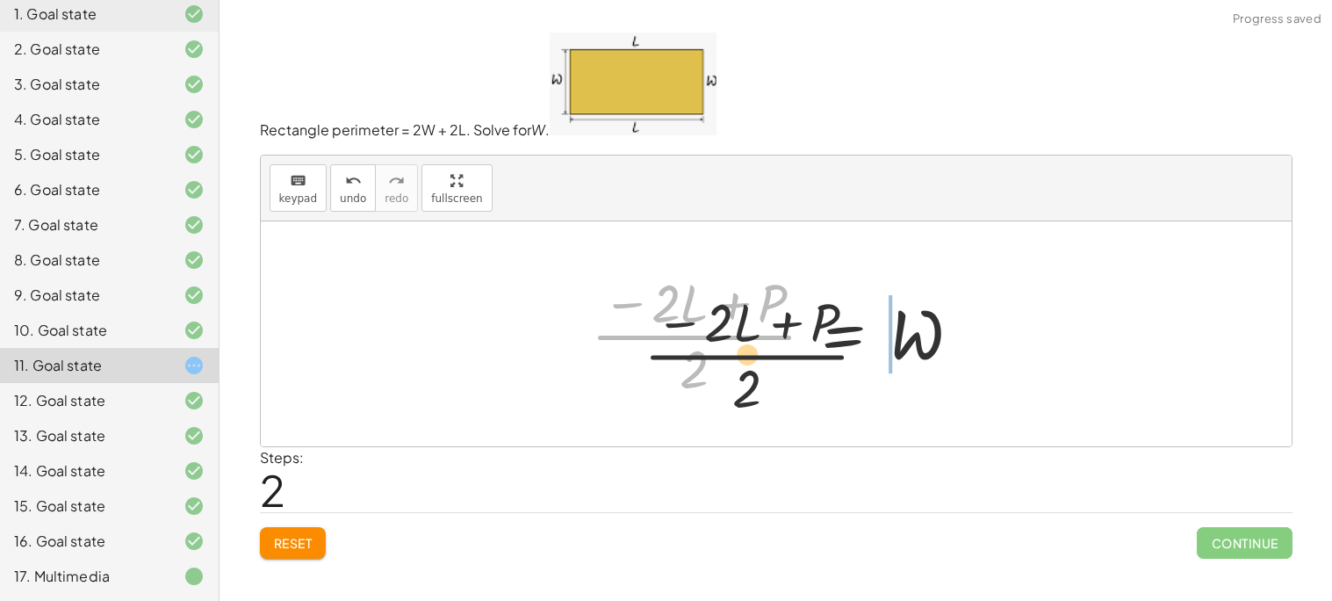
drag, startPoint x: 924, startPoint y: 414, endPoint x: 993, endPoint y: 444, distance: 75.5
click at [992, 443] on div "P = + · 2 · L + · 2 · W − · 2 · L + P = · 2 · W · ( − · 2 · L + P ) · 2 P = · 2…" at bounding box center [776, 333] width 1031 height 225
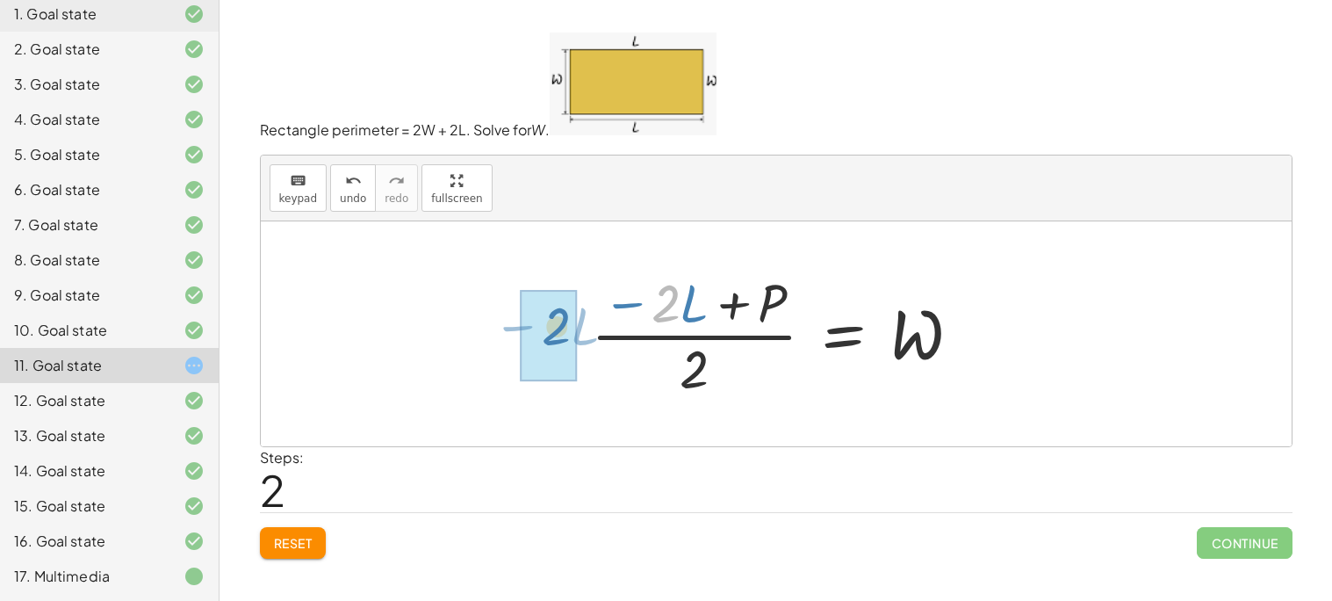
drag, startPoint x: 674, startPoint y: 290, endPoint x: 568, endPoint y: 292, distance: 106.3
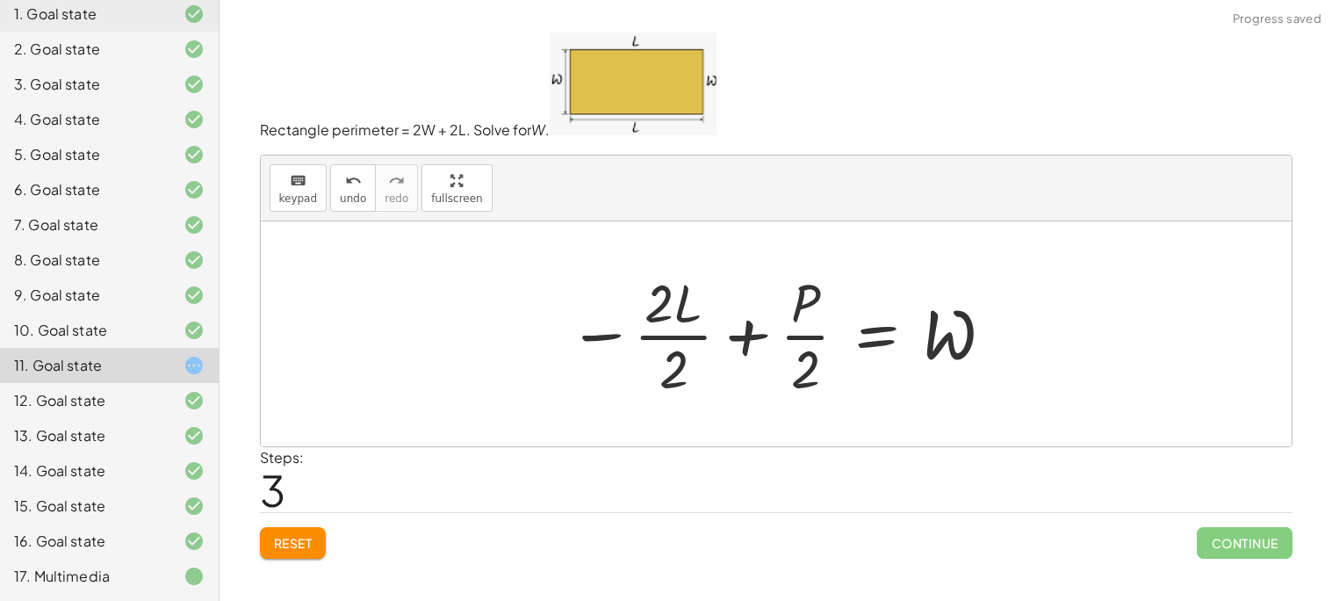
click at [681, 326] on div at bounding box center [782, 333] width 446 height 135
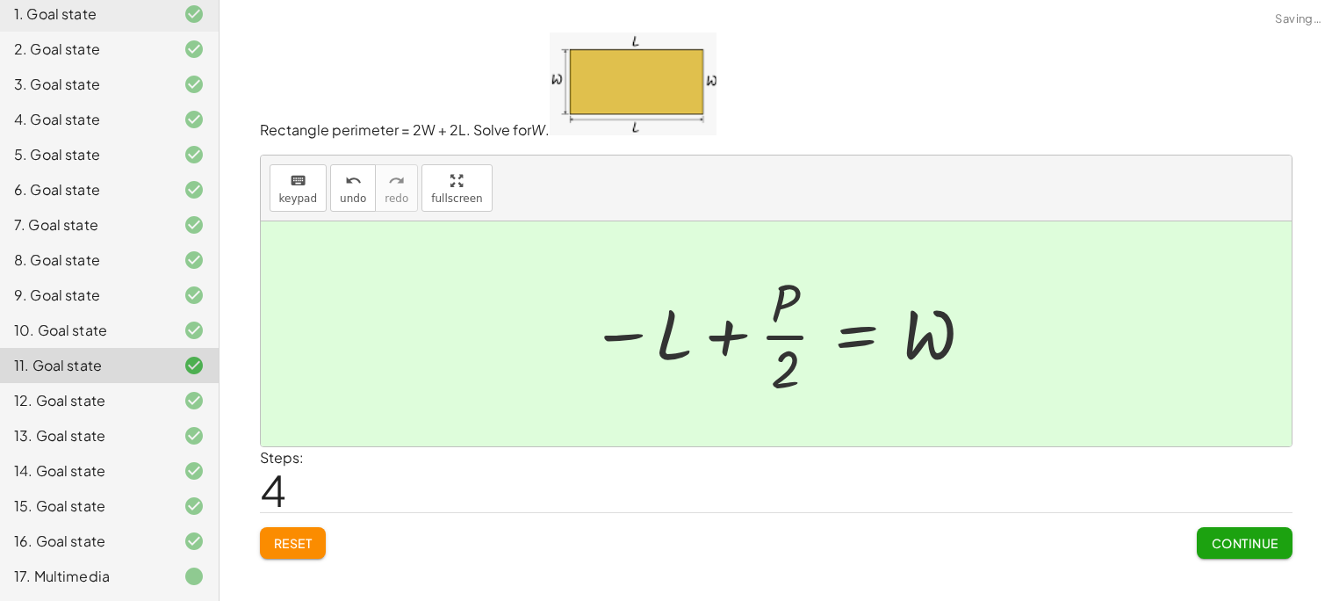
click at [772, 325] on div at bounding box center [783, 333] width 404 height 135
click at [1229, 543] on span "Continue" at bounding box center [1244, 543] width 67 height 16
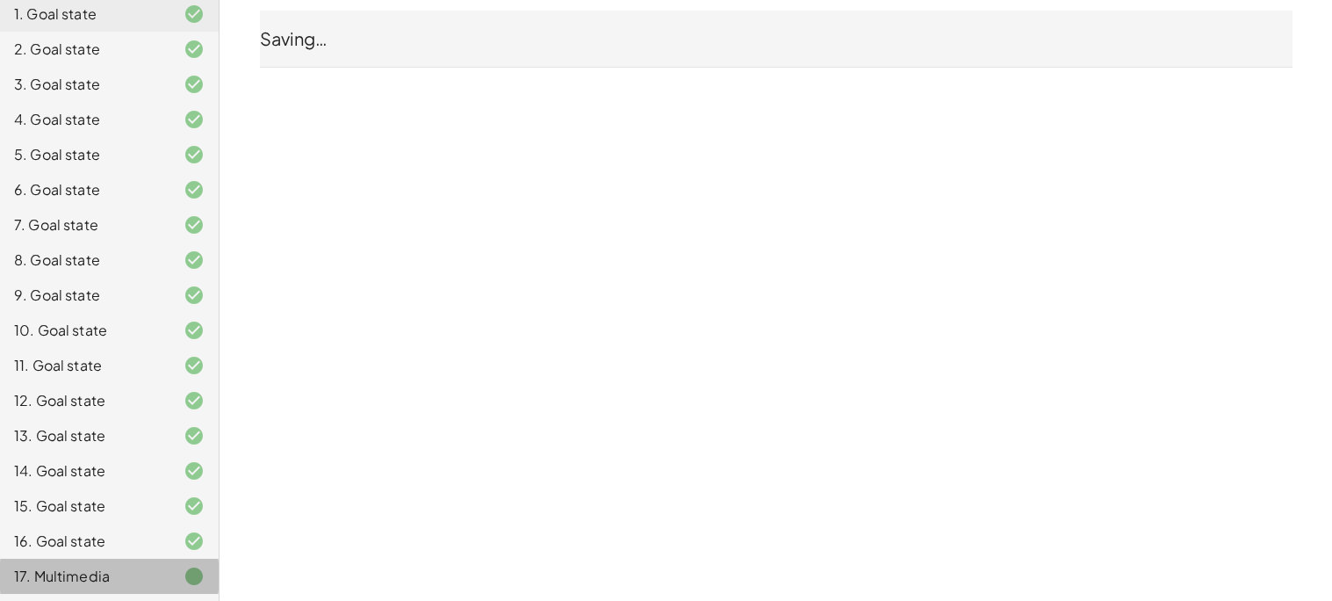
drag, startPoint x: 69, startPoint y: 572, endPoint x: 173, endPoint y: 549, distance: 106.3
click at [68, 573] on div "17. Multimedia" at bounding box center [84, 575] width 141 height 21
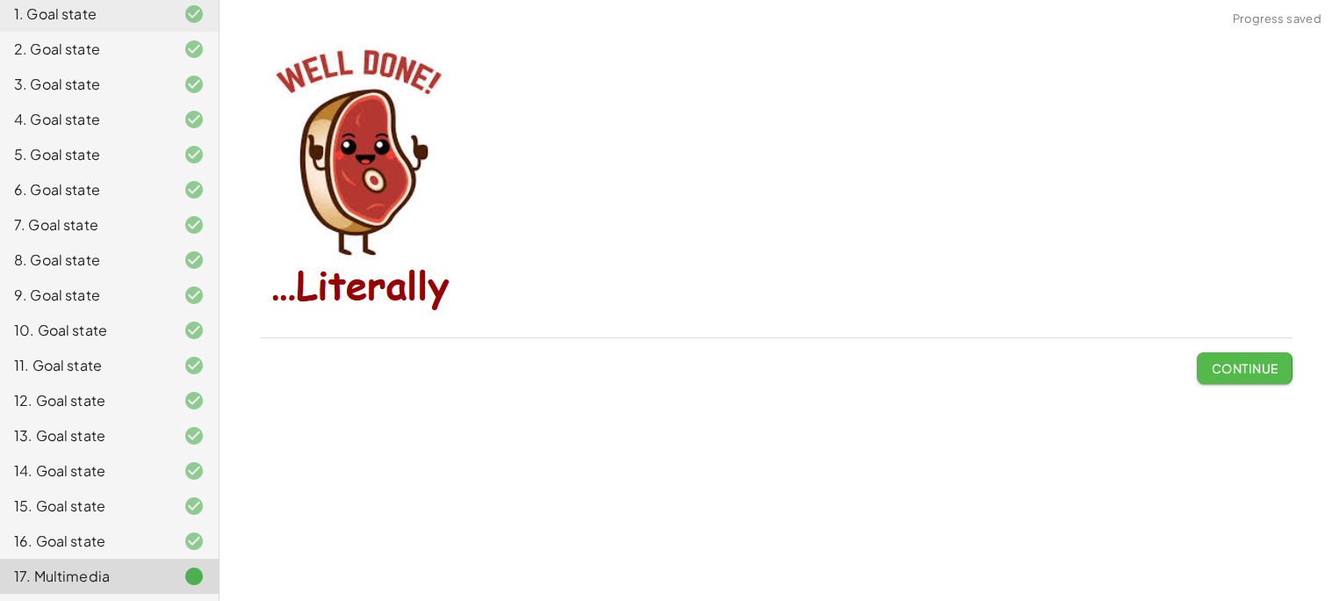
click at [1251, 371] on span "Continue" at bounding box center [1244, 368] width 67 height 16
